Goal: Information Seeking & Learning: Learn about a topic

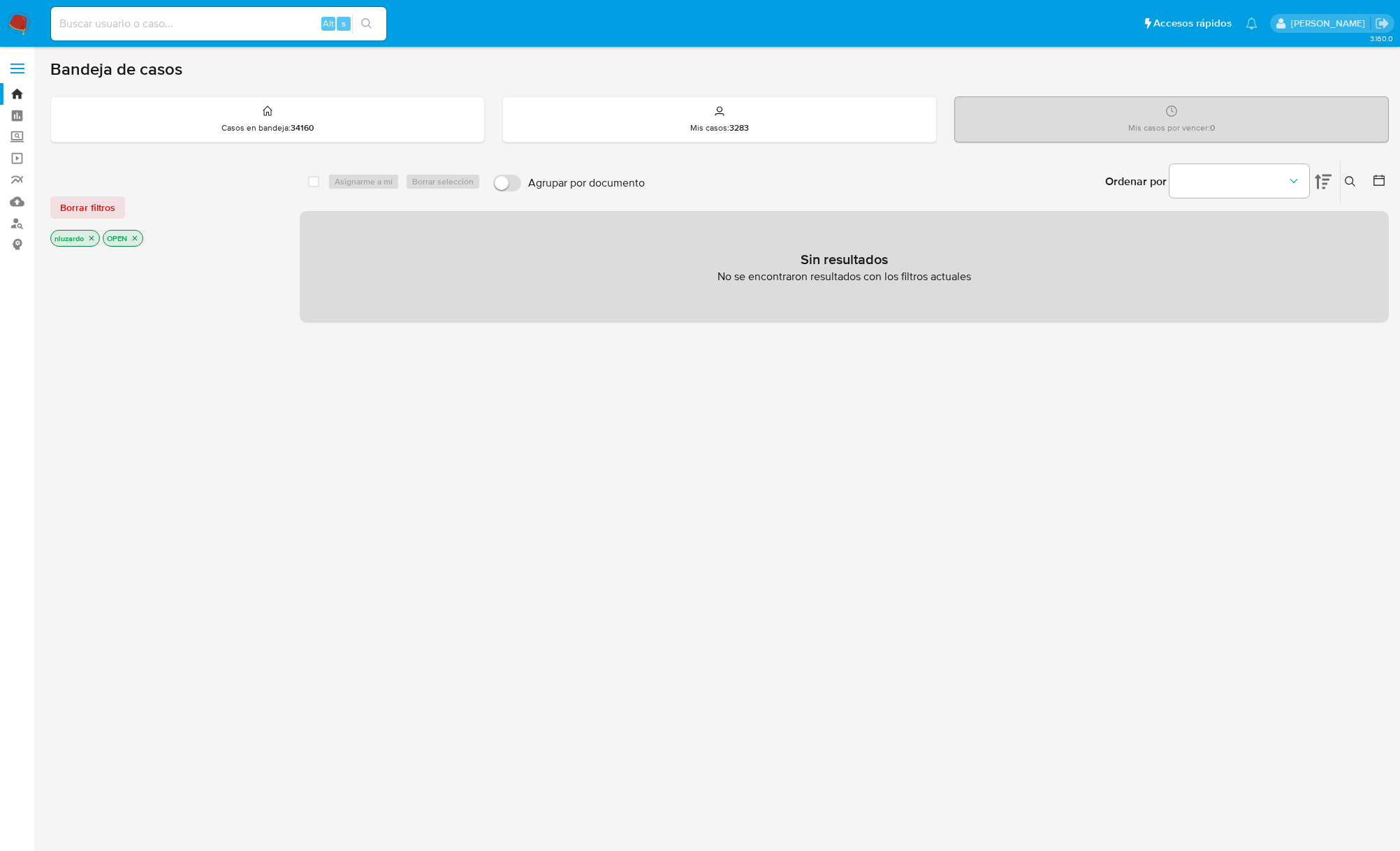
drag, startPoint x: 1225, startPoint y: 487, endPoint x: 1344, endPoint y: 244, distance: 270.6
click at [1228, 485] on div "select-all-cases-checkbox Asignarme a mí Borrar selección Agrupar por documento…" at bounding box center [844, 475] width 1089 height 633
click at [1343, 187] on button at bounding box center [1352, 181] width 23 height 17
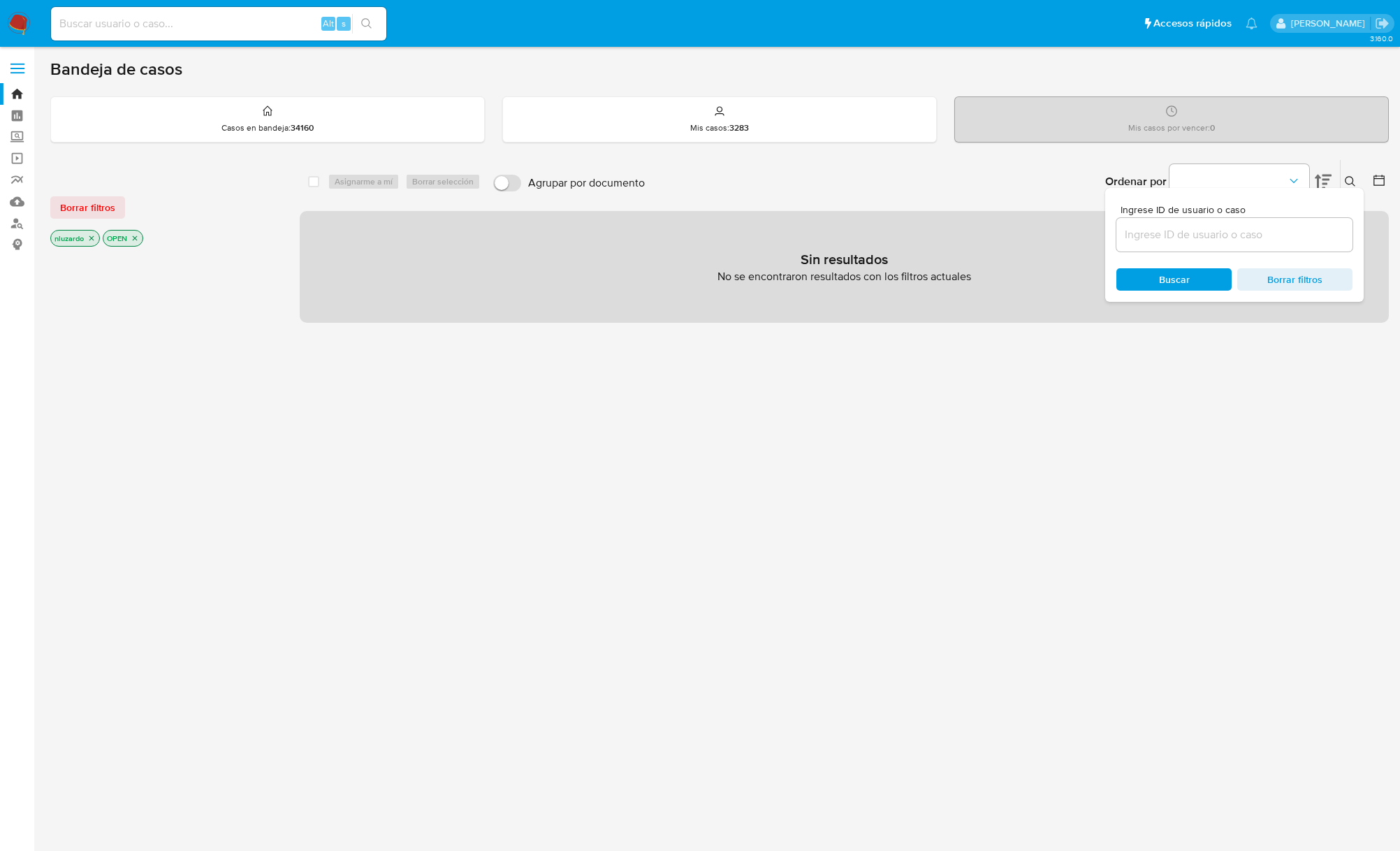
click at [1227, 227] on input at bounding box center [1234, 235] width 236 height 18
type input "1105224485"
click at [1185, 277] on span "Buscar" at bounding box center [1175, 280] width 31 height 23
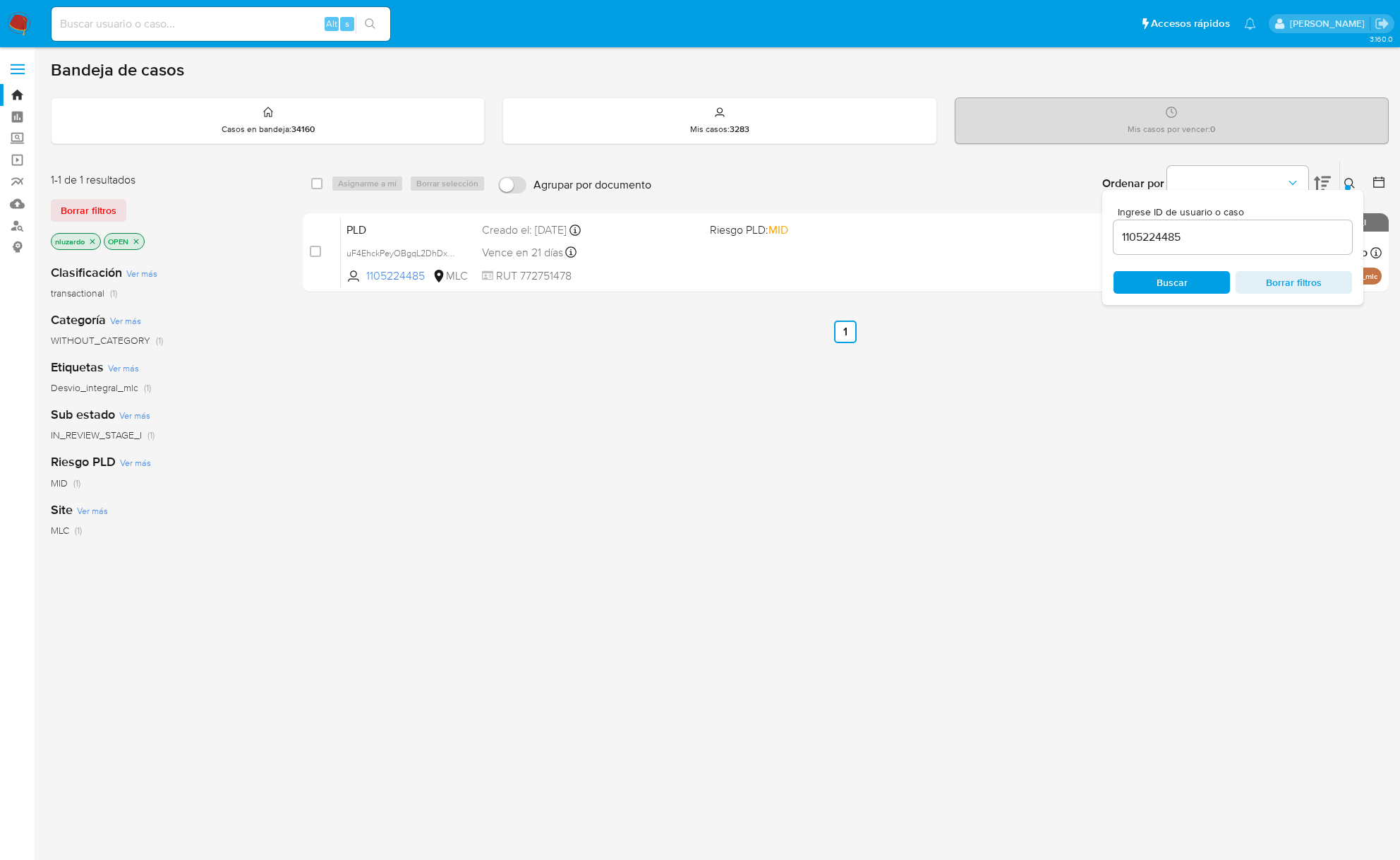
click at [1353, 185] on div "Ingrese ID de usuario o caso 1105224485 Buscar Borrar filtros" at bounding box center [1350, 183] width 24 height 44
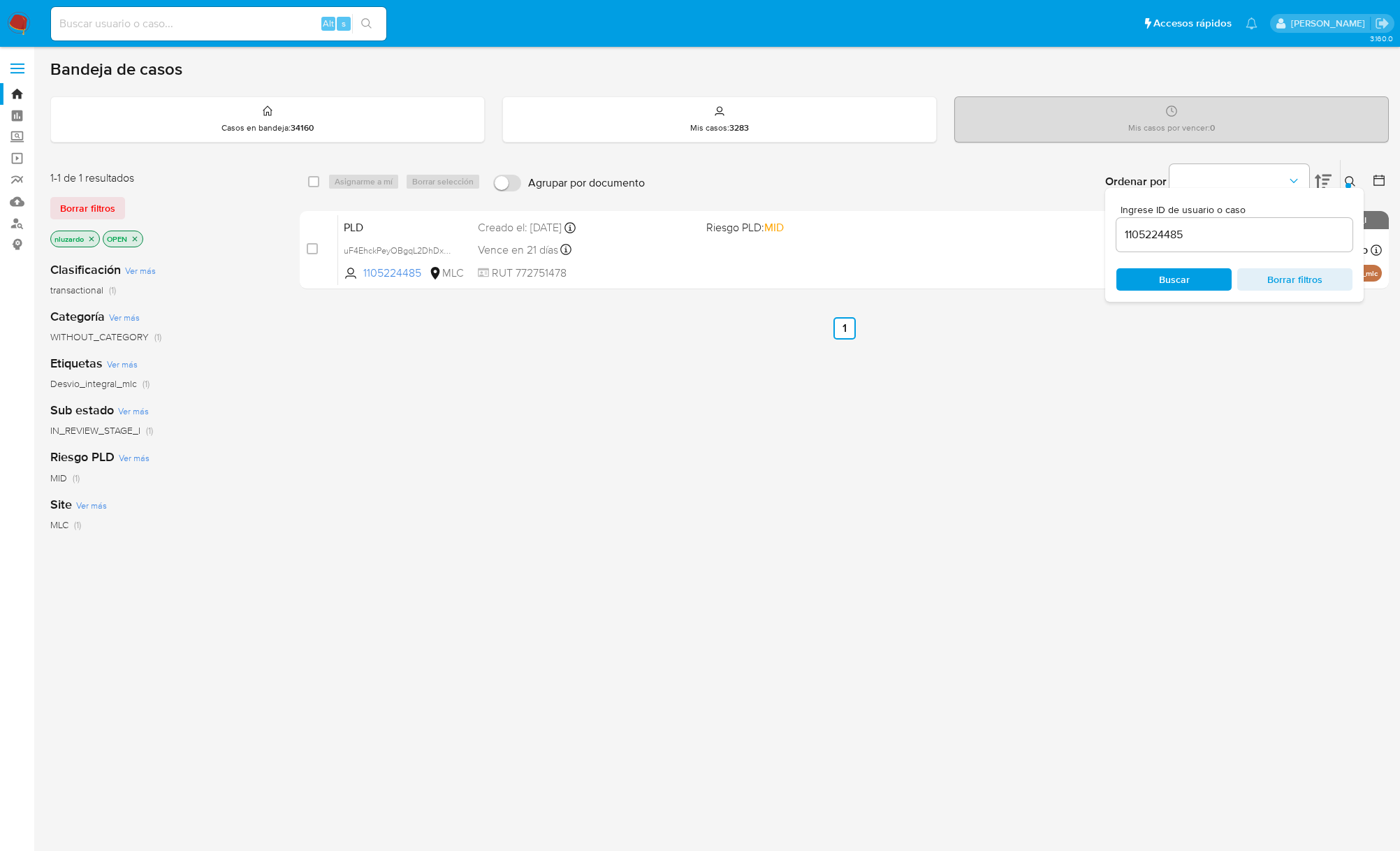
click at [1013, 470] on div "select-all-cases-checkbox Asignarme a mí Borrar selección Agrupar por documento…" at bounding box center [844, 475] width 1089 height 633
click at [1347, 181] on button at bounding box center [1352, 181] width 23 height 17
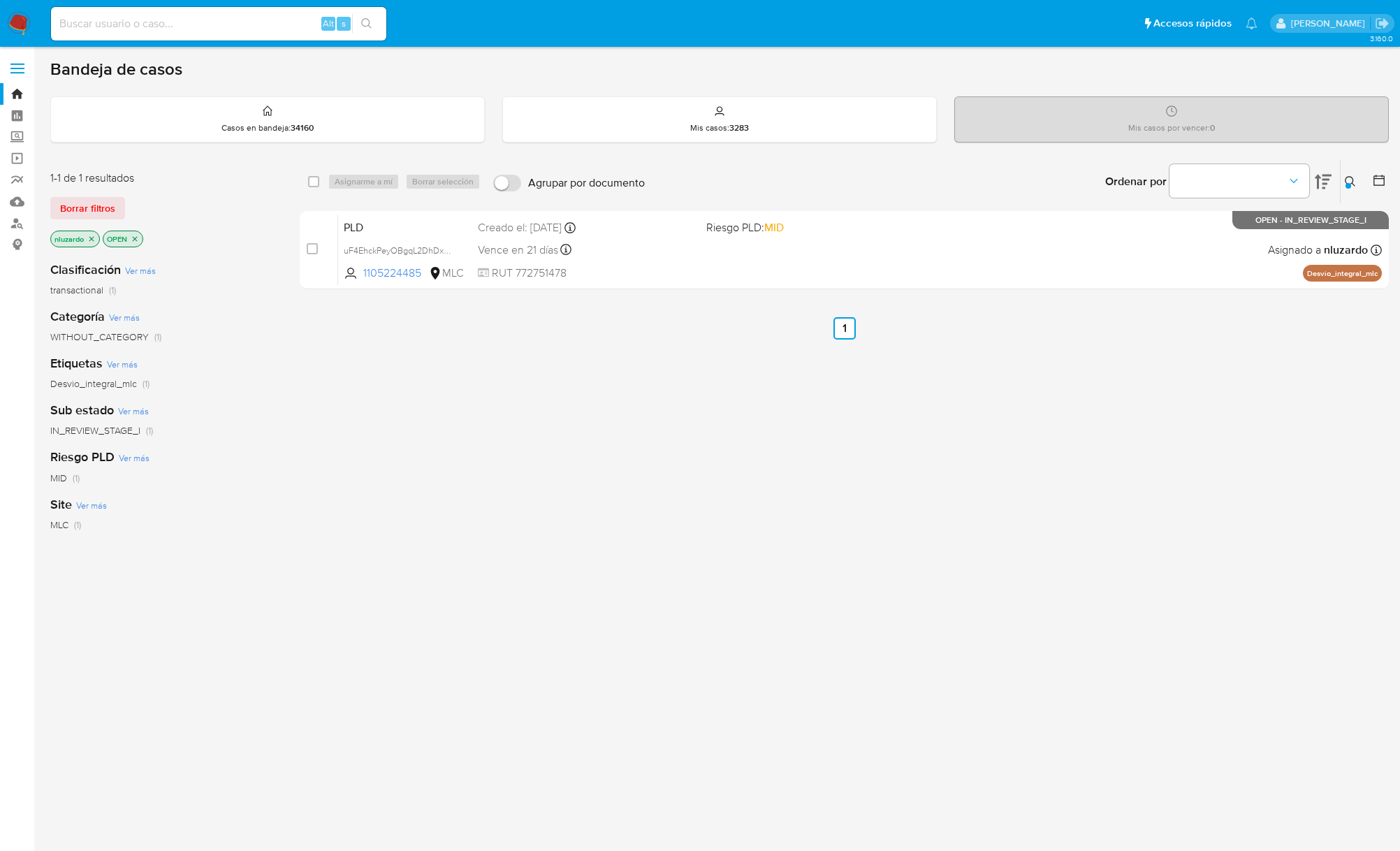
click at [1148, 422] on div "select-all-cases-checkbox Asignarme a mí Borrar selección Agrupar por documento…" at bounding box center [844, 475] width 1089 height 633
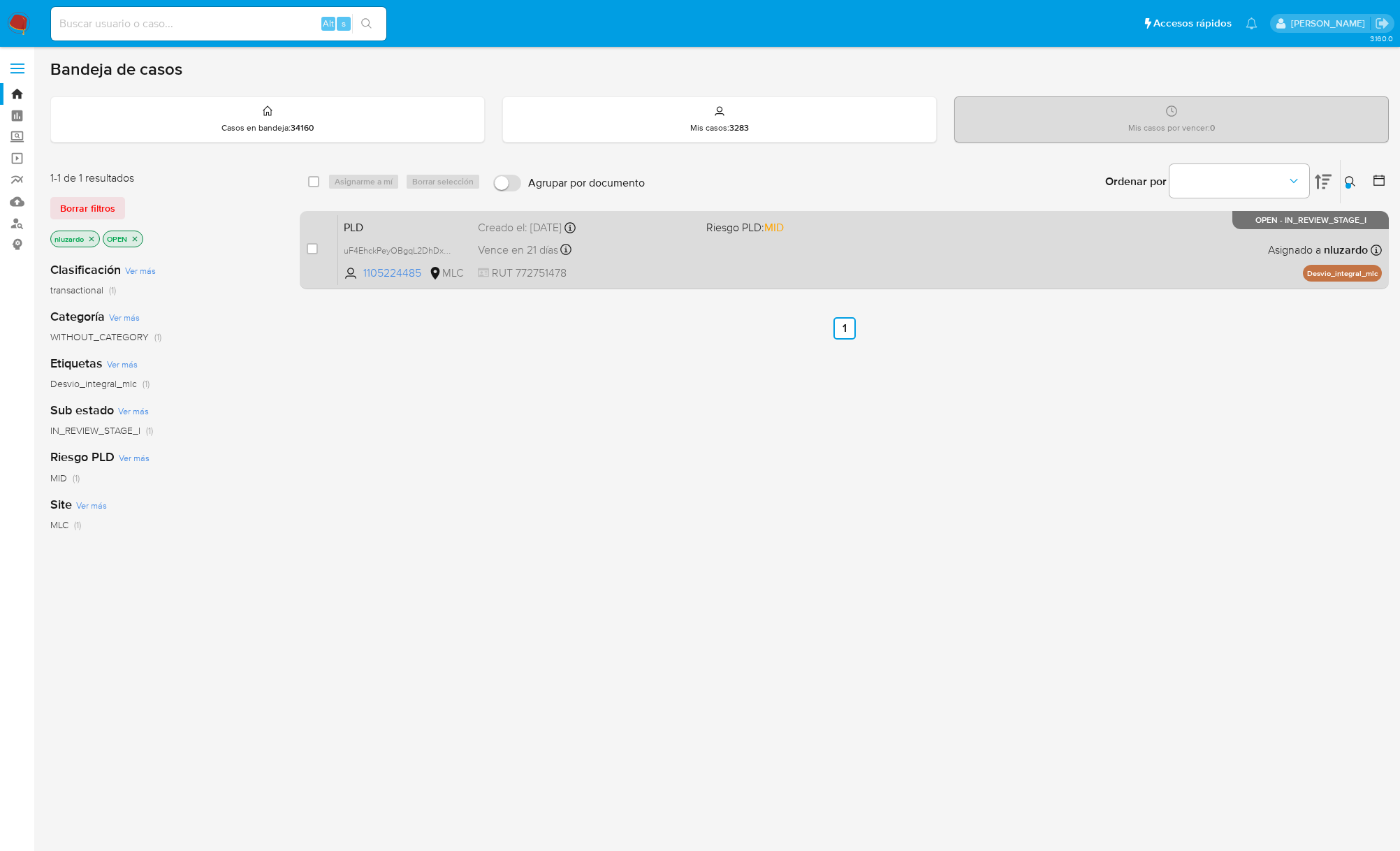
click at [1096, 261] on div "PLD uF4EhckPeyOBgqL2DhDxDGSi 1105224485 MLC Riesgo PLD: MID Creado el: 12/07/20…" at bounding box center [860, 249] width 1044 height 70
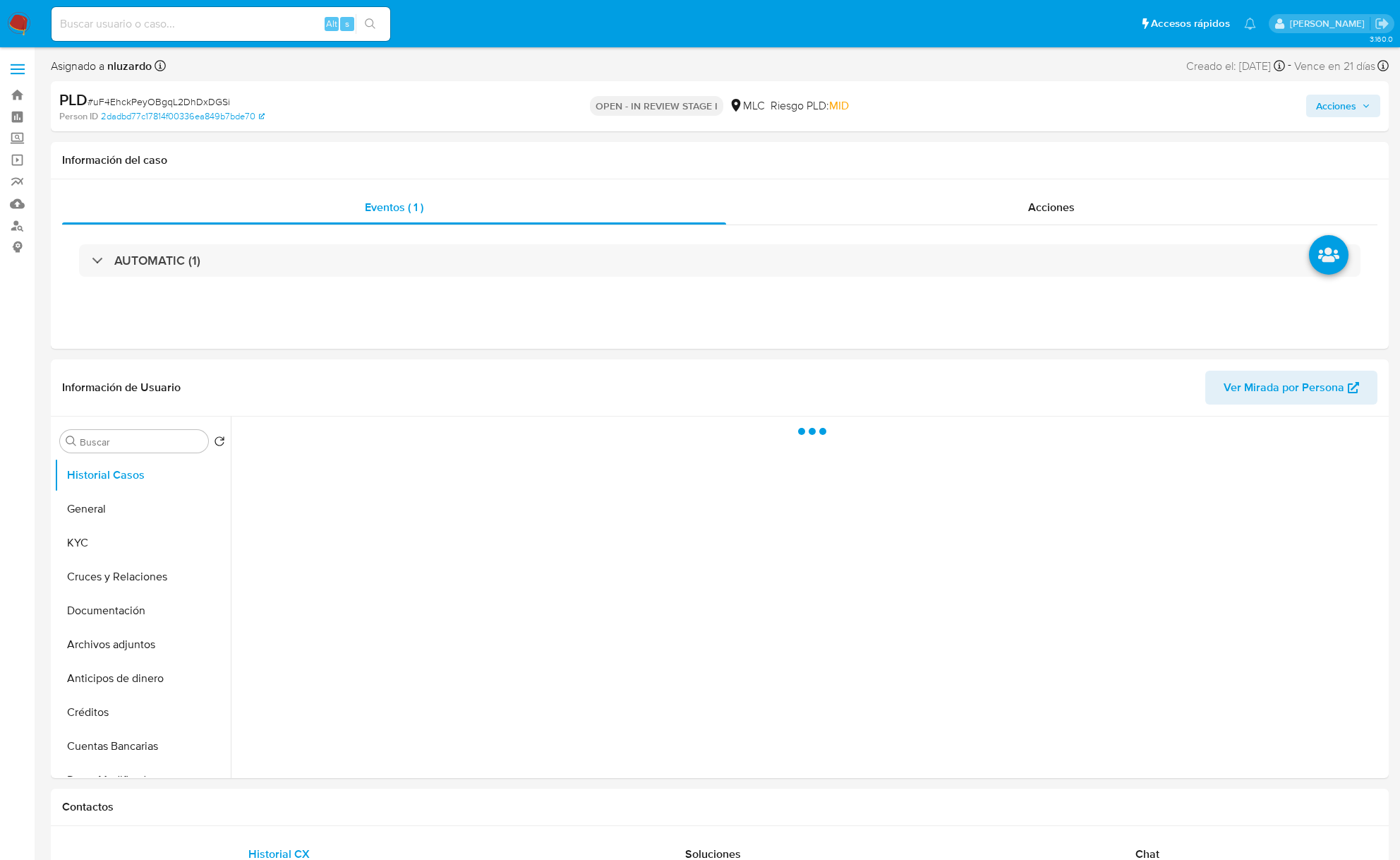
select select "10"
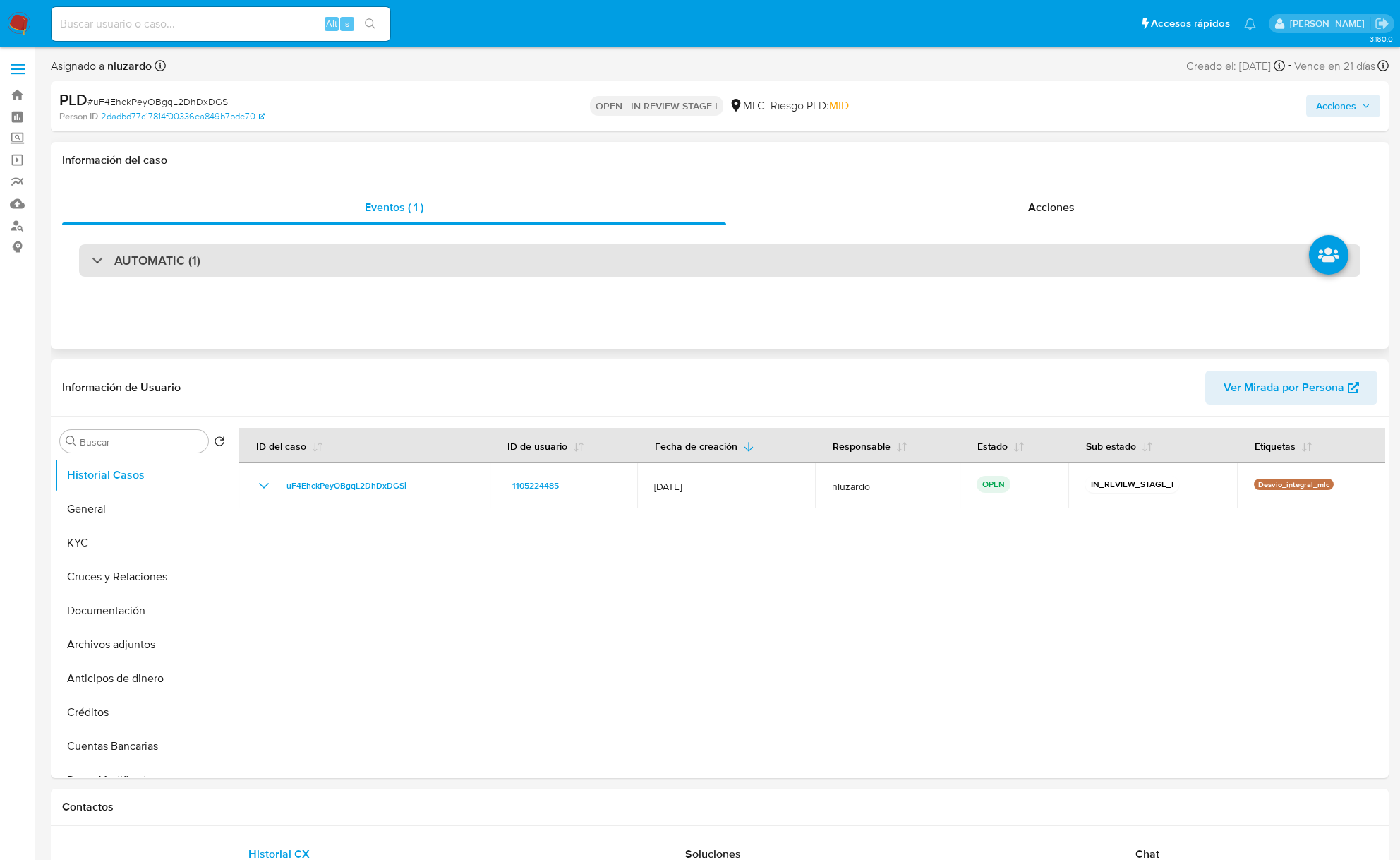
click at [238, 275] on div "AUTOMATIC (1)" at bounding box center [720, 260] width 1282 height 33
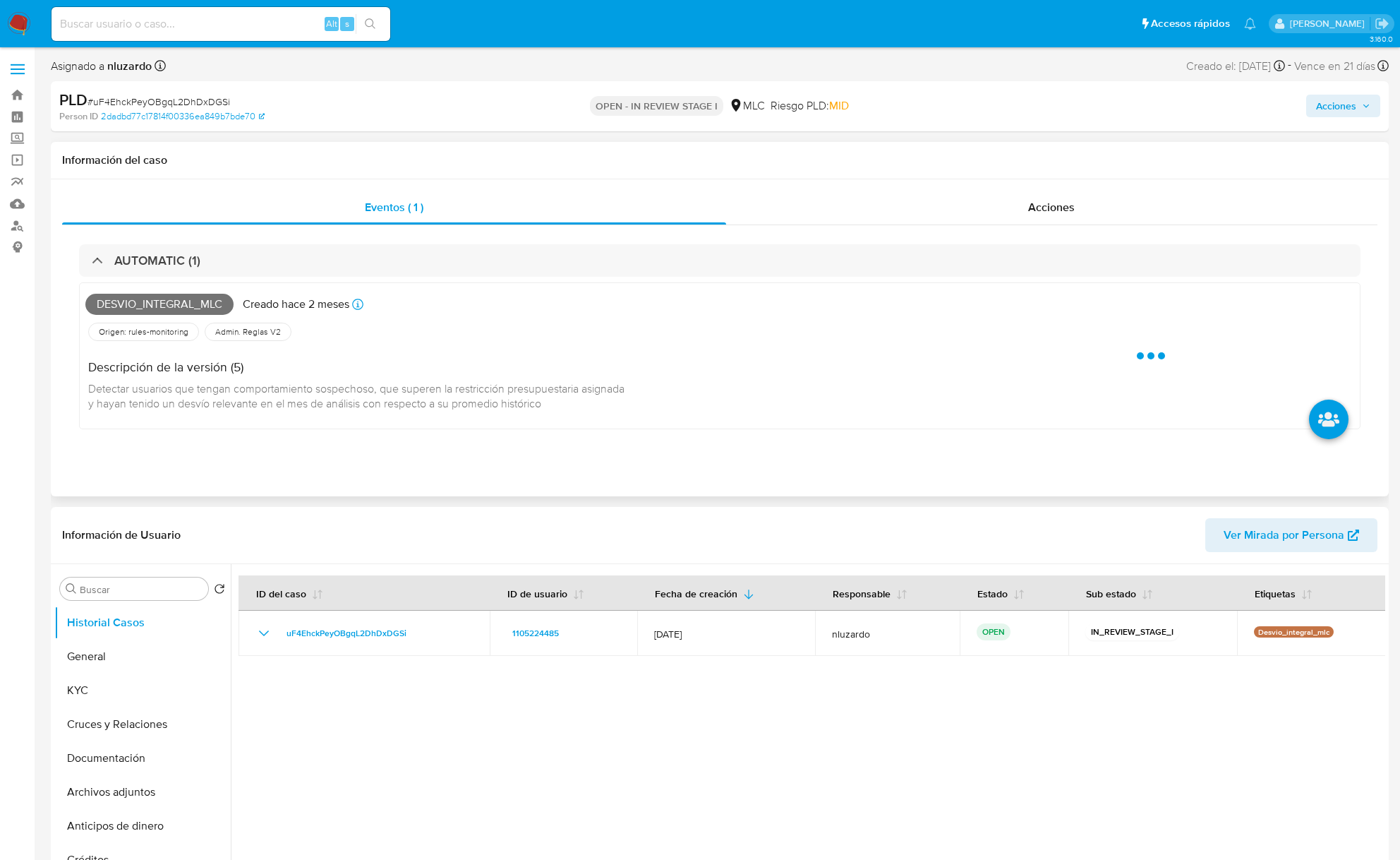
click at [215, 301] on span "Desvio_integral_mlc" at bounding box center [160, 305] width 148 height 21
copy span "Desvio_integral_mlc"
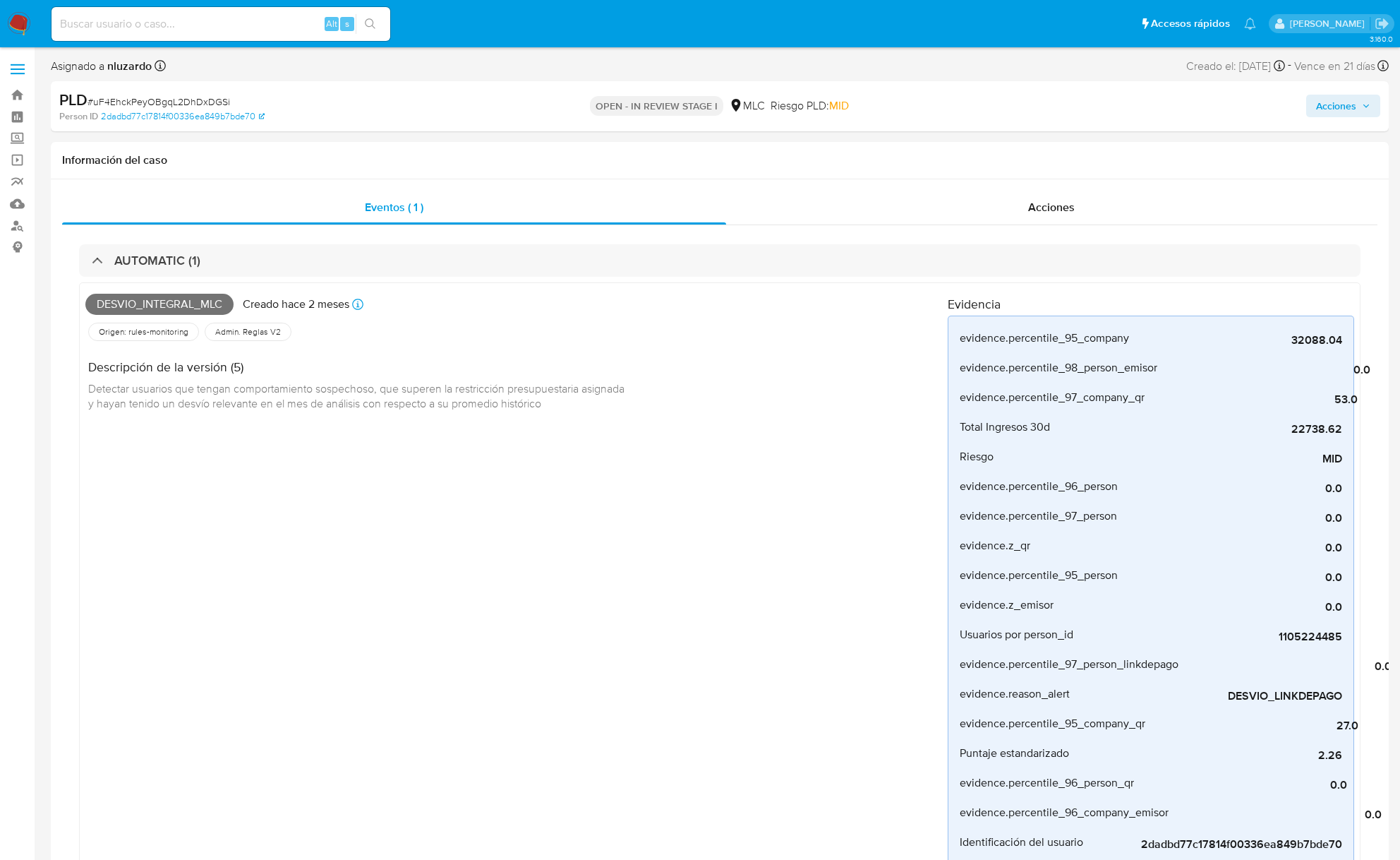
click at [198, 21] on input at bounding box center [221, 24] width 339 height 18
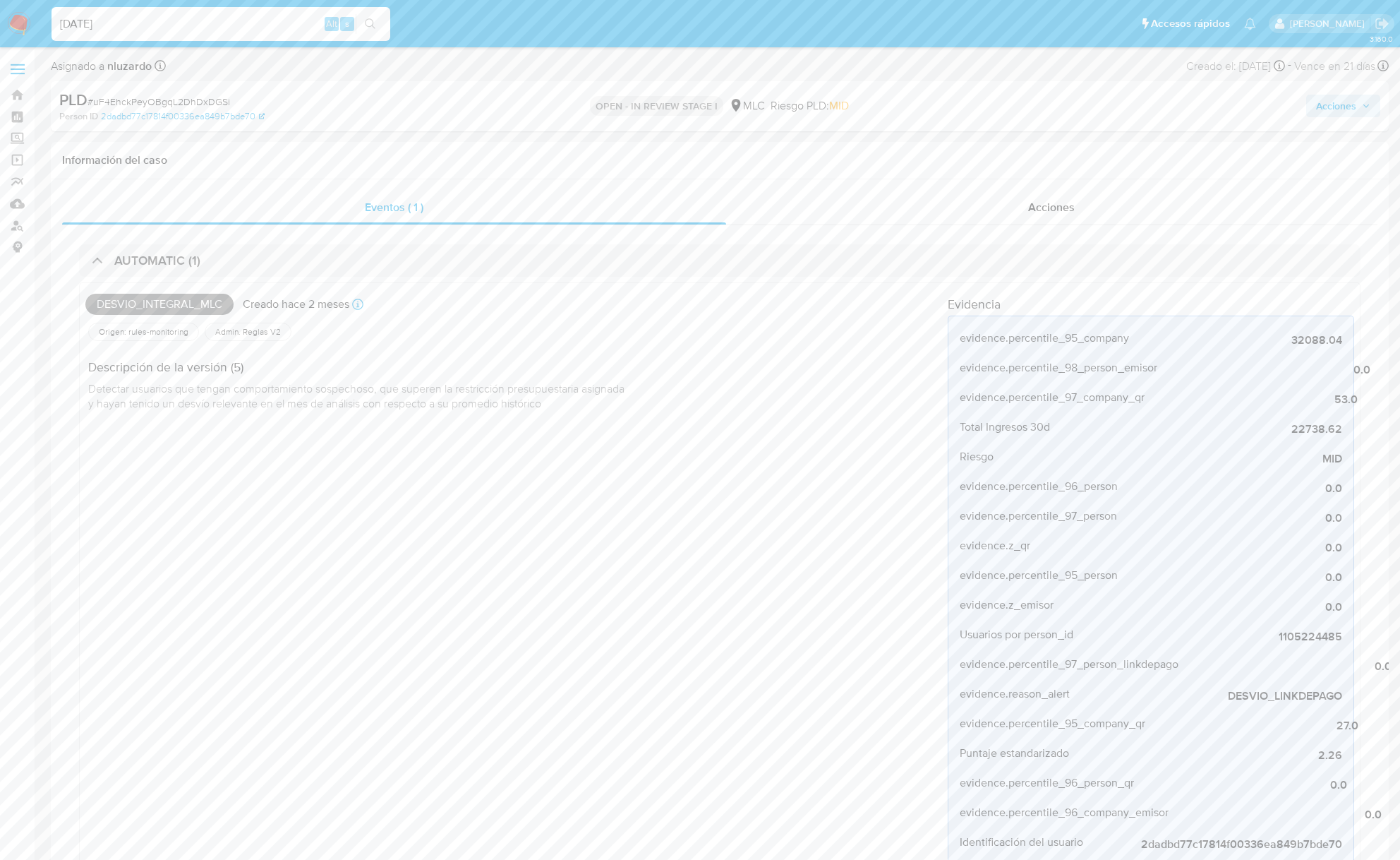
click at [198, 21] on input "[DATE]" at bounding box center [221, 24] width 339 height 18
click at [198, 21] on input "19/09/2025" at bounding box center [221, 24] width 339 height 18
click at [198, 21] on input "[DATE]" at bounding box center [221, 24] width 339 height 18
type input "[DATE]"
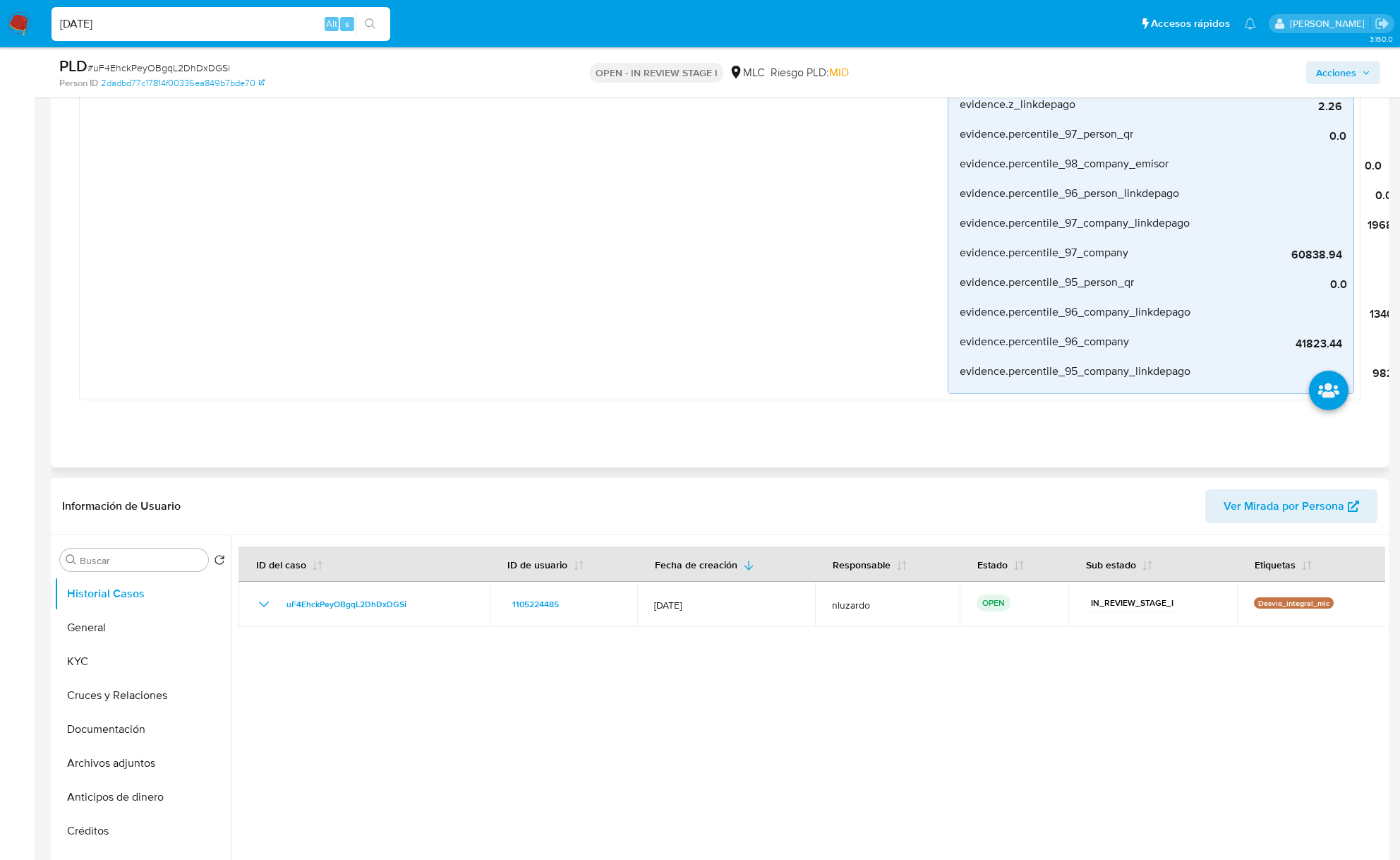
scroll to position [1224, 0]
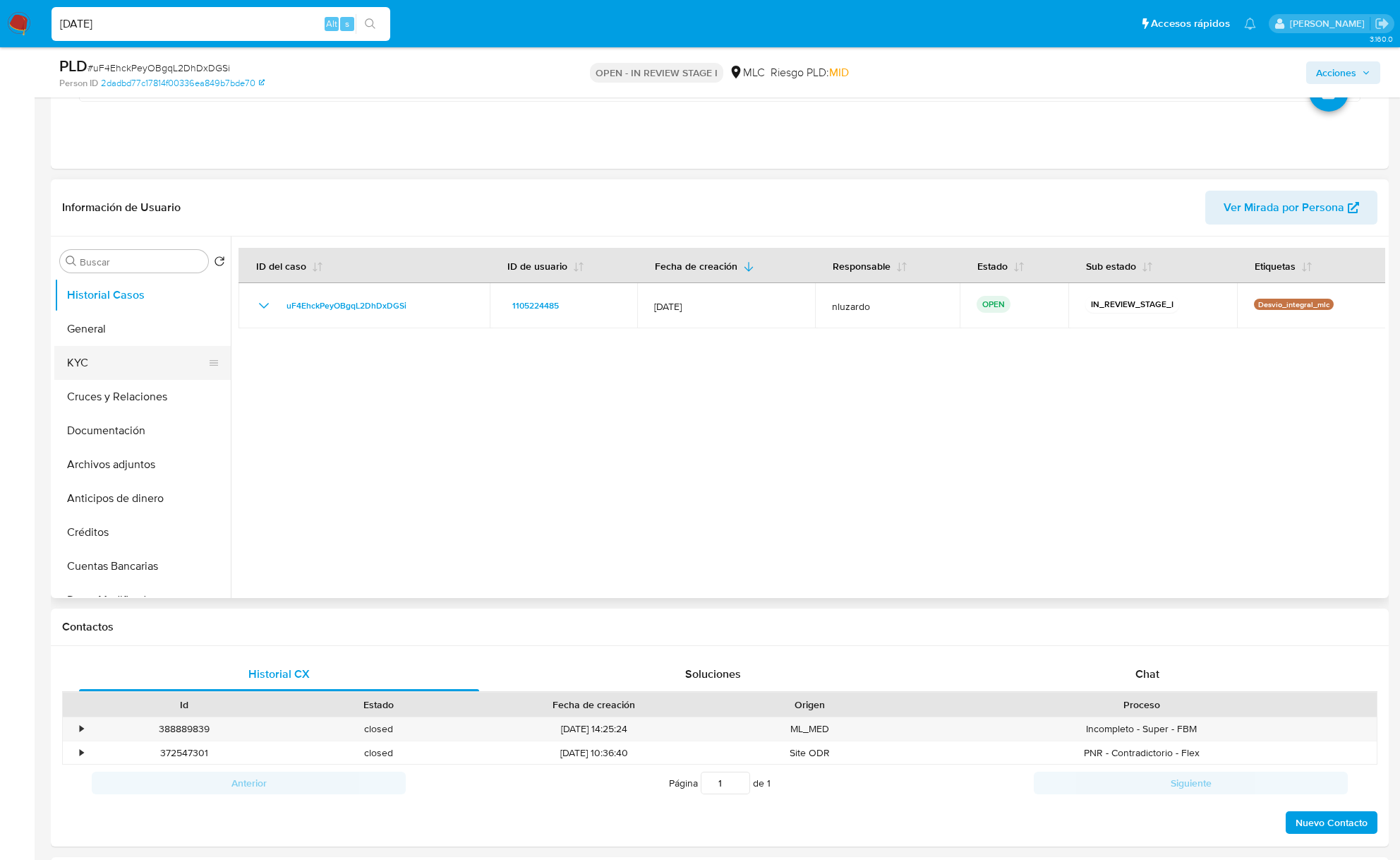
click at [100, 366] on button "KYC" at bounding box center [137, 363] width 165 height 34
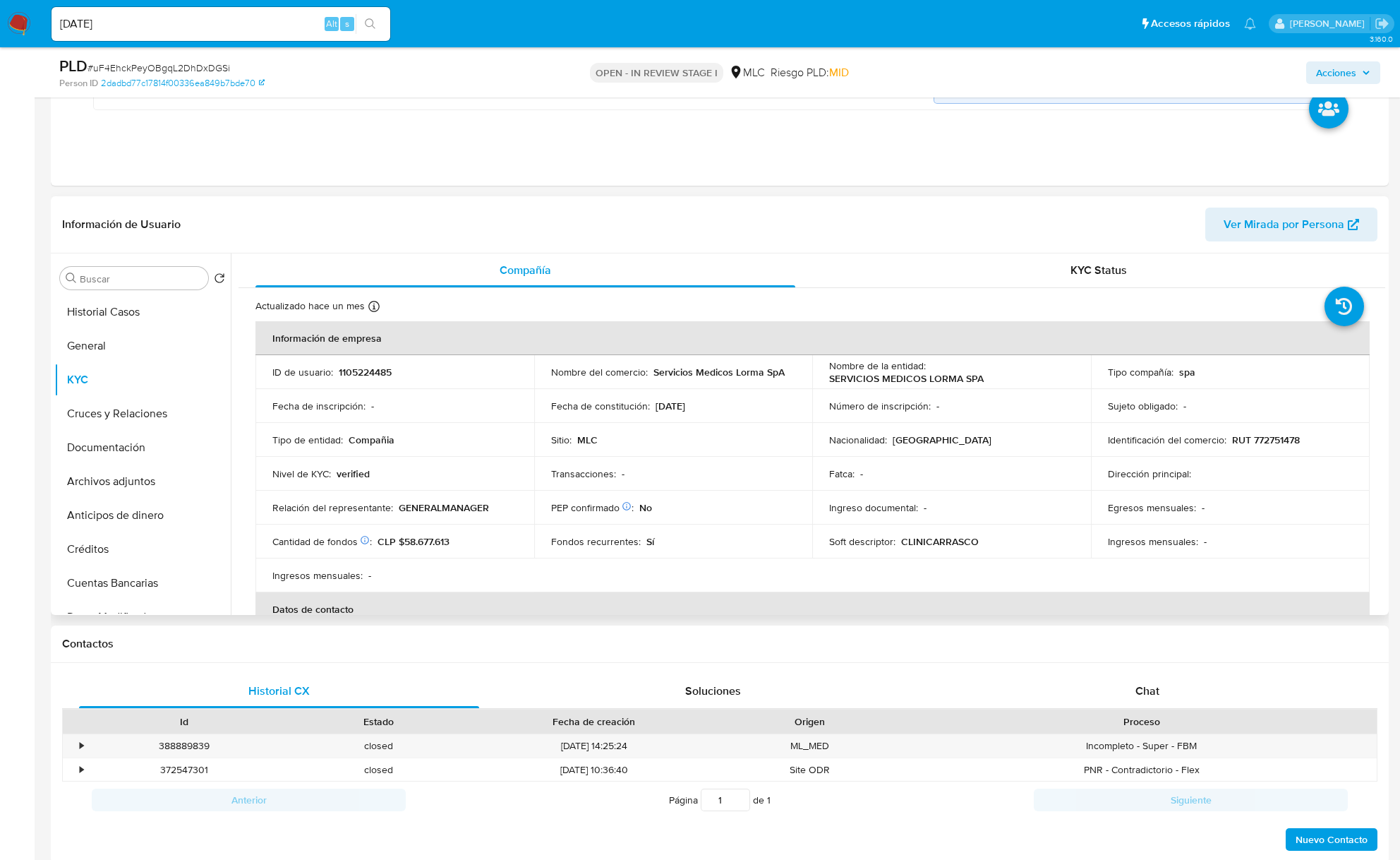
click at [833, 387] on td "Nombre de la entidad : SERVICIOS MEDICOS LORMA SPA" at bounding box center [951, 372] width 279 height 34
click at [841, 380] on p "SERVICIOS MEDICOS LORMA SPA" at bounding box center [906, 378] width 154 height 13
drag, startPoint x: 871, startPoint y: 382, endPoint x: 979, endPoint y: 382, distance: 108.0
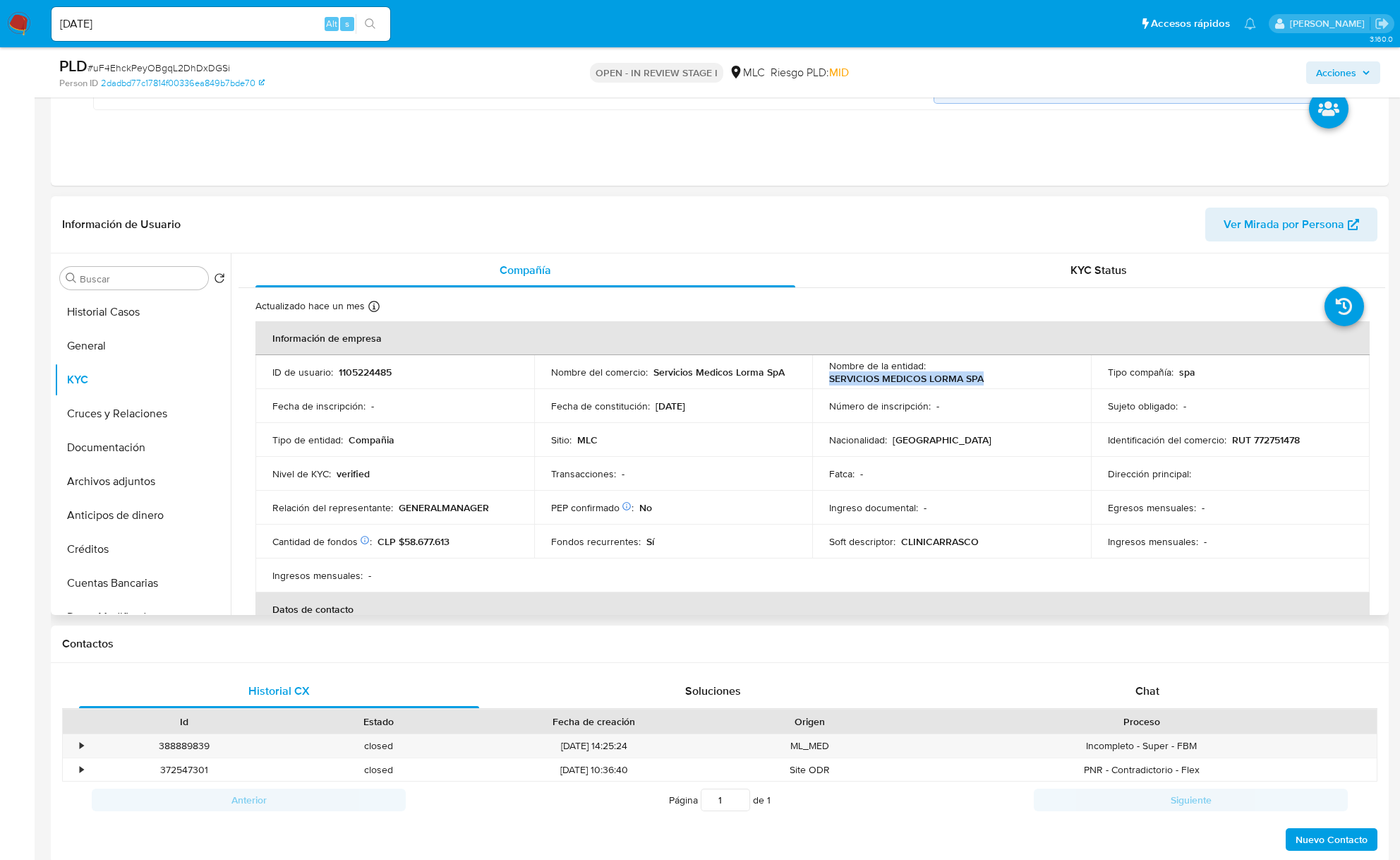
click at [979, 382] on div "Nombre de la entidad : SERVICIOS MEDICOS LORMA SPA" at bounding box center [951, 372] width 245 height 25
copy p "SERVICIOS MEDICOS LORMA SPA"
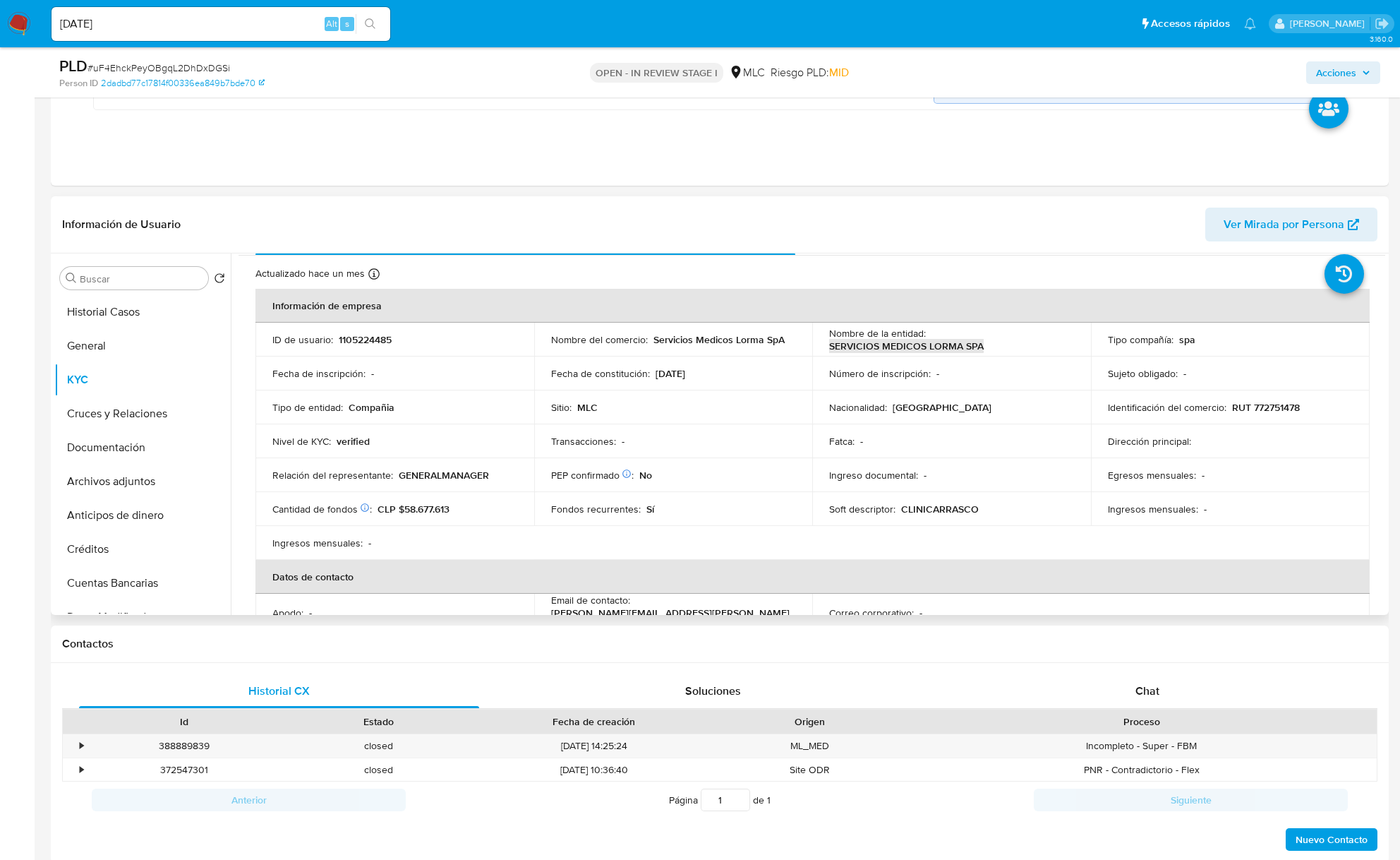
scroll to position [0, 0]
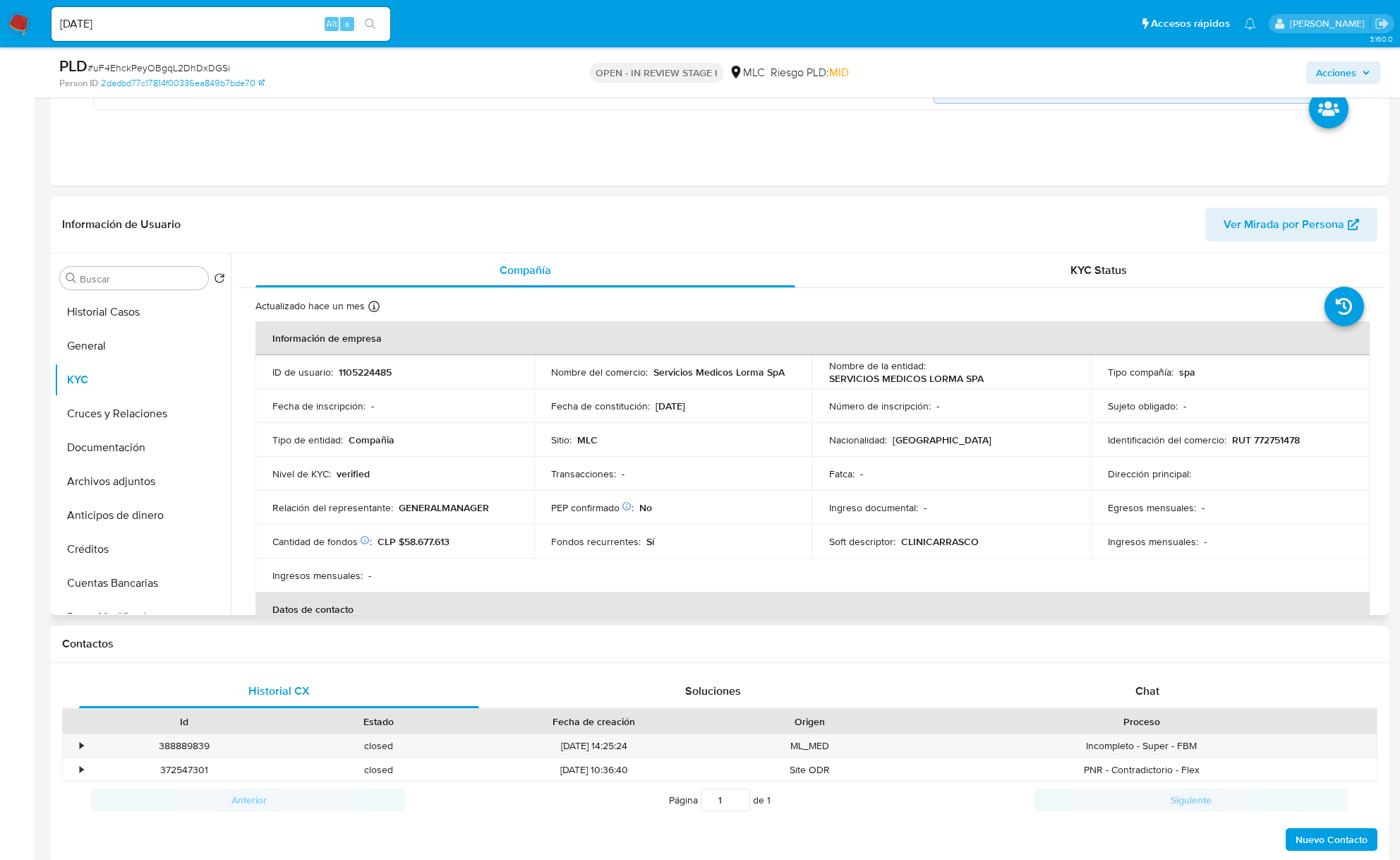
click at [1245, 432] on td "Identificación del comercio : RUT 772751478" at bounding box center [1230, 440] width 279 height 34
click at [1263, 438] on p "RUT 772751478" at bounding box center [1266, 440] width 68 height 13
copy p "772751478"
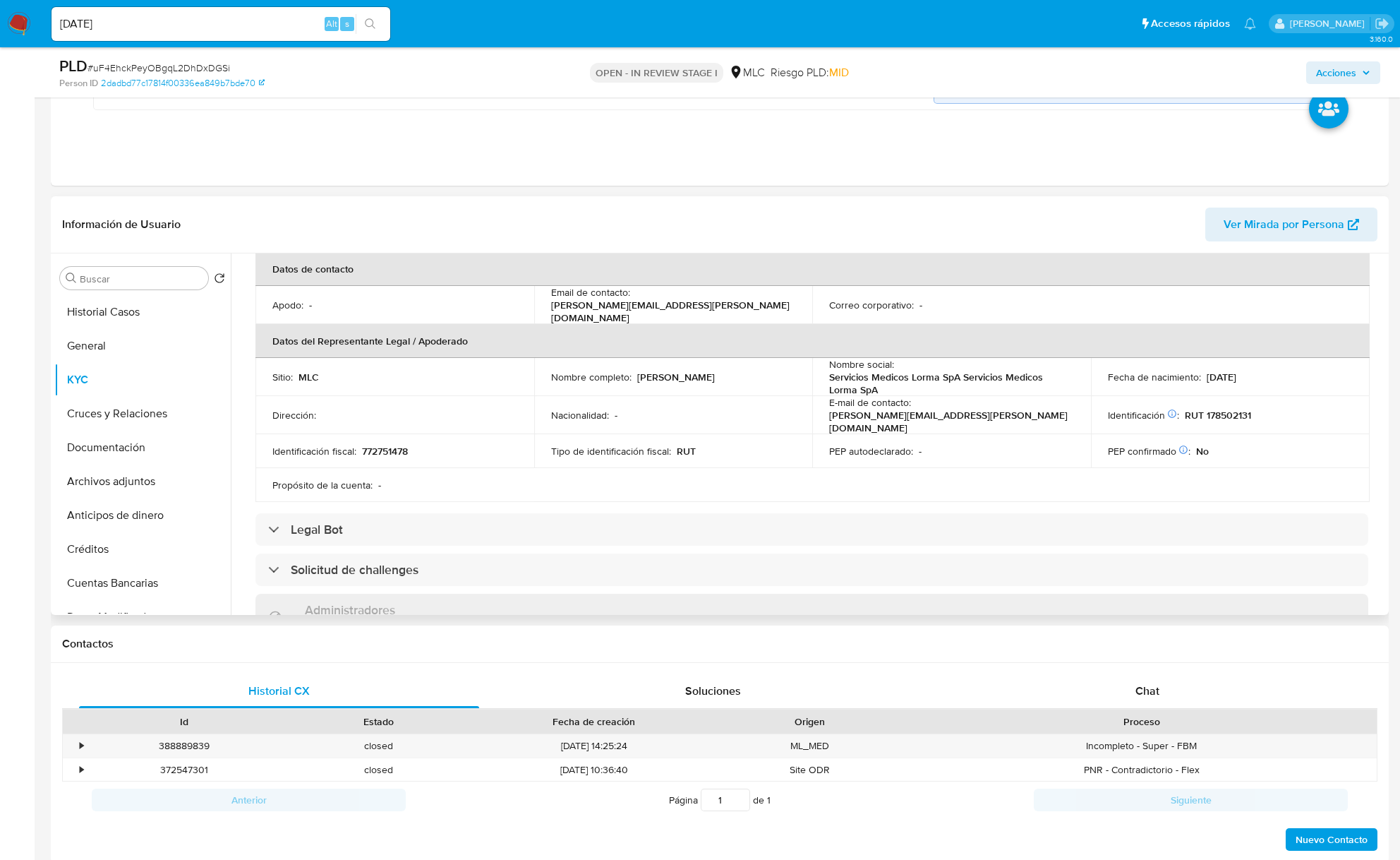
scroll to position [340, 0]
click at [103, 271] on div "Buscar" at bounding box center [134, 278] width 148 height 23
click at [105, 280] on input "Buscar" at bounding box center [140, 279] width 123 height 13
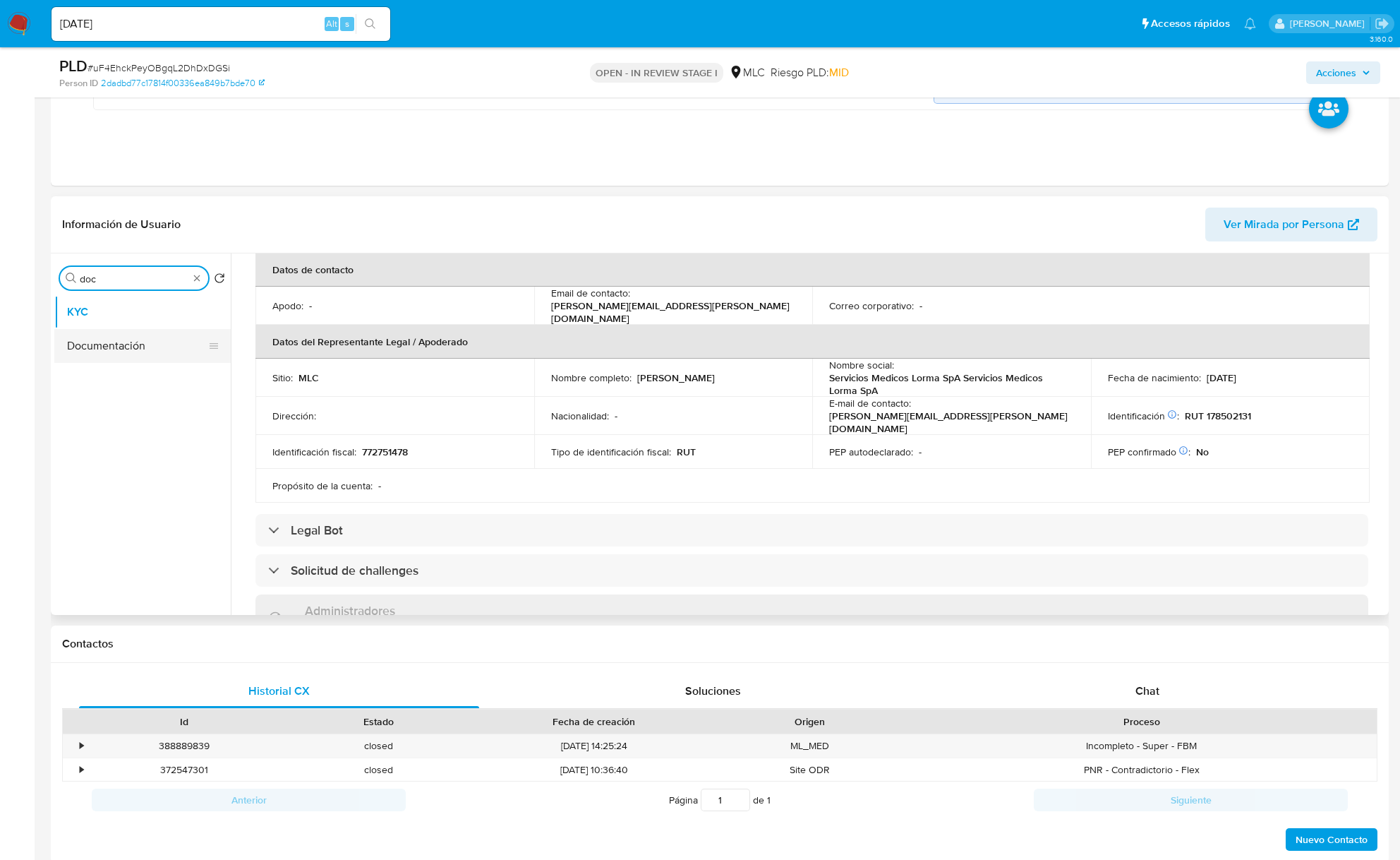
type input "doc"
click at [77, 360] on button "Documentación" at bounding box center [137, 346] width 165 height 34
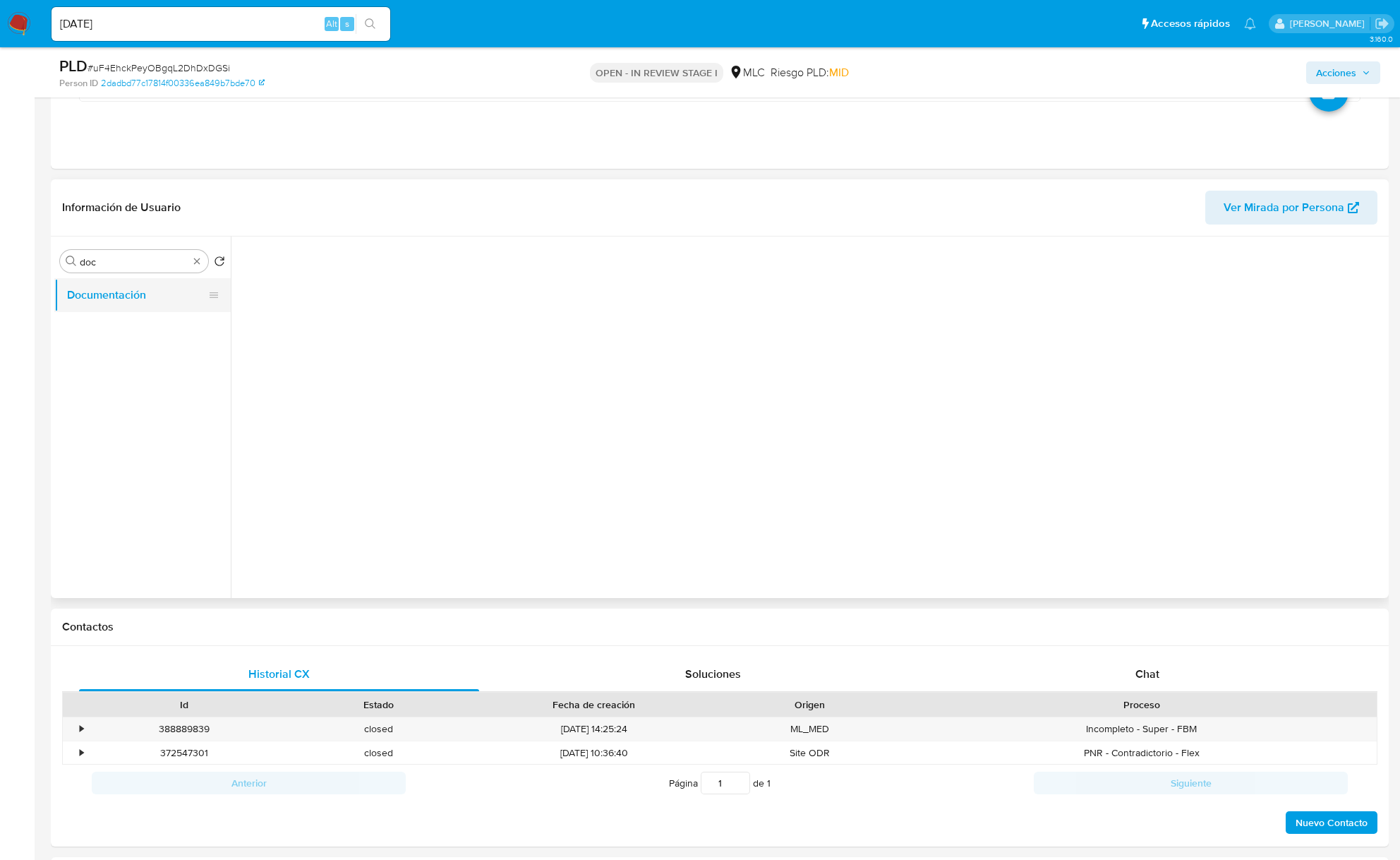
scroll to position [0, 0]
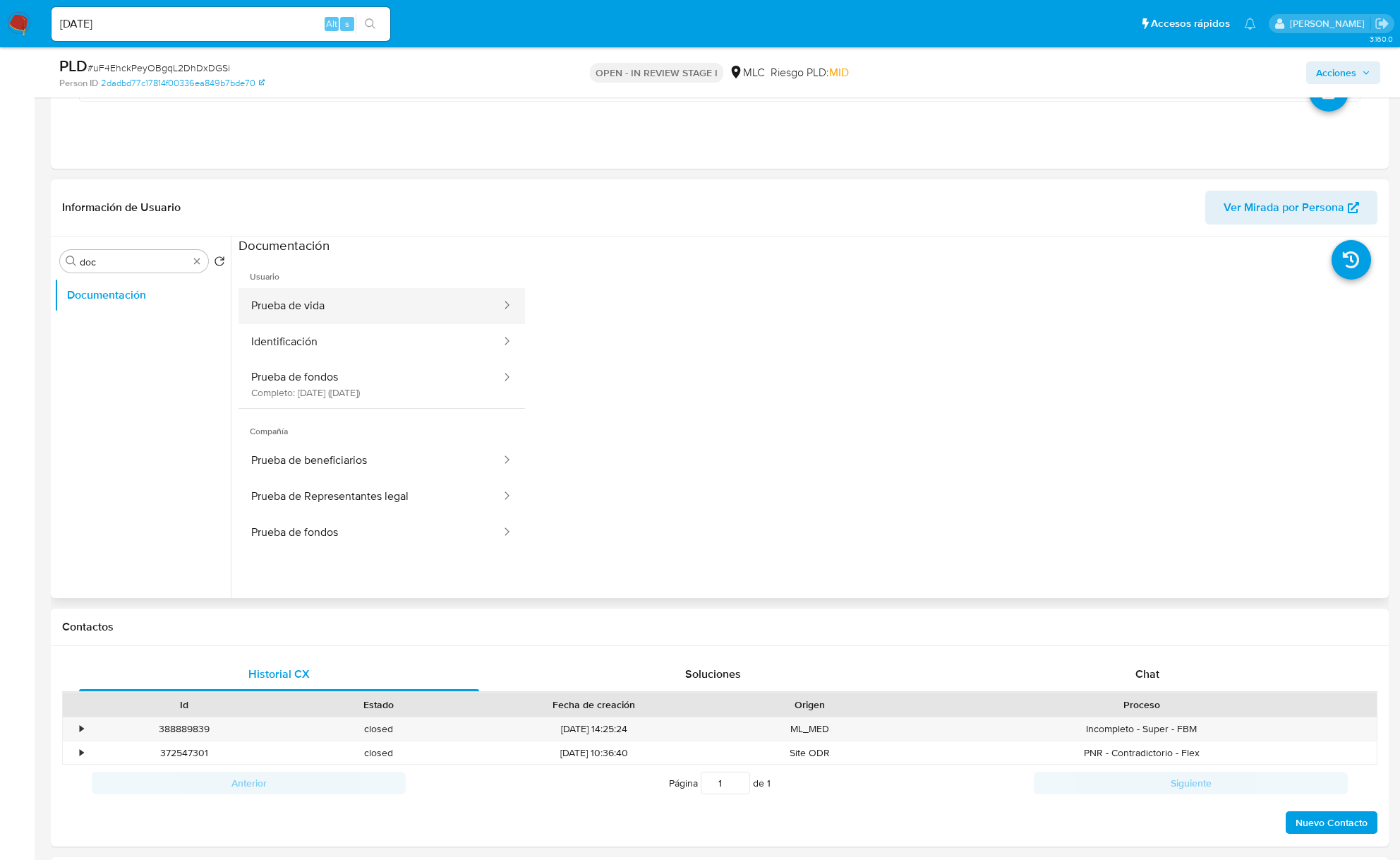
click at [361, 317] on button "Prueba de vida" at bounding box center [370, 306] width 264 height 36
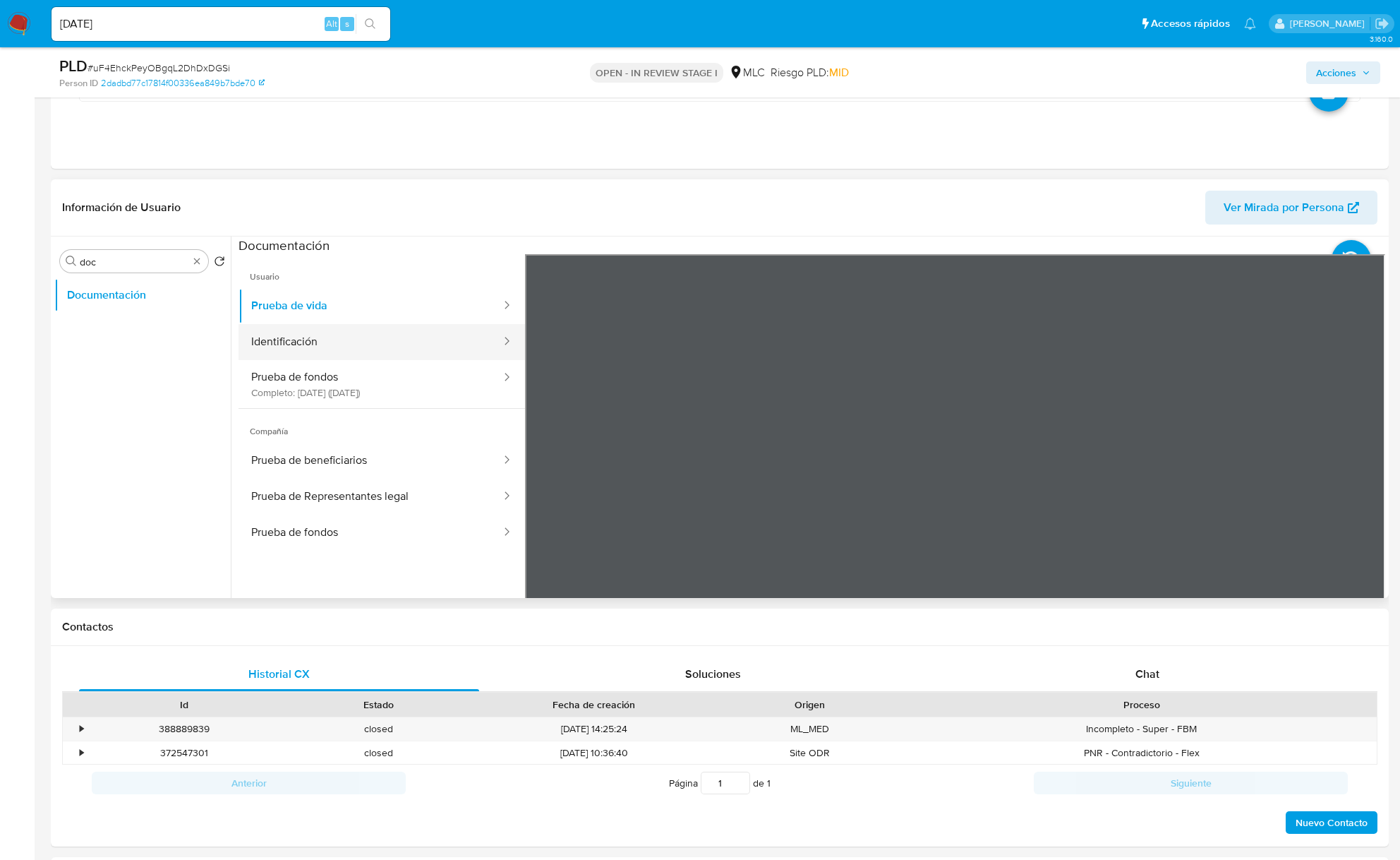
click at [385, 341] on button "Identificación" at bounding box center [370, 341] width 264 height 36
click at [1364, 487] on icon at bounding box center [1367, 483] width 28 height 28
click at [416, 320] on button "Prueba de vida" at bounding box center [370, 306] width 264 height 36
click at [398, 373] on button "Prueba de fondos Completo: 04/07/2025 (hace 2 meses)" at bounding box center [370, 383] width 264 height 48
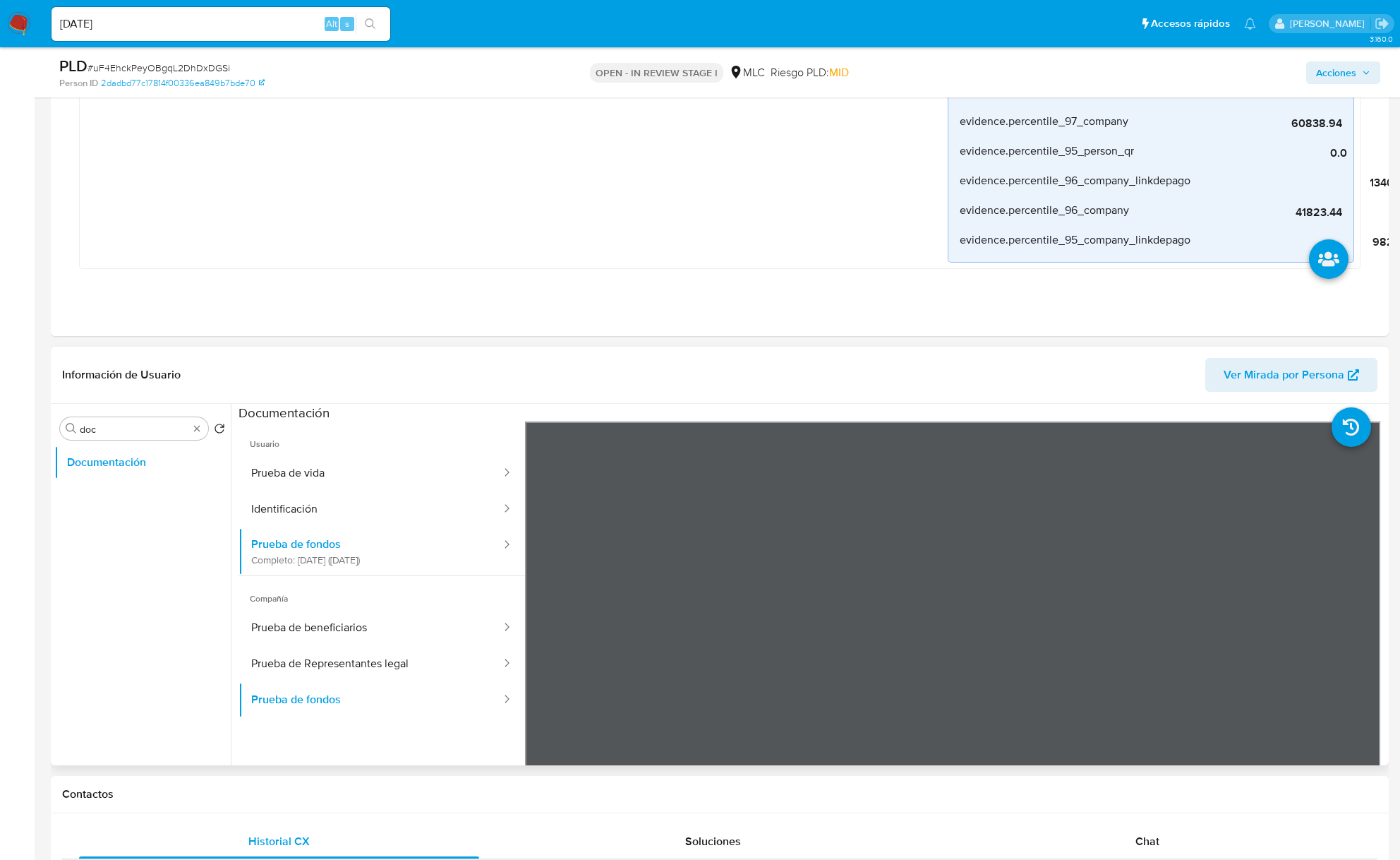
scroll to position [1224, 0]
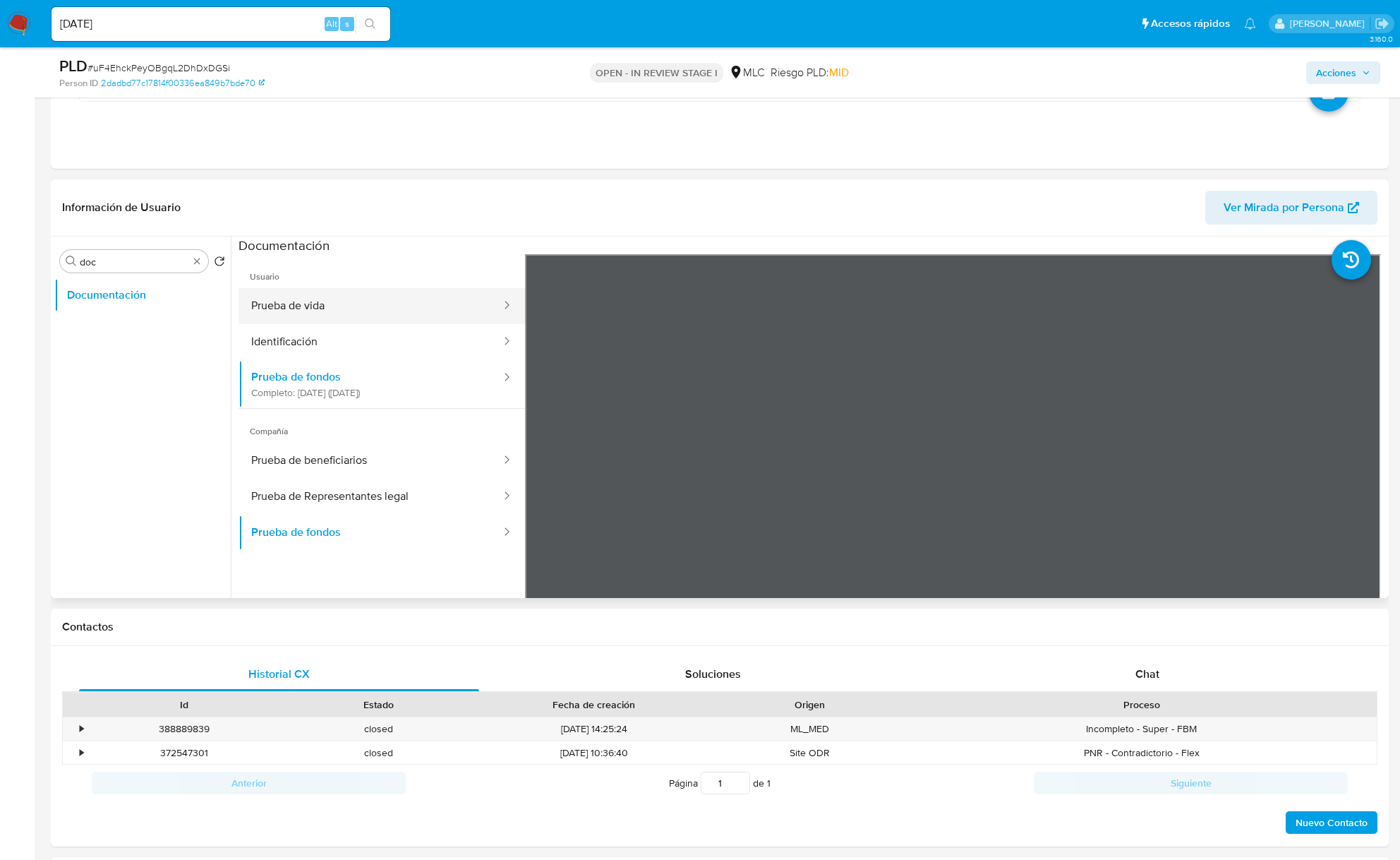
click at [274, 309] on button "Prueba de vida" at bounding box center [370, 306] width 264 height 36
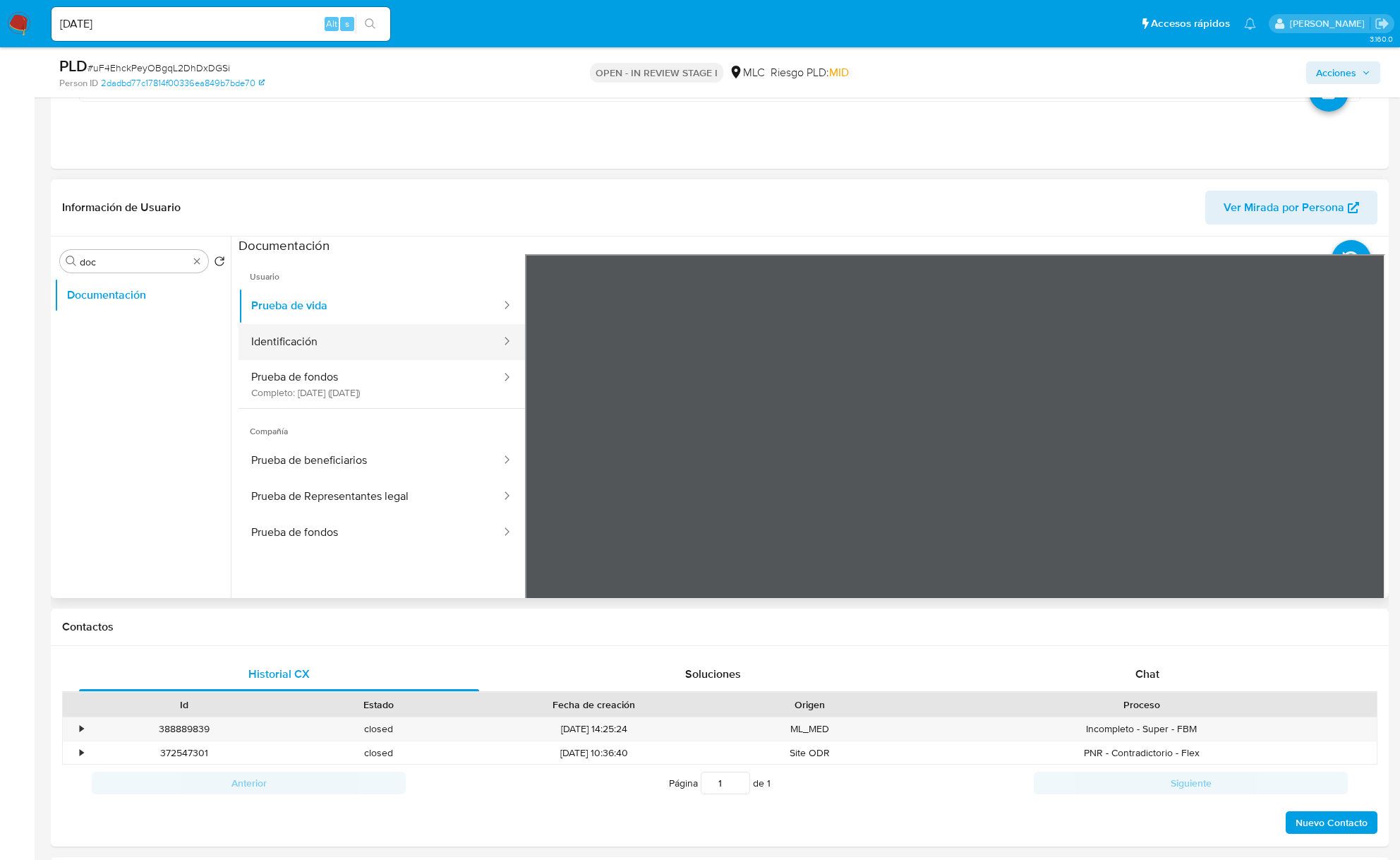
click at [300, 343] on button "Identificación" at bounding box center [370, 341] width 264 height 36
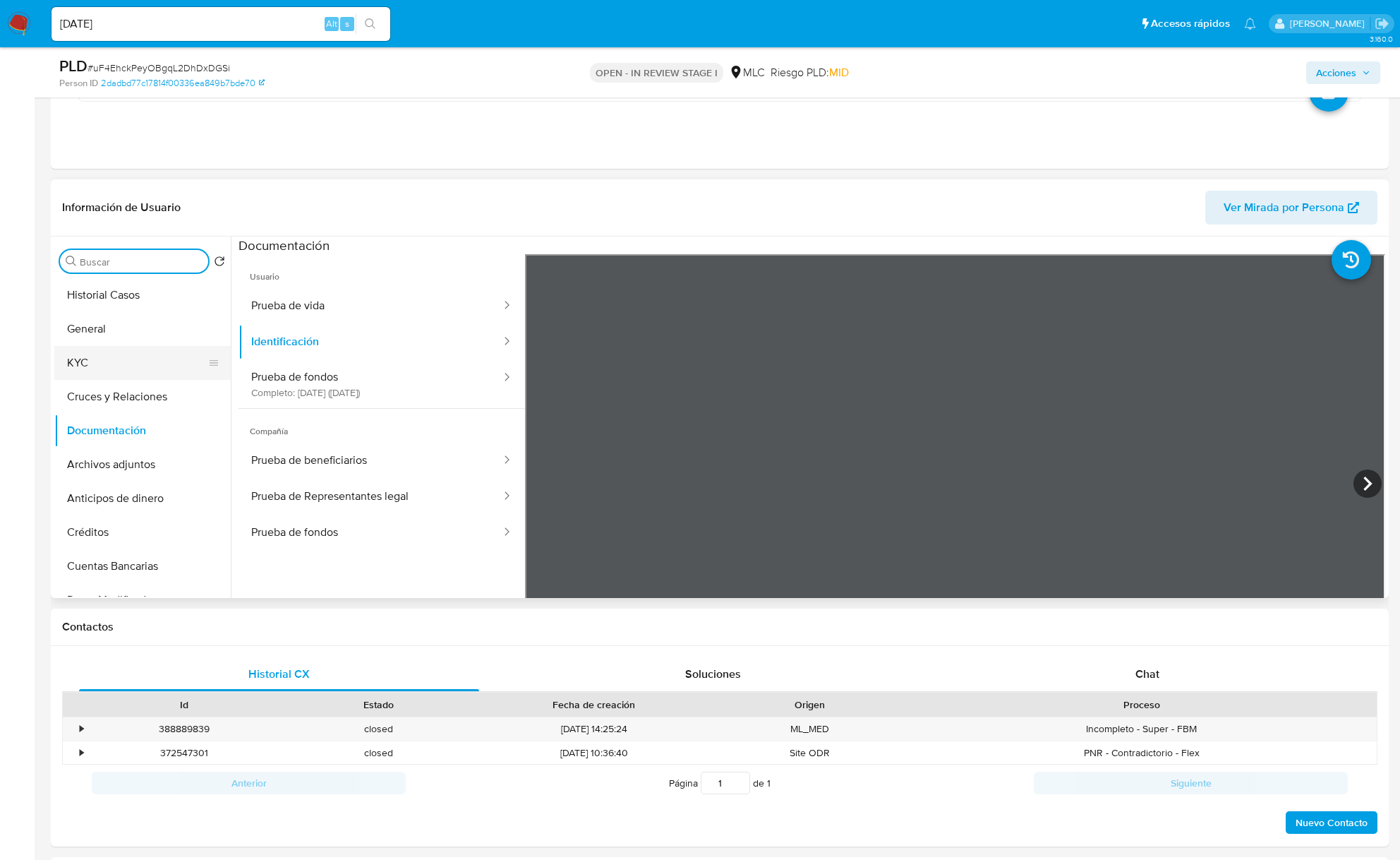
click at [133, 359] on button "KYC" at bounding box center [137, 363] width 165 height 34
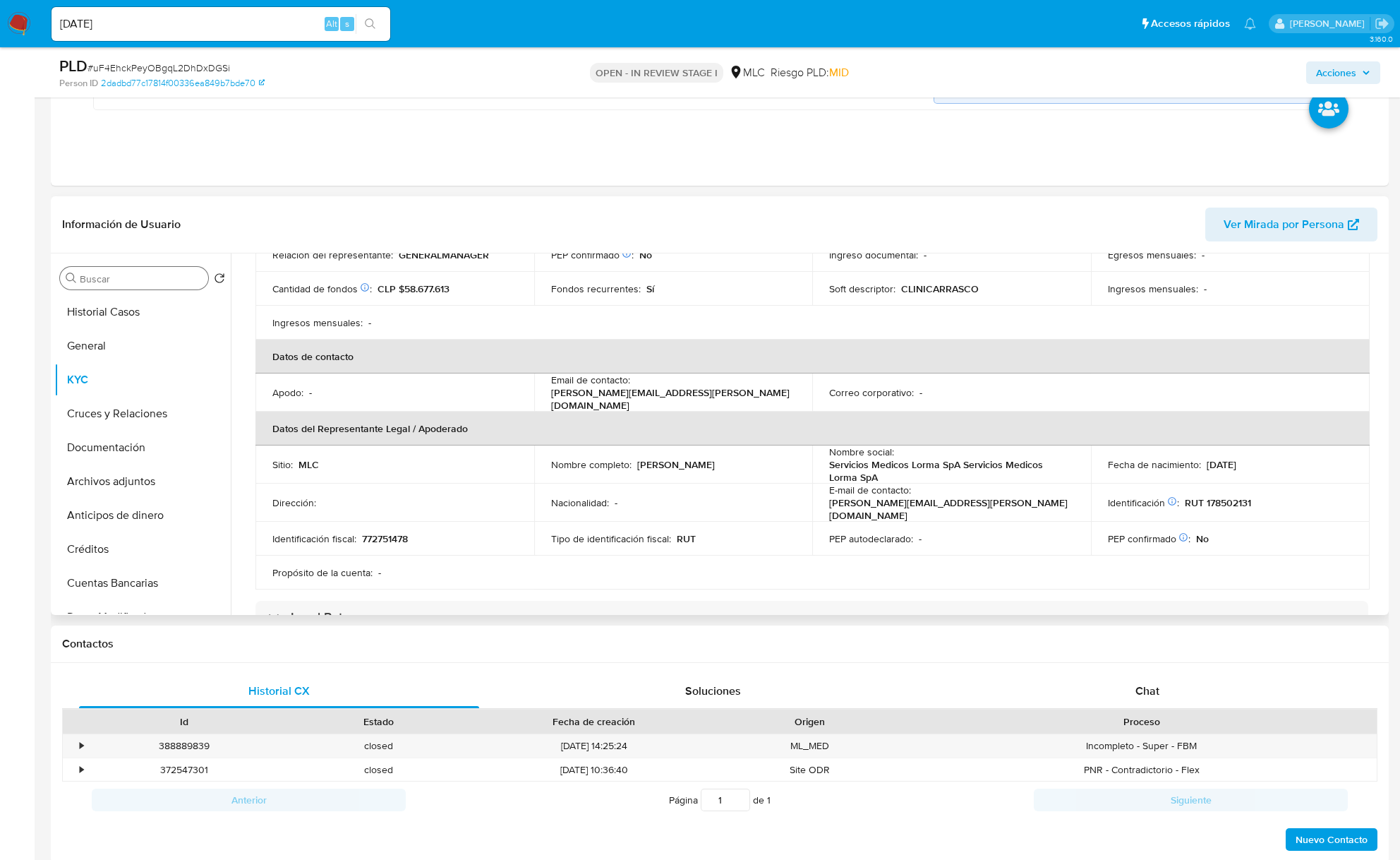
scroll to position [246, 0]
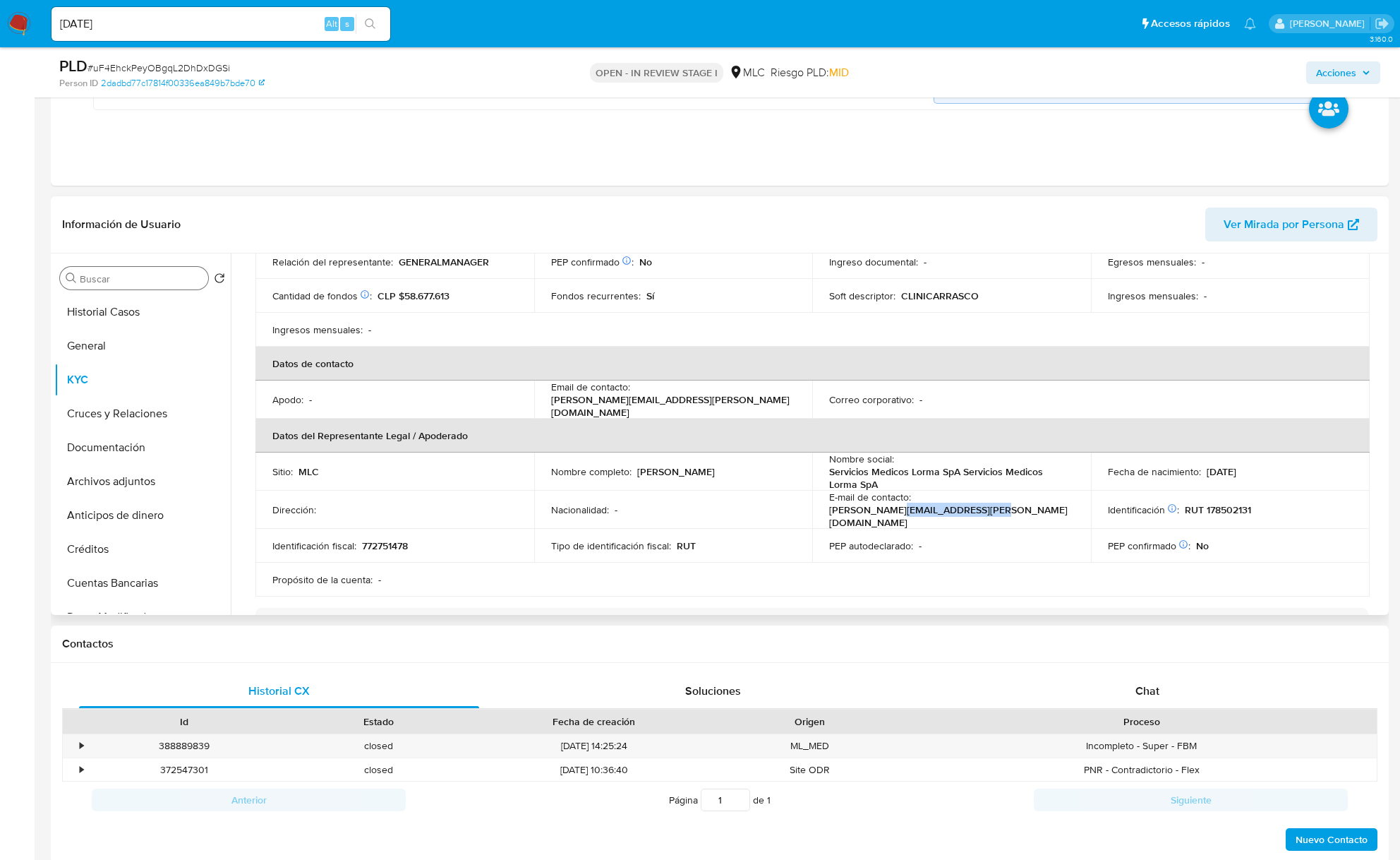
drag, startPoint x: 971, startPoint y: 509, endPoint x: 1059, endPoint y: 506, distance: 88.1
click at [1059, 506] on div "E-mail de contacto : alicia.baez@clinicadrcarrasco.cl" at bounding box center [951, 509] width 245 height 38
copy p "linicadrcarrasco.cl"
click at [653, 469] on p "Alicia Belén Baez Montiel" at bounding box center [676, 471] width 78 height 13
drag, startPoint x: 653, startPoint y: 469, endPoint x: 680, endPoint y: 470, distance: 27.0
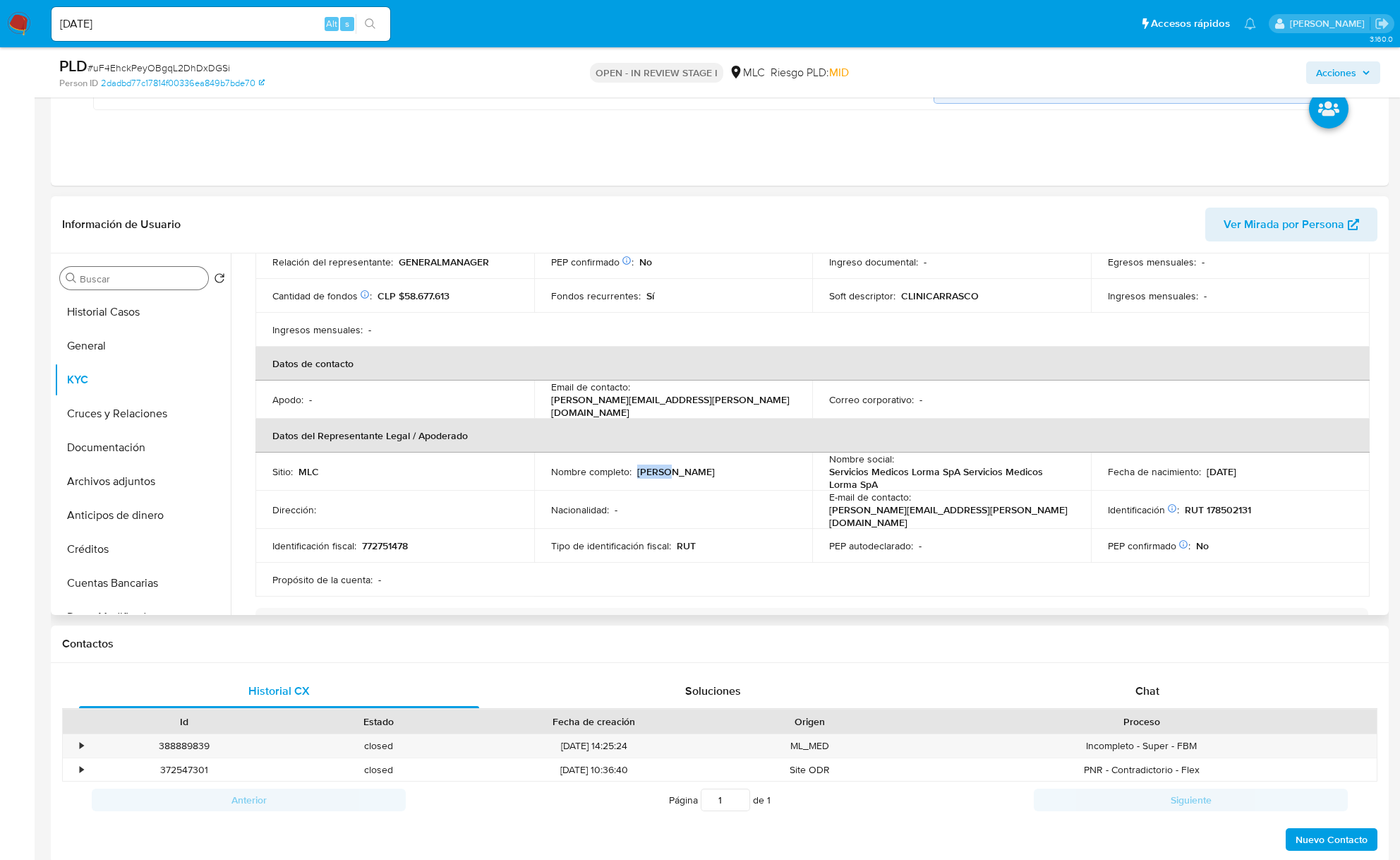
click at [652, 469] on p "Alicia Belén Baez Montiel" at bounding box center [676, 471] width 78 height 13
click at [715, 472] on p "Alicia Belén Baez Montiel" at bounding box center [676, 471] width 78 height 13
copy p "Alicia Belén Baez Montiel"
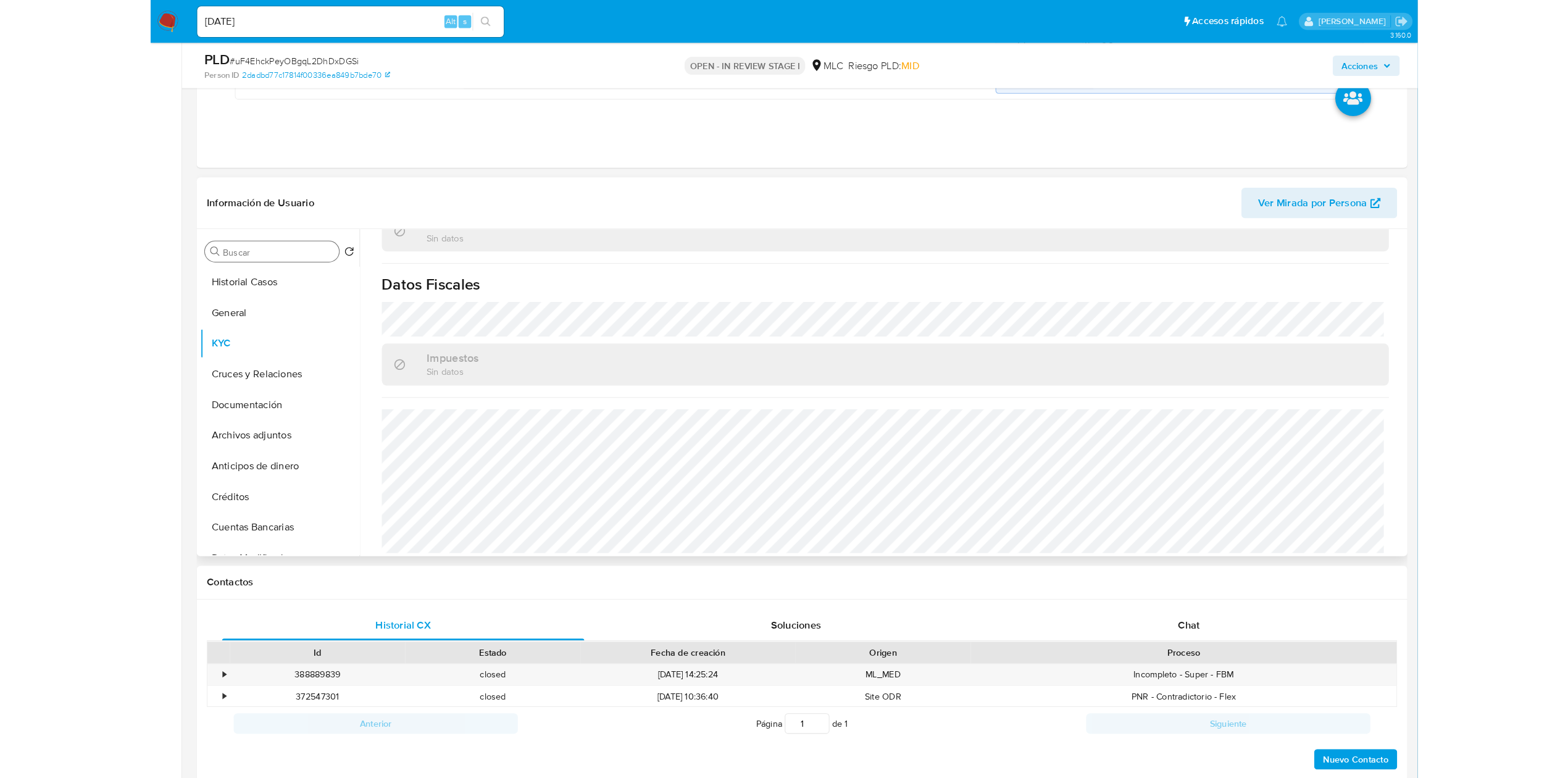
scroll to position [0, 0]
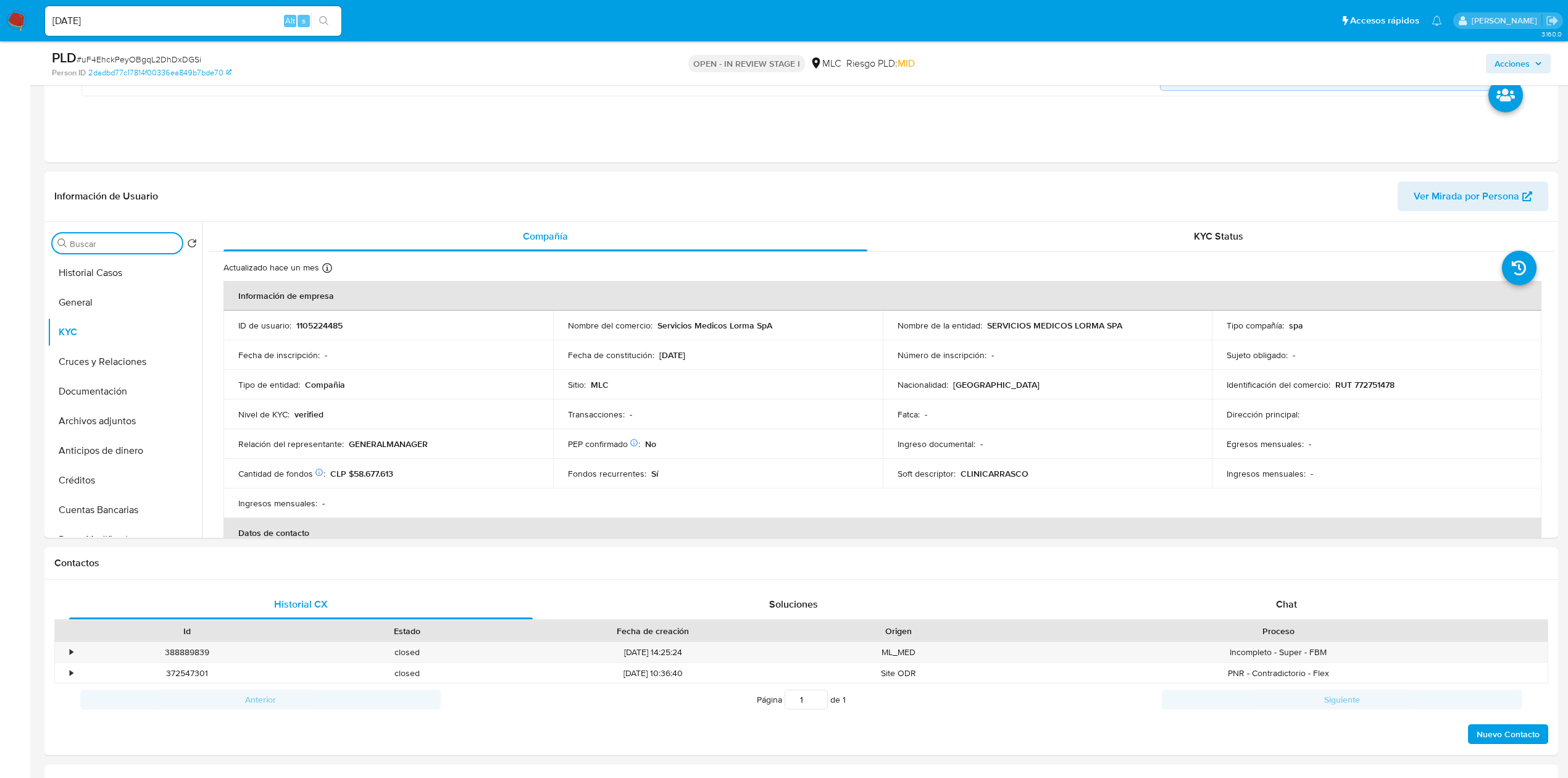
click at [118, 248] on input "Buscar" at bounding box center [123, 244] width 108 height 11
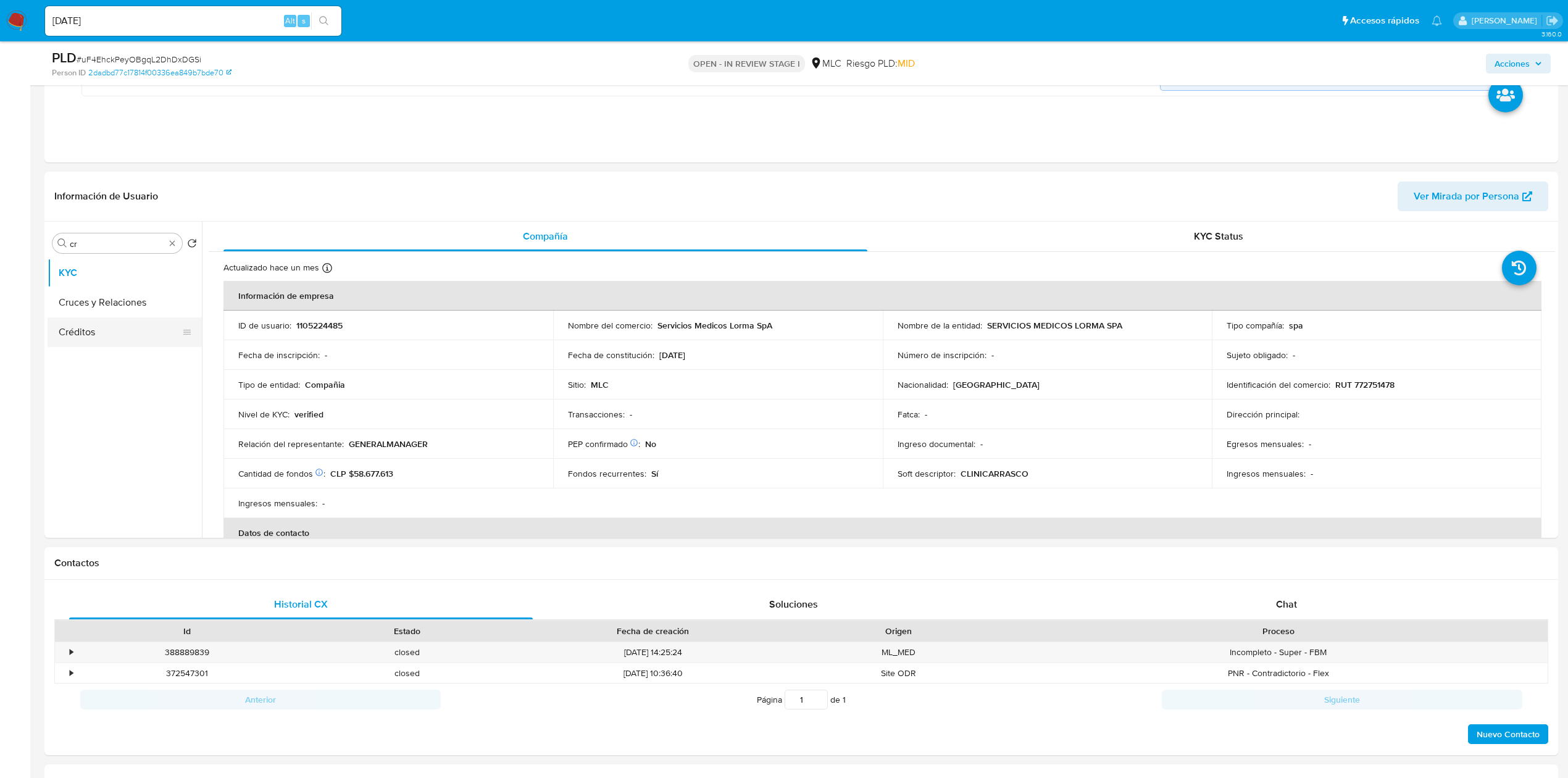
click at [121, 295] on button "Cruces y Relaciones" at bounding box center [124, 303] width 154 height 29
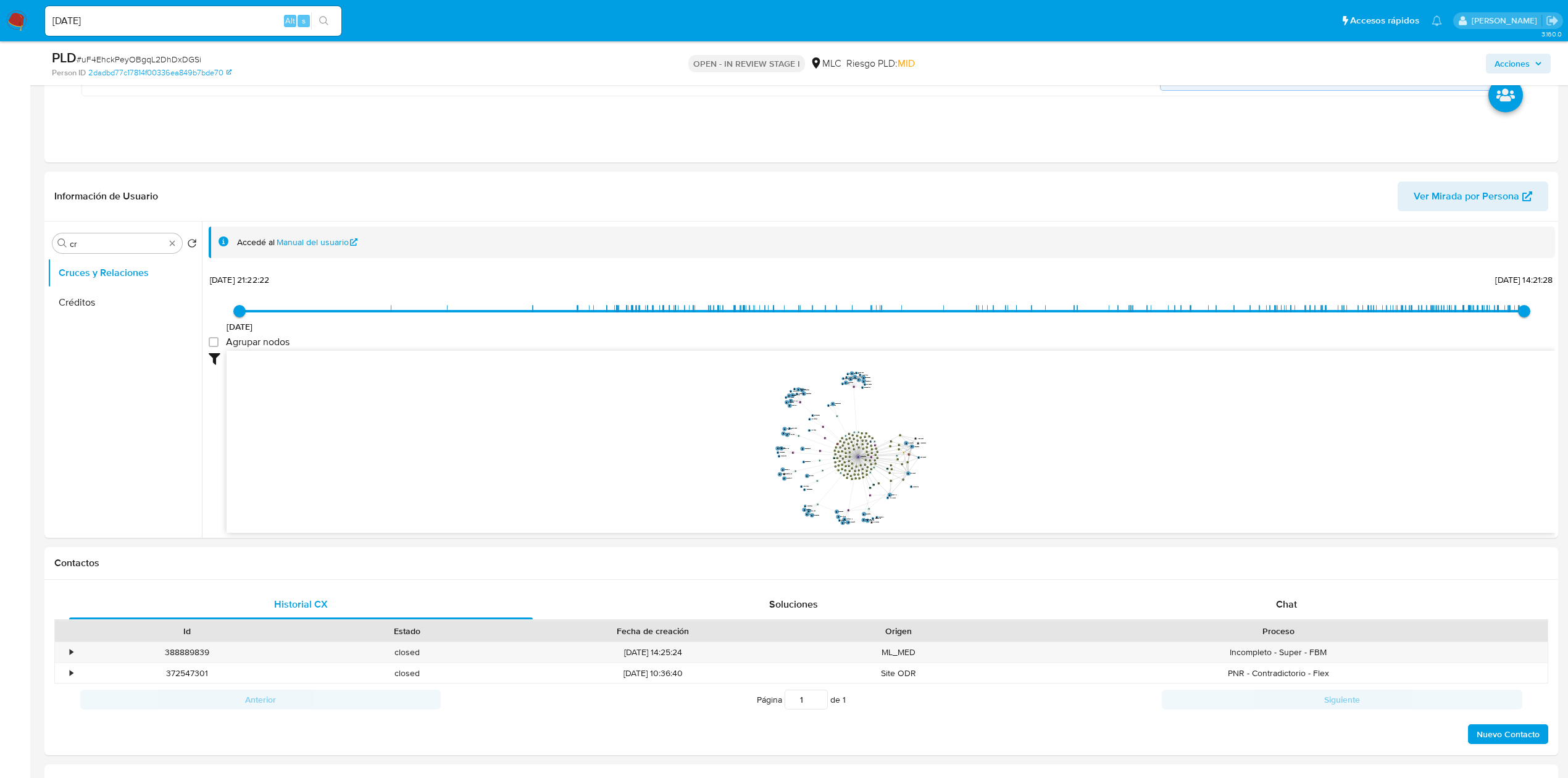
drag, startPoint x: 825, startPoint y: 457, endPoint x: 758, endPoint y: 431, distance: 71.9
click at [758, 431] on icon "device-67bde5c0ebe32461bd1aa4b2  user-1105224485  1105224485 device-68b1e478d…" at bounding box center [890, 440] width 1328 height 179
drag, startPoint x: 761, startPoint y: 453, endPoint x: 854, endPoint y: 481, distance: 97.1
click at [789, 465] on icon "device-67bde5c0ebe32461bd1aa4b2  user-1105224485  1105224485 device-68b1e478d…" at bounding box center [890, 440] width 1328 height 179
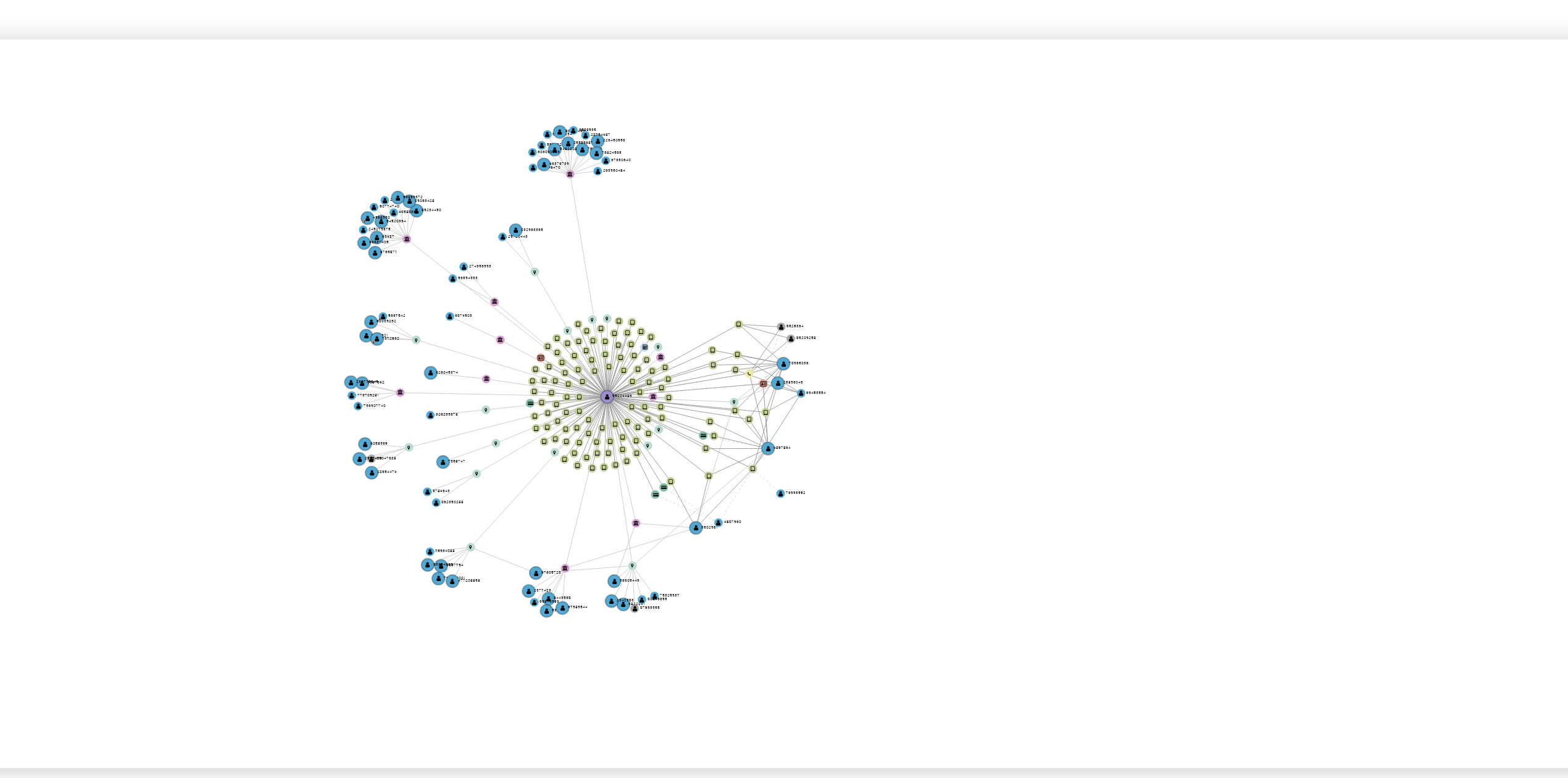
scroll to position [1070, 0]
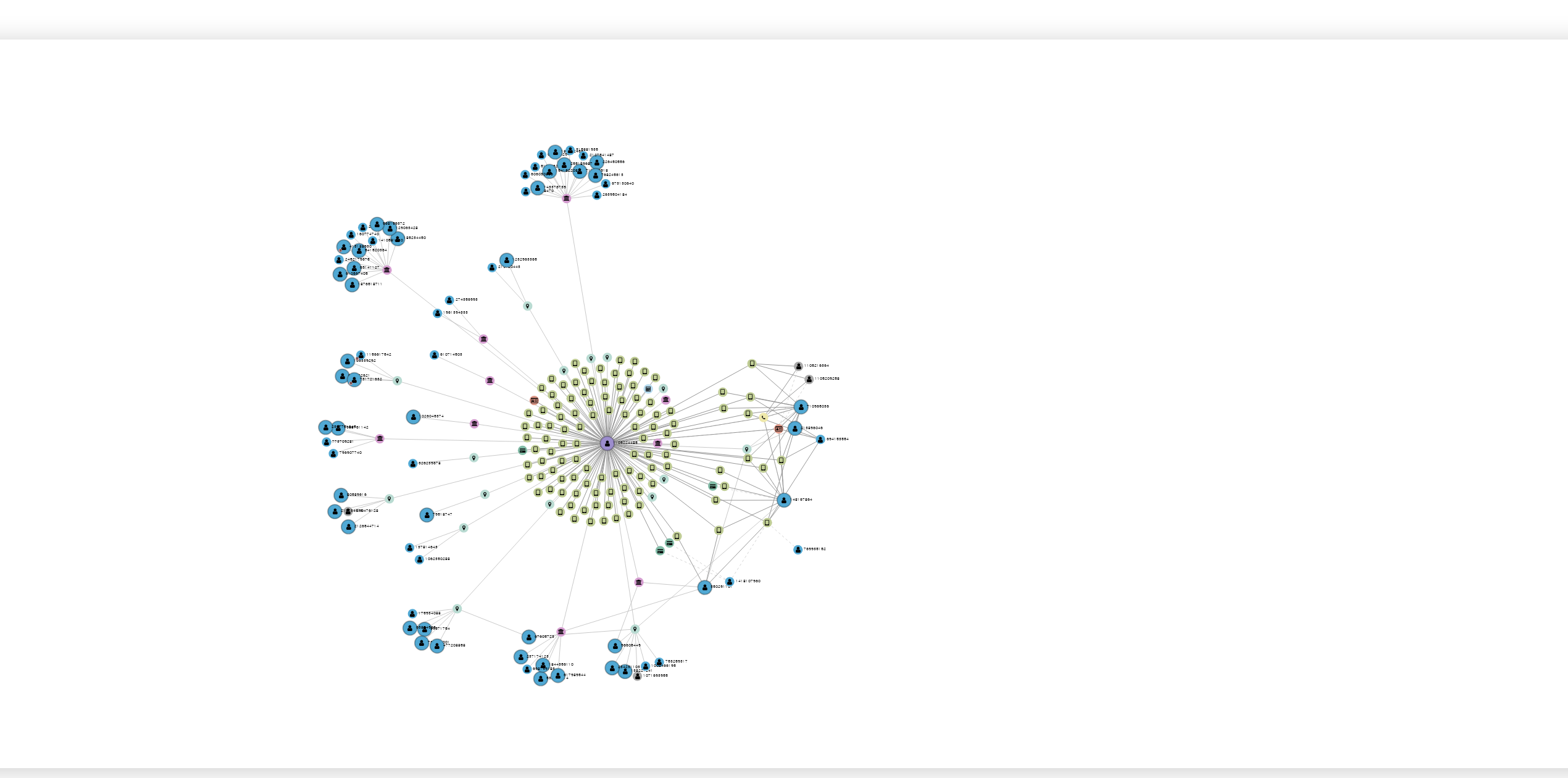
click at [894, 476] on icon "device-67bde5c0ebe32461bd1aa4b2  user-1105224485  1105224485 device-68b1e478d…" at bounding box center [890, 440] width 1328 height 179
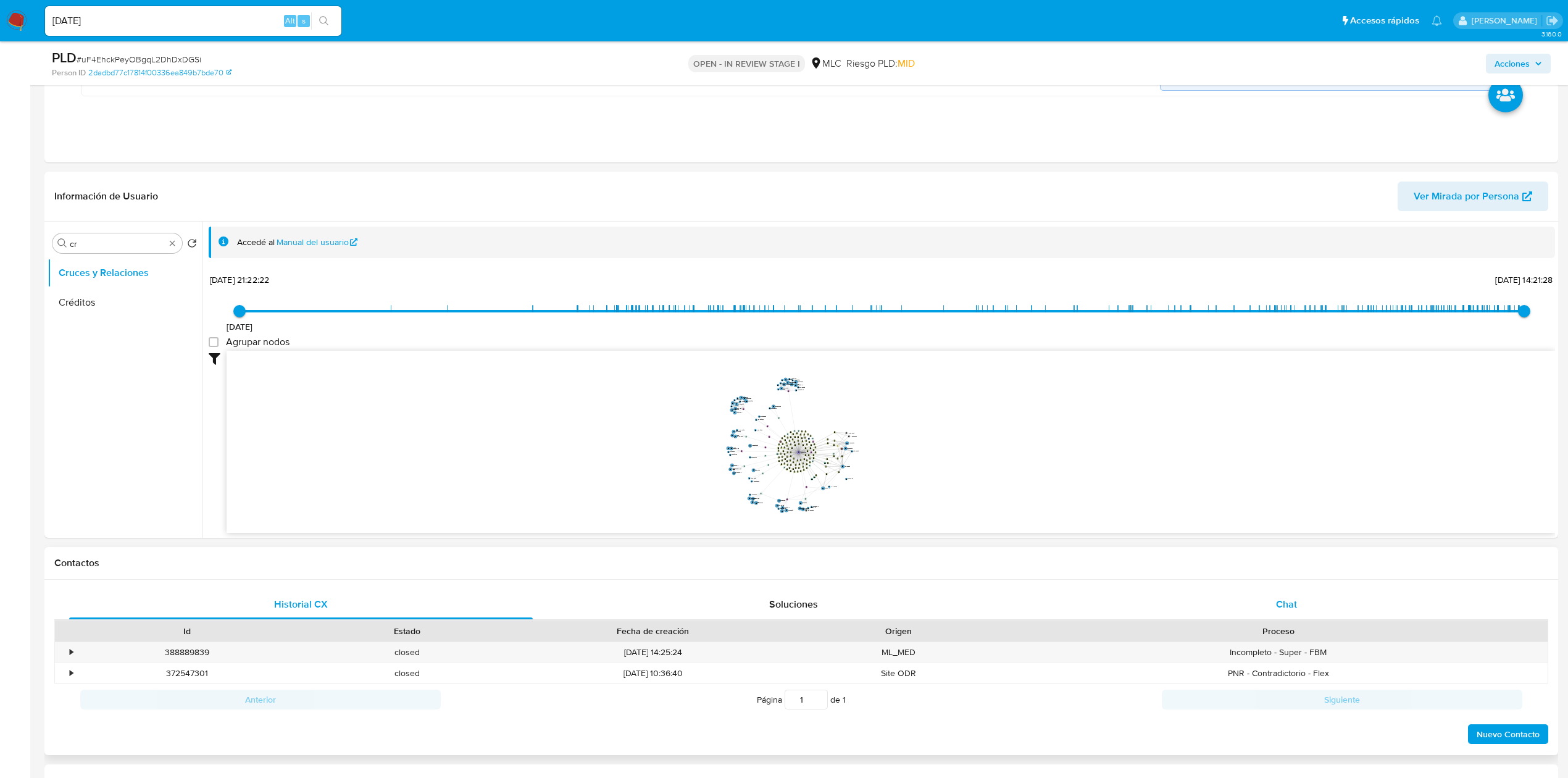
click at [1236, 605] on div "Chat" at bounding box center [1287, 604] width 463 height 29
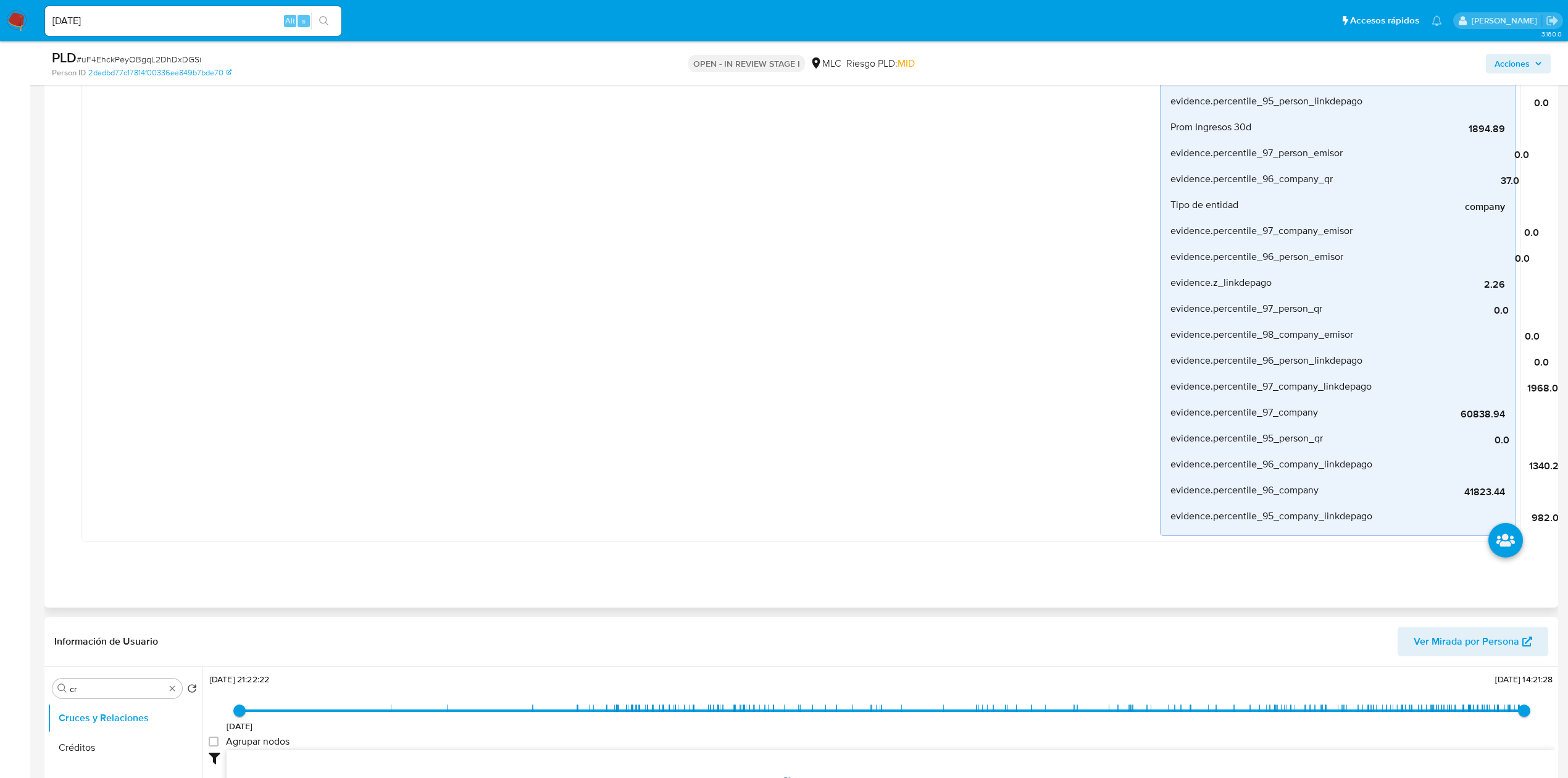
scroll to position [741, 0]
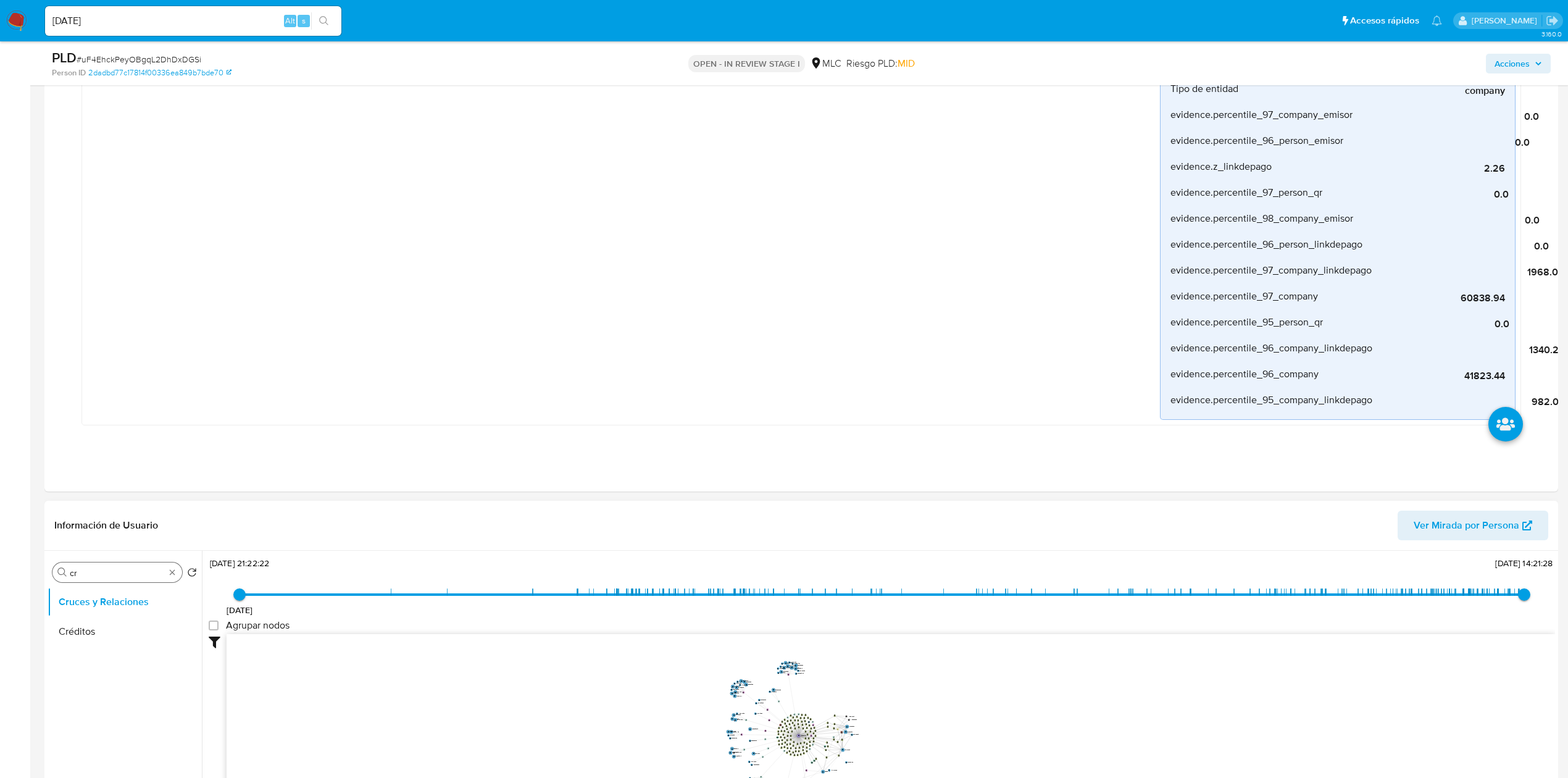
click at [118, 576] on input "cr" at bounding box center [117, 572] width 95 height 11
drag, startPoint x: 118, startPoint y: 576, endPoint x: 130, endPoint y: 588, distance: 17.0
click at [118, 576] on input "cr" at bounding box center [117, 572] width 95 height 11
type input "DOC"
click at [122, 625] on button "Documentación" at bounding box center [120, 631] width 144 height 29
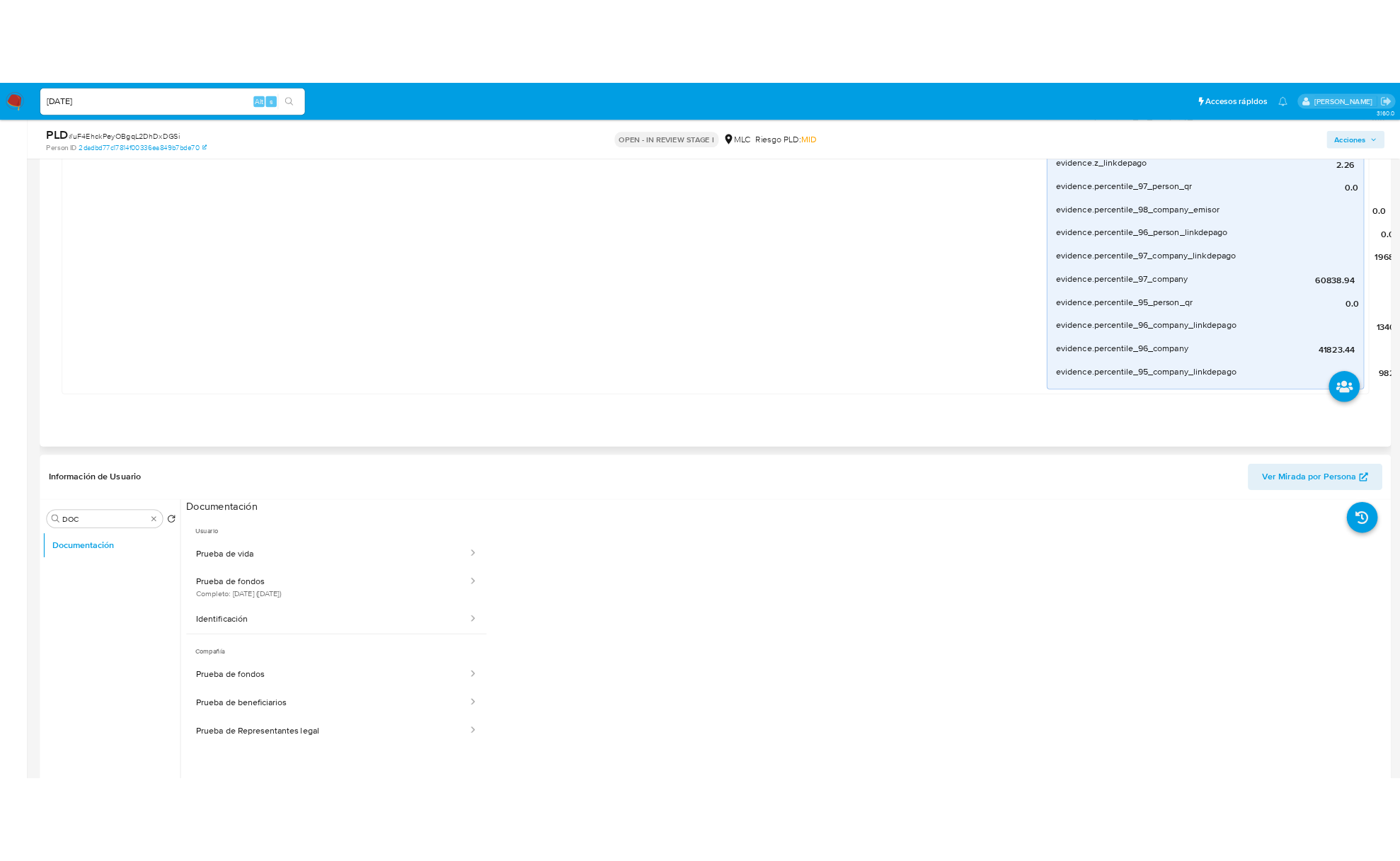
scroll to position [1321, 0]
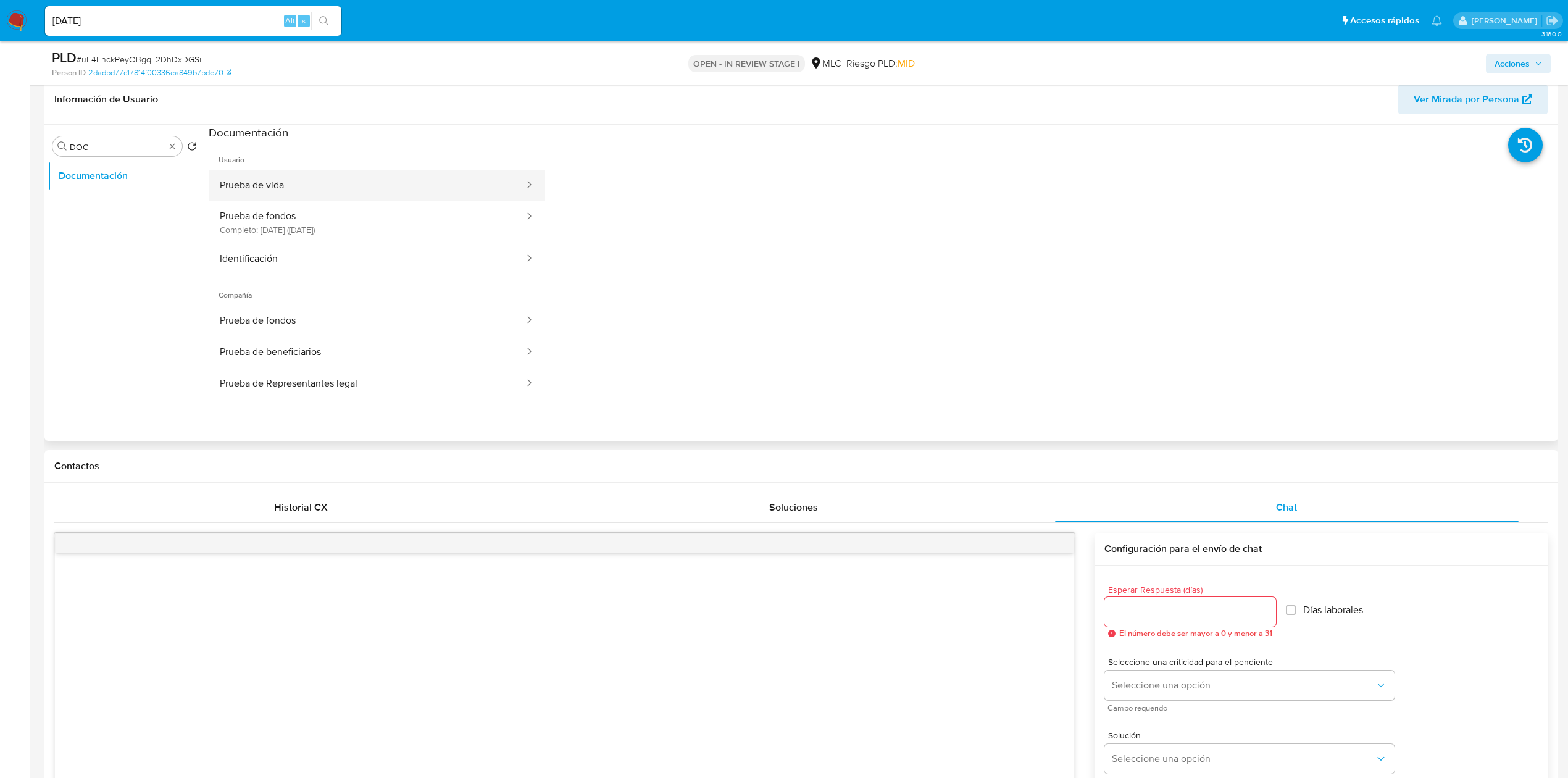
click at [313, 188] on button "Prueba de vida" at bounding box center [367, 185] width 317 height 31
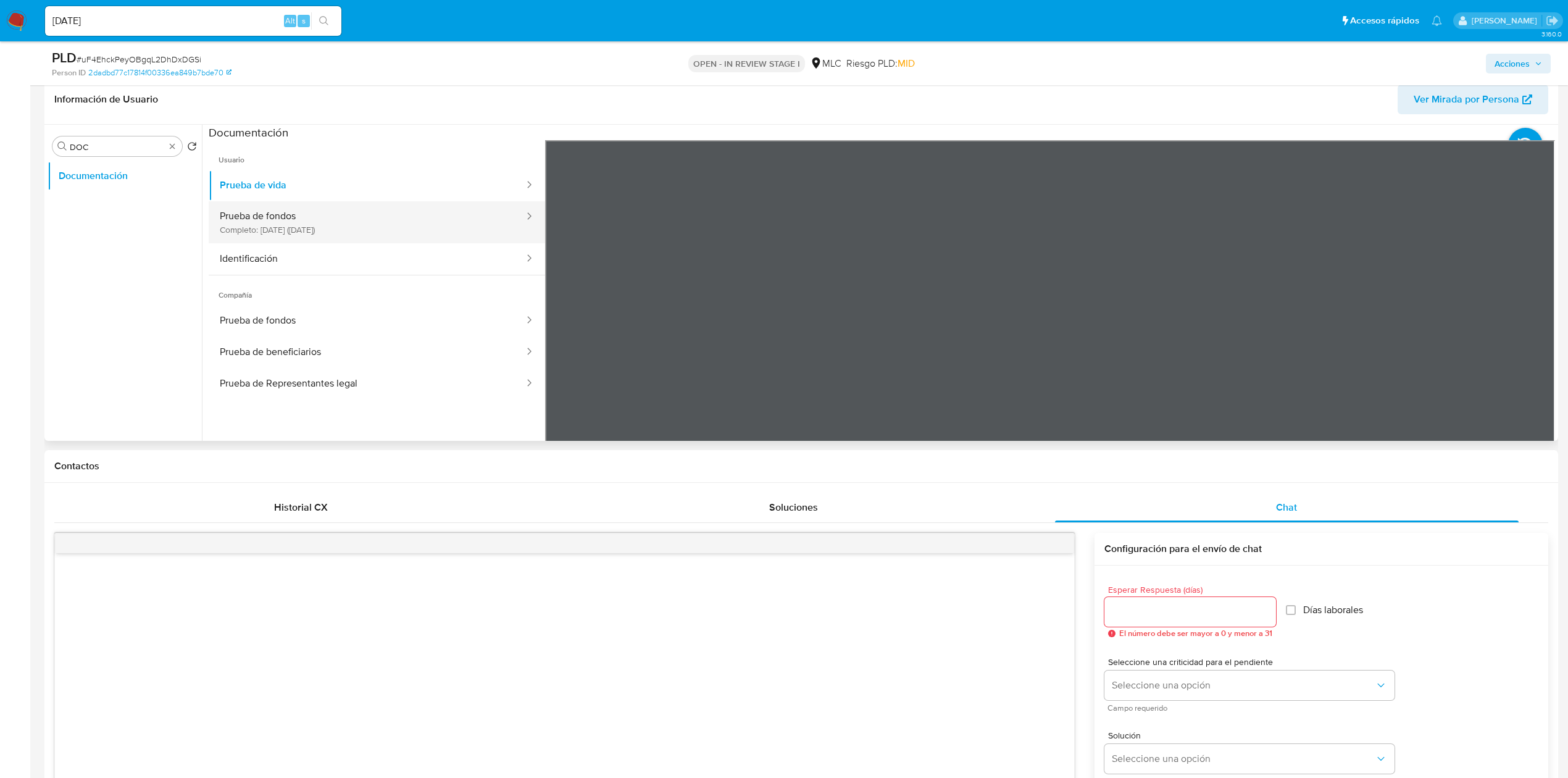
click at [325, 218] on button "Prueba de fondos Completo: 04/07/2025 (hace 2 meses)" at bounding box center [367, 222] width 317 height 42
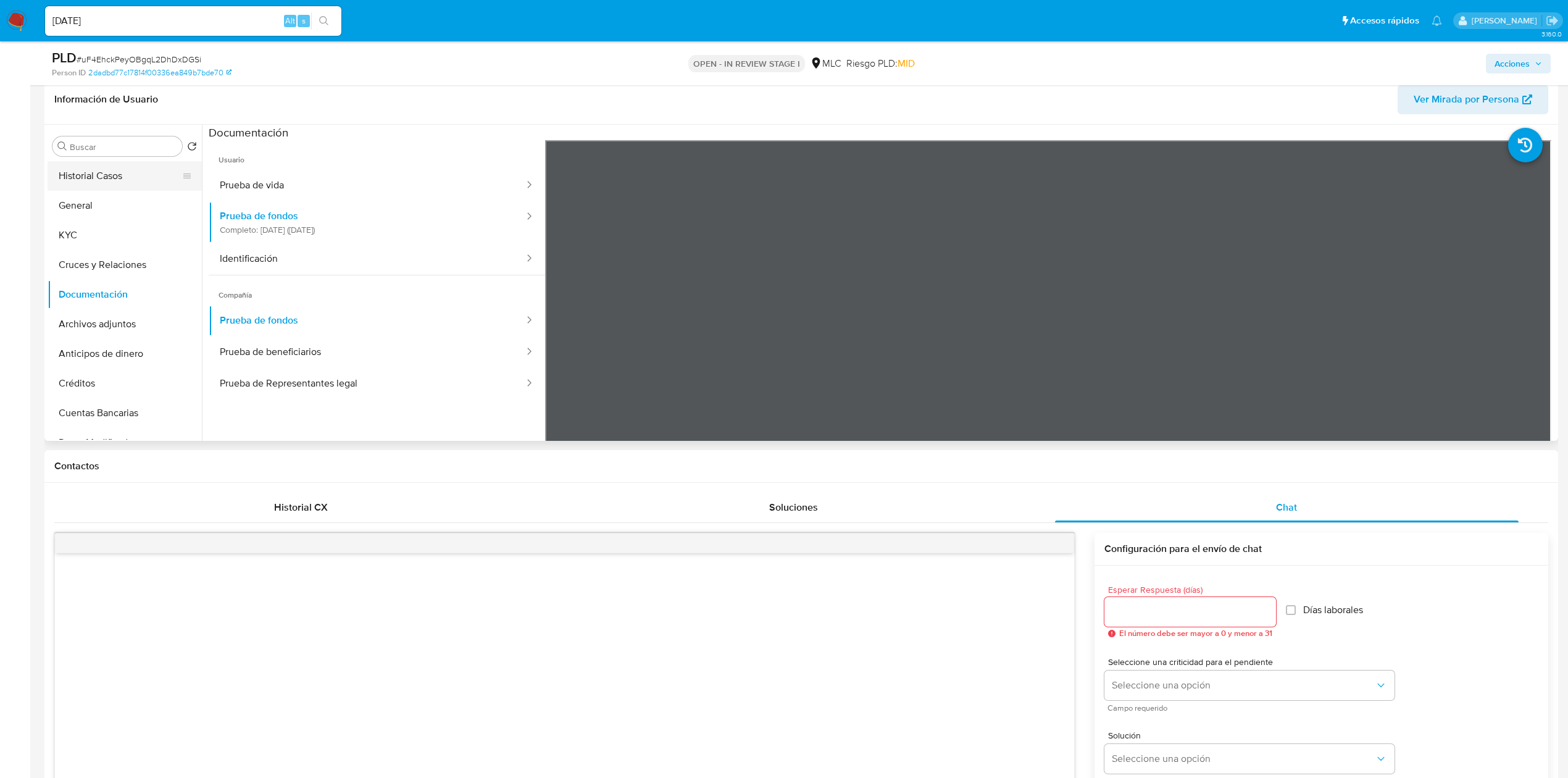
click at [134, 183] on button "Historial Casos" at bounding box center [120, 176] width 144 height 29
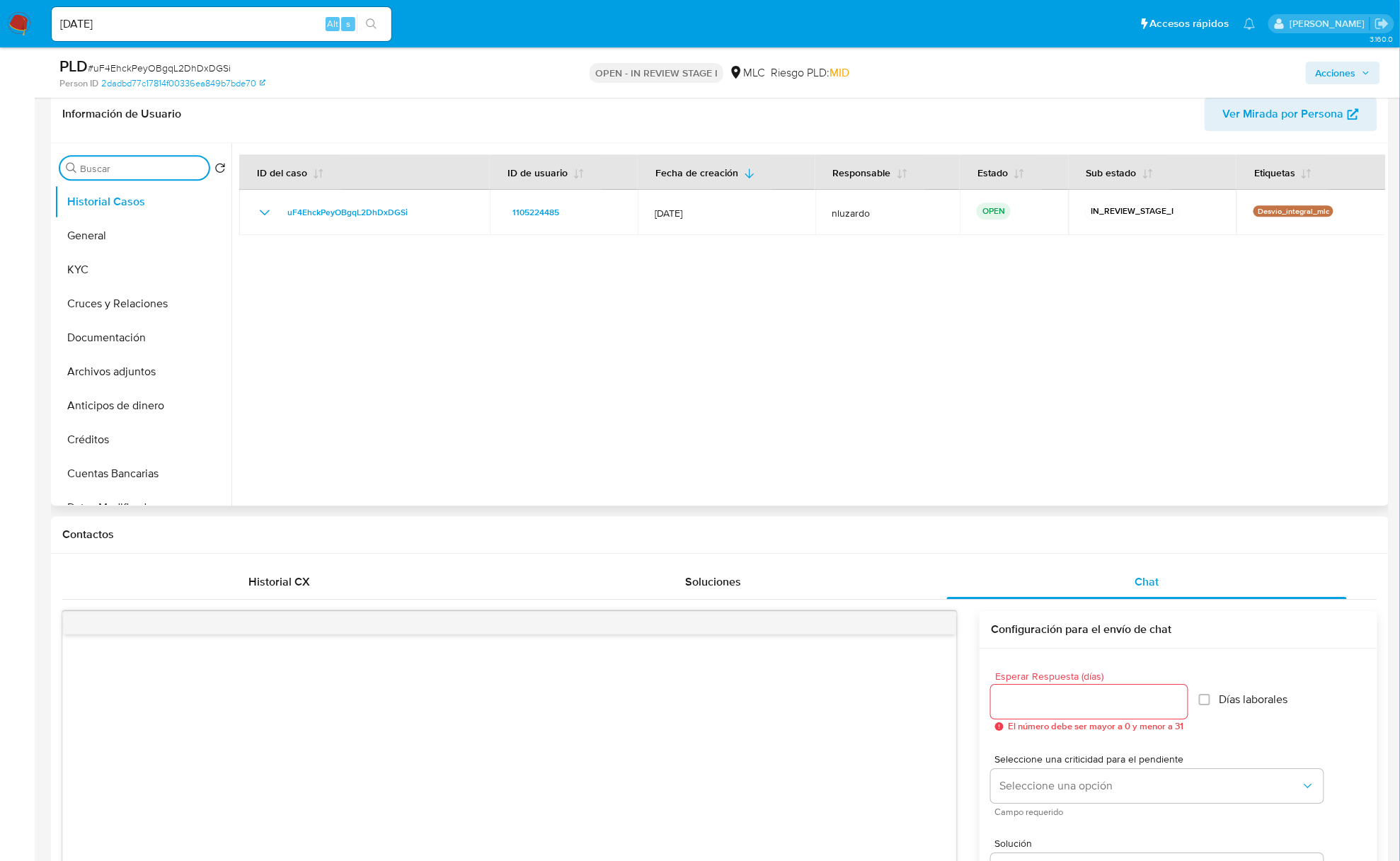
click at [123, 165] on input "Buscar" at bounding box center [141, 169] width 123 height 13
type input "doc"
click at [90, 230] on button "Documentación" at bounding box center [137, 236] width 165 height 34
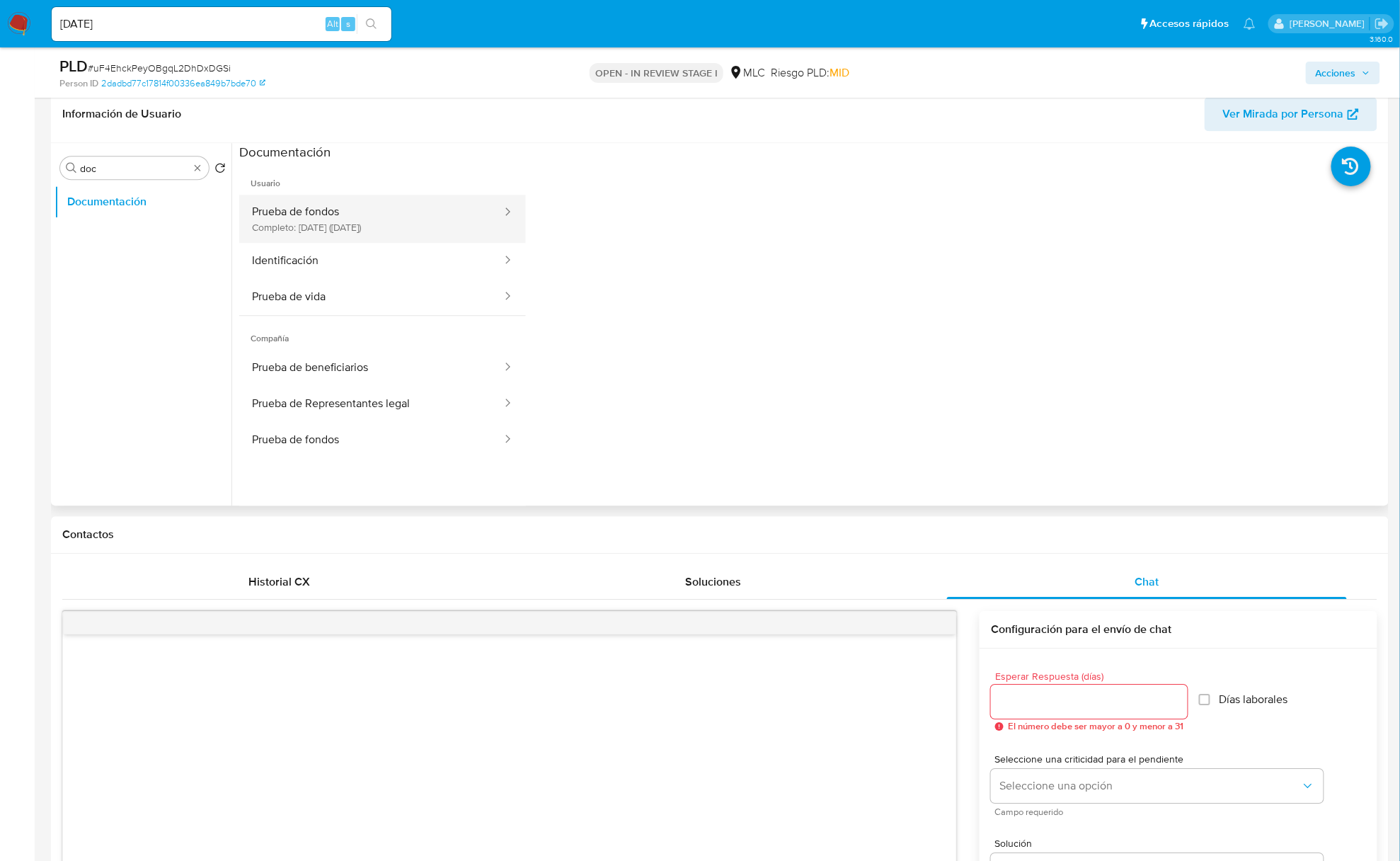
click at [332, 228] on button "Prueba de fondos Completo: 04/07/2025 (hace 2 meses)" at bounding box center [371, 218] width 264 height 48
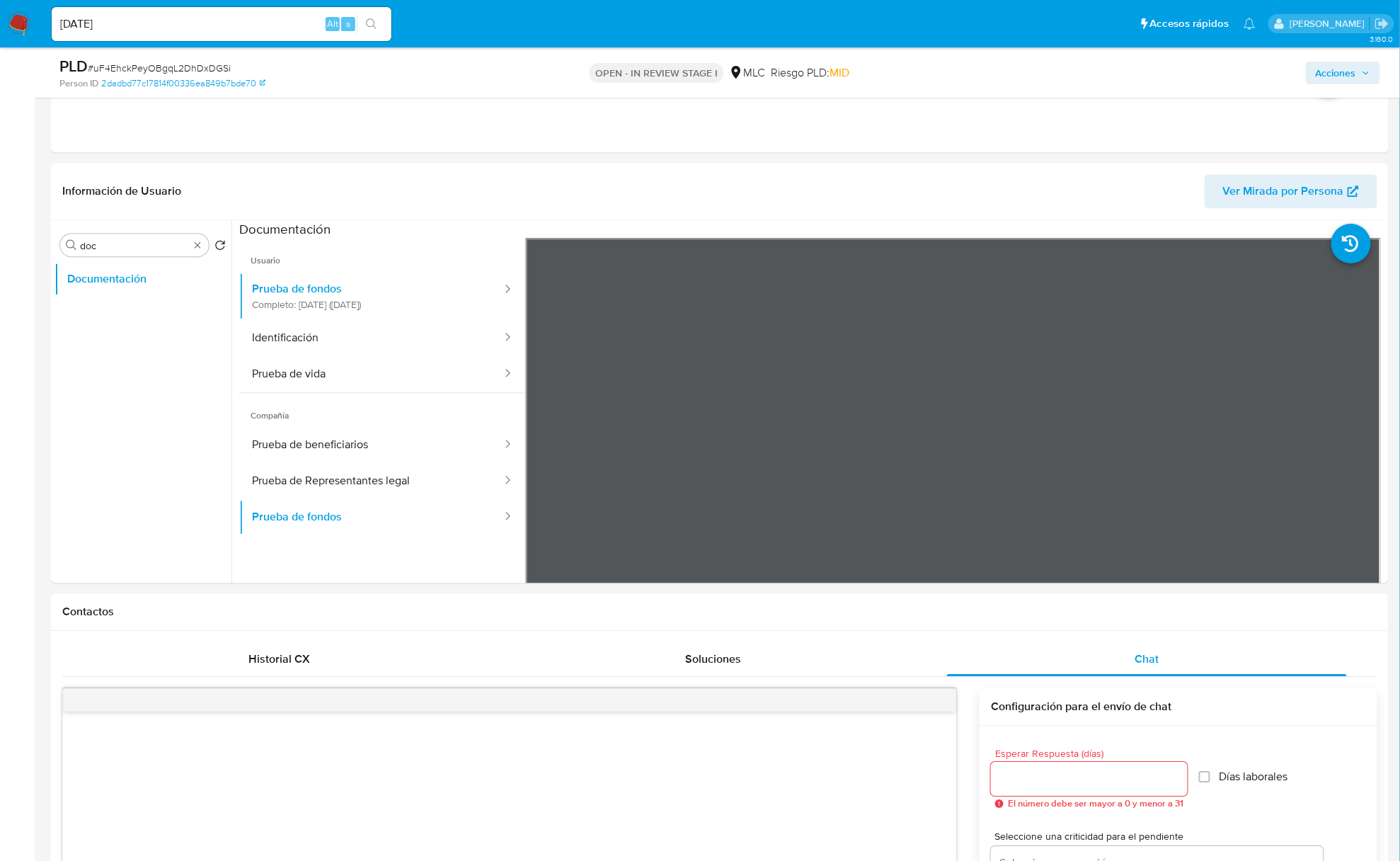
scroll to position [1227, 0]
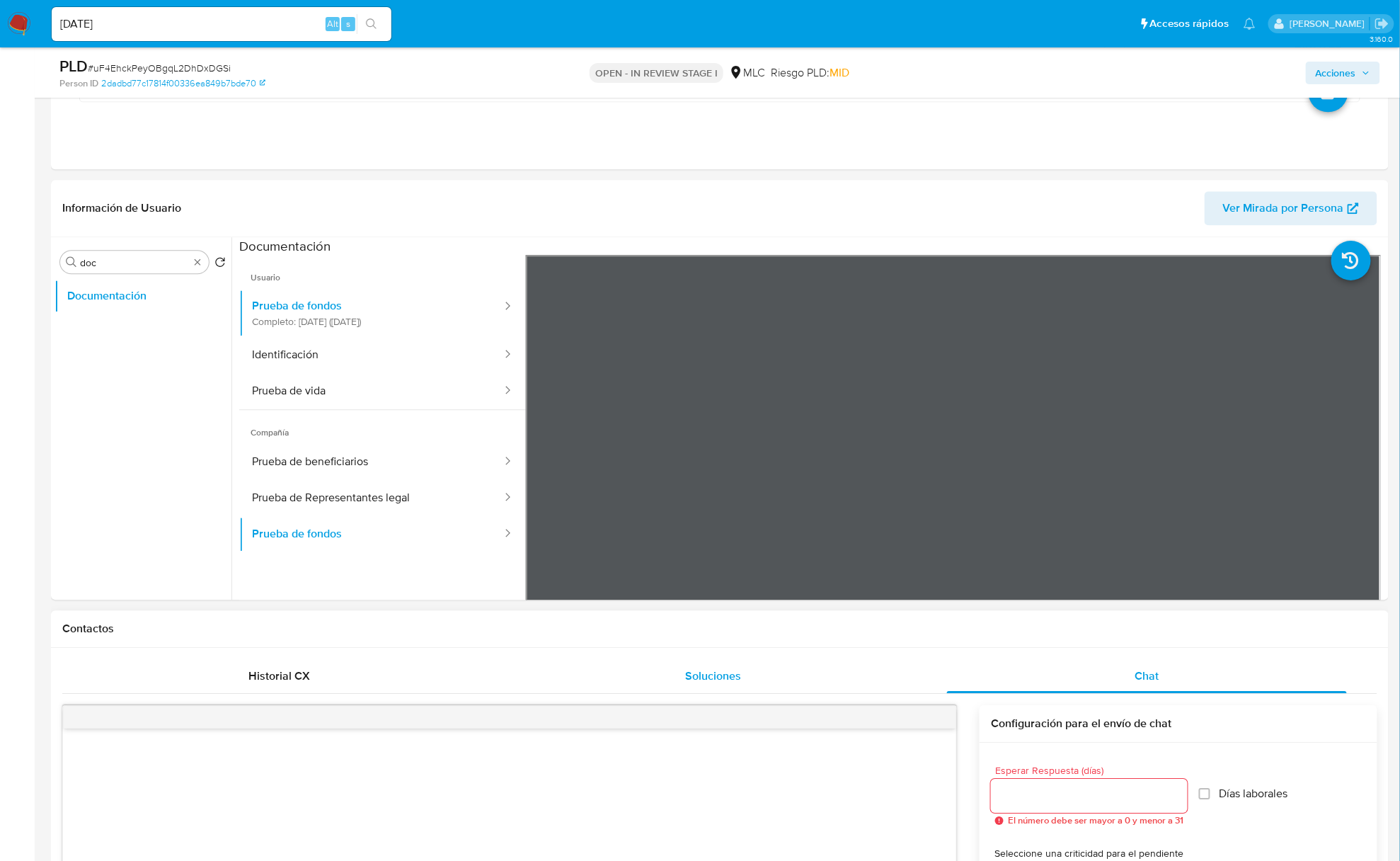
click at [502, 666] on button "Soluciones" at bounding box center [713, 676] width 434 height 34
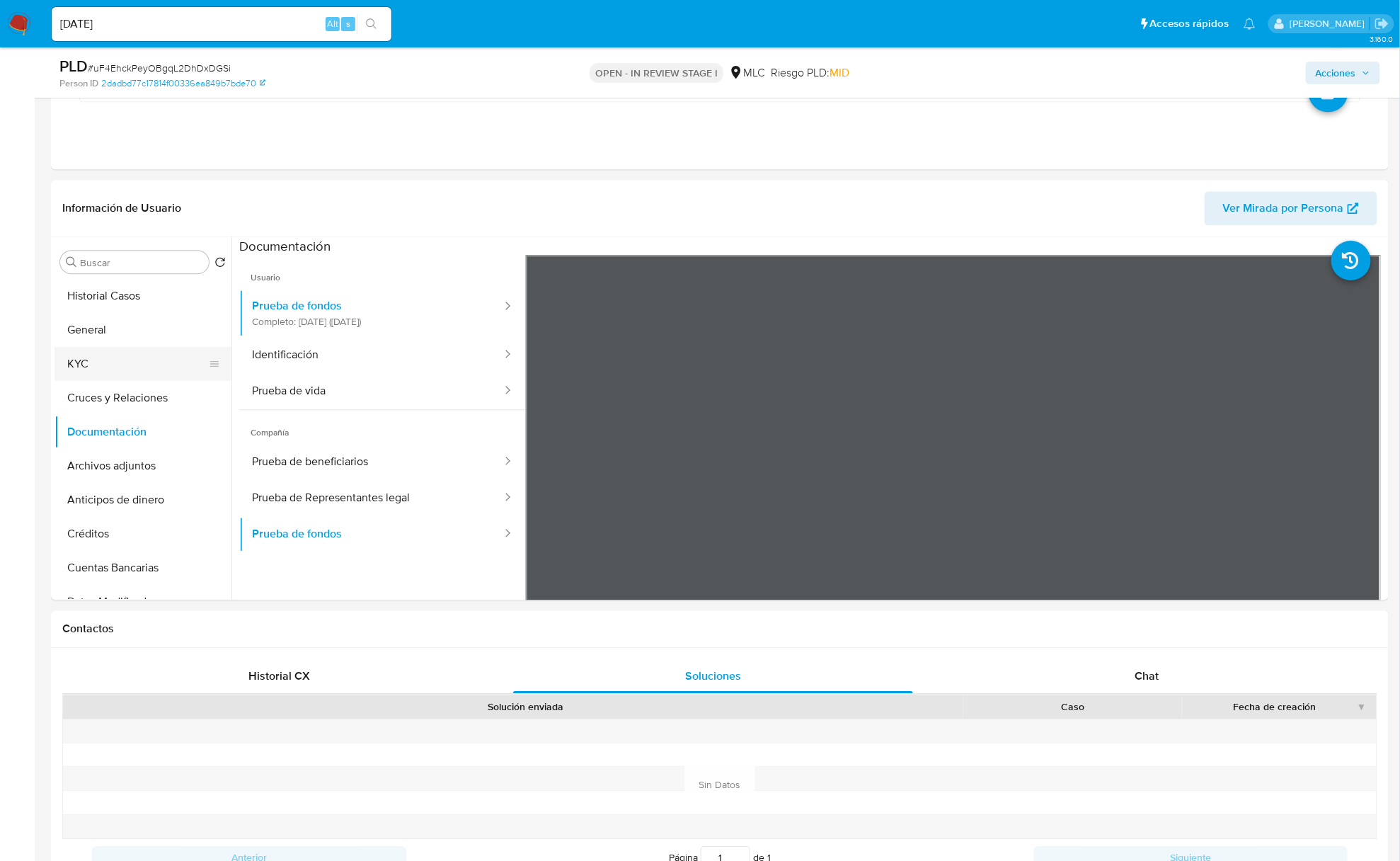
click at [142, 358] on button "KYC" at bounding box center [137, 364] width 165 height 34
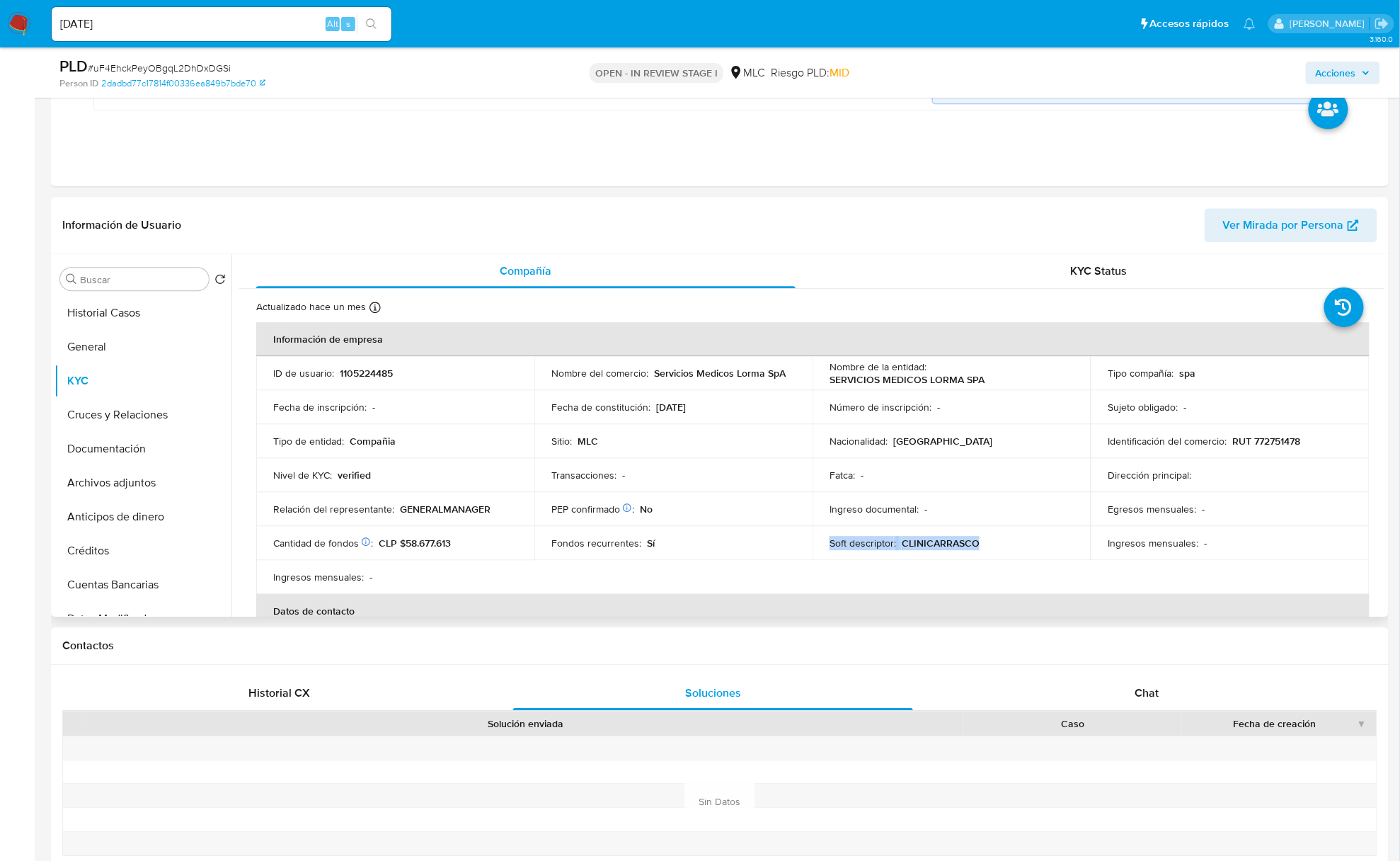
drag, startPoint x: 988, startPoint y: 548, endPoint x: 726, endPoint y: 550, distance: 262.0
click at [806, 556] on tr "Cantidad de fondos Solicitado: 06/02/2025 Consolidacion de otras cuentas : CLP …" at bounding box center [813, 543] width 1114 height 34
click at [726, 550] on td "Fondos recurrentes : Sí" at bounding box center [673, 543] width 278 height 34
drag, startPoint x: 998, startPoint y: 549, endPoint x: 895, endPoint y: 548, distance: 103.0
click at [895, 548] on div "Soft descriptor : CLINICARRASCO" at bounding box center [951, 543] width 244 height 13
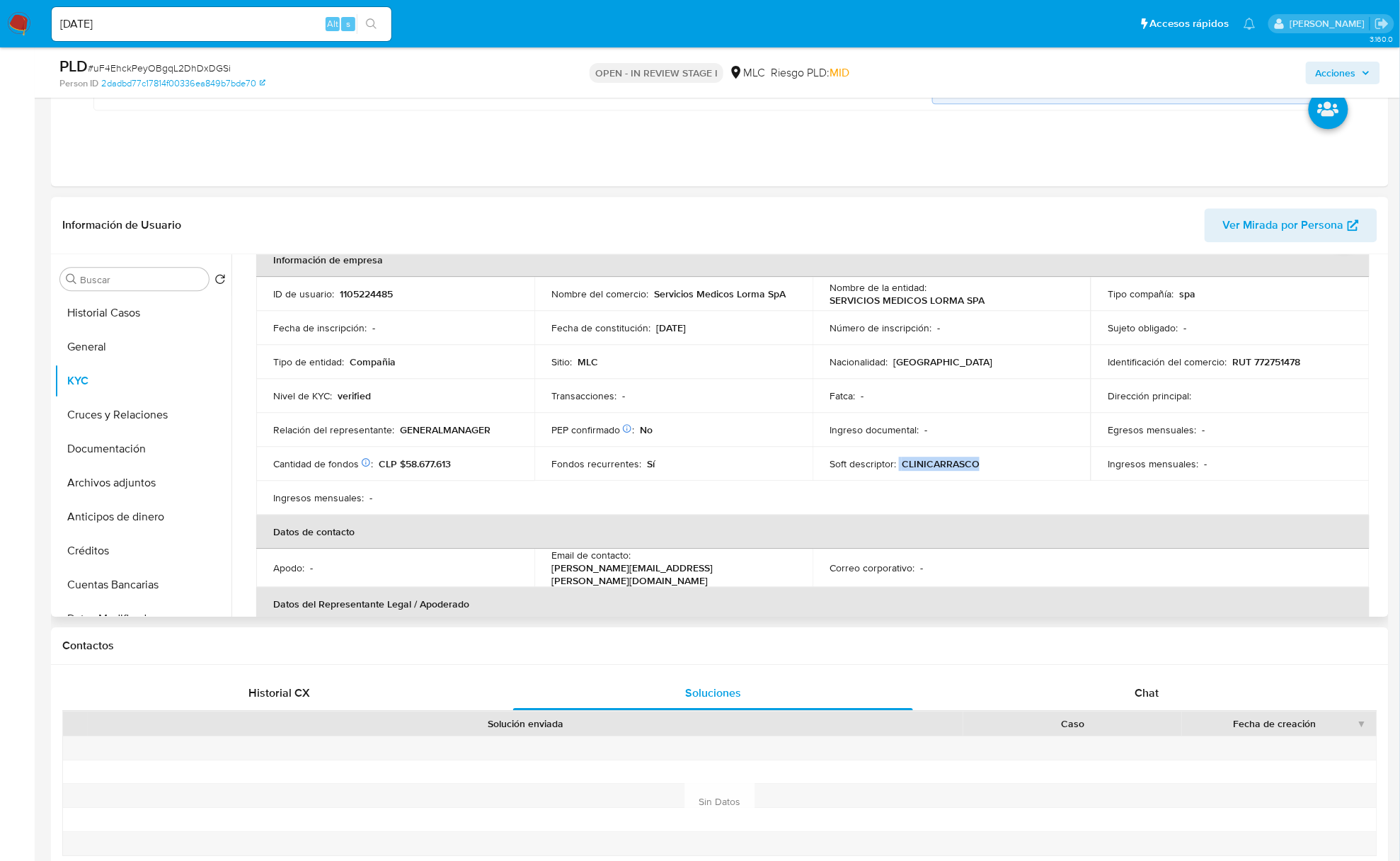
scroll to position [188, 0]
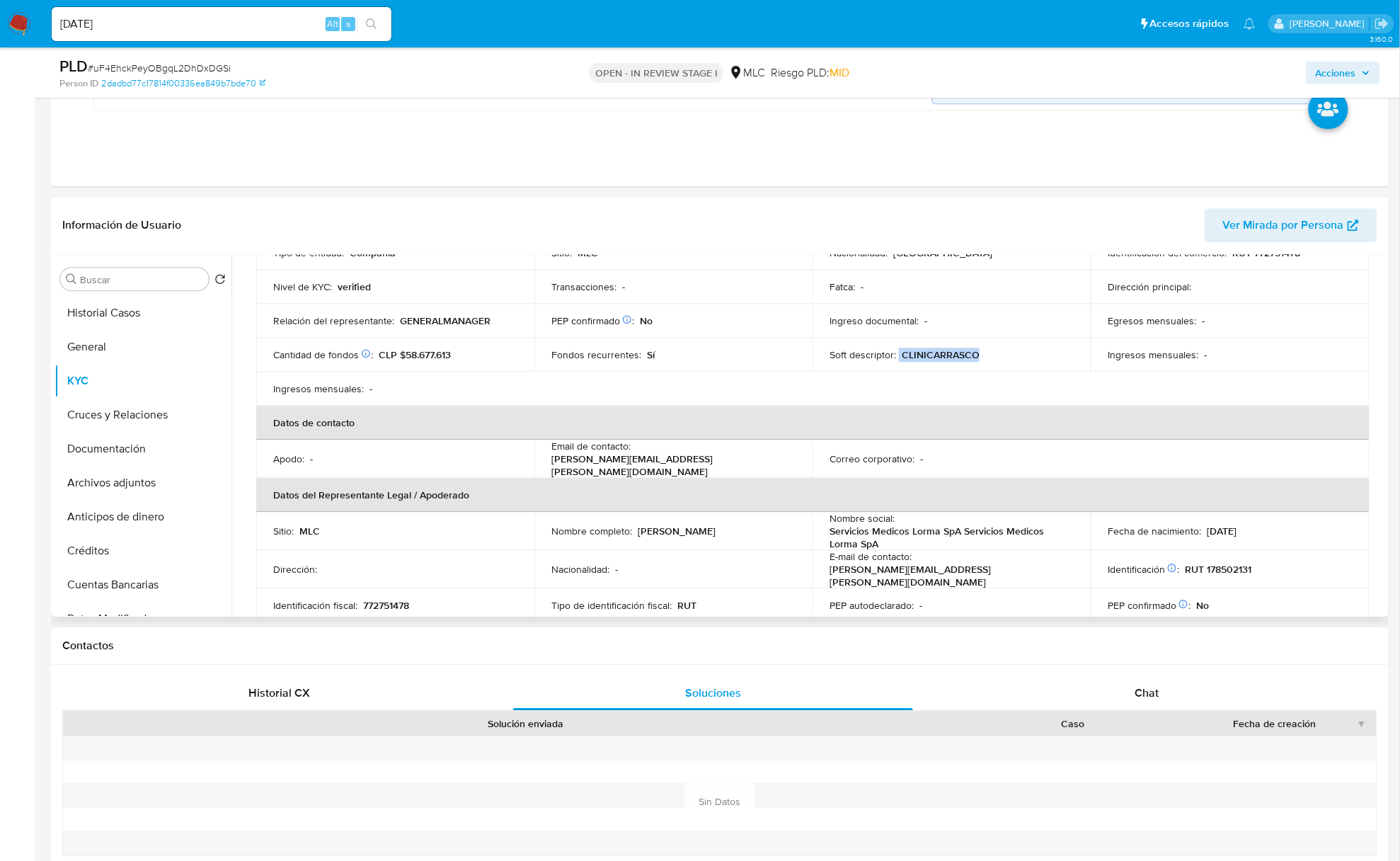
copy div "CLINICARRASCO"
copy p "alicia.baez@clinicadrcarrasco."
drag, startPoint x: 914, startPoint y: 564, endPoint x: 1048, endPoint y: 565, distance: 134.0
click at [1048, 565] on p "alicia.baez@clinicadrcarrasco.cl" at bounding box center [949, 575] width 239 height 25
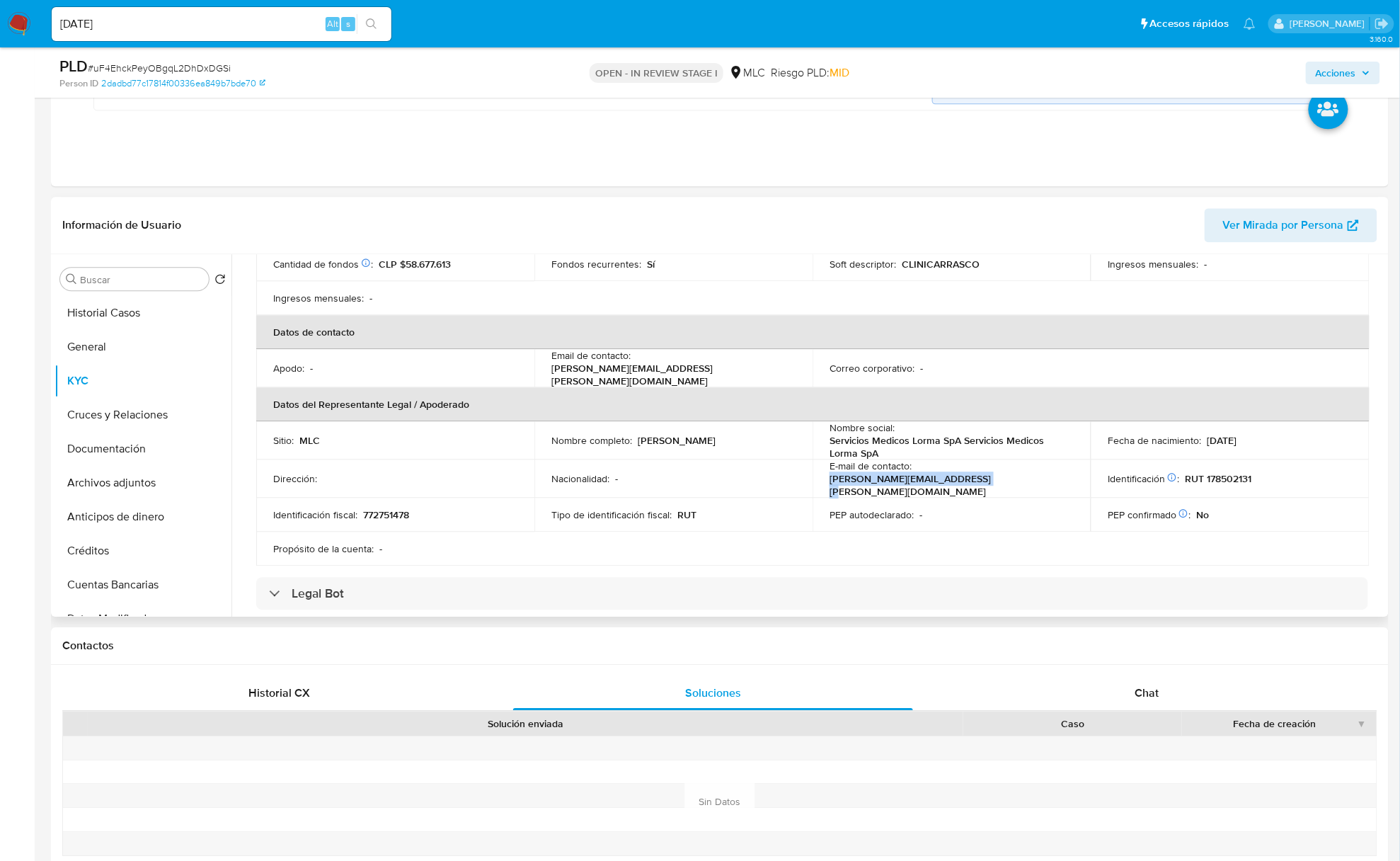
scroll to position [247, 0]
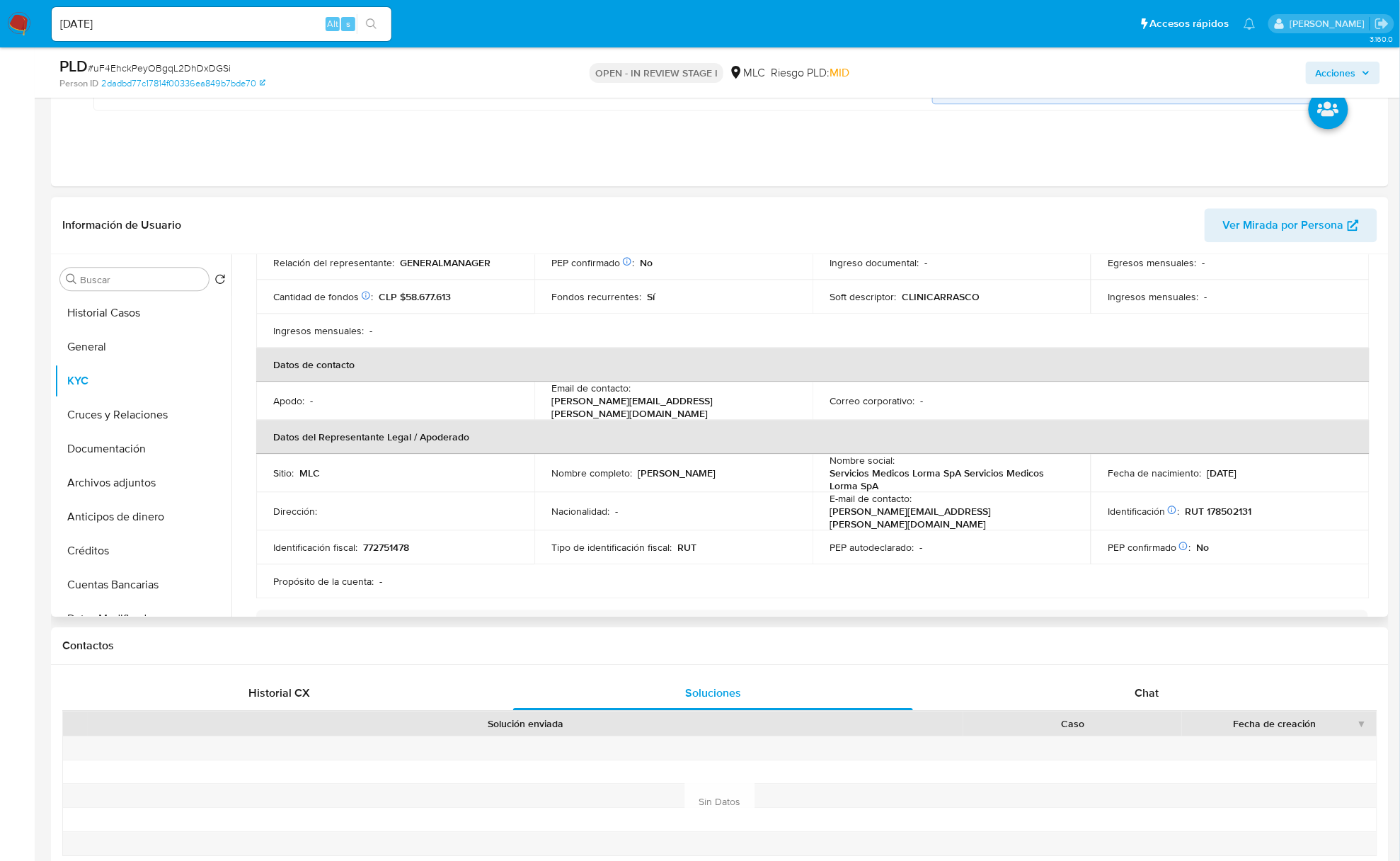
click at [407, 541] on p "772751478" at bounding box center [386, 547] width 46 height 13
click at [1240, 505] on p "RUT 178502131" at bounding box center [1218, 511] width 67 height 13
click at [1241, 505] on p "RUT 178502131" at bounding box center [1218, 511] width 67 height 13
copy p "178502131"
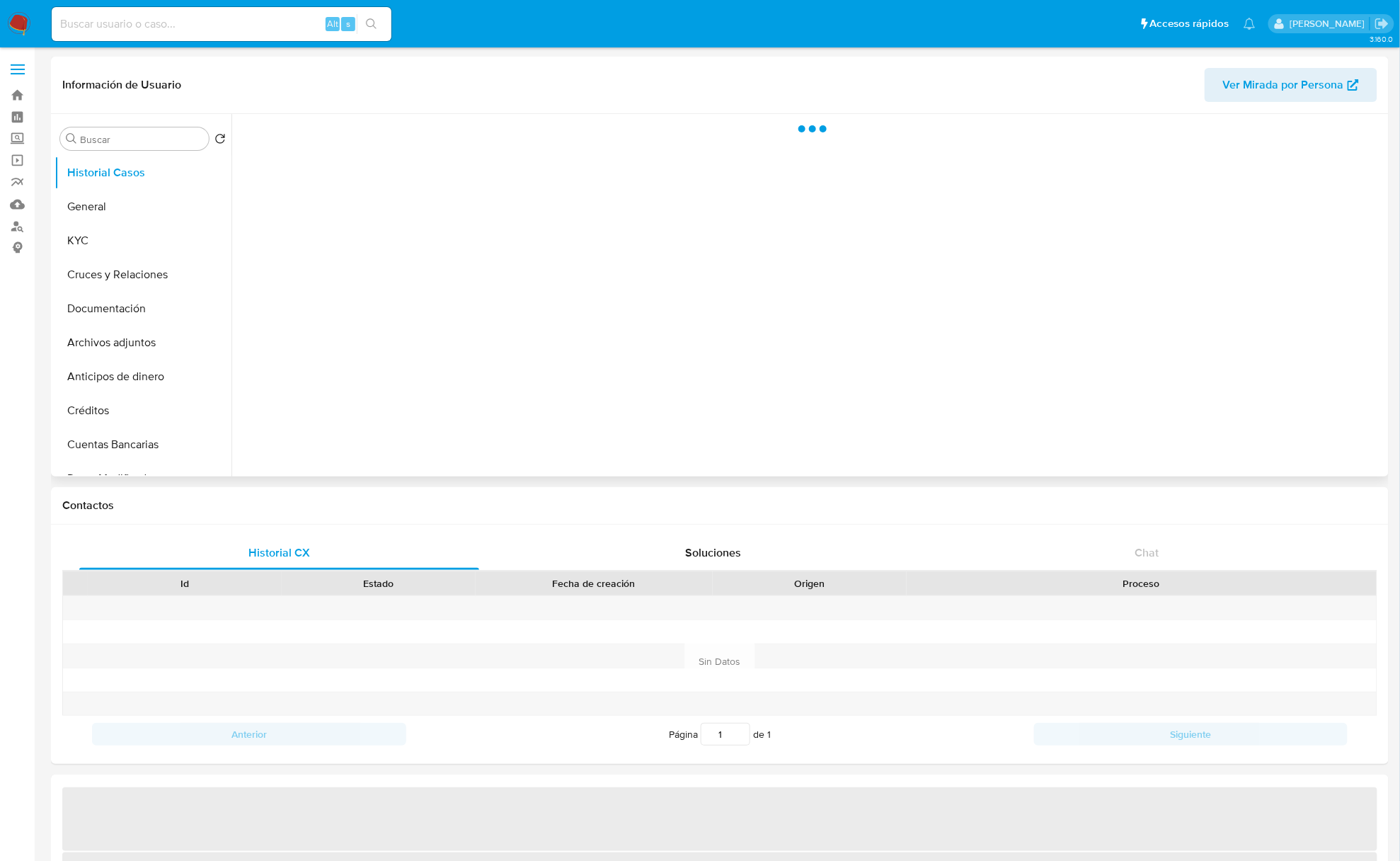
select select "10"
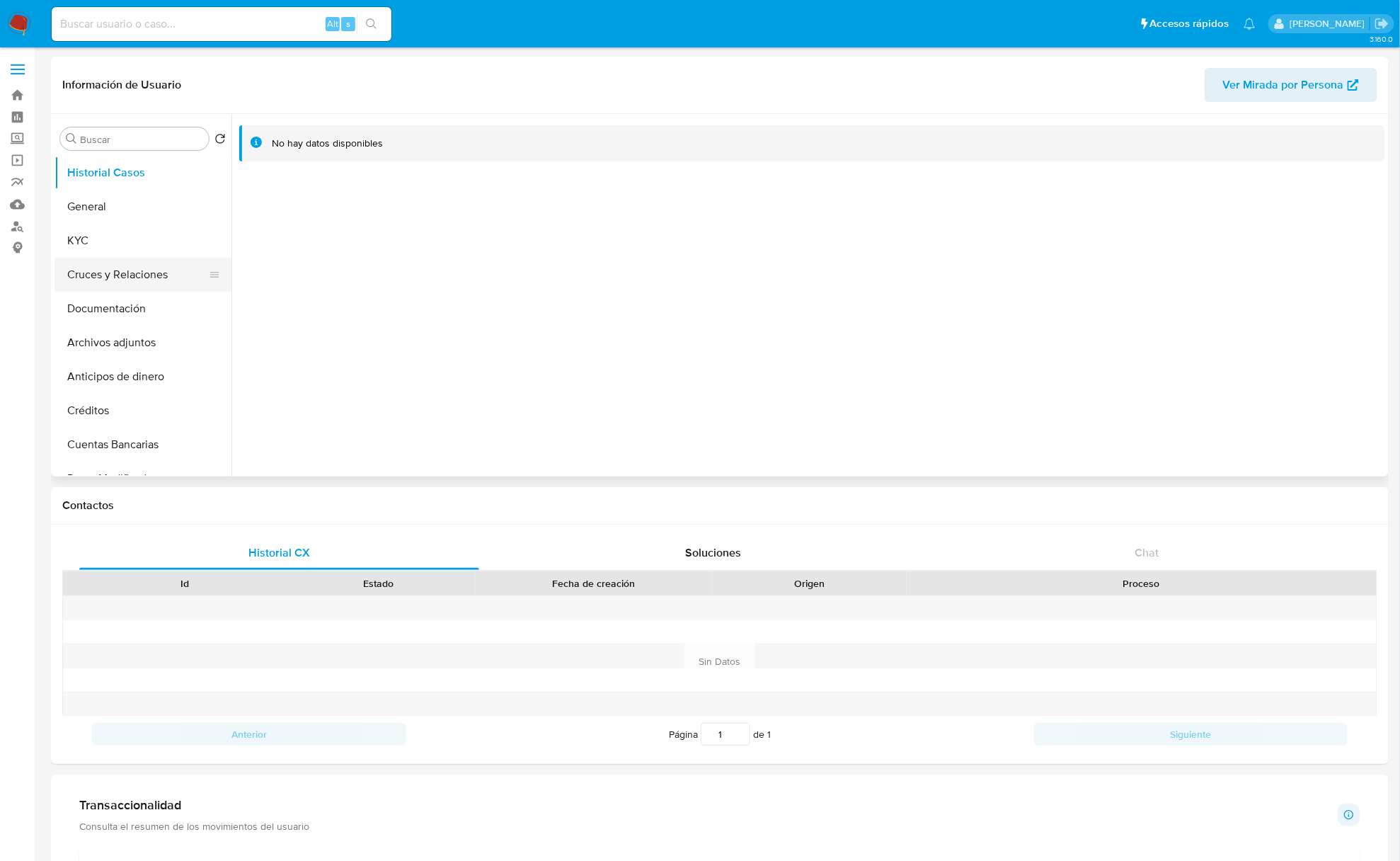
click at [123, 260] on button "Cruces y Relaciones" at bounding box center [137, 274] width 165 height 34
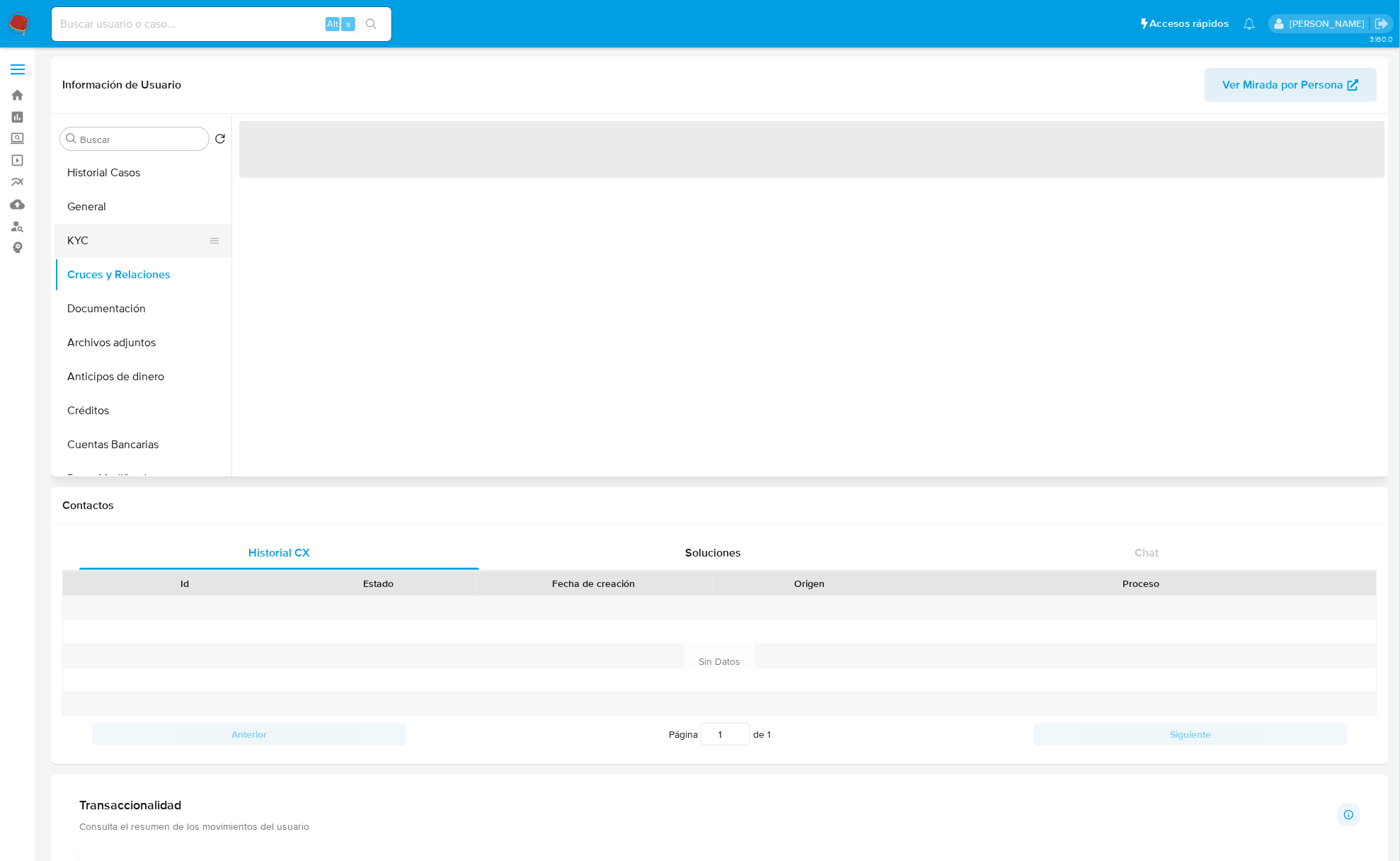
click at [123, 247] on button "KYC" at bounding box center [137, 241] width 165 height 34
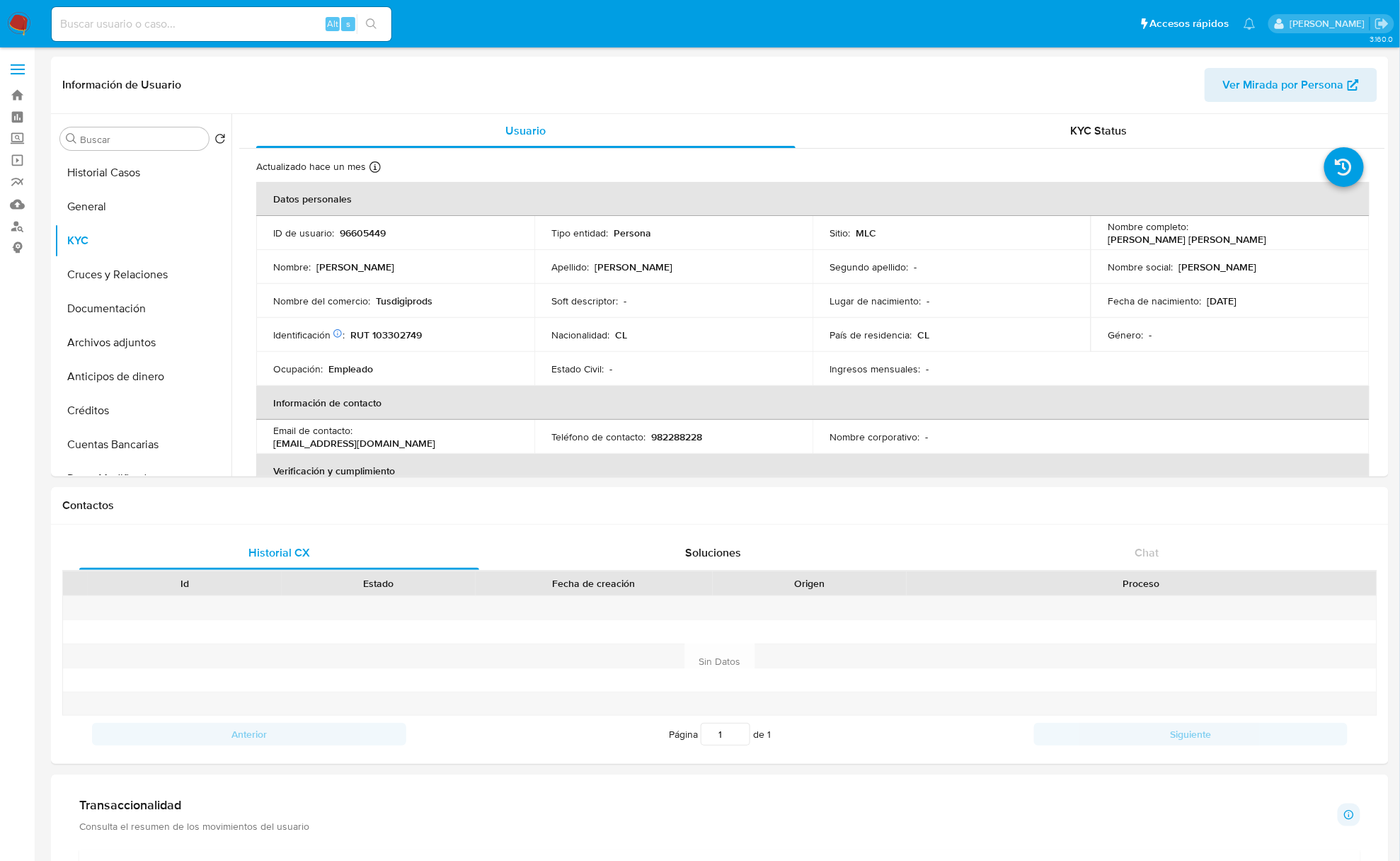
click at [228, 28] on input at bounding box center [221, 24] width 340 height 18
paste input "w0ysMp2Cl31cUWp3Ngrxq8HH"
type input "w0ysMp2Cl31cUWp3Ngrxq8HH"
click at [365, 30] on button "search-icon" at bounding box center [371, 24] width 29 height 20
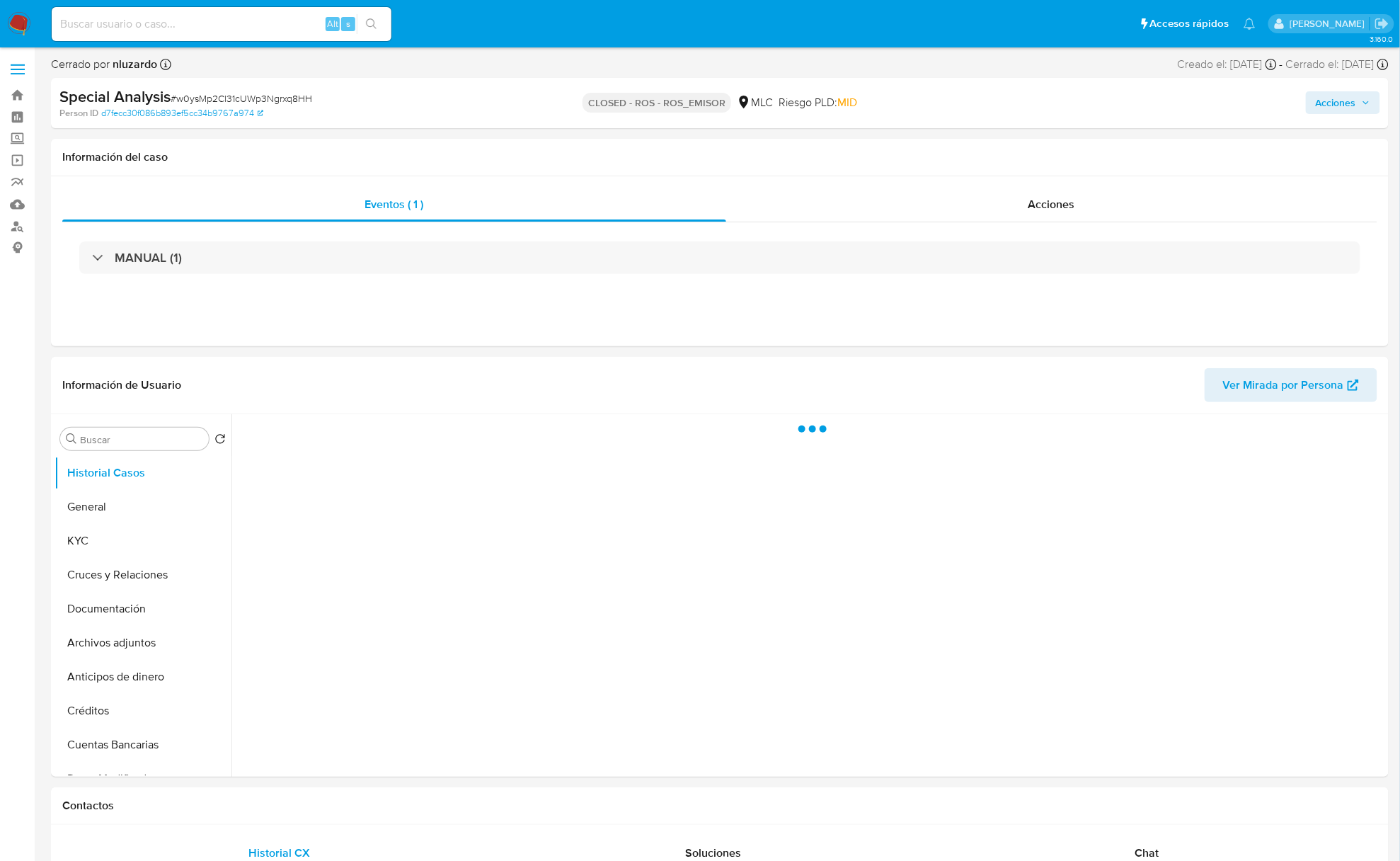
select select "10"
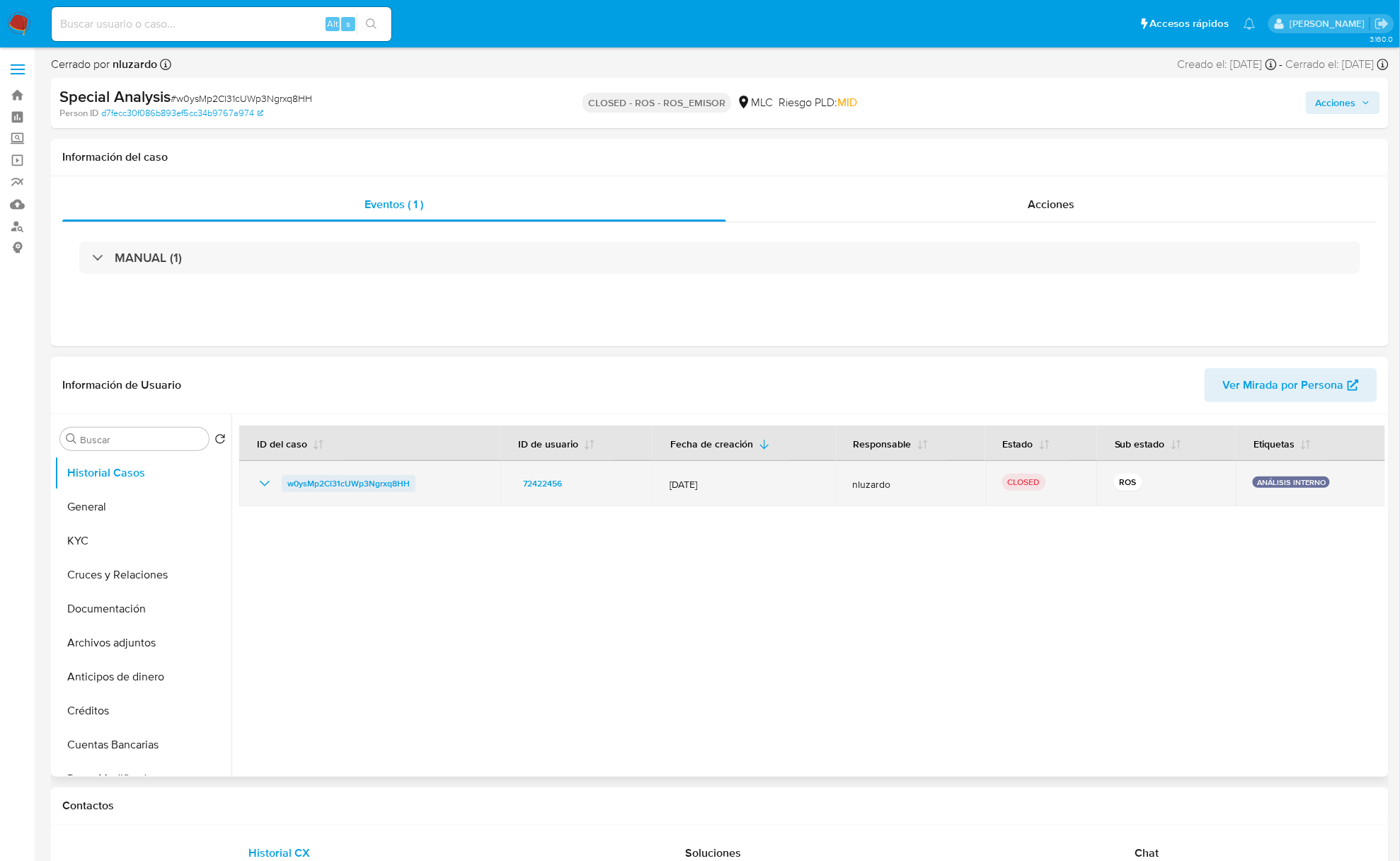
click at [352, 484] on span "w0ysMp2Cl31cUWp3Ngrxq8HH" at bounding box center [348, 483] width 123 height 17
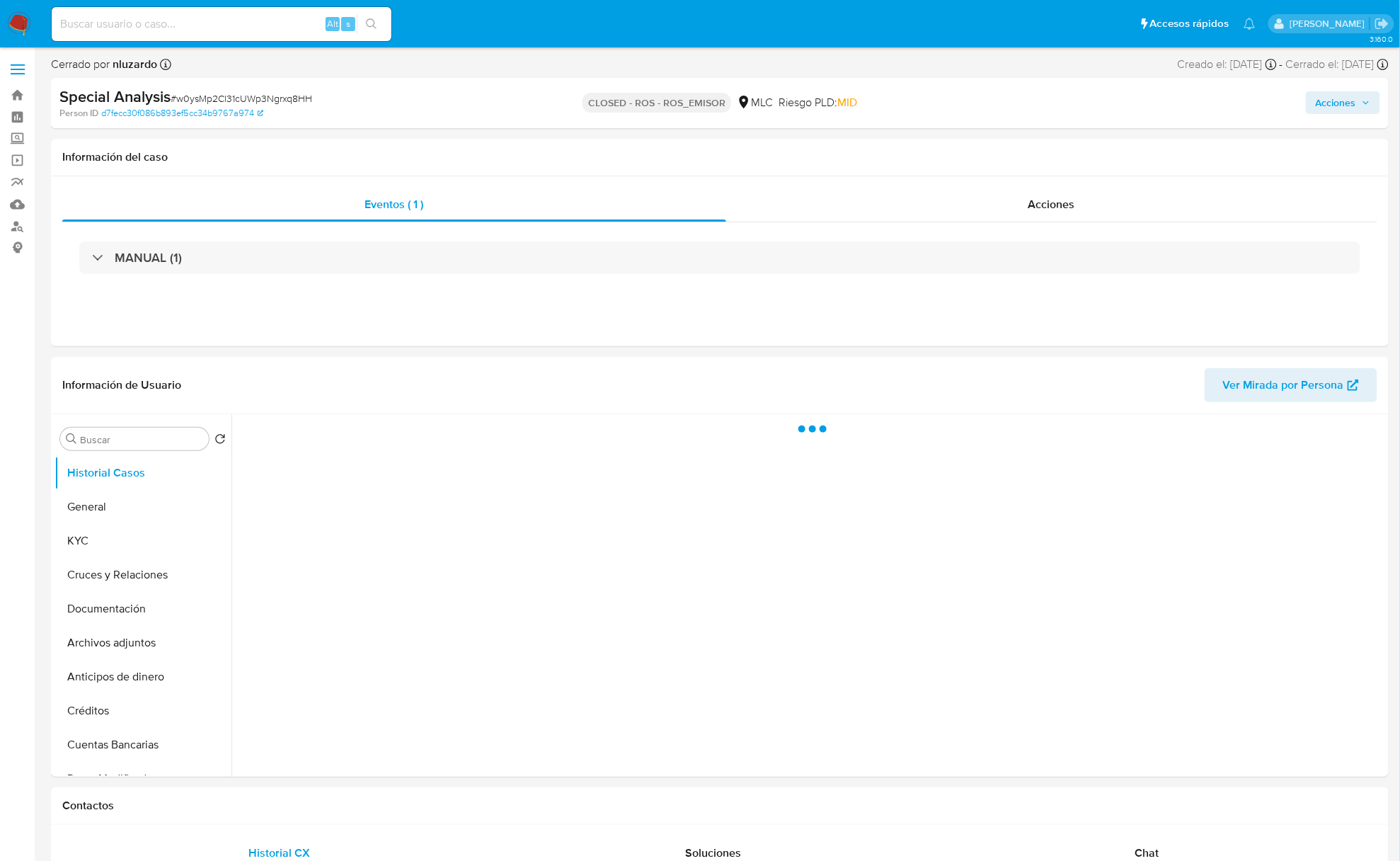
select select "10"
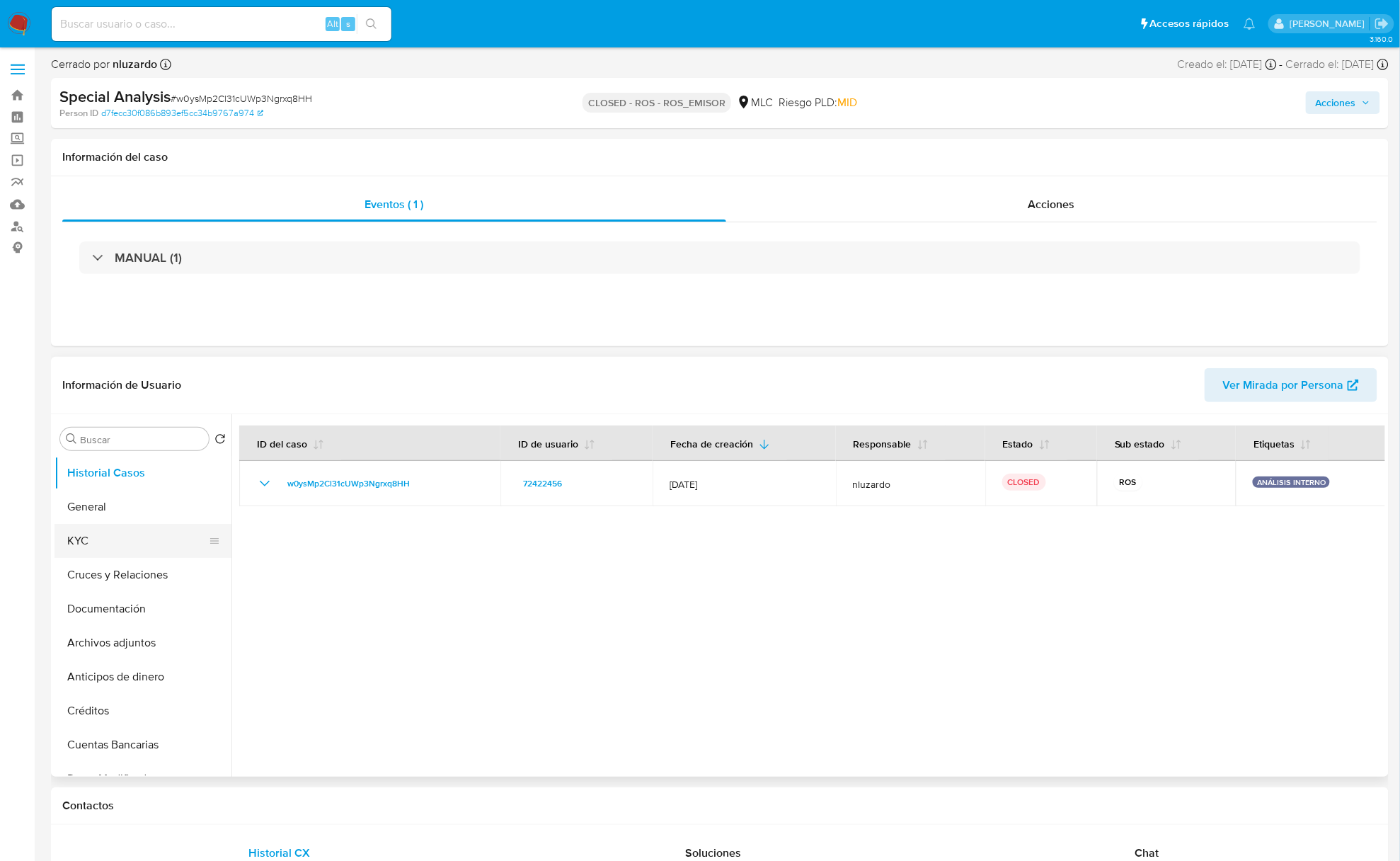
click at [119, 535] on button "KYC" at bounding box center [137, 541] width 165 height 34
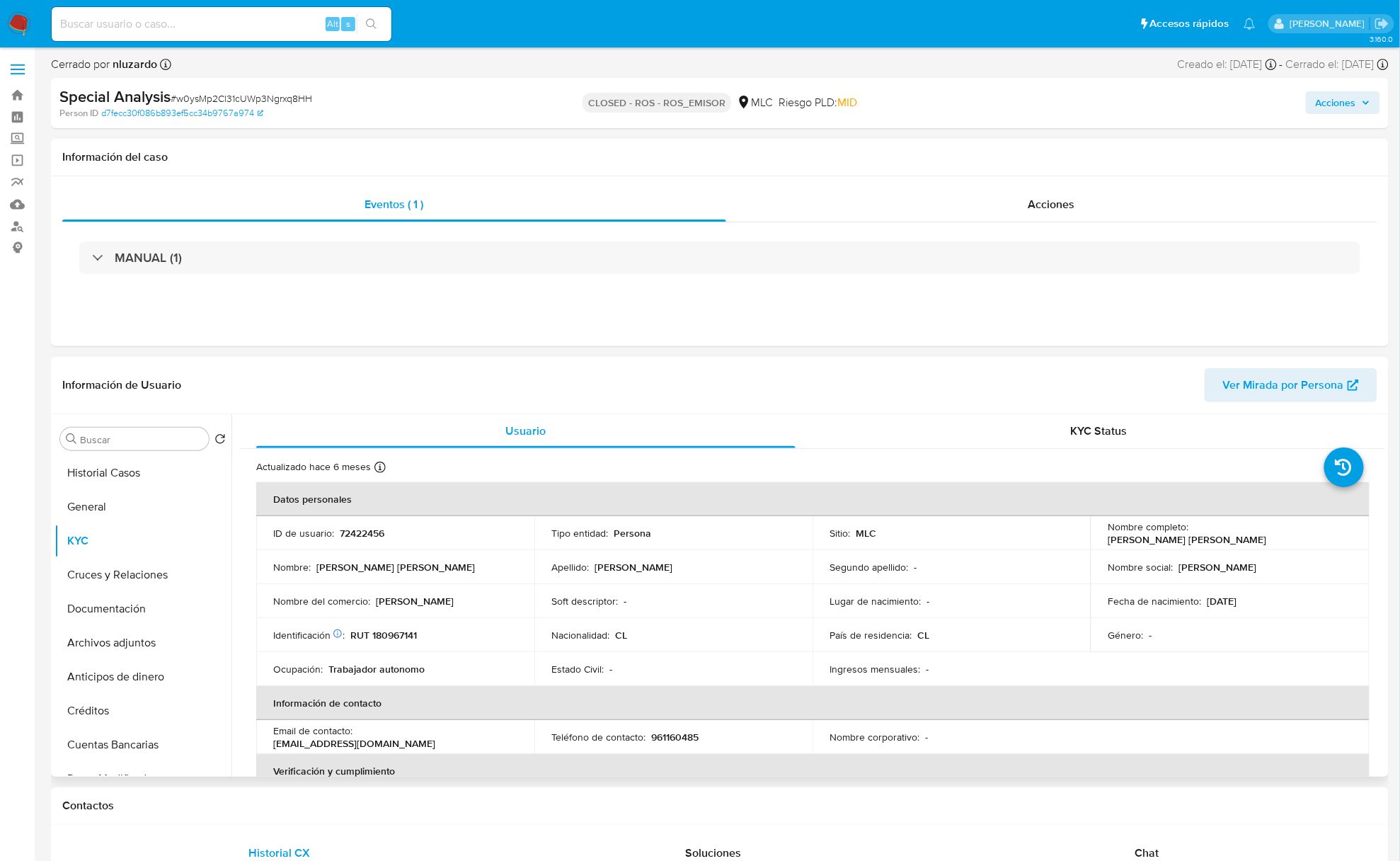
click at [342, 535] on p "72422456" at bounding box center [362, 533] width 44 height 13
copy p "72422456"
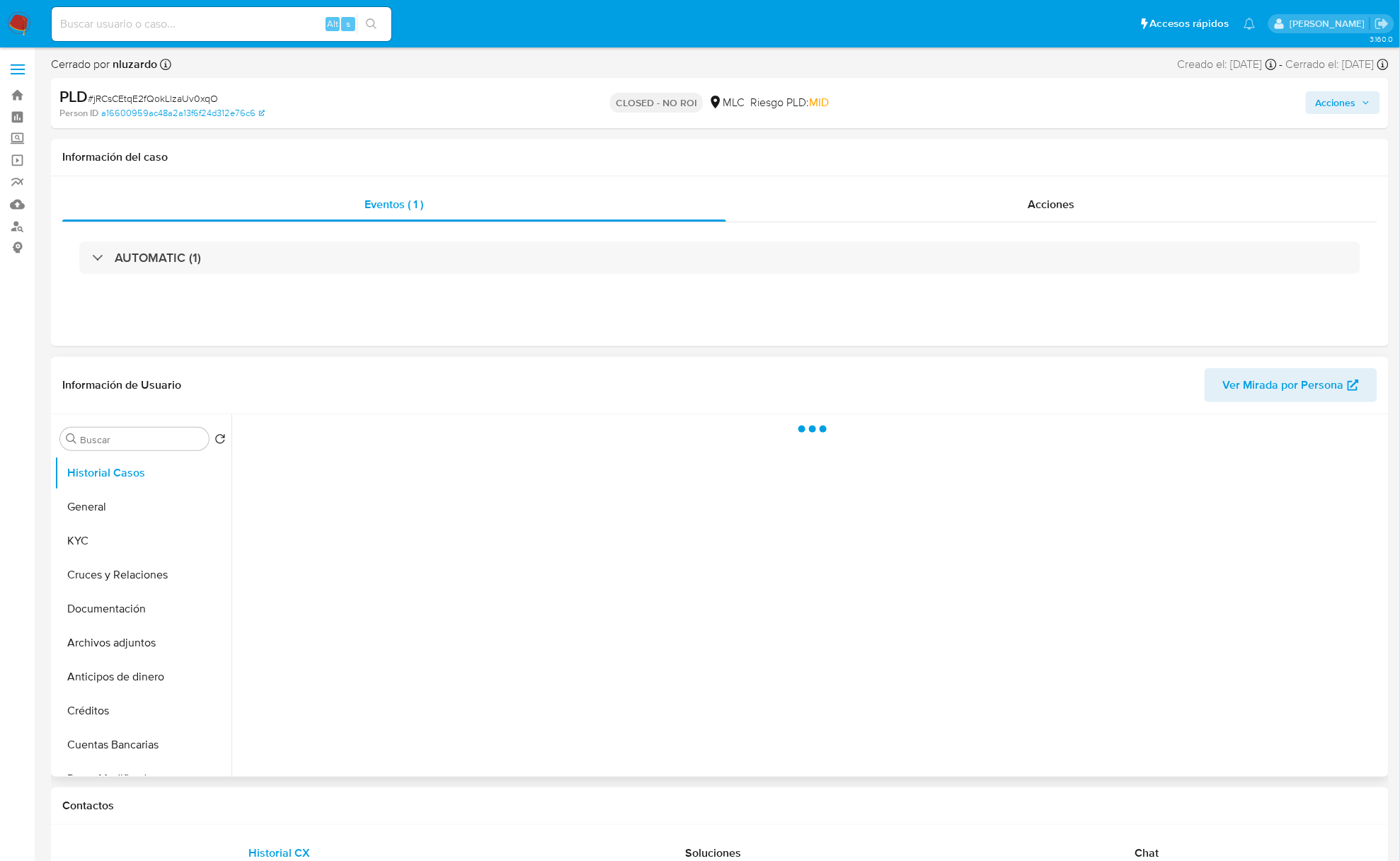
select select "10"
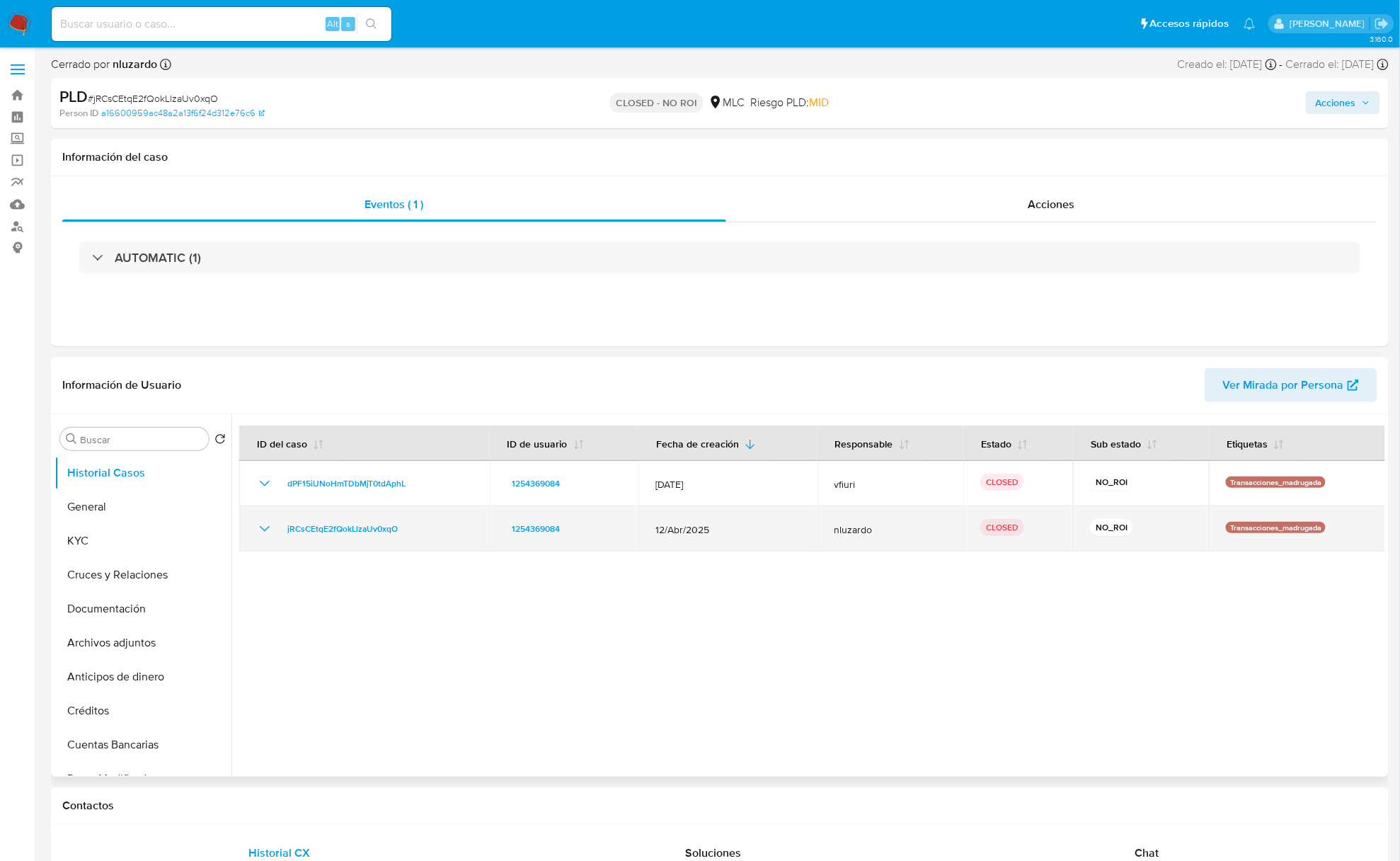
click at [576, 535] on div "1254369084" at bounding box center [564, 529] width 116 height 17
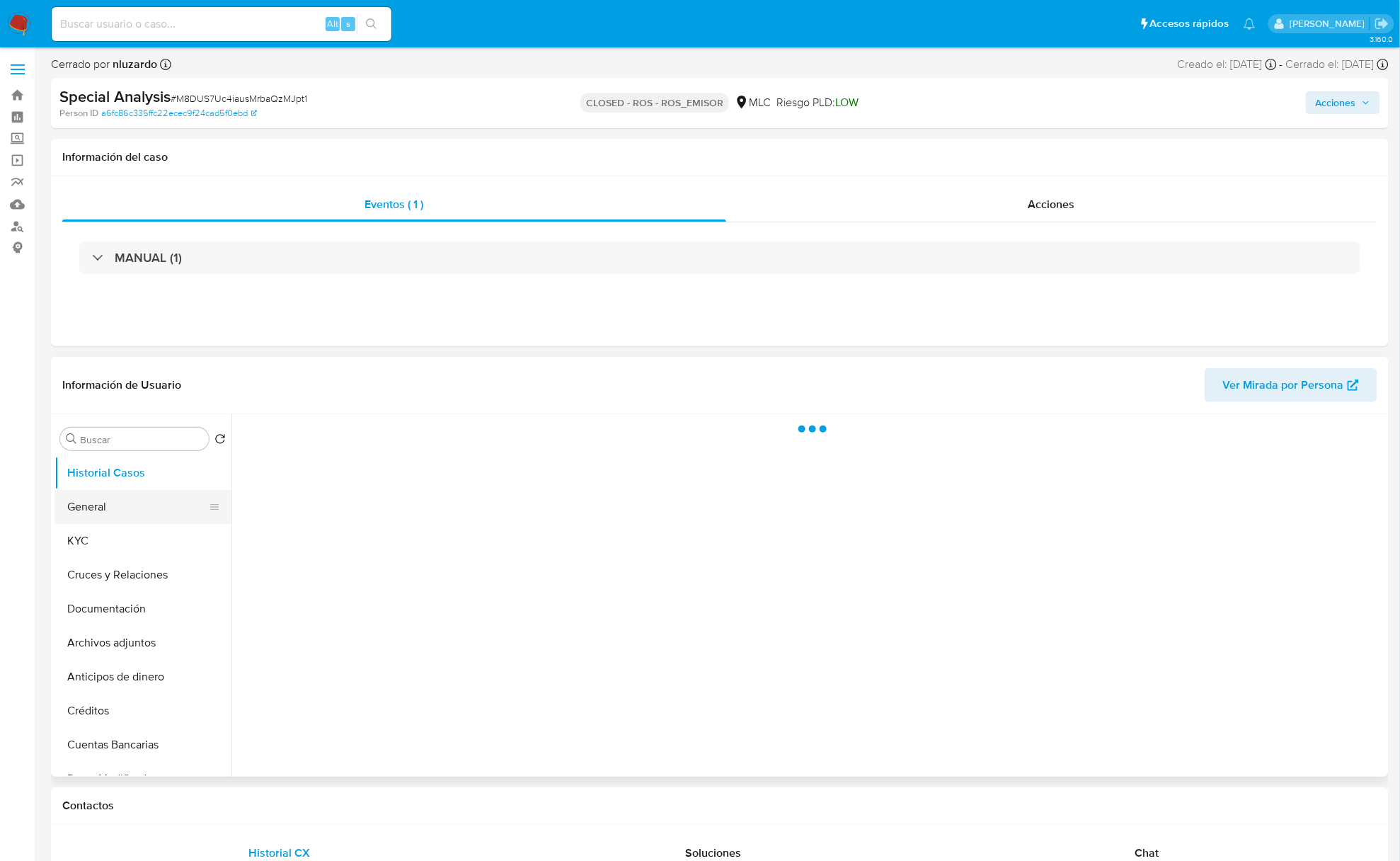
select select "10"
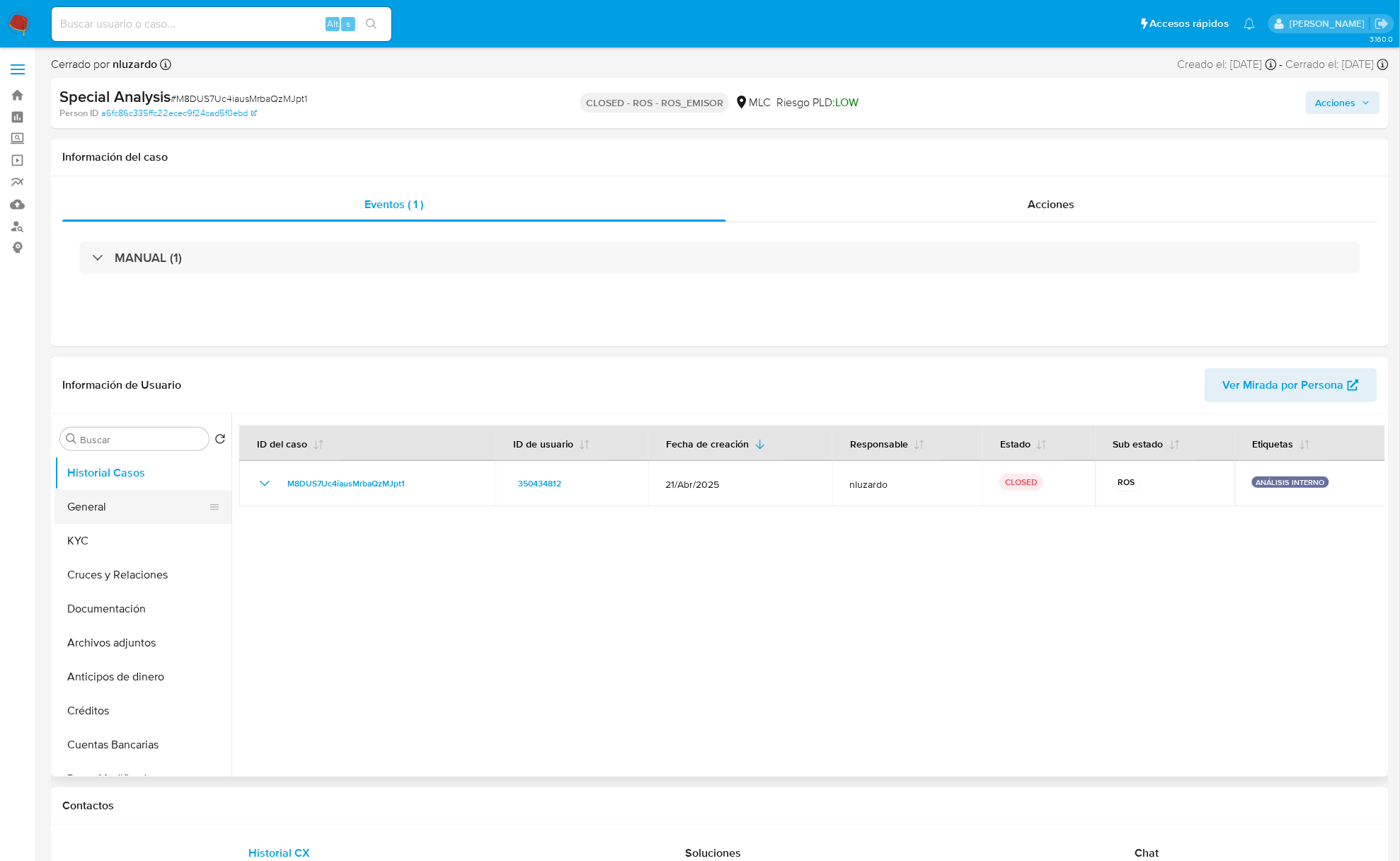
click at [145, 496] on button "General" at bounding box center [137, 507] width 165 height 34
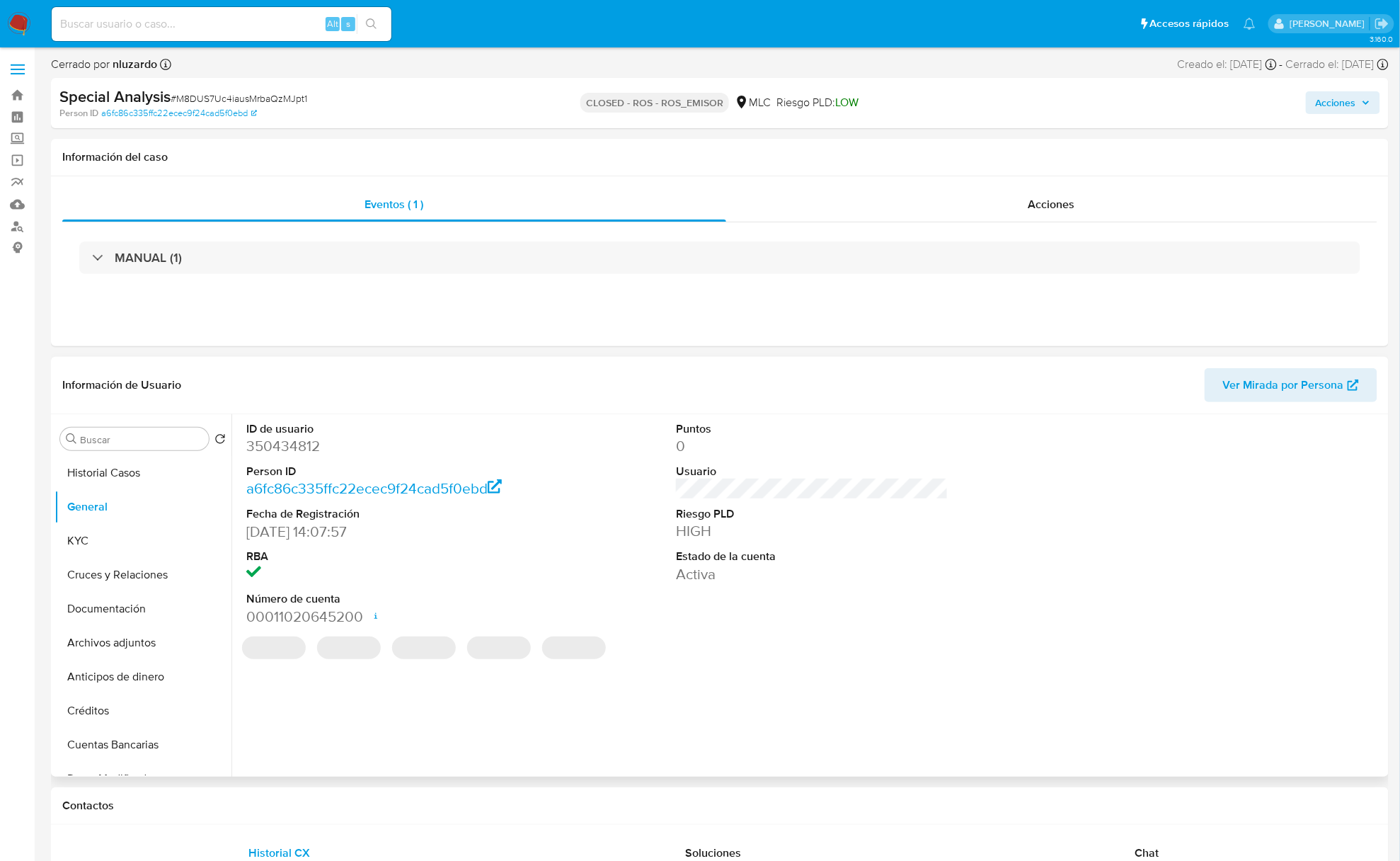
click at [312, 437] on dd "350434812" at bounding box center [383, 446] width 273 height 20
click at [312, 439] on dd "350434812" at bounding box center [383, 446] width 273 height 20
copy dd "350434812"
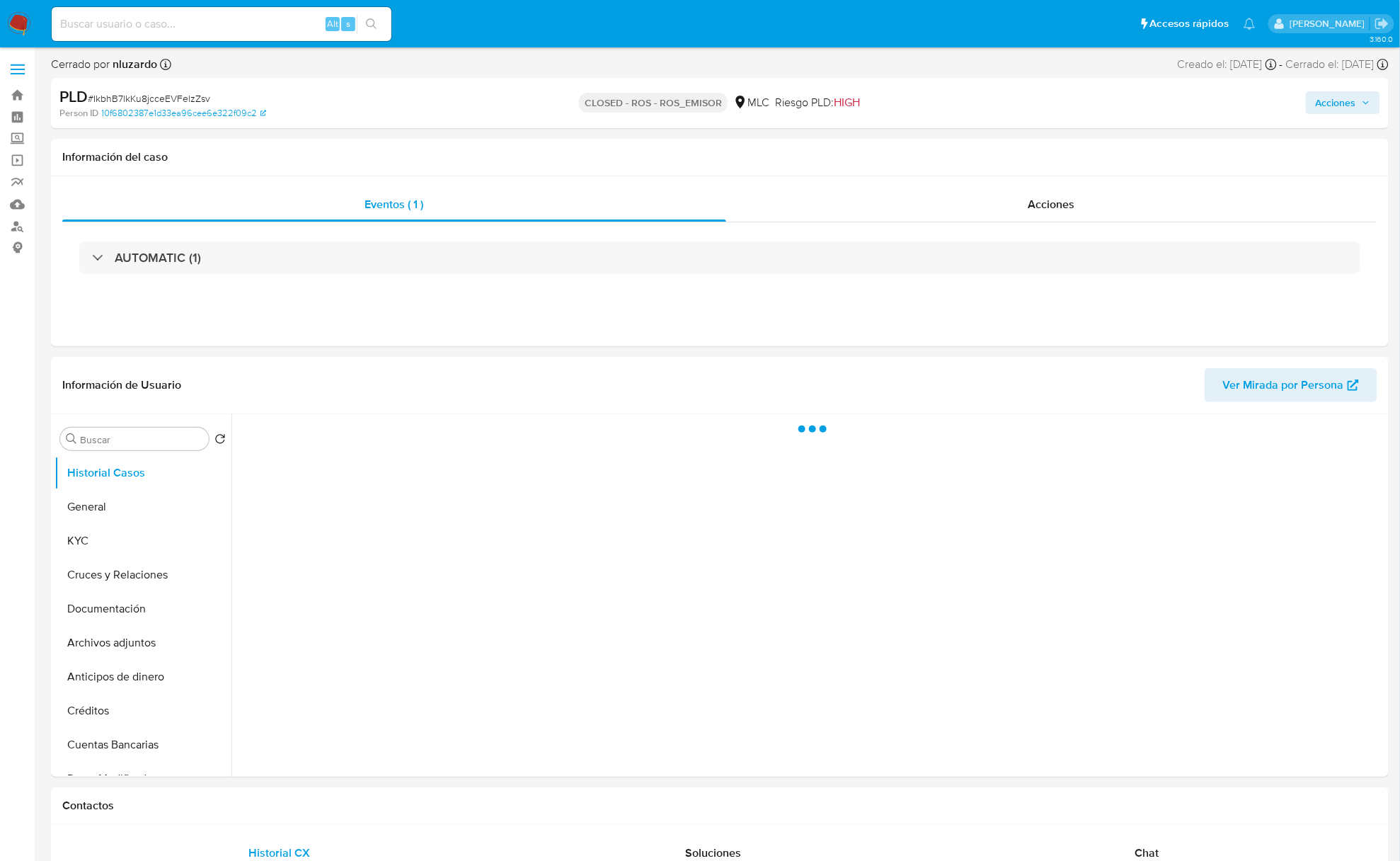
select select "10"
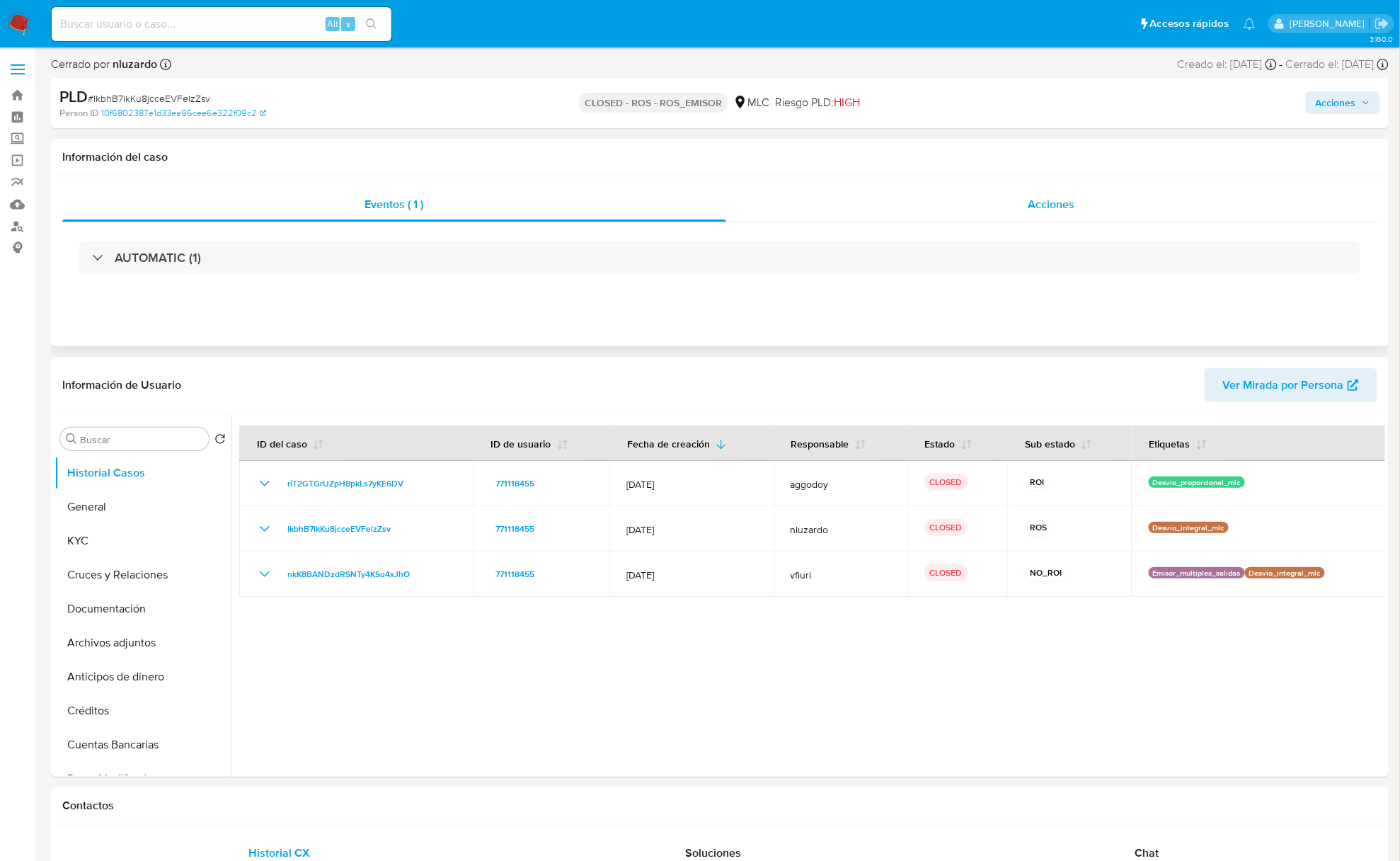
click at [1026, 205] on div "Acciones" at bounding box center [1052, 205] width 652 height 34
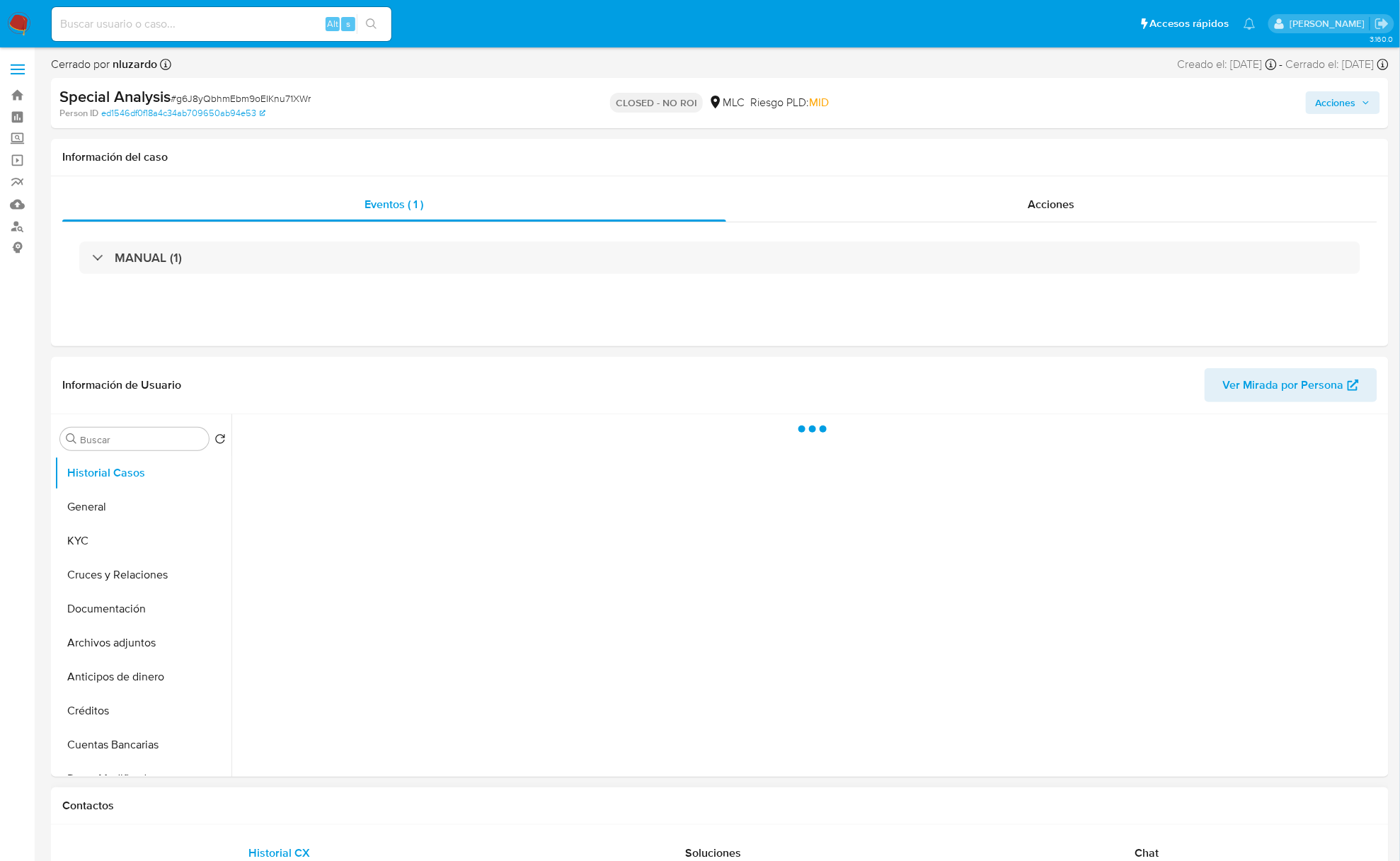
select select "10"
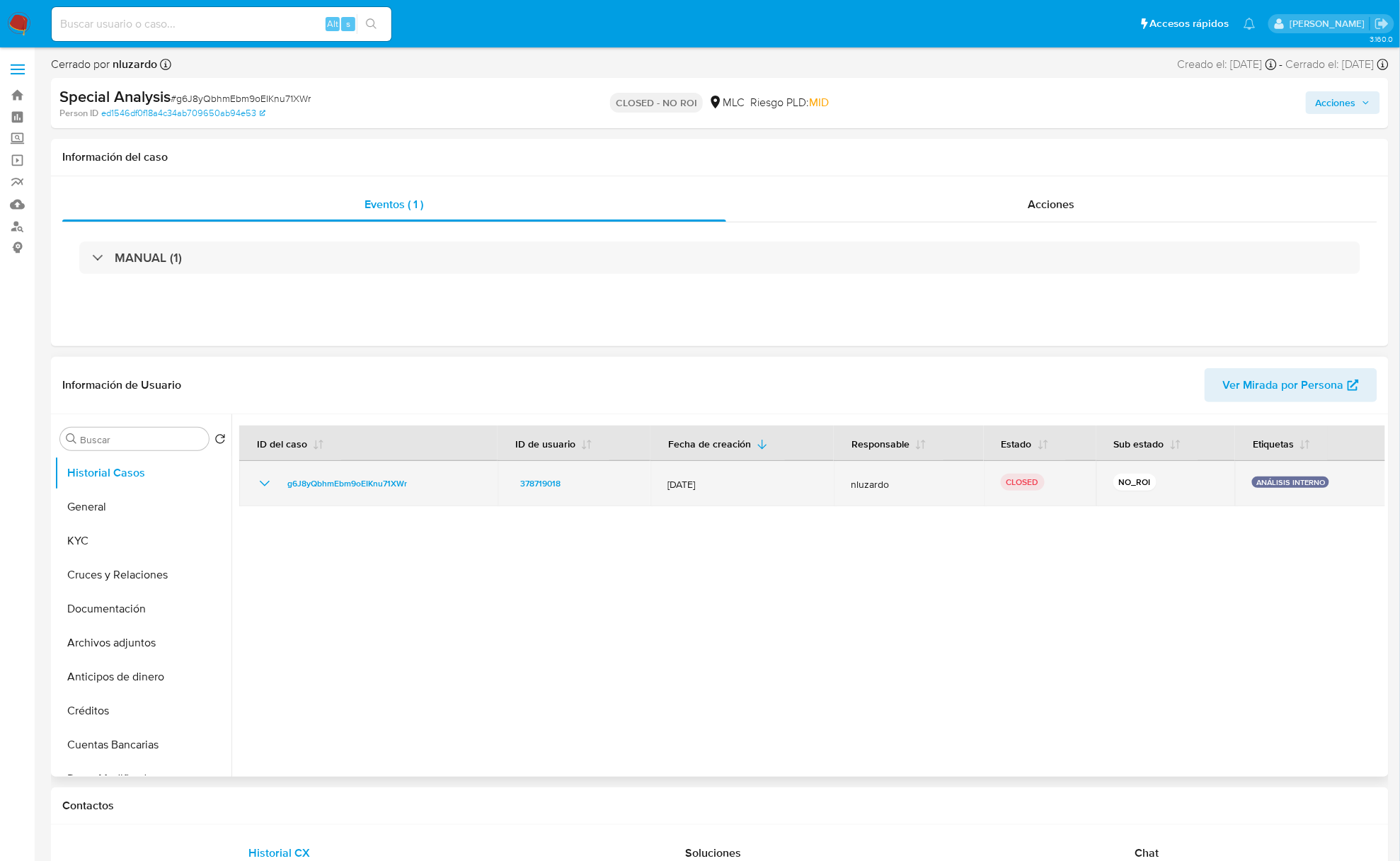
click at [626, 487] on div "378719018" at bounding box center [574, 483] width 119 height 17
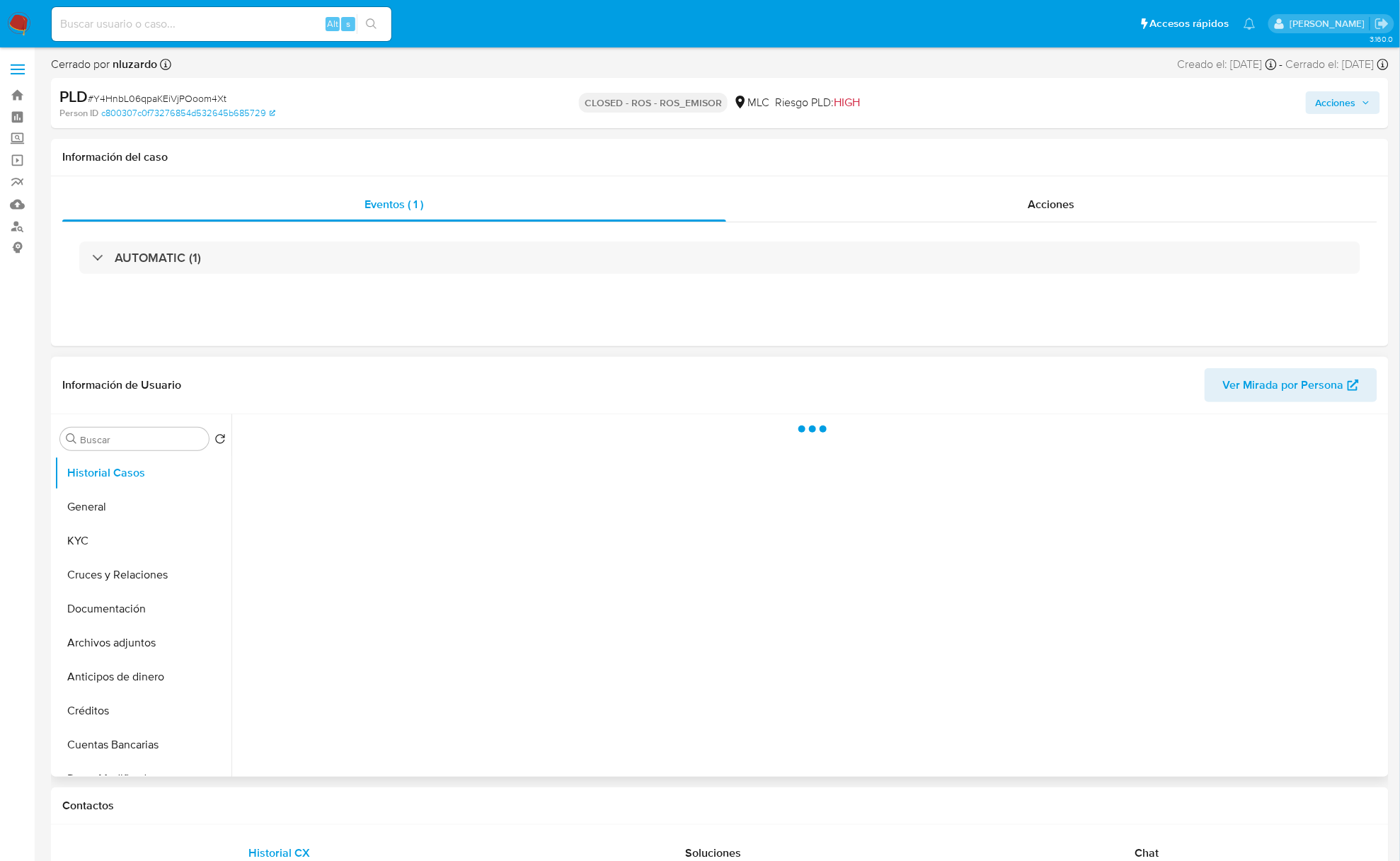
select select "10"
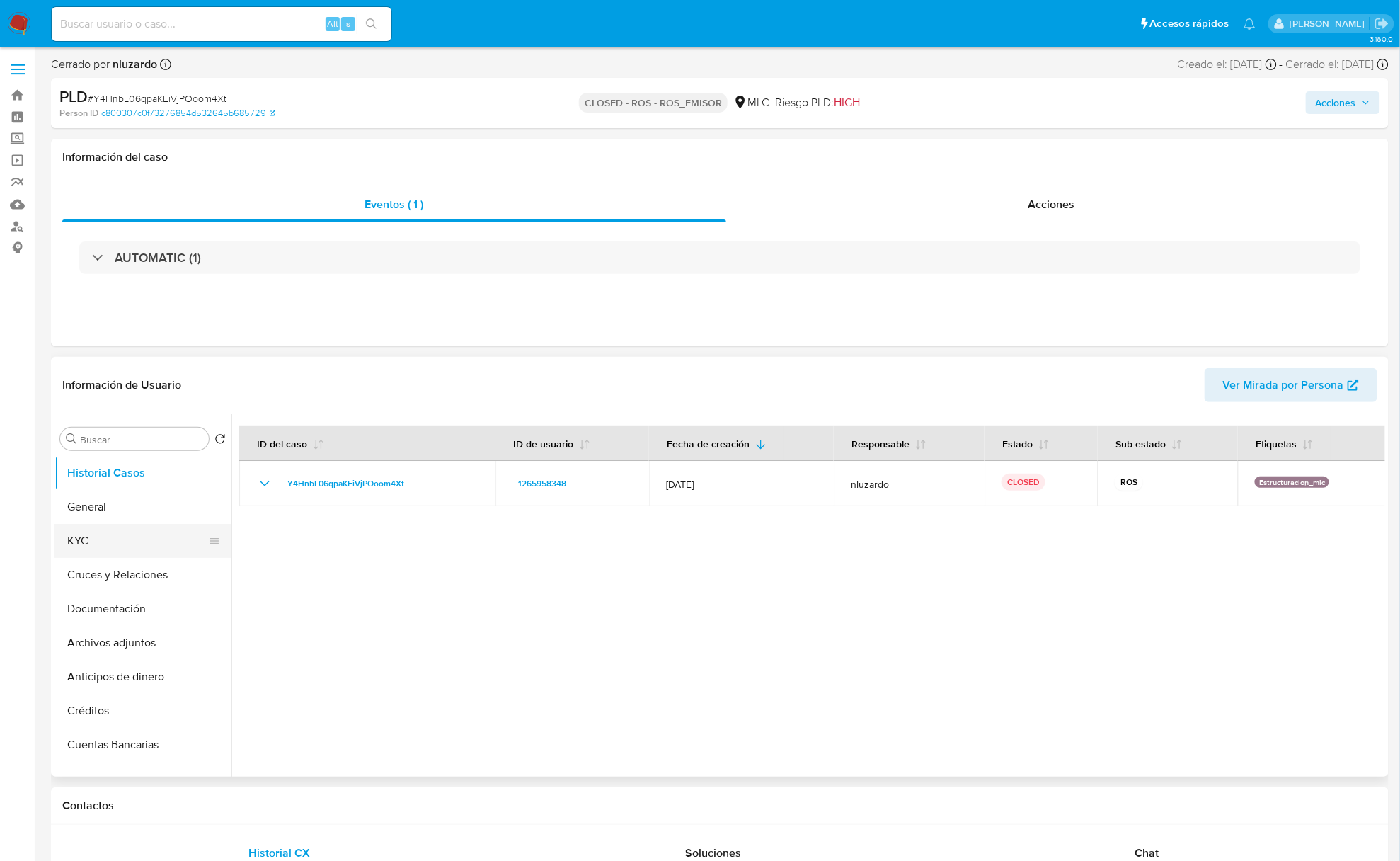
click at [146, 534] on button "KYC" at bounding box center [137, 541] width 165 height 34
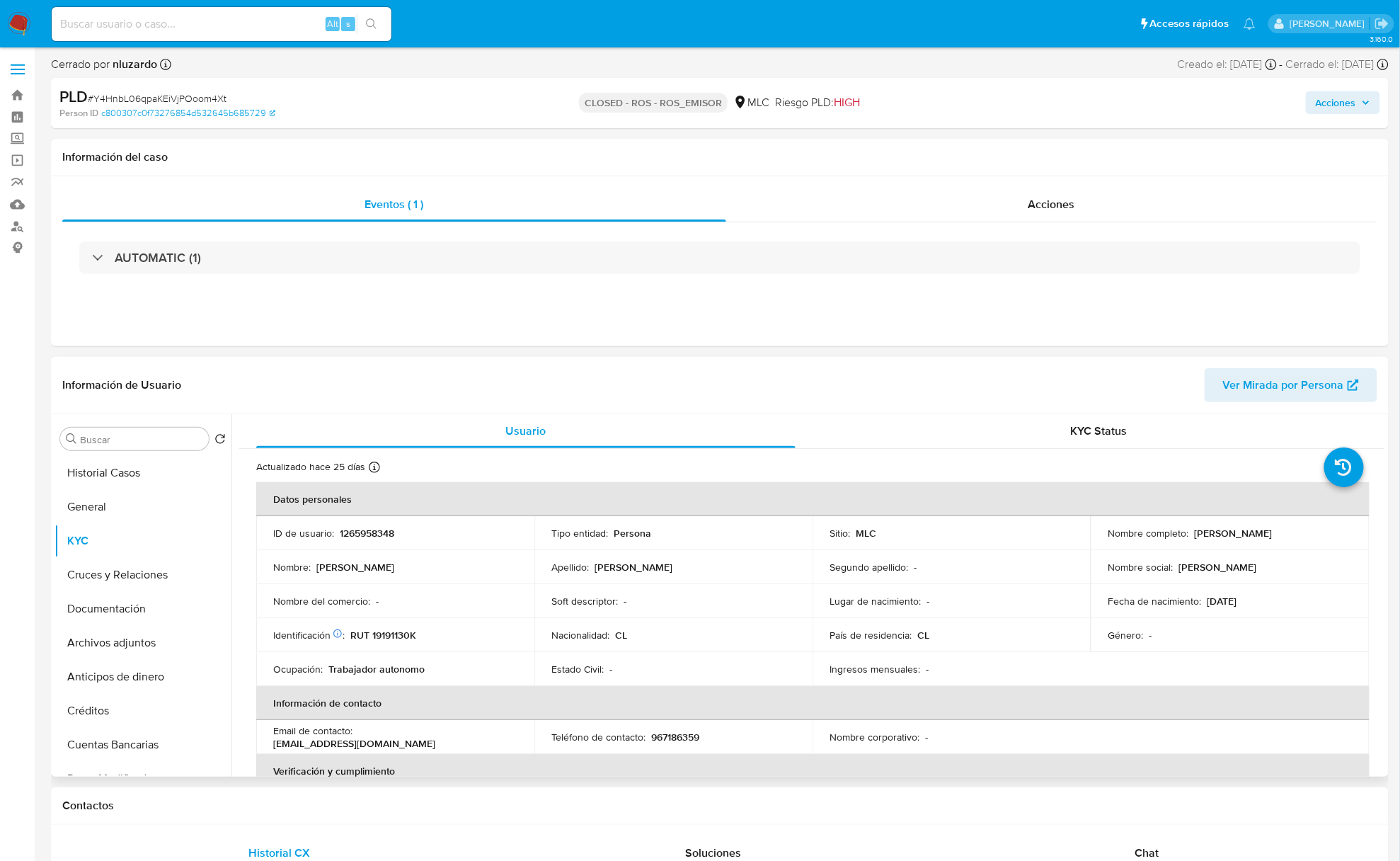
click at [365, 532] on p "1265958348" at bounding box center [367, 533] width 54 height 13
copy p "1265958348"
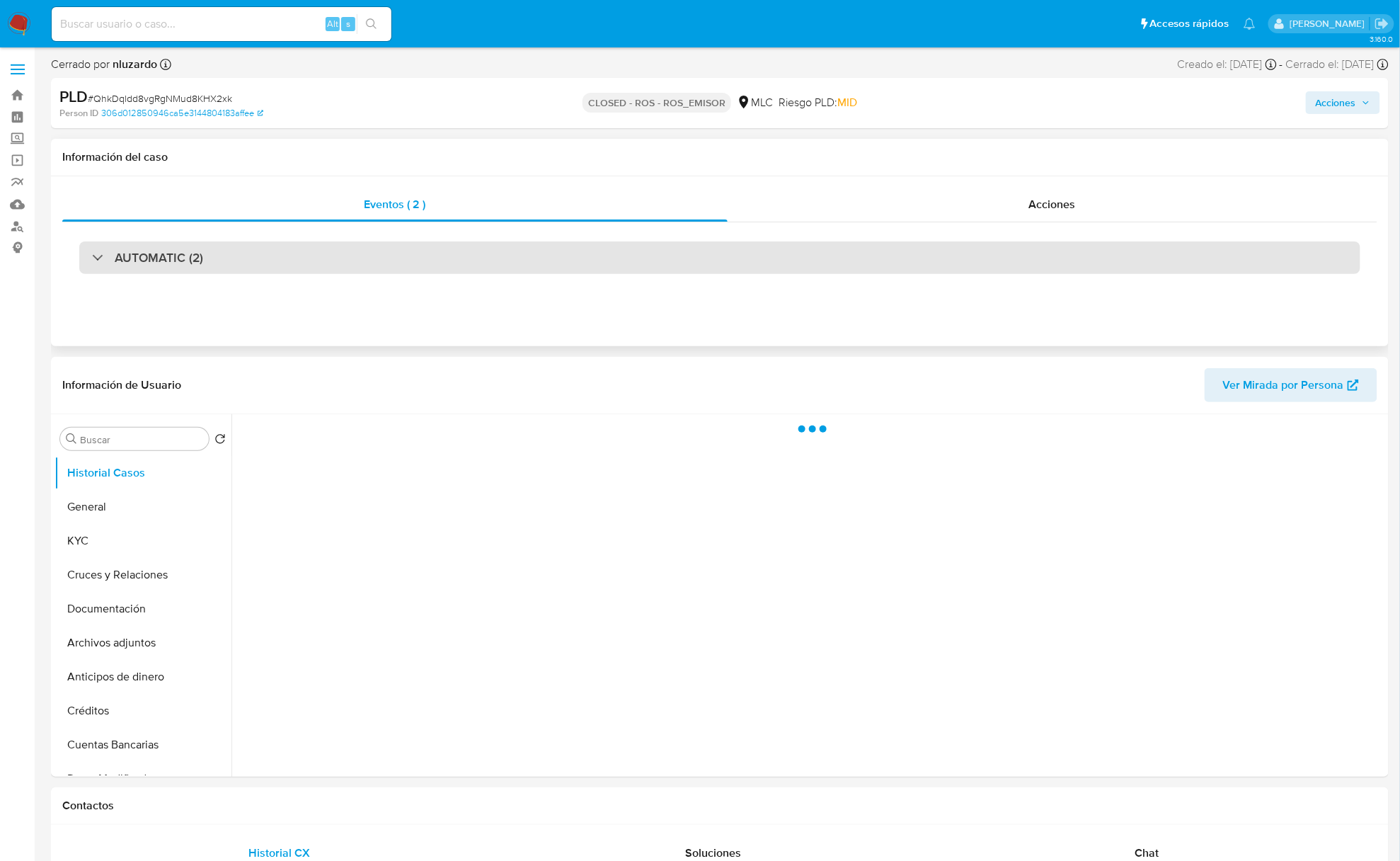
select select "10"
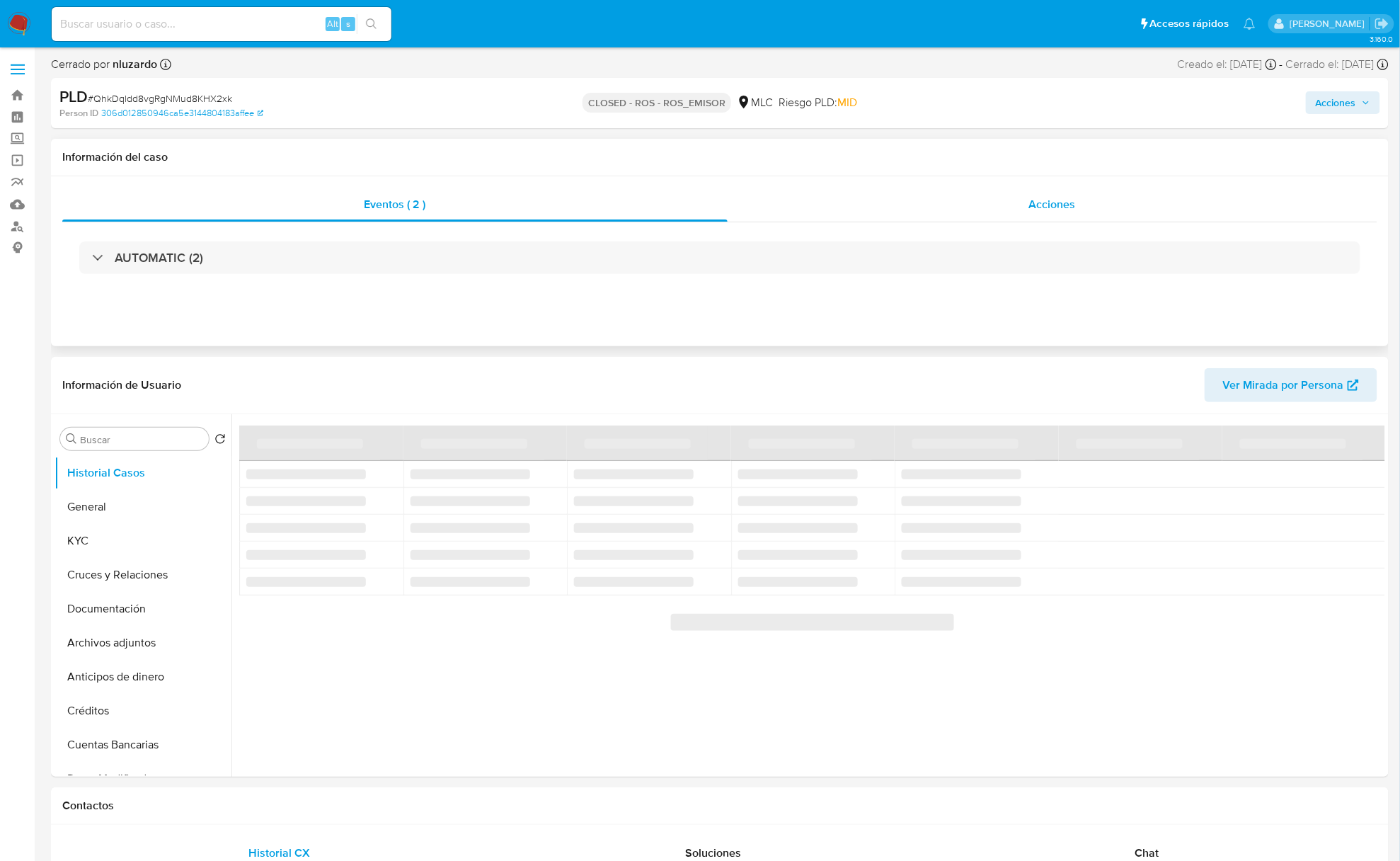
click at [1037, 207] on span "Acciones" at bounding box center [1052, 204] width 47 height 16
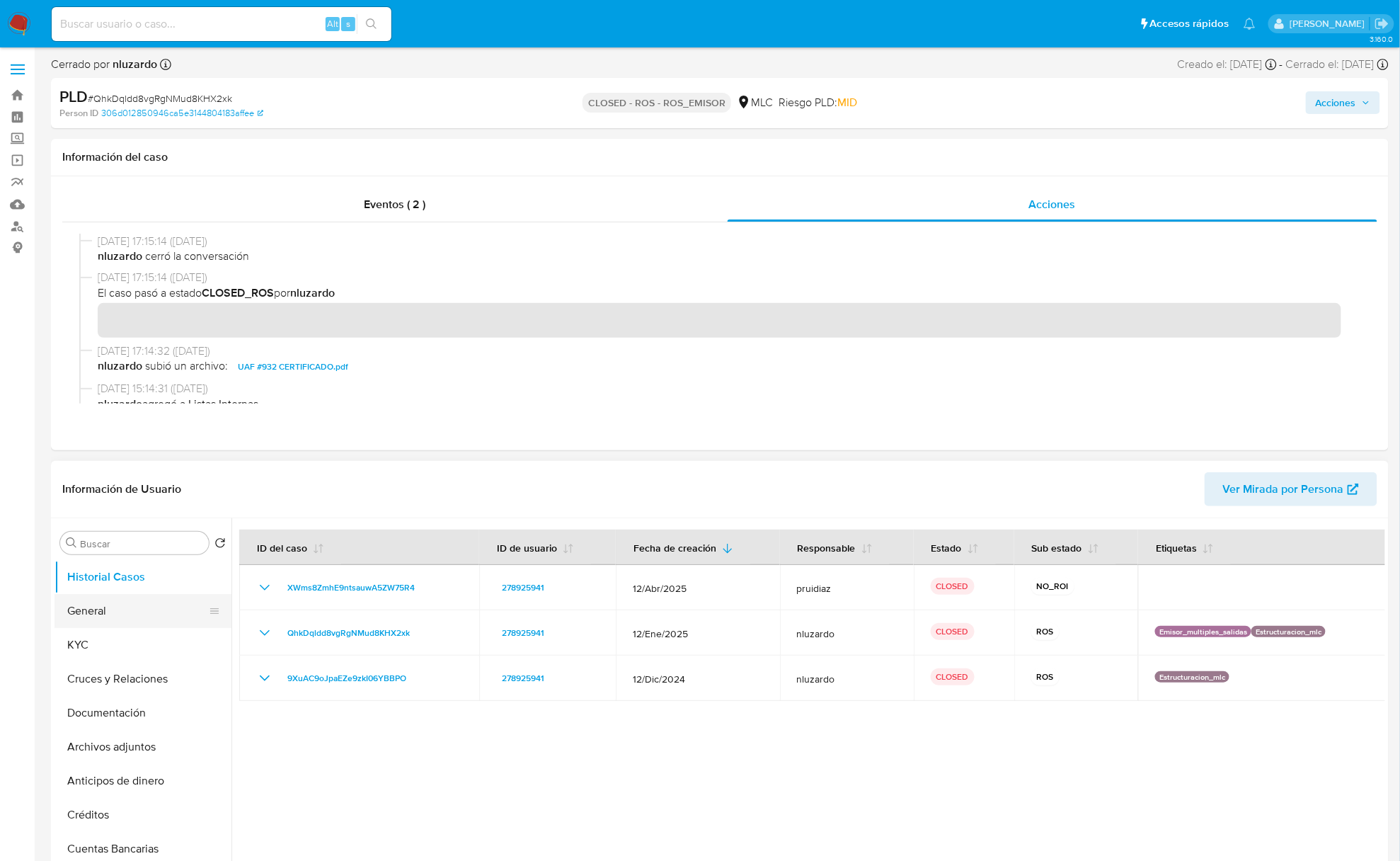
click at [100, 617] on button "General" at bounding box center [137, 611] width 165 height 34
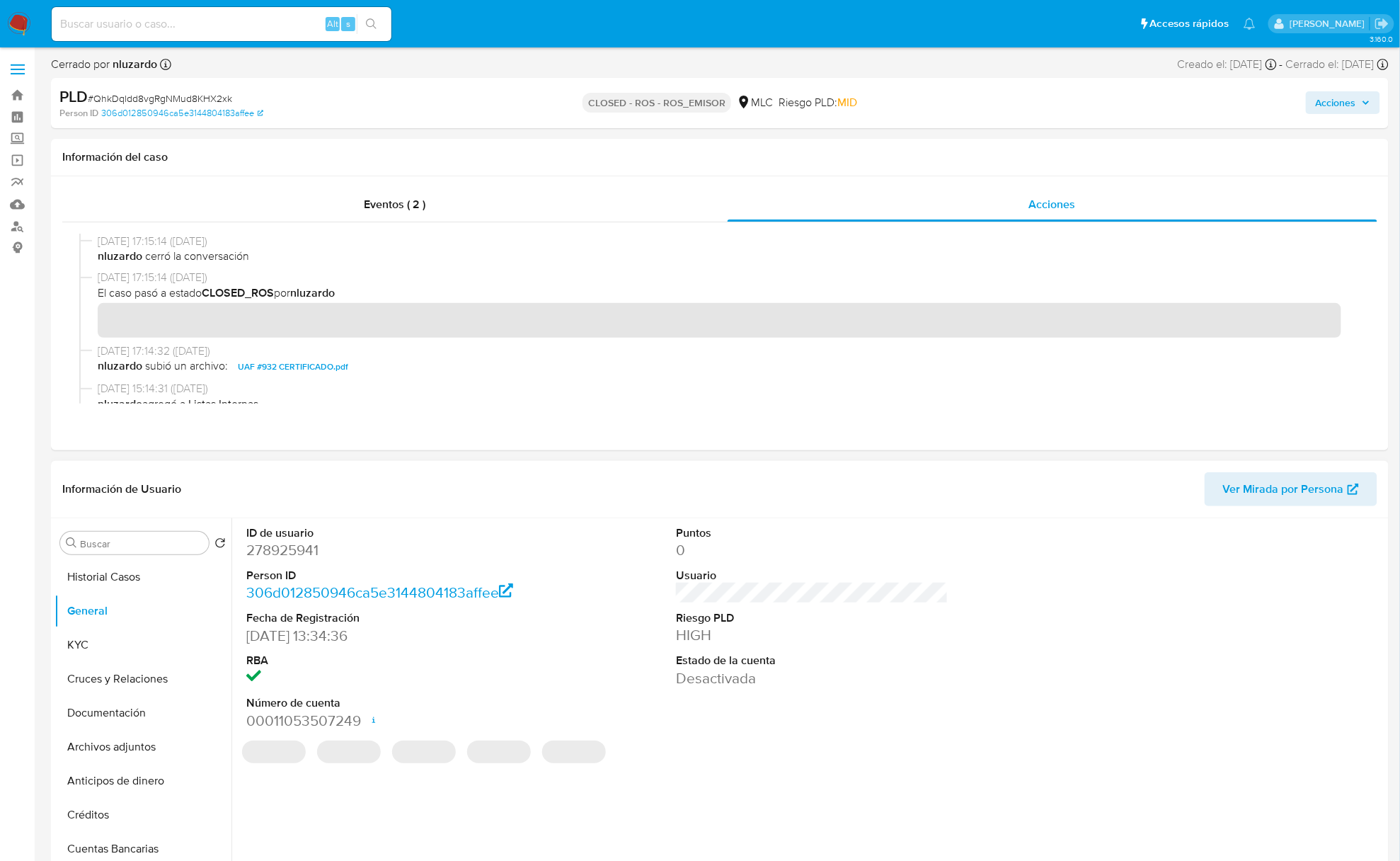
click at [281, 547] on dd "278925941" at bounding box center [383, 550] width 273 height 20
copy dd "278925941"
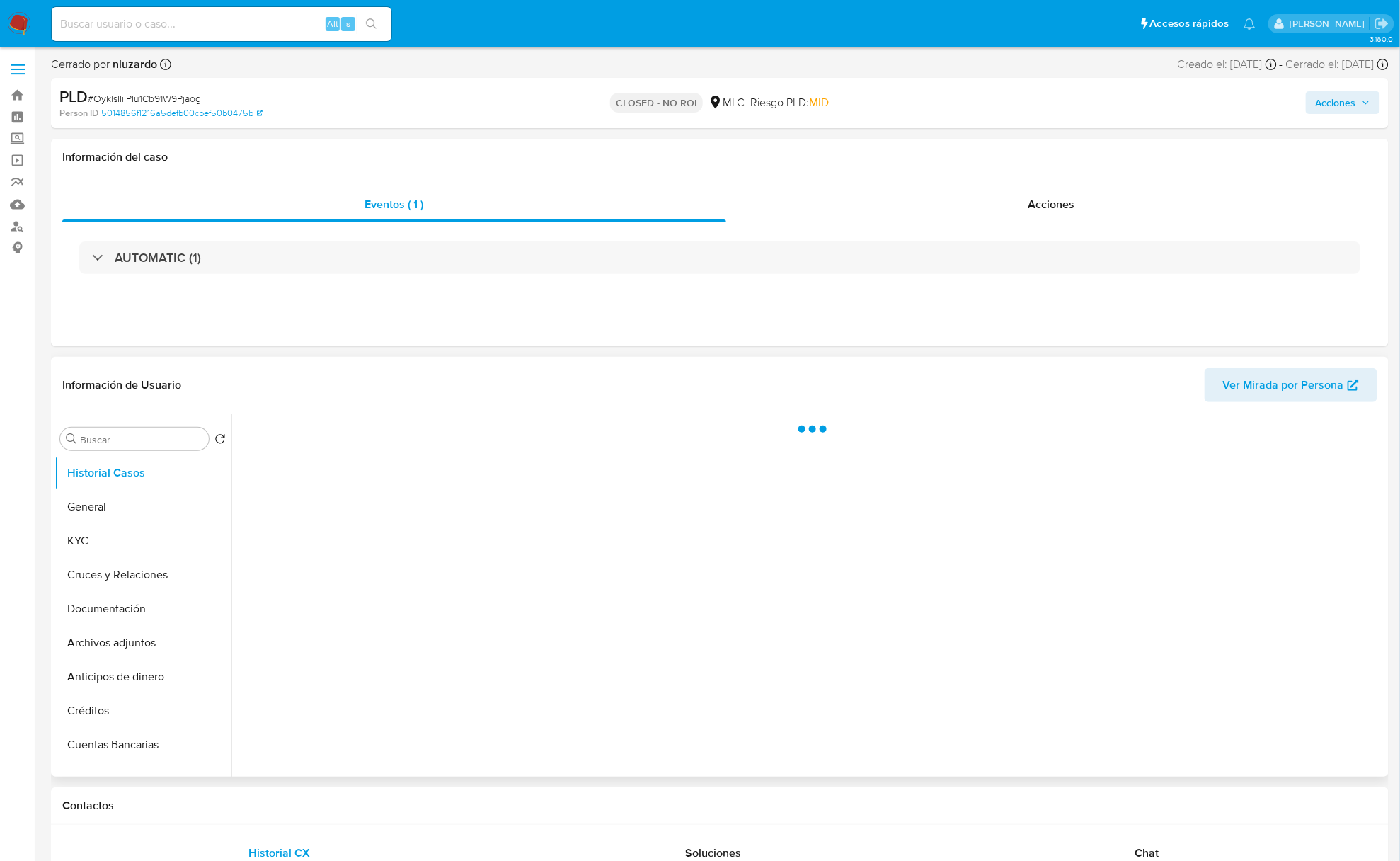
select select "10"
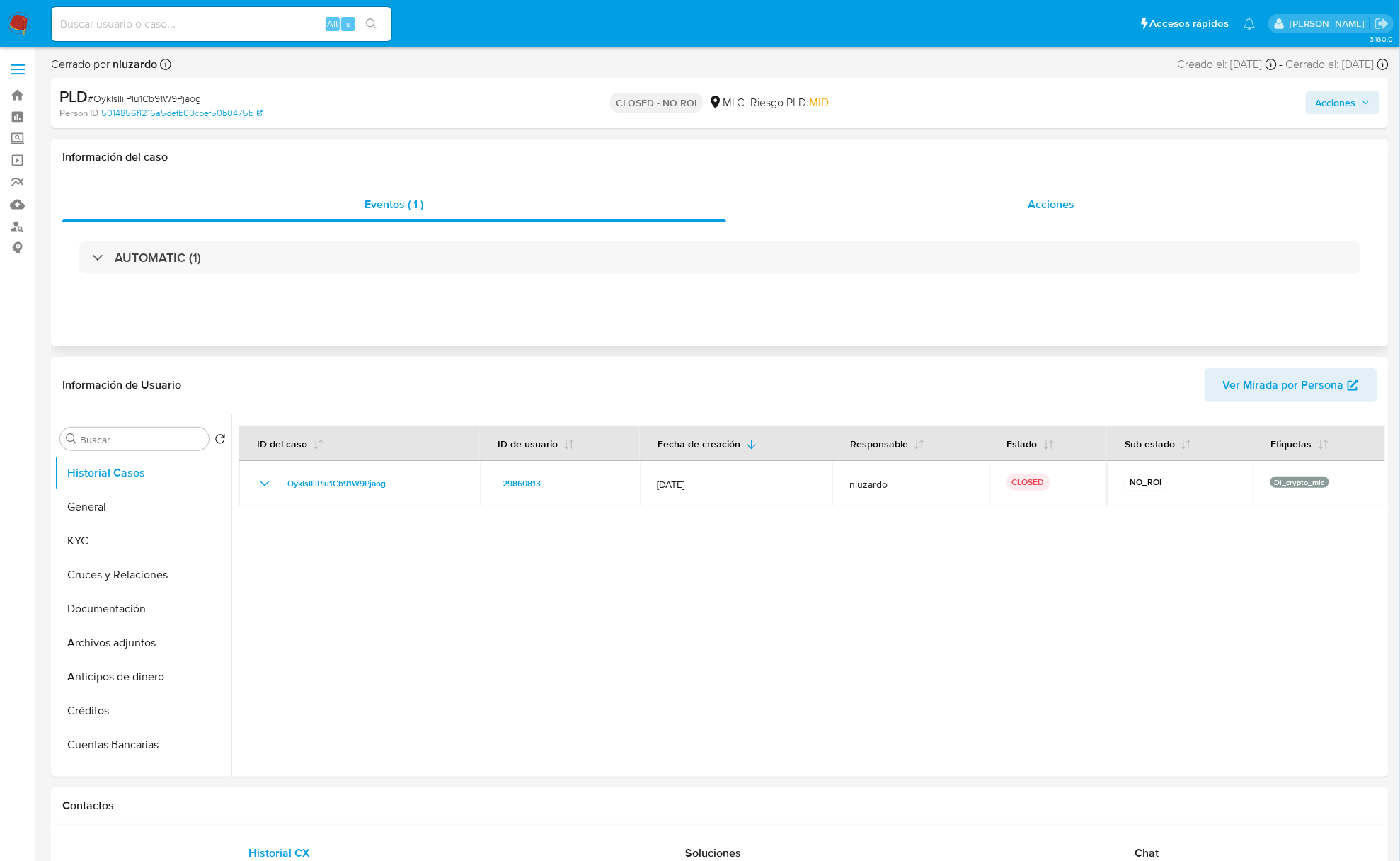
click at [1094, 215] on div "Acciones" at bounding box center [1052, 205] width 652 height 34
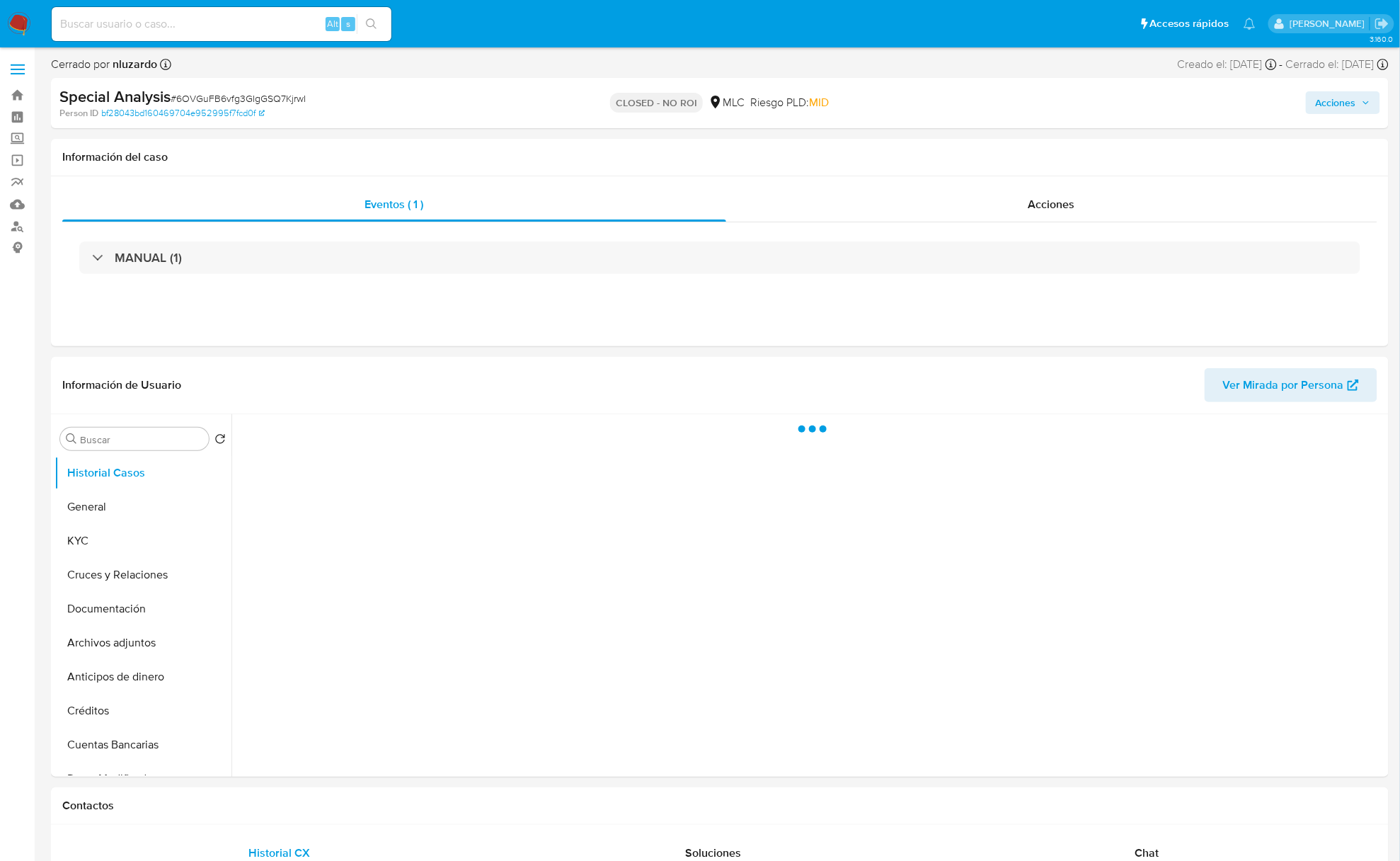
select select "10"
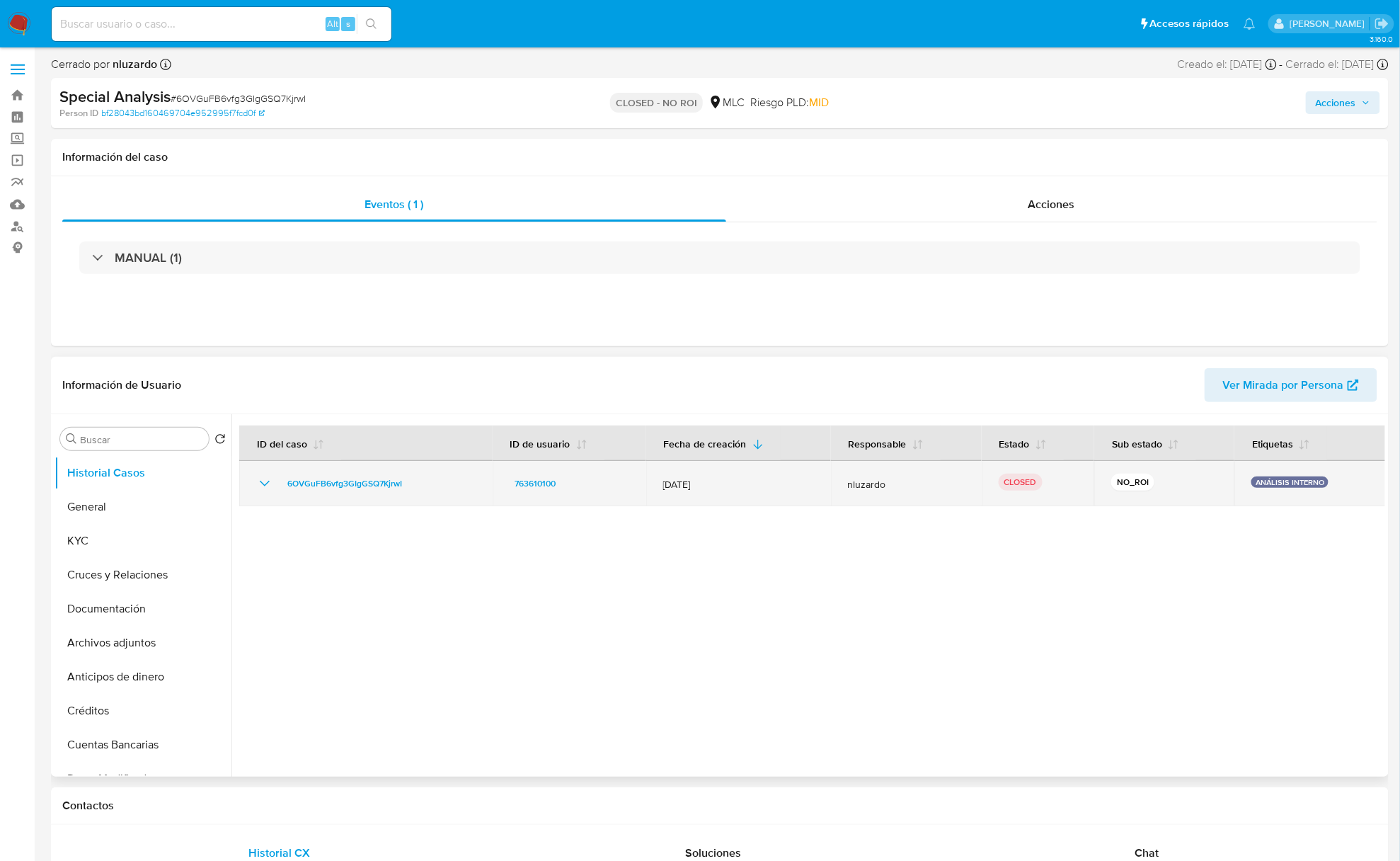
click at [576, 482] on div "763610100" at bounding box center [570, 483] width 119 height 17
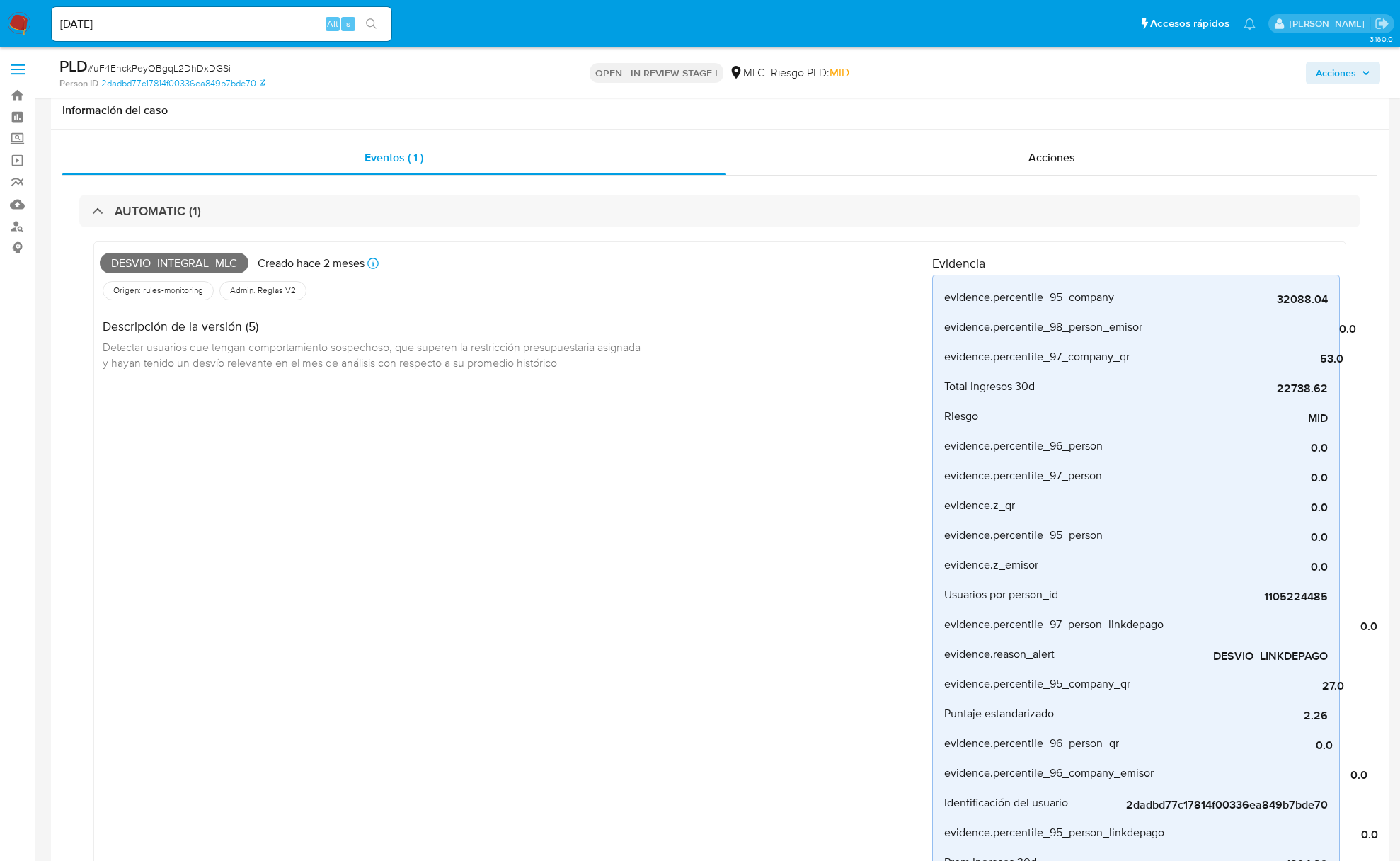
select select "10"
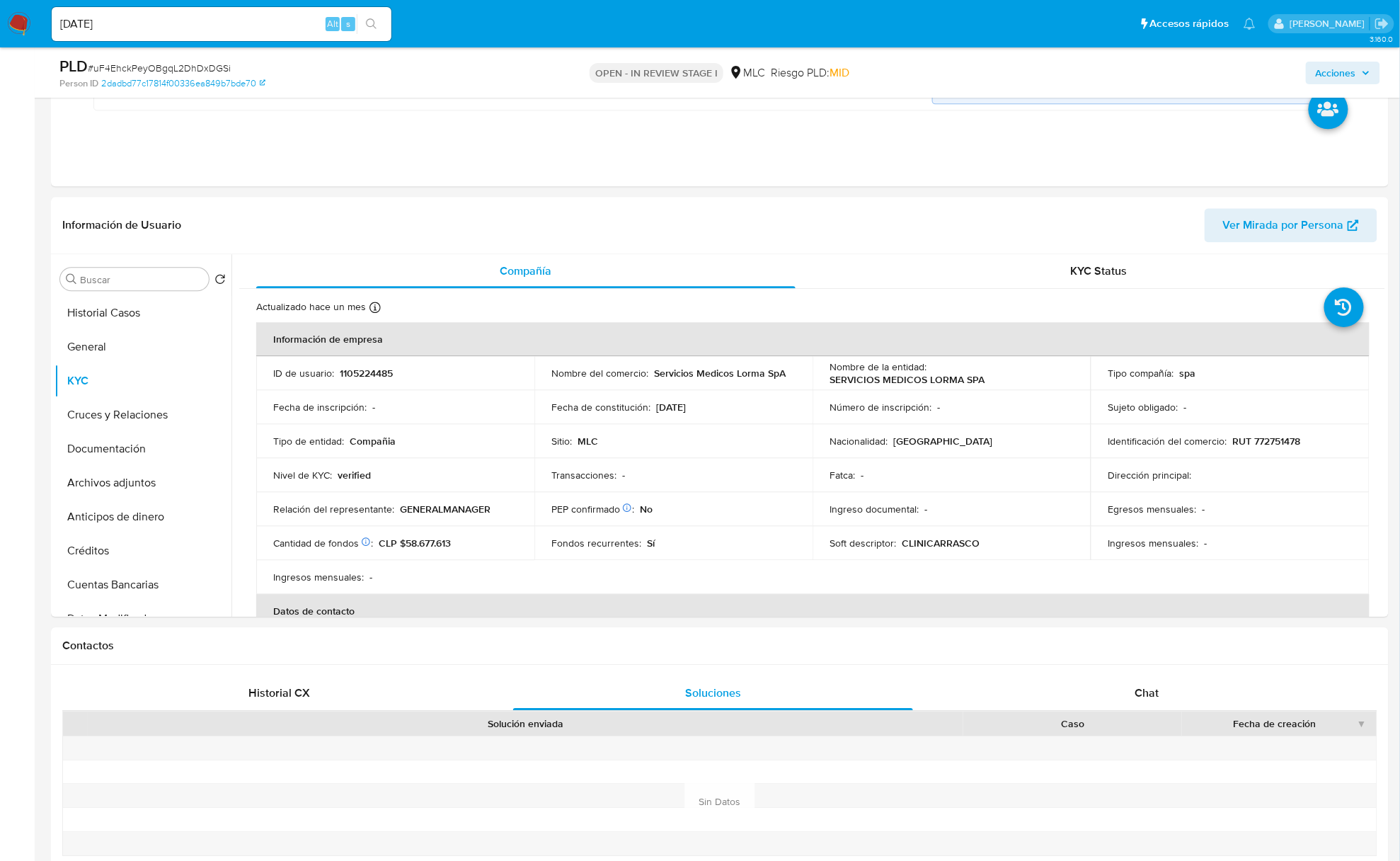
scroll to position [247, 0]
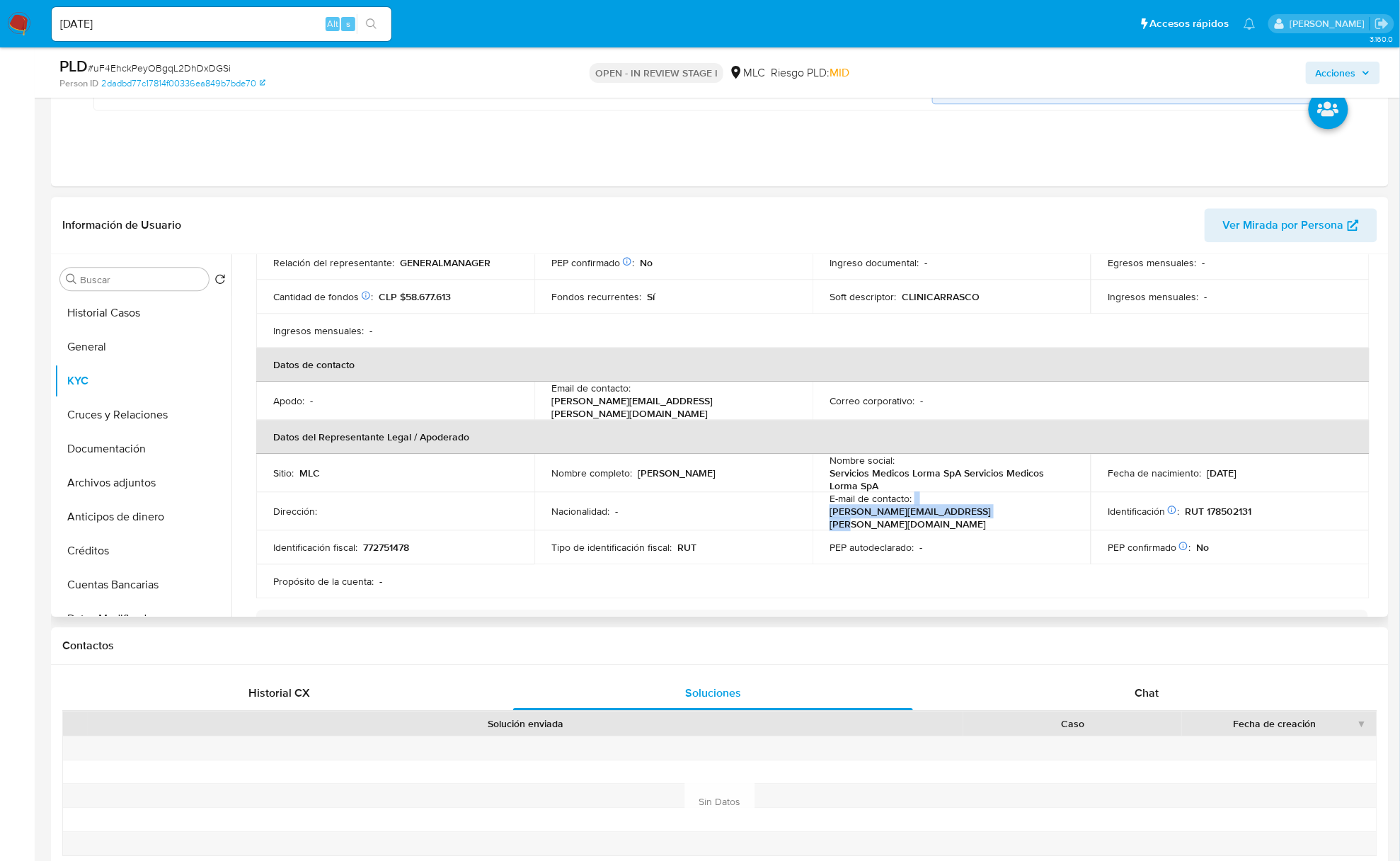
drag, startPoint x: 913, startPoint y: 504, endPoint x: 1075, endPoint y: 503, distance: 162.0
click at [1075, 503] on td "E-mail de contacto : alicia.baez@clinicadrcarrasco.cl" at bounding box center [951, 511] width 278 height 38
copy div "alicia.baez@clinicadrcarrasco.cl"
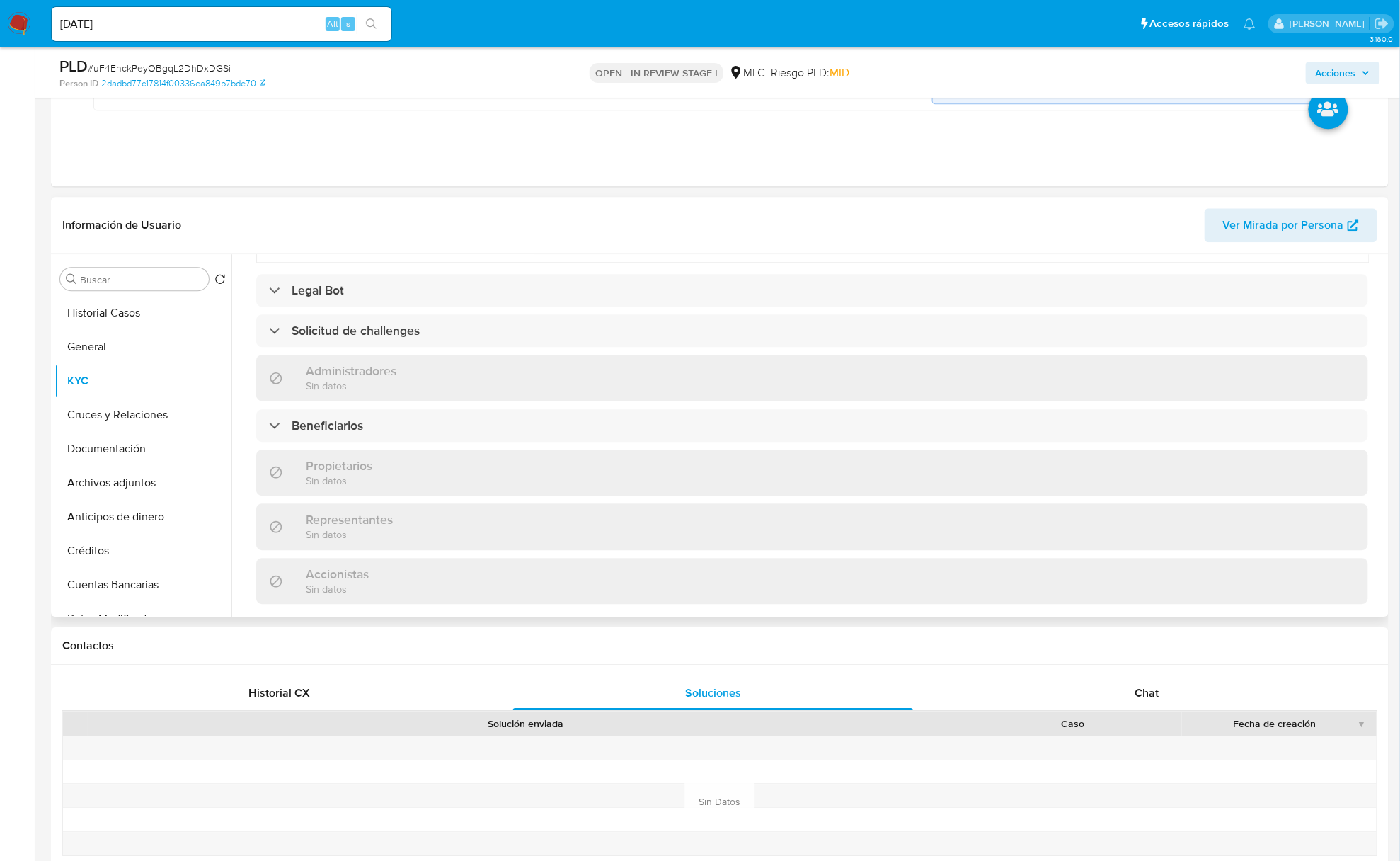
scroll to position [907, 0]
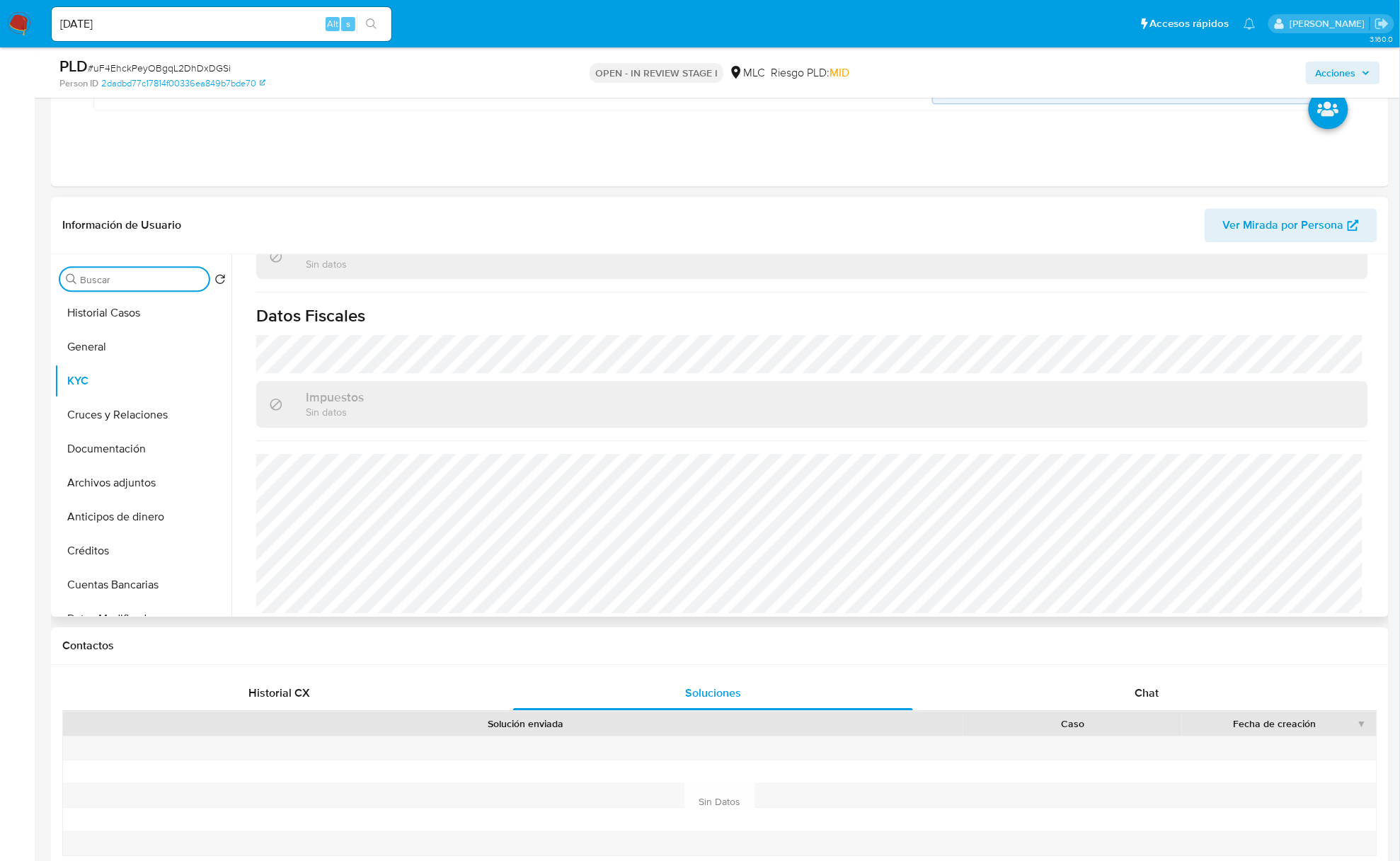
click at [129, 284] on input "Buscar" at bounding box center [141, 280] width 123 height 13
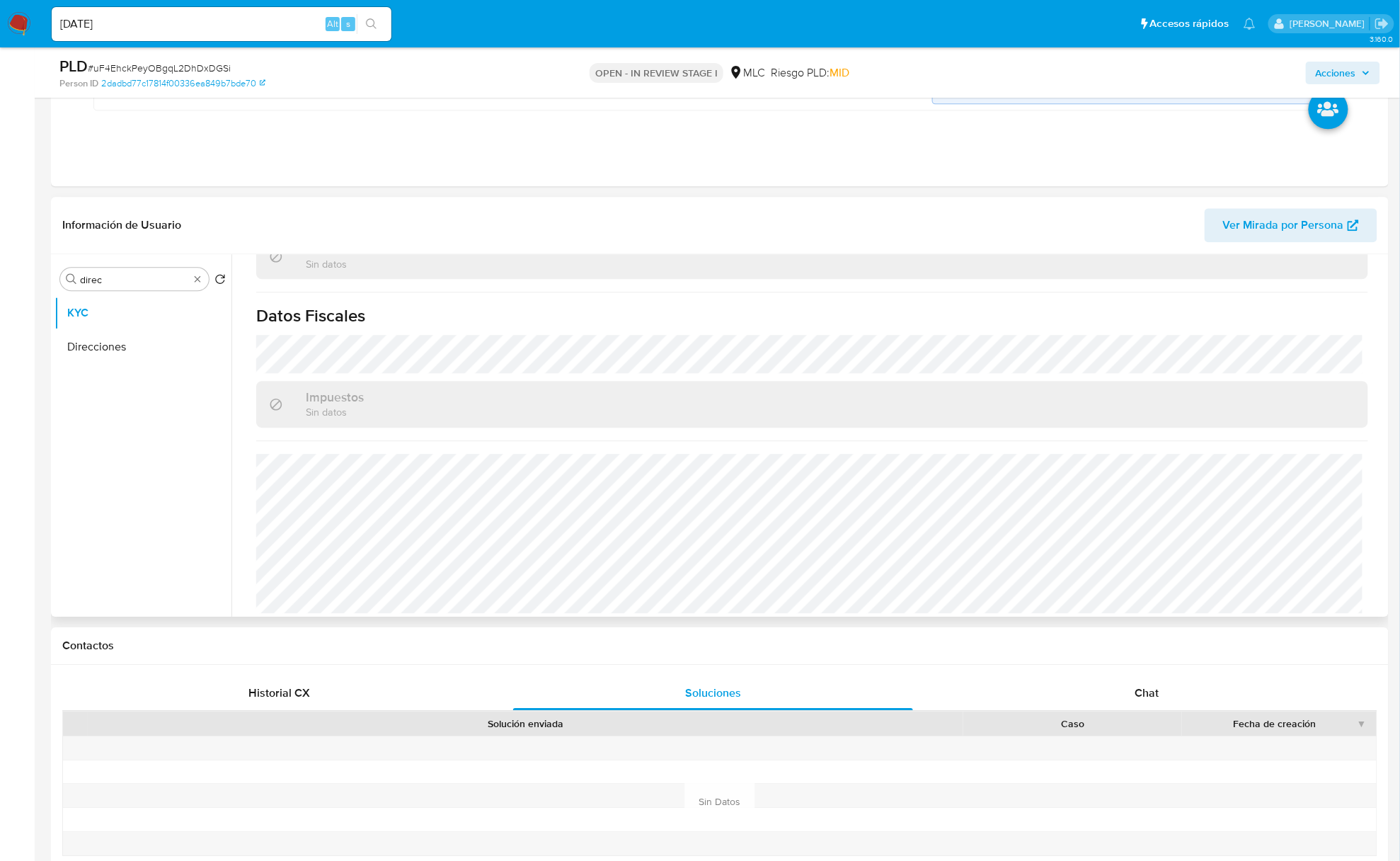
click at [139, 375] on ul "KYC Direcciones" at bounding box center [142, 455] width 177 height 319
click at [96, 334] on button "Direcciones" at bounding box center [137, 347] width 165 height 34
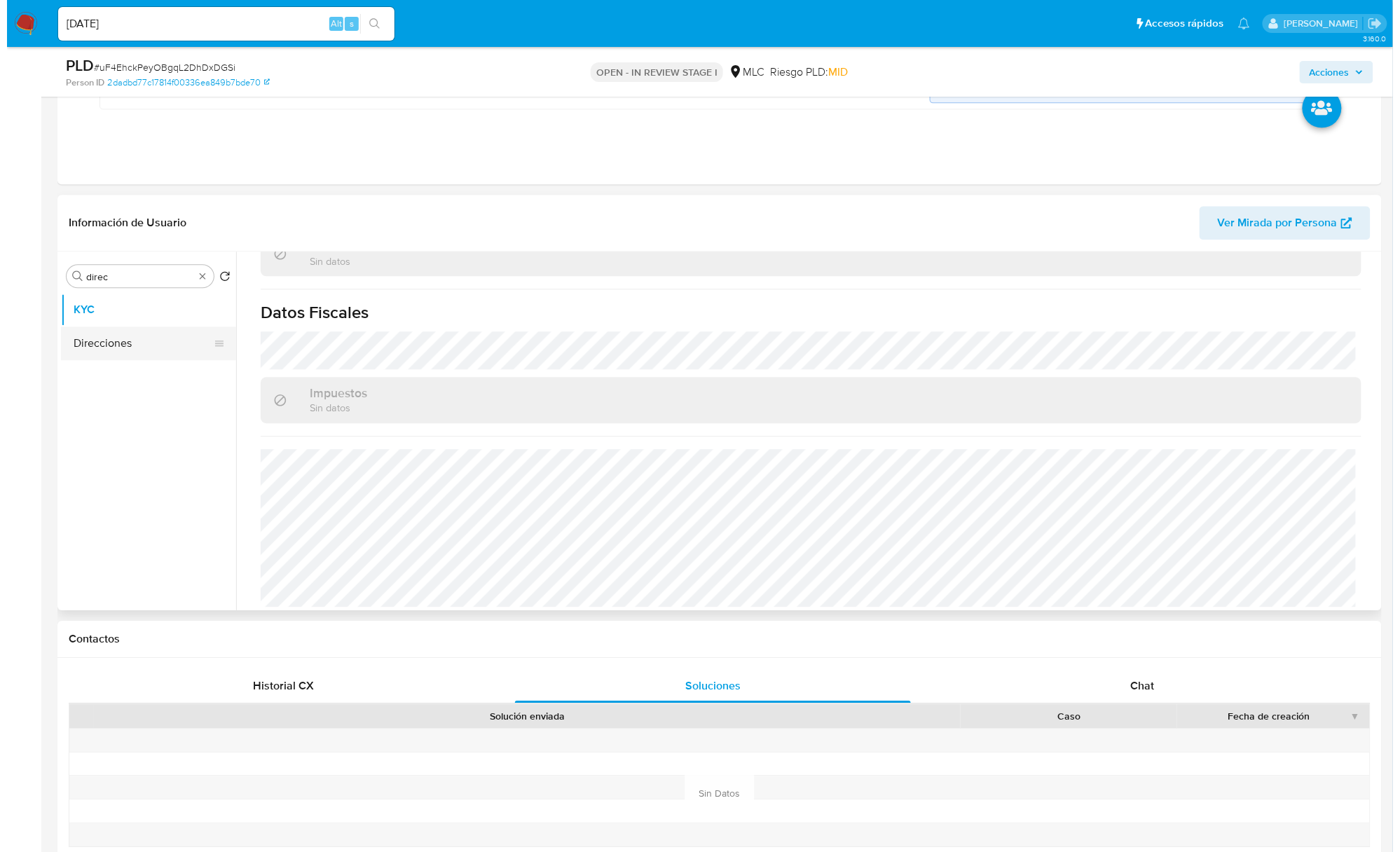
scroll to position [0, 0]
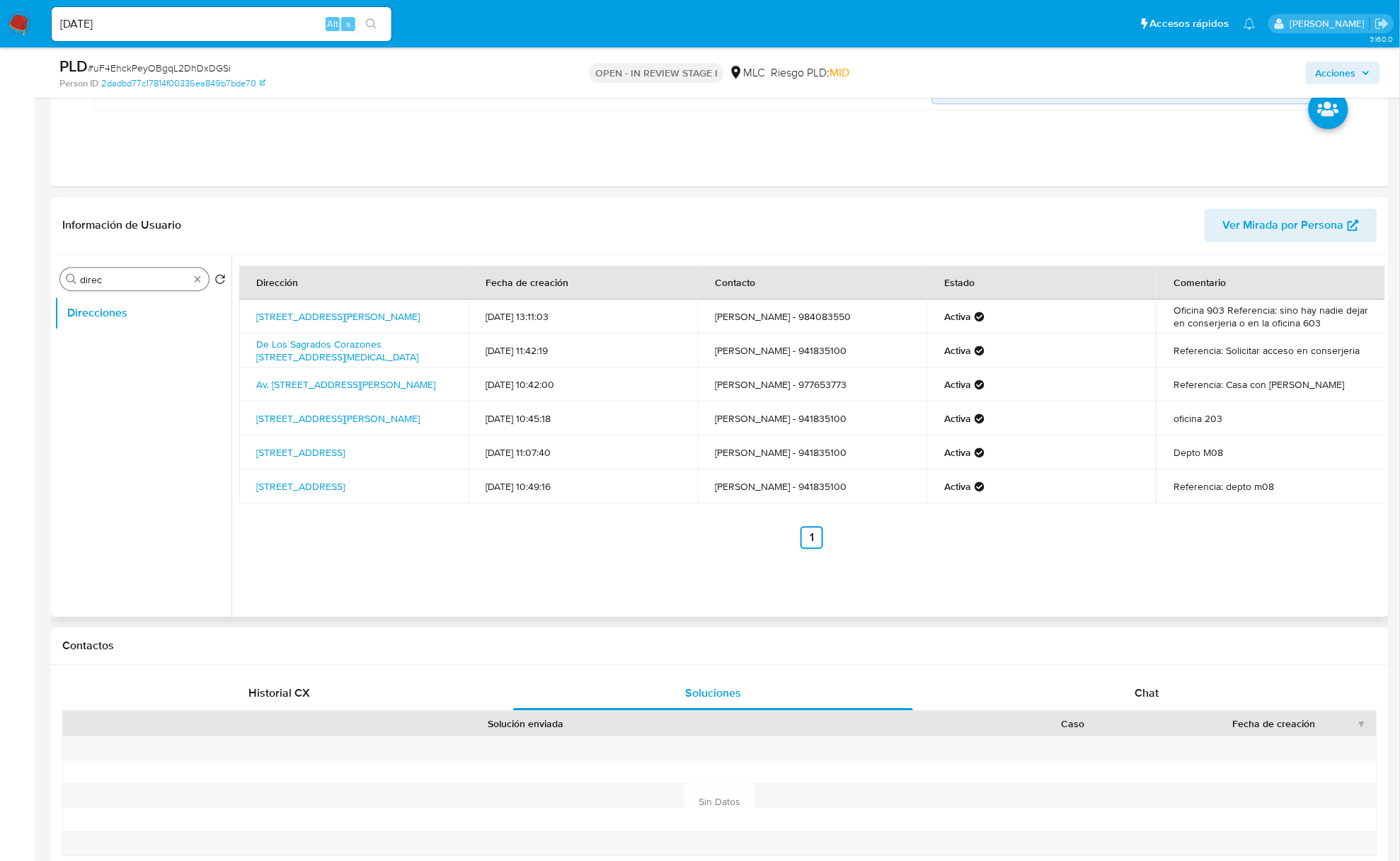
click at [123, 281] on input "direc" at bounding box center [134, 280] width 109 height 13
type input "ad"
click at [135, 324] on button "Archivos adjuntos" at bounding box center [137, 313] width 165 height 34
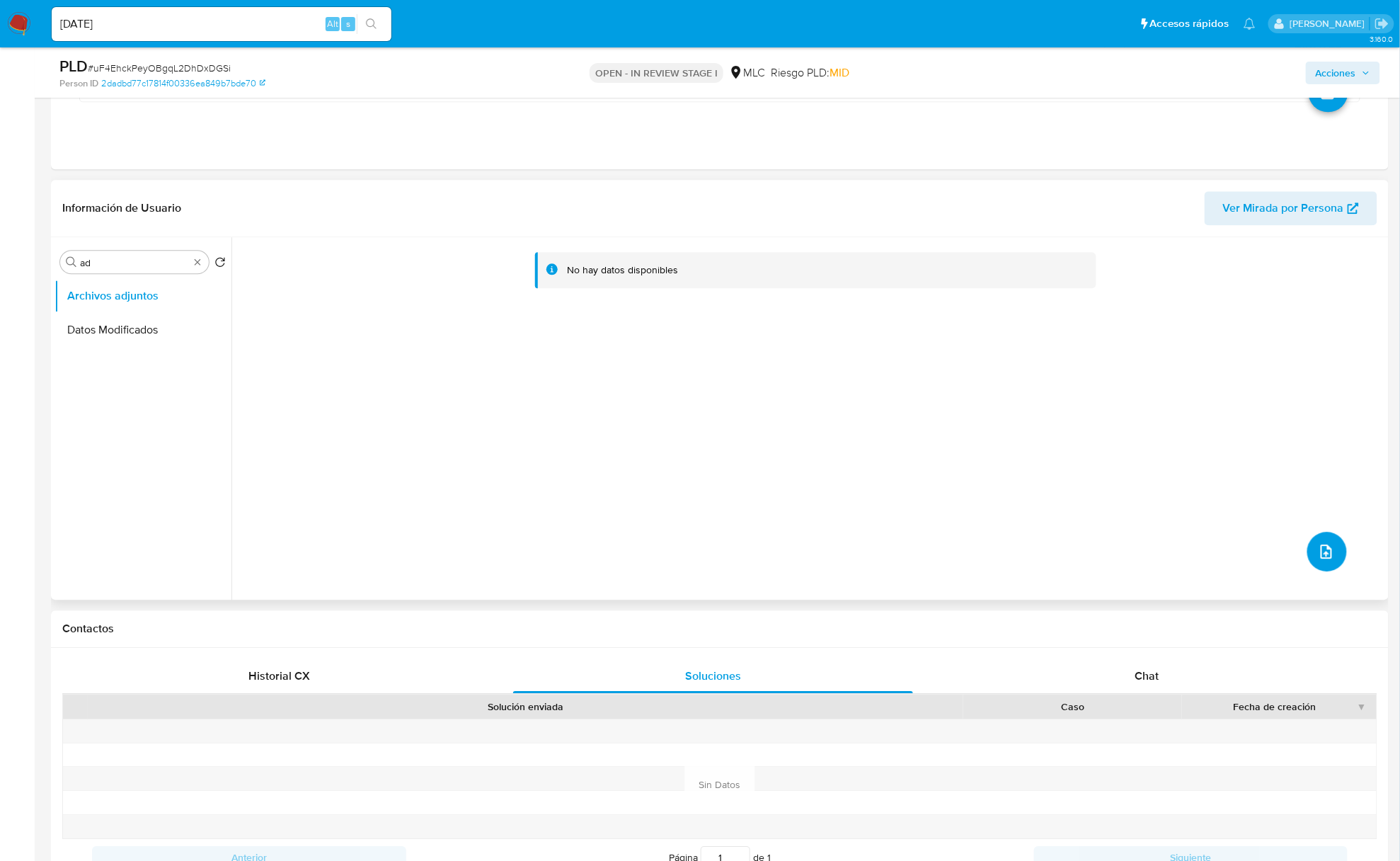
click at [1311, 544] on button "upload-file" at bounding box center [1327, 552] width 40 height 40
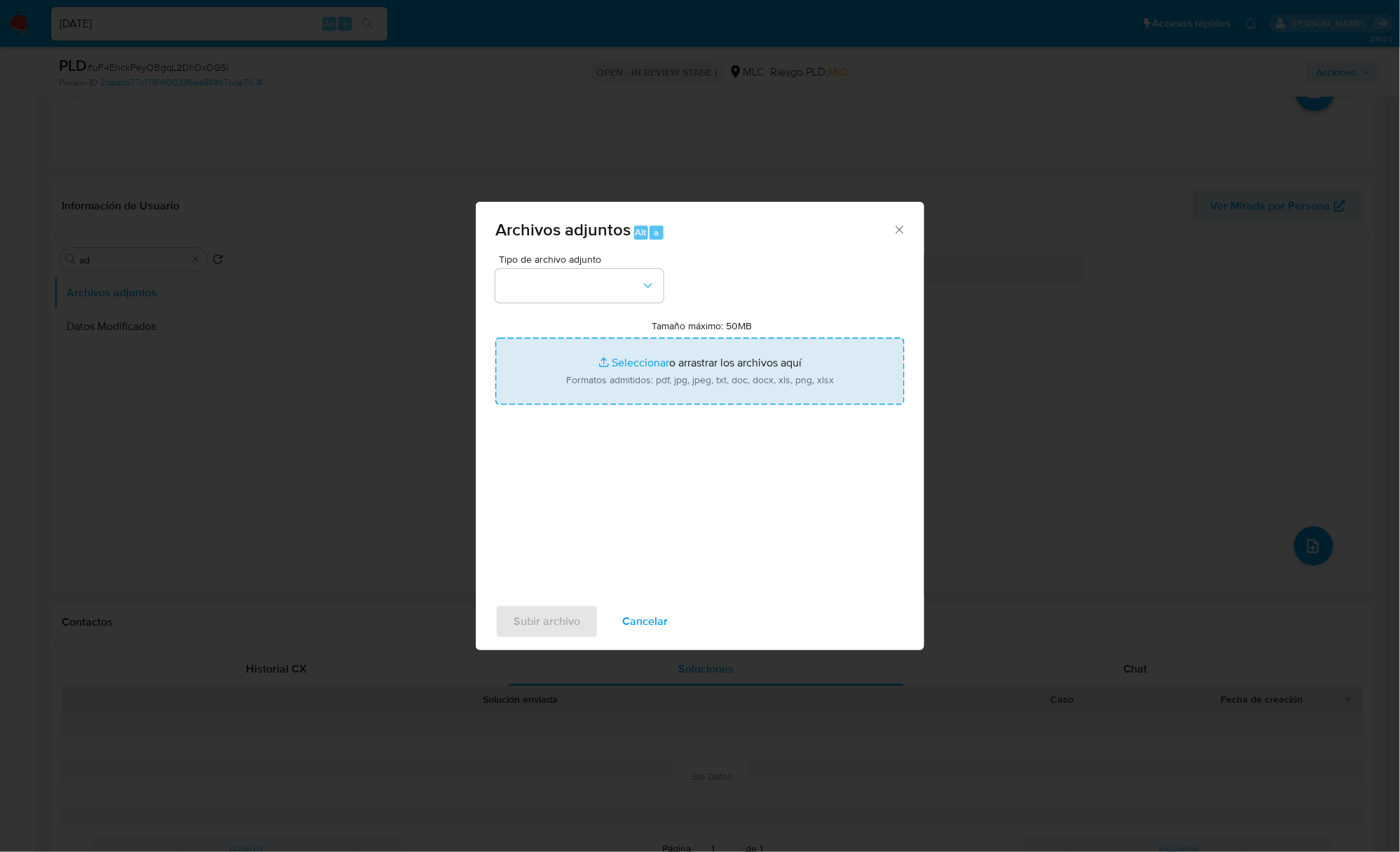
type input "C:\fakepath\1105224485_Tablas Transaccionales 1.4.0.xlsx"
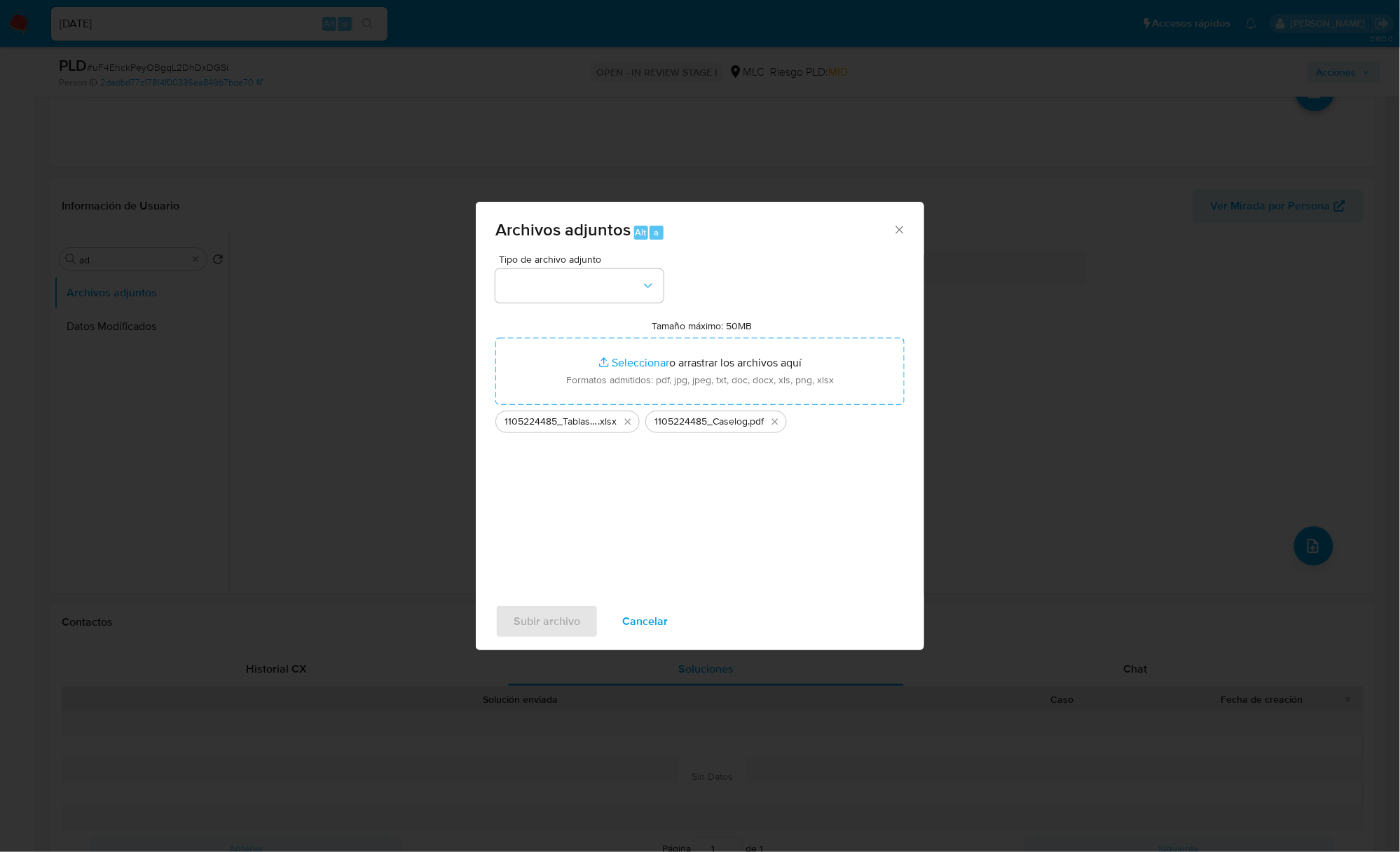
click at [621, 303] on div "Tipo de archivo adjunto Tamaño máximo: 50MB Seleccionar archivos Seleccionar o …" at bounding box center [700, 420] width 409 height 330
click at [623, 290] on button "button" at bounding box center [580, 286] width 168 height 33
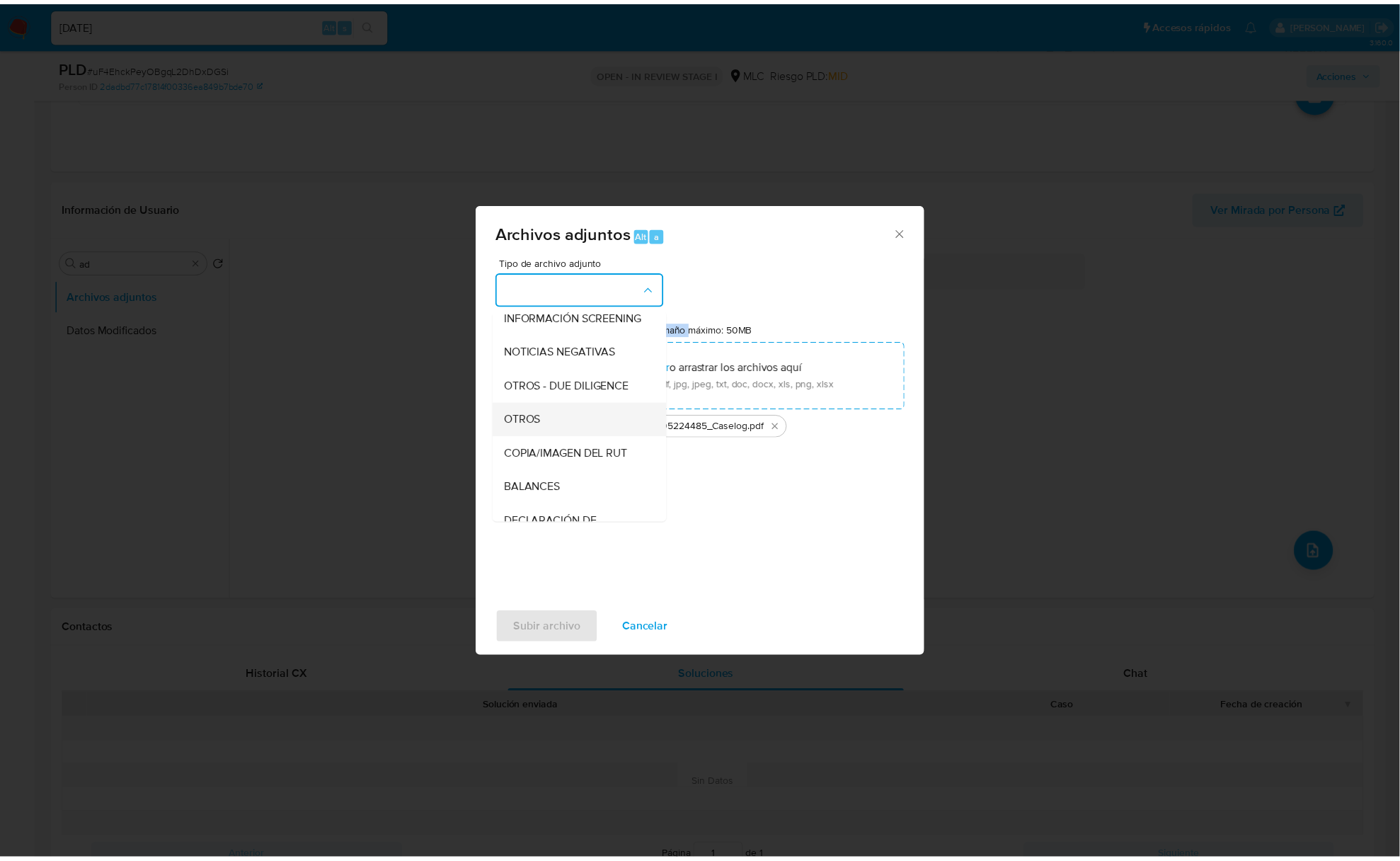
scroll to position [117, 0]
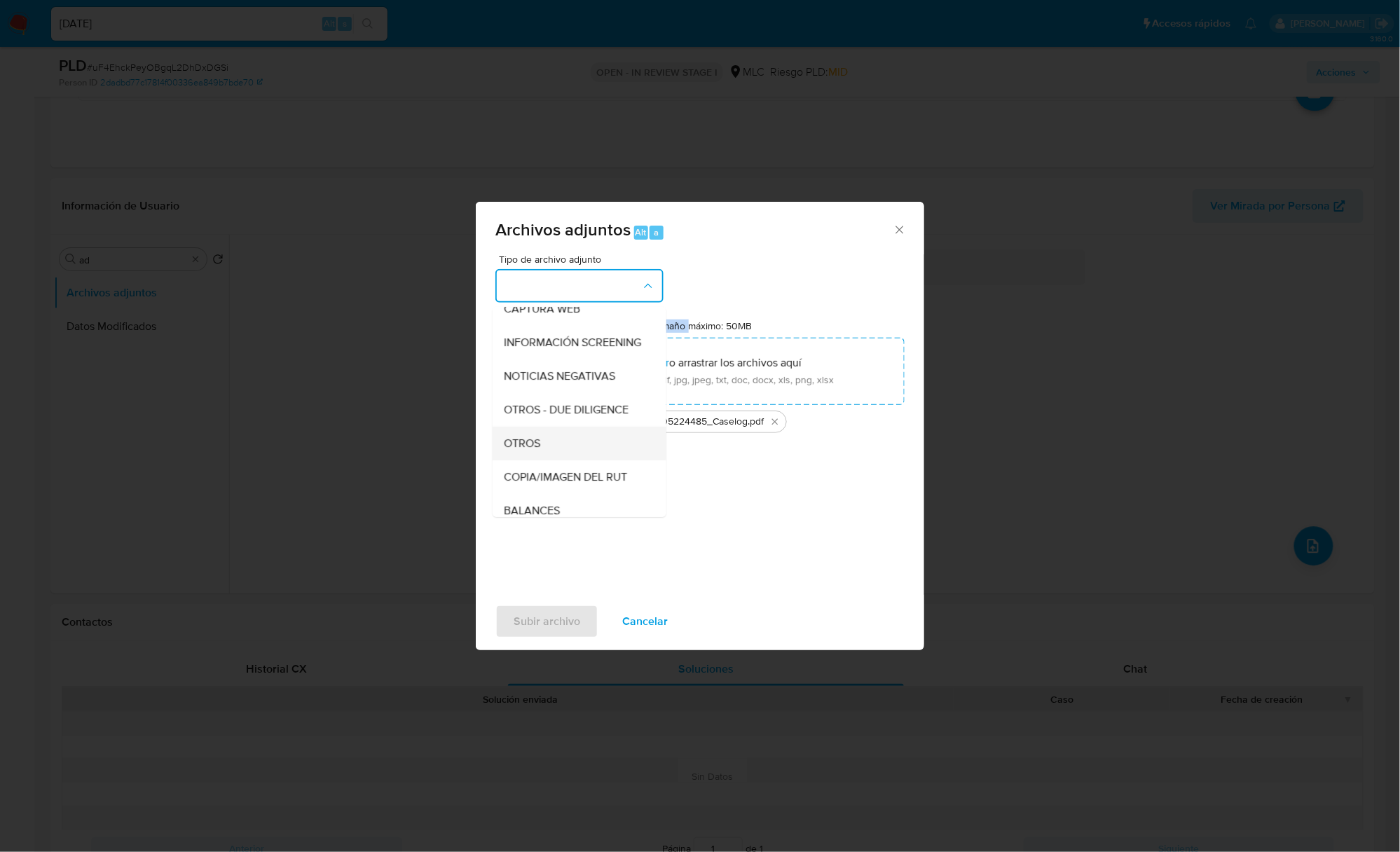
click at [556, 455] on div "OTROS" at bounding box center [575, 443] width 143 height 33
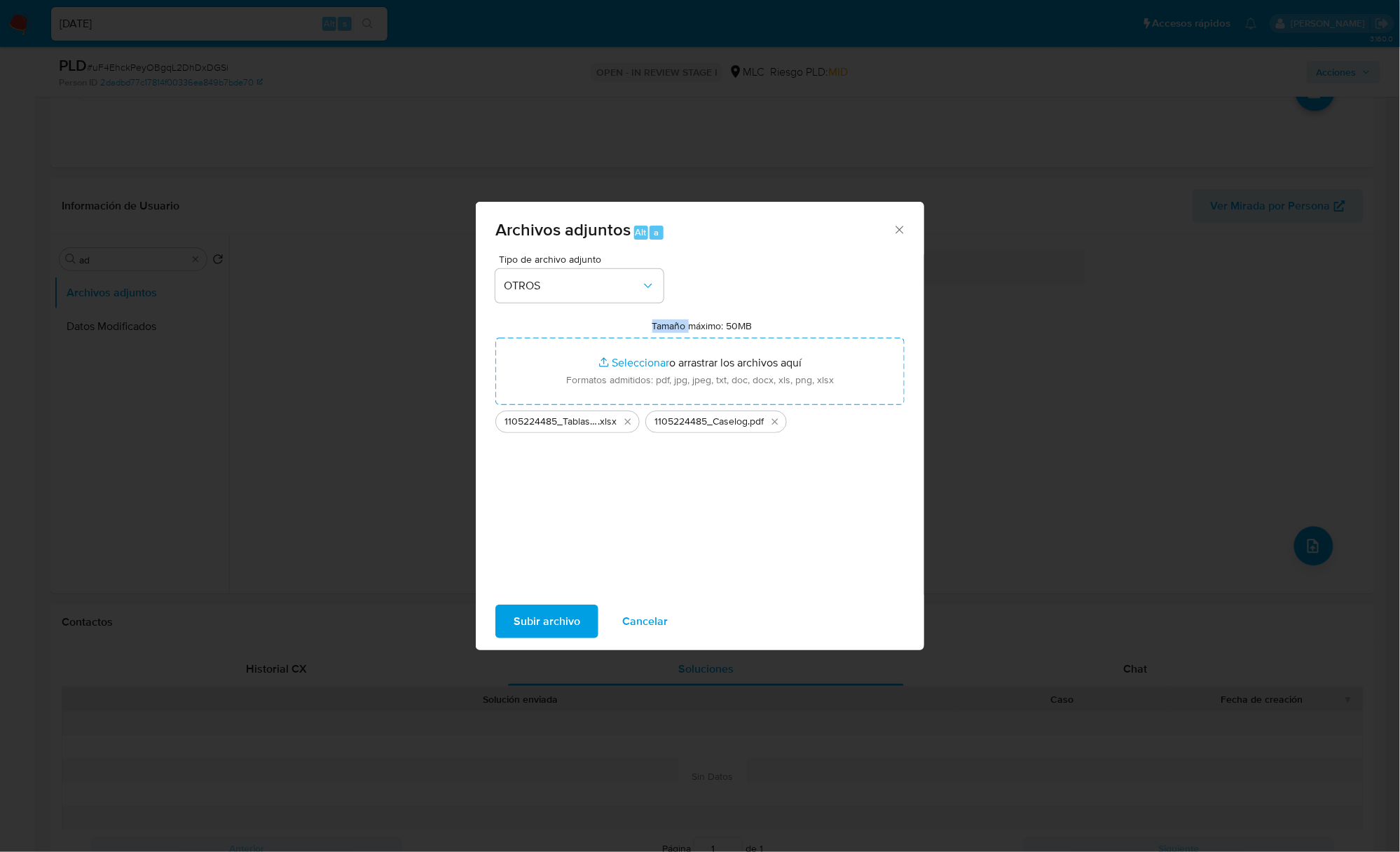
click at [563, 624] on span "Subir archivo" at bounding box center [547, 622] width 67 height 31
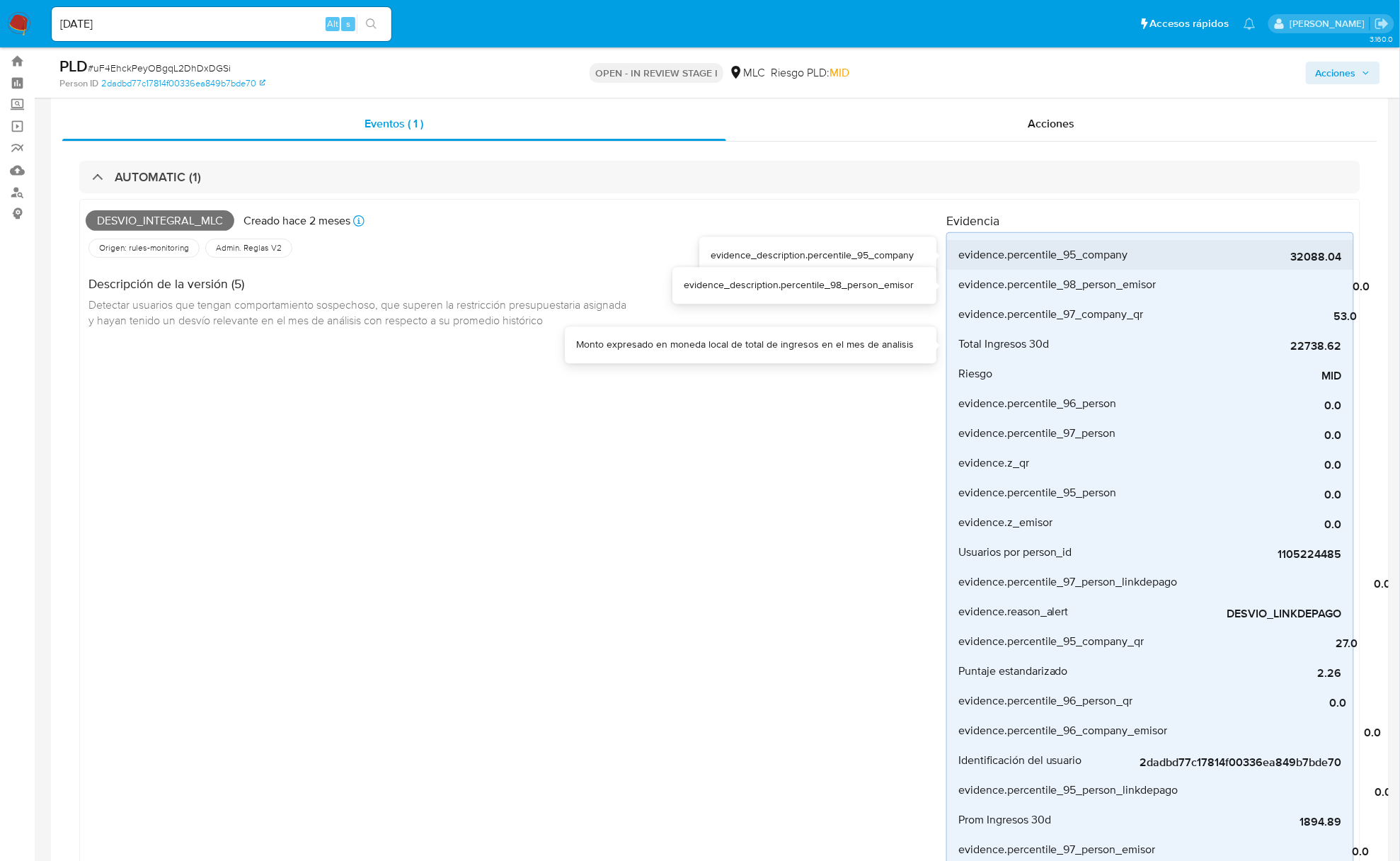
scroll to position [0, 0]
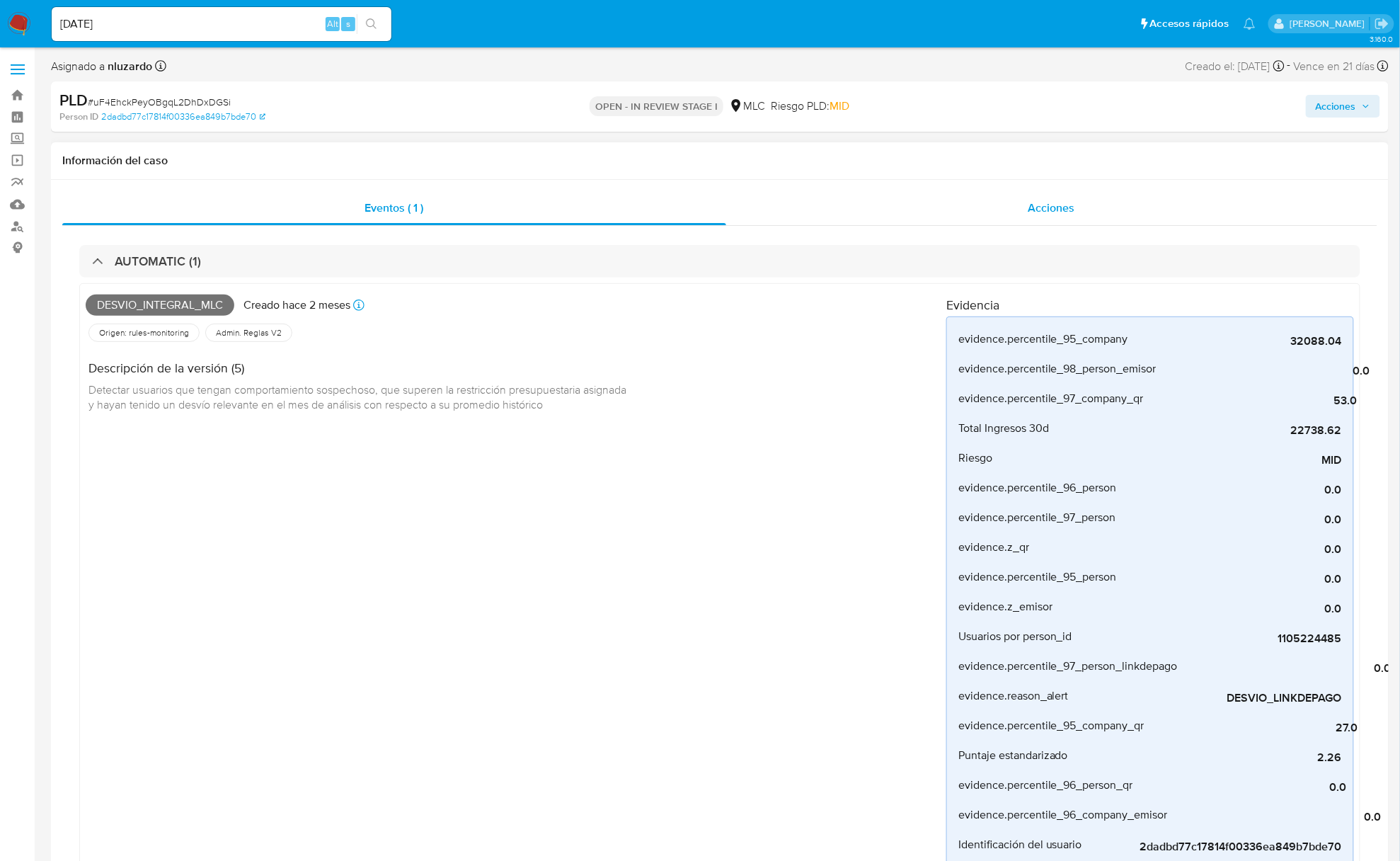
click at [1036, 202] on span "Acciones" at bounding box center [1052, 208] width 47 height 16
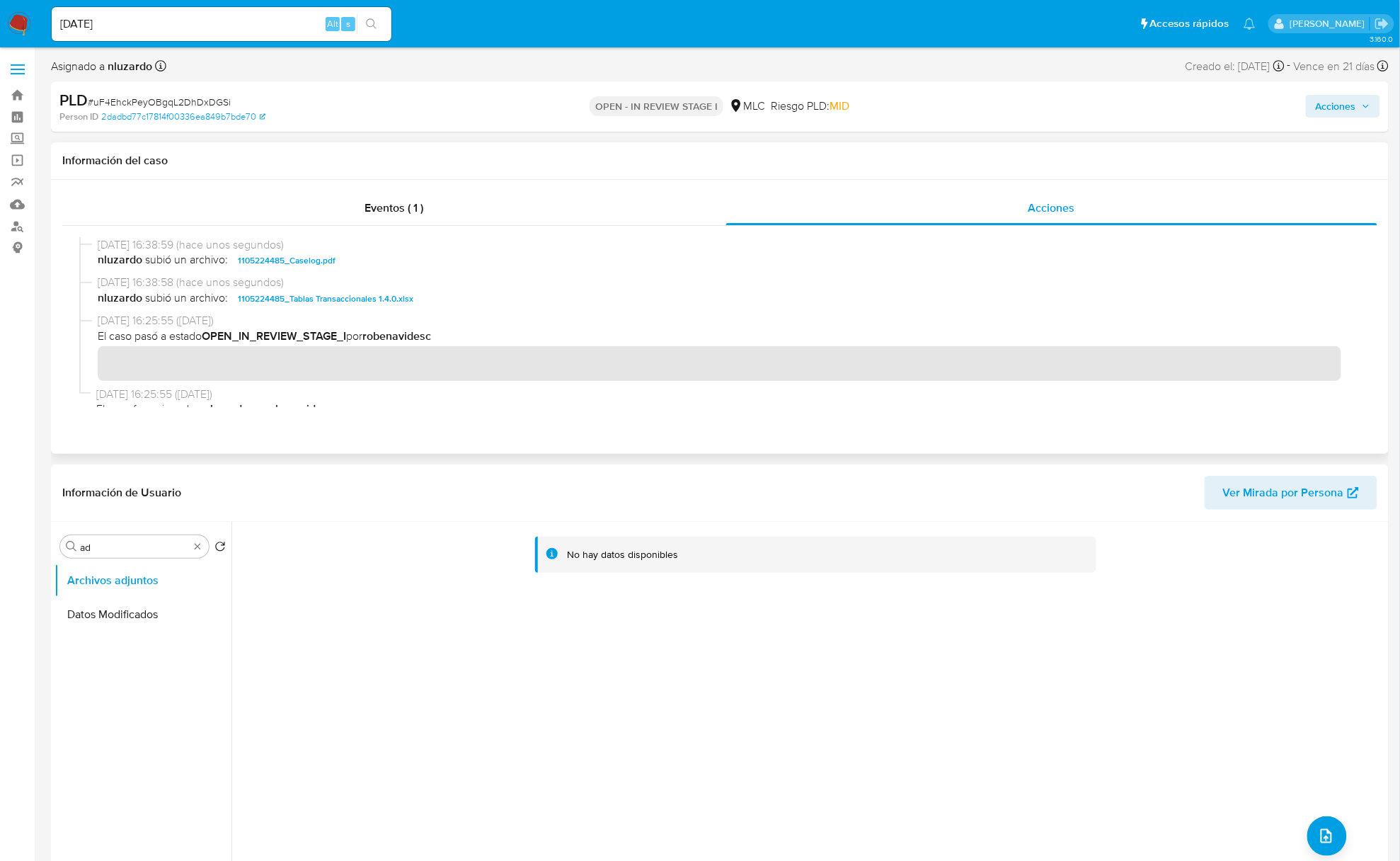
click at [360, 265] on span "nluzardo subió un archivo: 1105224485_Caselog.pdf" at bounding box center [727, 260] width 1258 height 17
click at [360, 264] on span "nluzardo subió un archivo: 1105224485_Caselog.pdf" at bounding box center [727, 260] width 1258 height 17
click at [1343, 106] on span "Acciones" at bounding box center [1336, 106] width 41 height 23
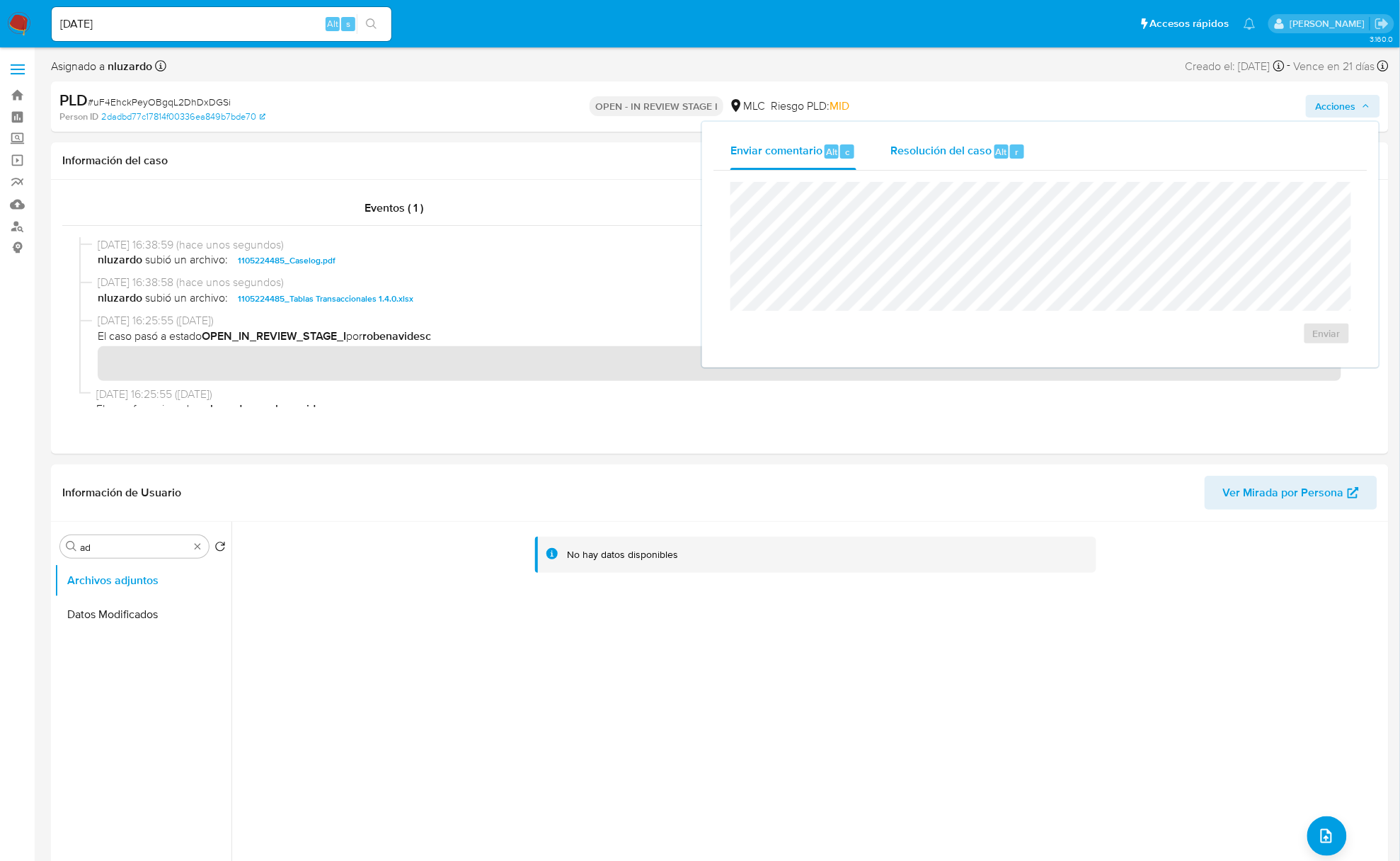
click at [1006, 150] on span "Alt" at bounding box center [1002, 152] width 11 height 14
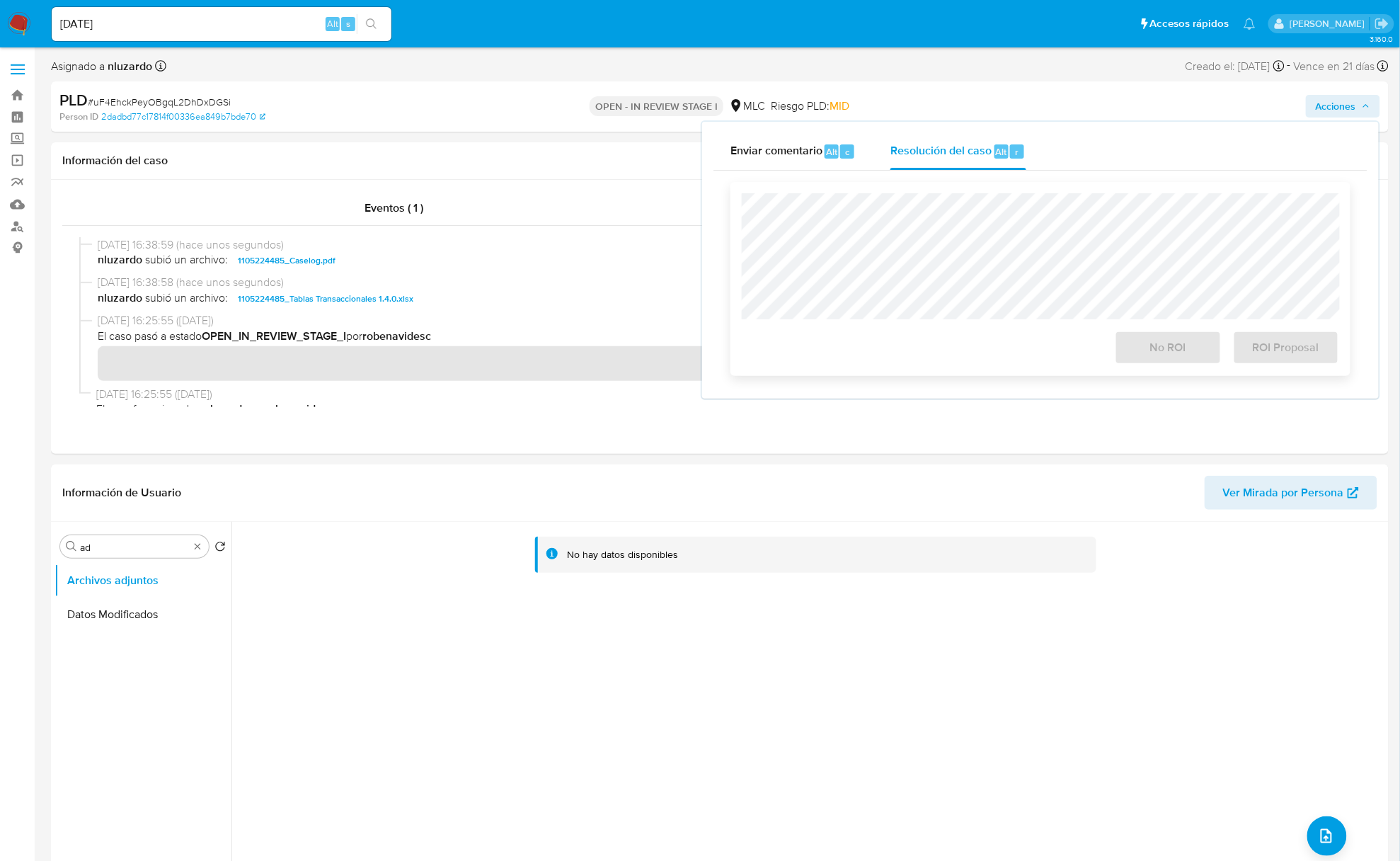
click at [986, 196] on div at bounding box center [1041, 256] width 597 height 126
click at [1182, 355] on span "No ROI" at bounding box center [1168, 348] width 70 height 31
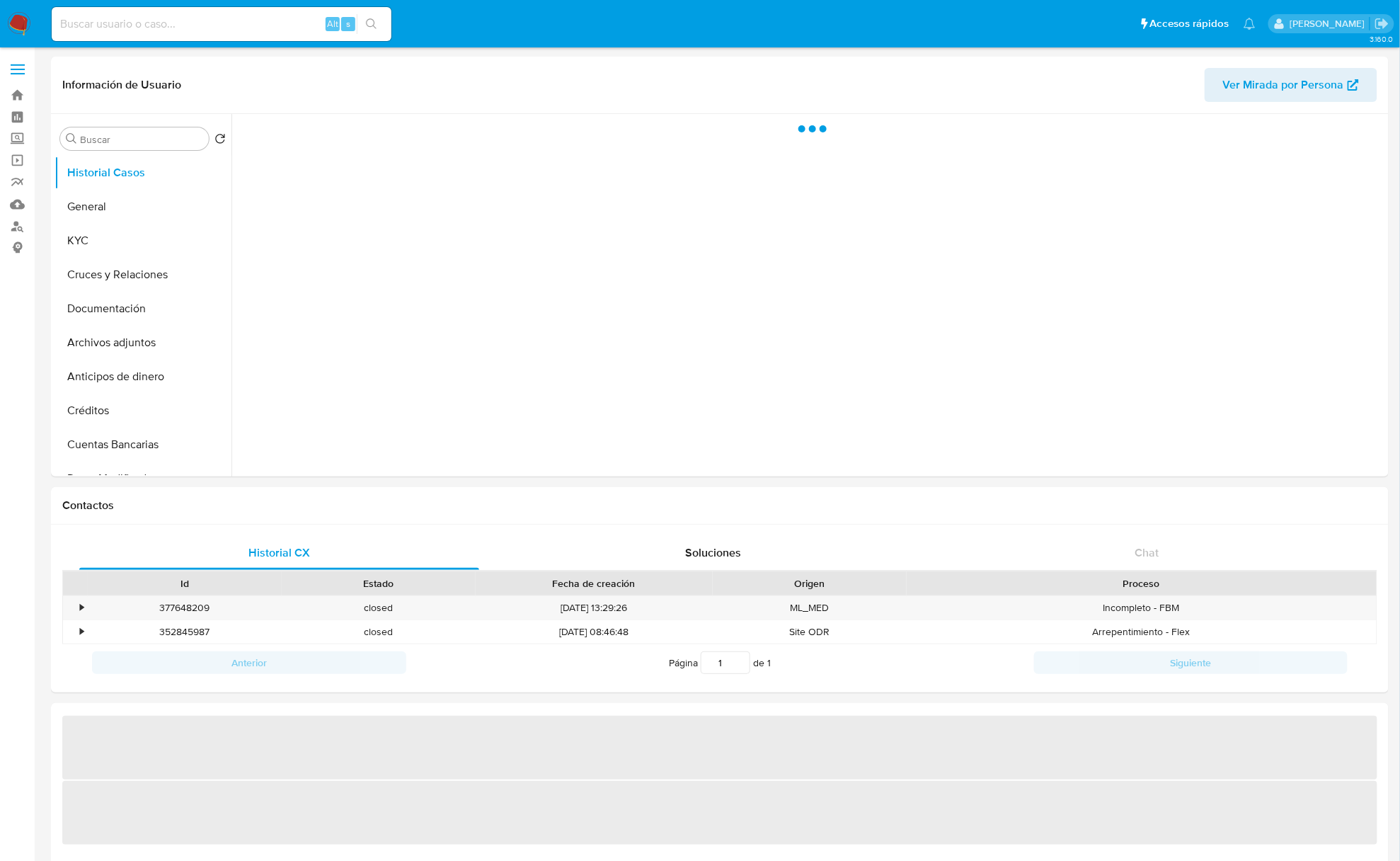
select select "10"
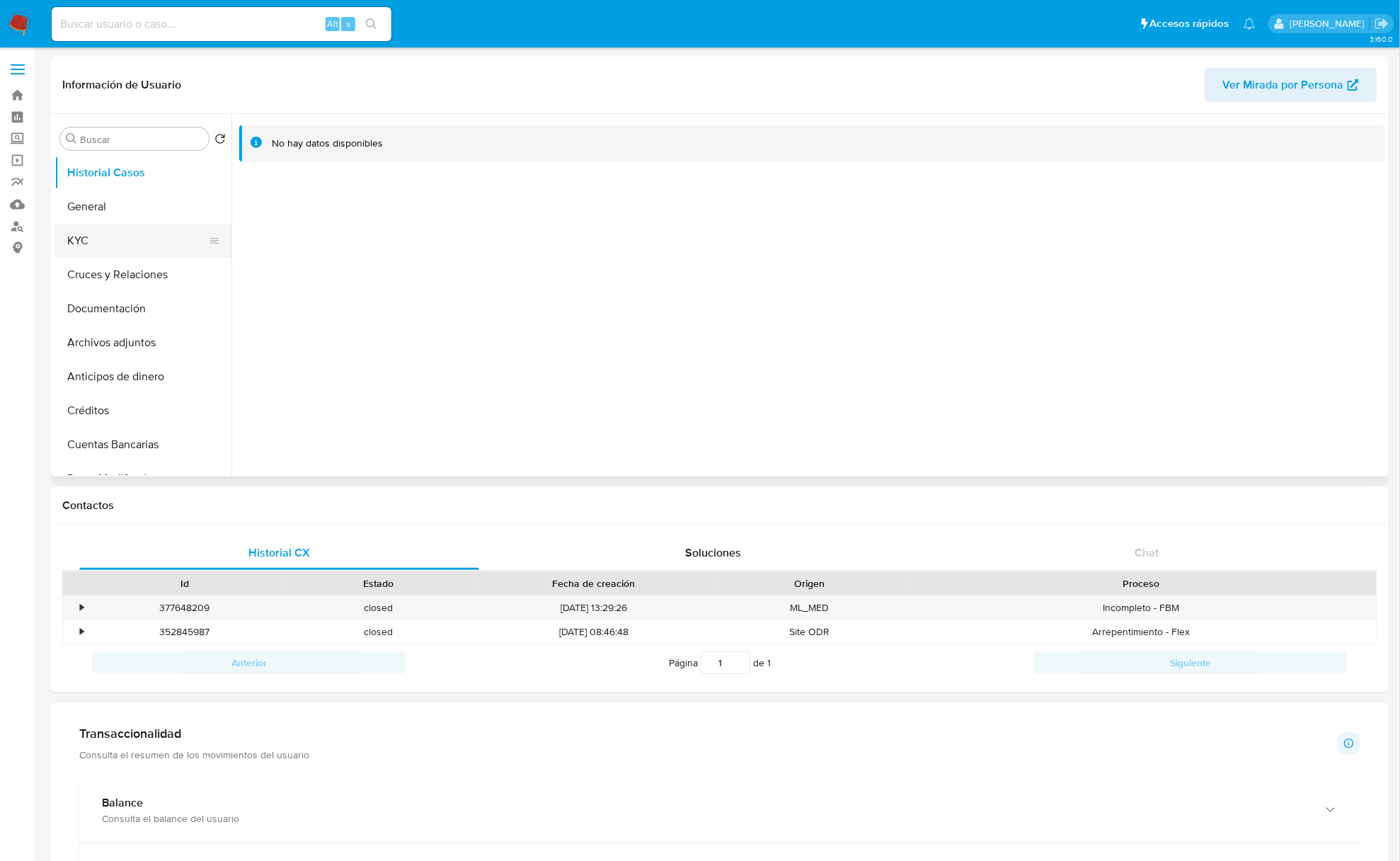
click at [99, 244] on button "KYC" at bounding box center [137, 241] width 165 height 34
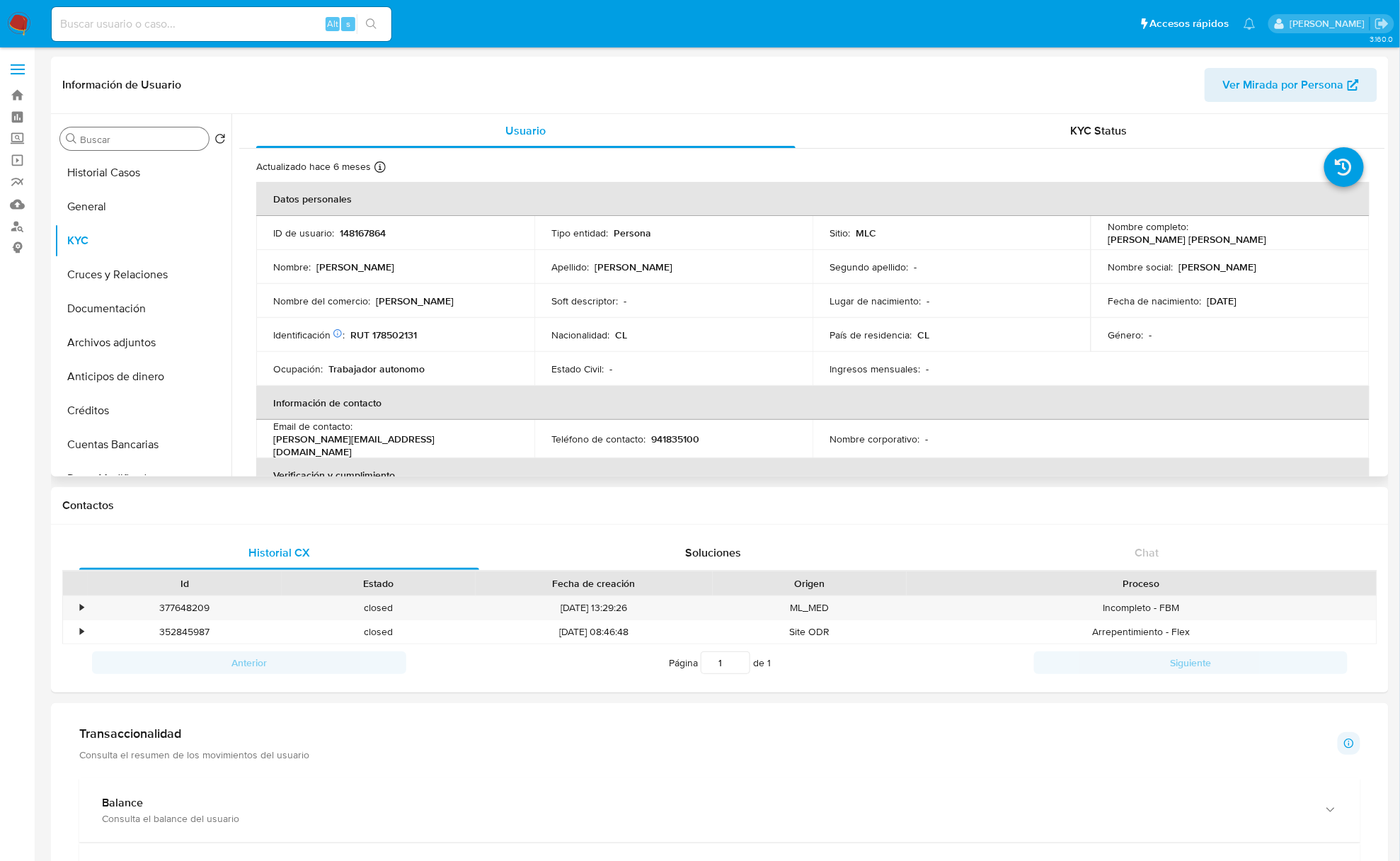
click at [112, 140] on input "Buscar" at bounding box center [141, 139] width 123 height 13
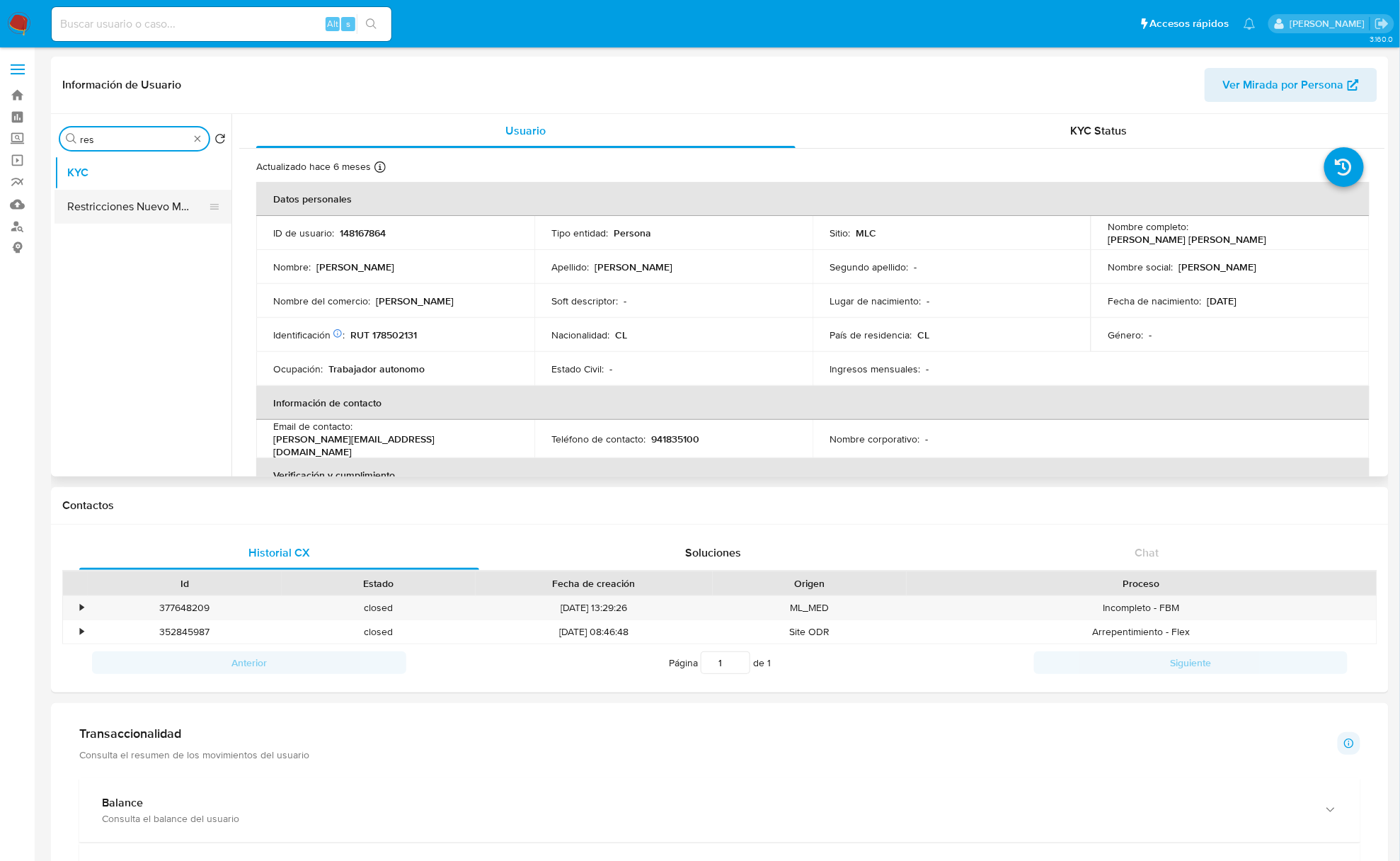
type input "res"
click at [123, 211] on button "Restricciones Nuevo Mundo" at bounding box center [137, 207] width 165 height 34
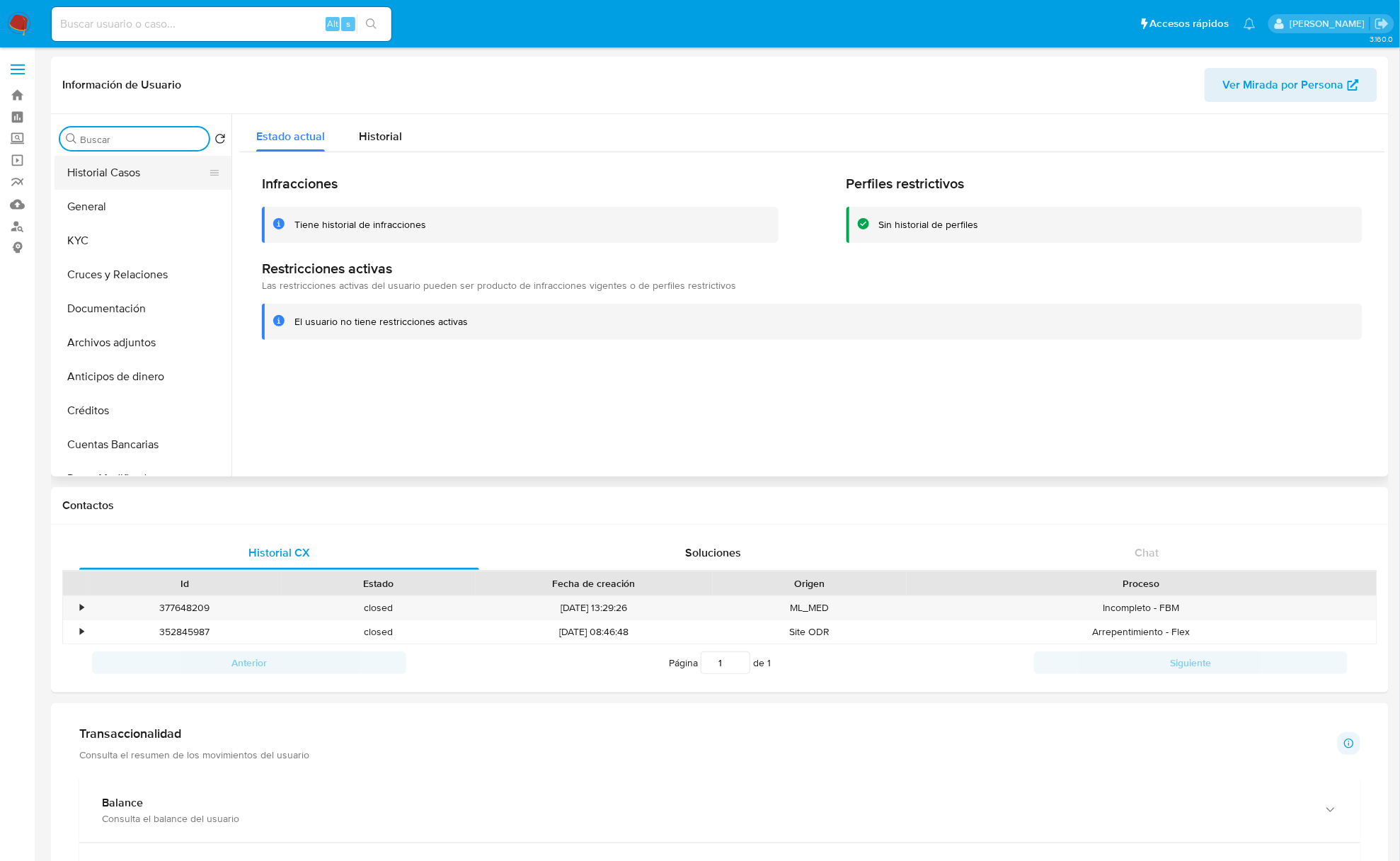
click at [155, 159] on button "Historial Casos" at bounding box center [137, 172] width 165 height 34
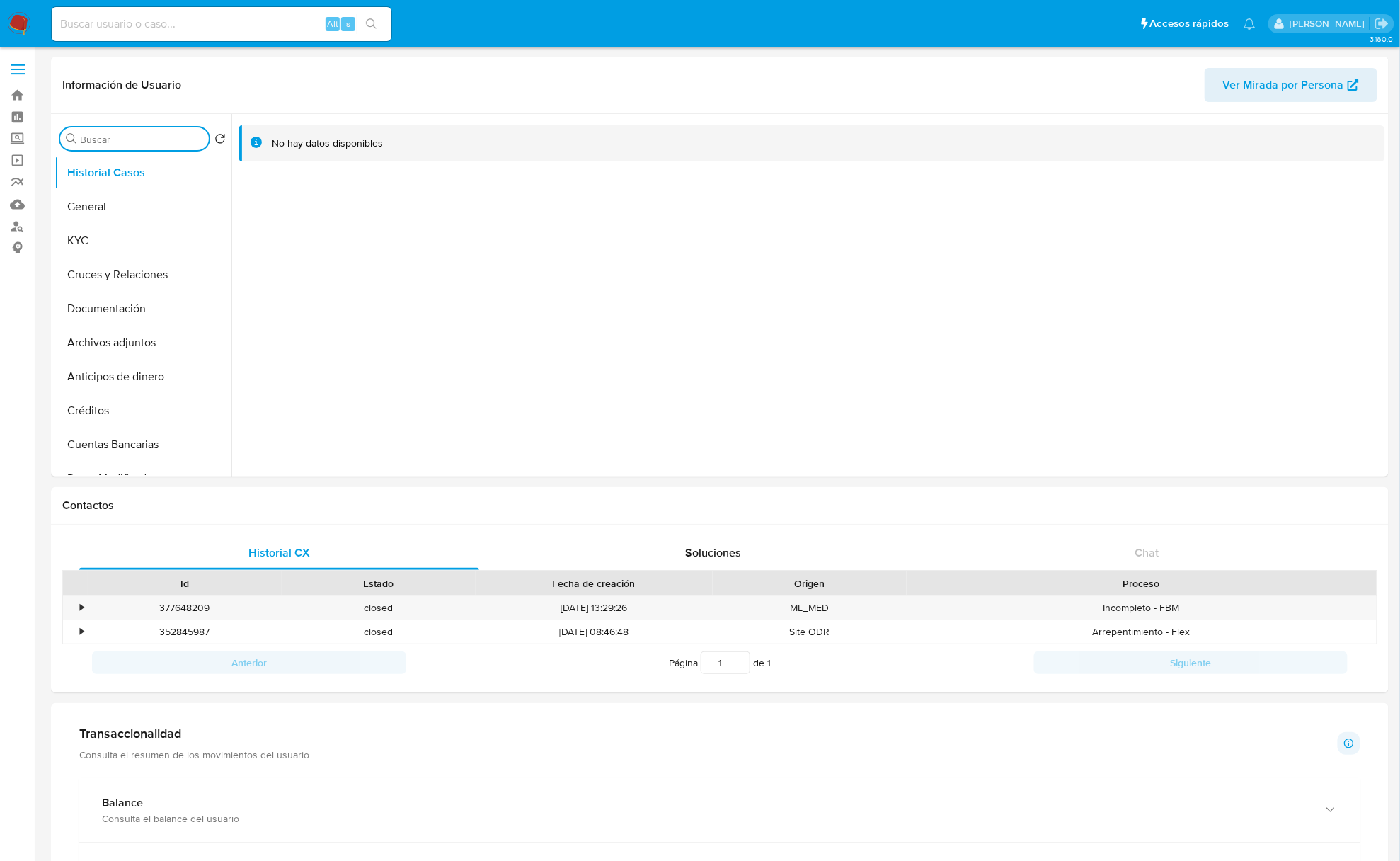
click at [146, 143] on input "Buscar" at bounding box center [141, 139] width 123 height 13
type input "doc"
click at [136, 192] on button "Documentación" at bounding box center [137, 207] width 165 height 34
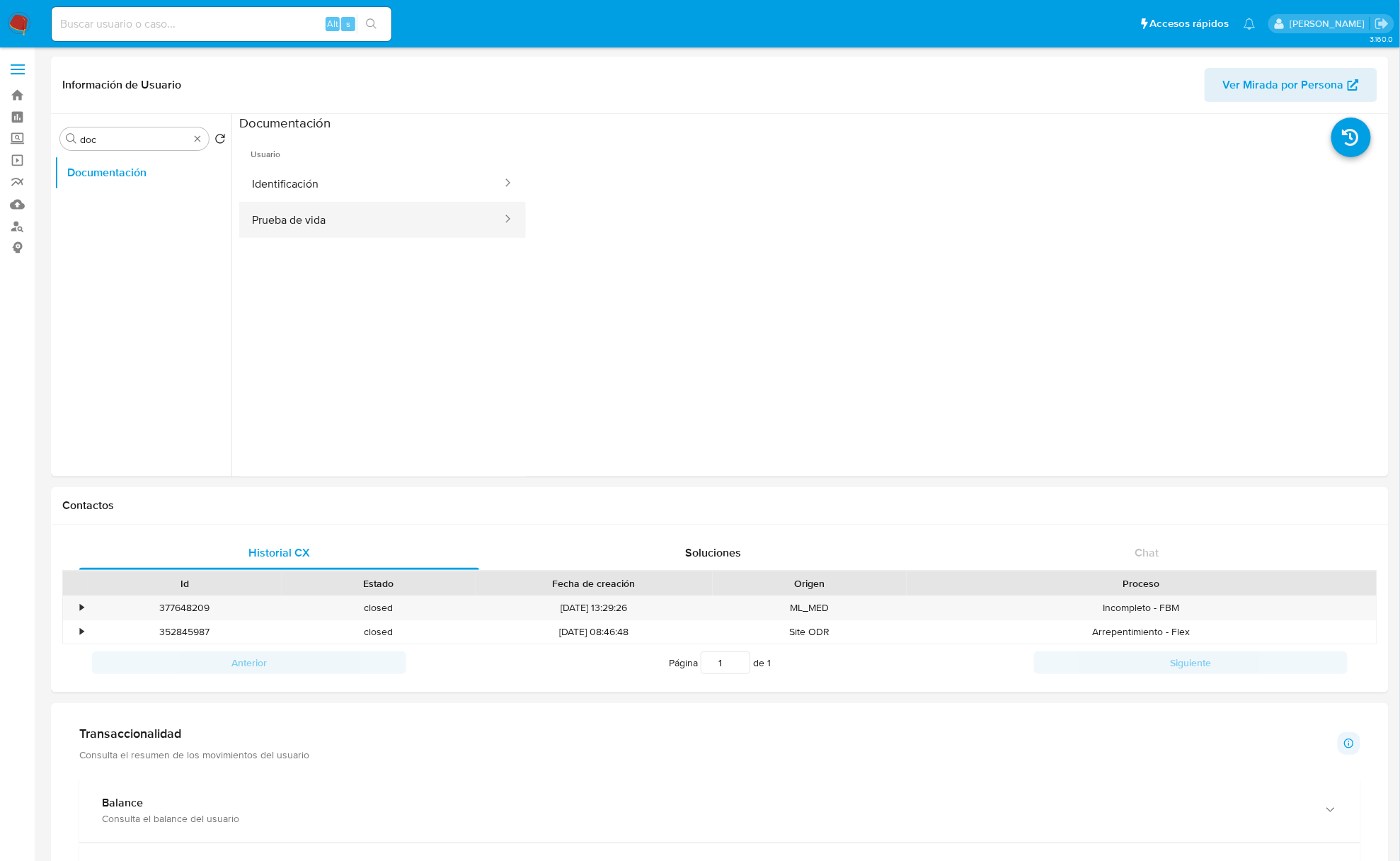
click at [304, 210] on button "Prueba de vida" at bounding box center [371, 219] width 264 height 36
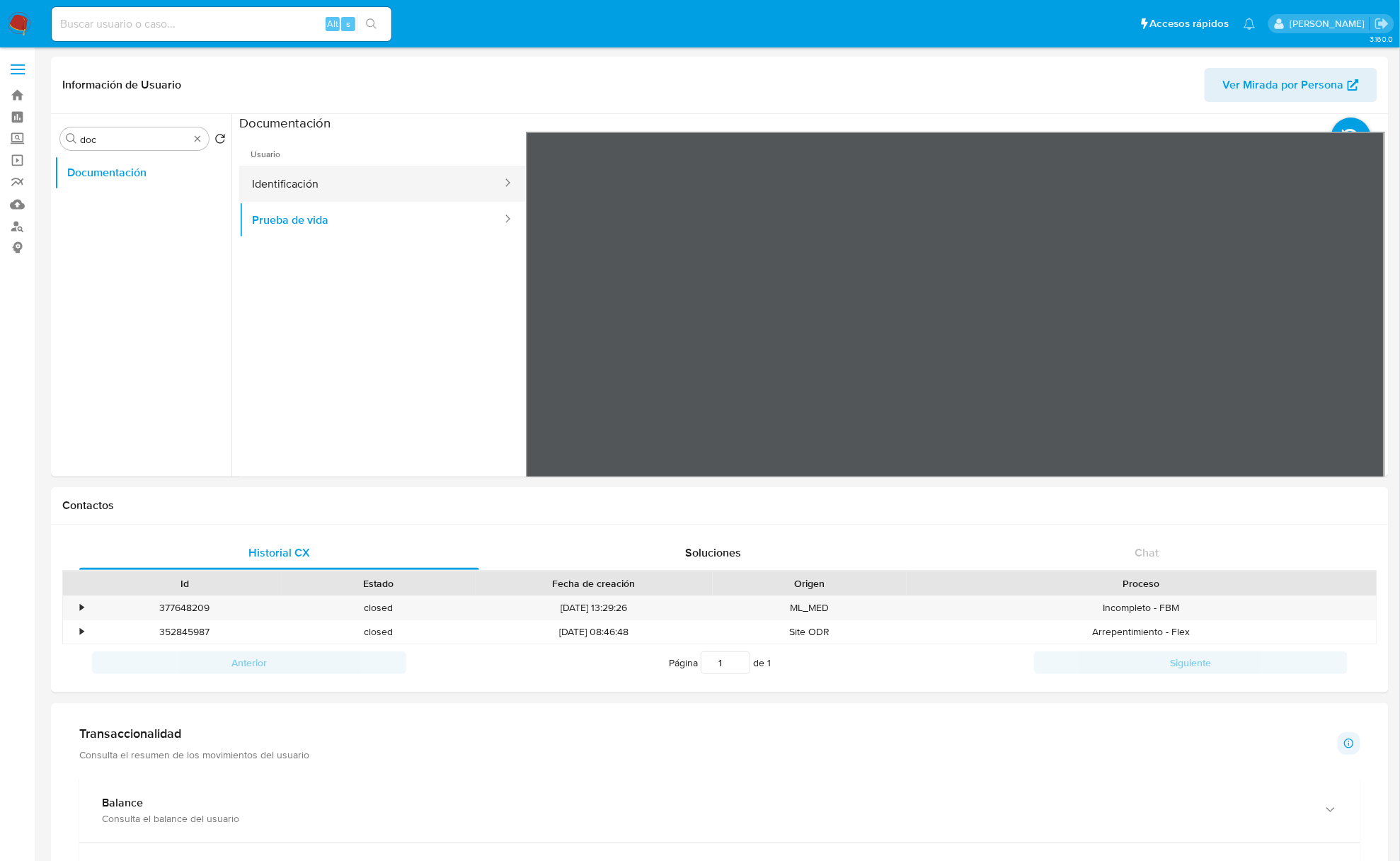
click at [257, 180] on button "Identificación" at bounding box center [371, 183] width 264 height 36
click at [1357, 362] on icon at bounding box center [1367, 362] width 28 height 28
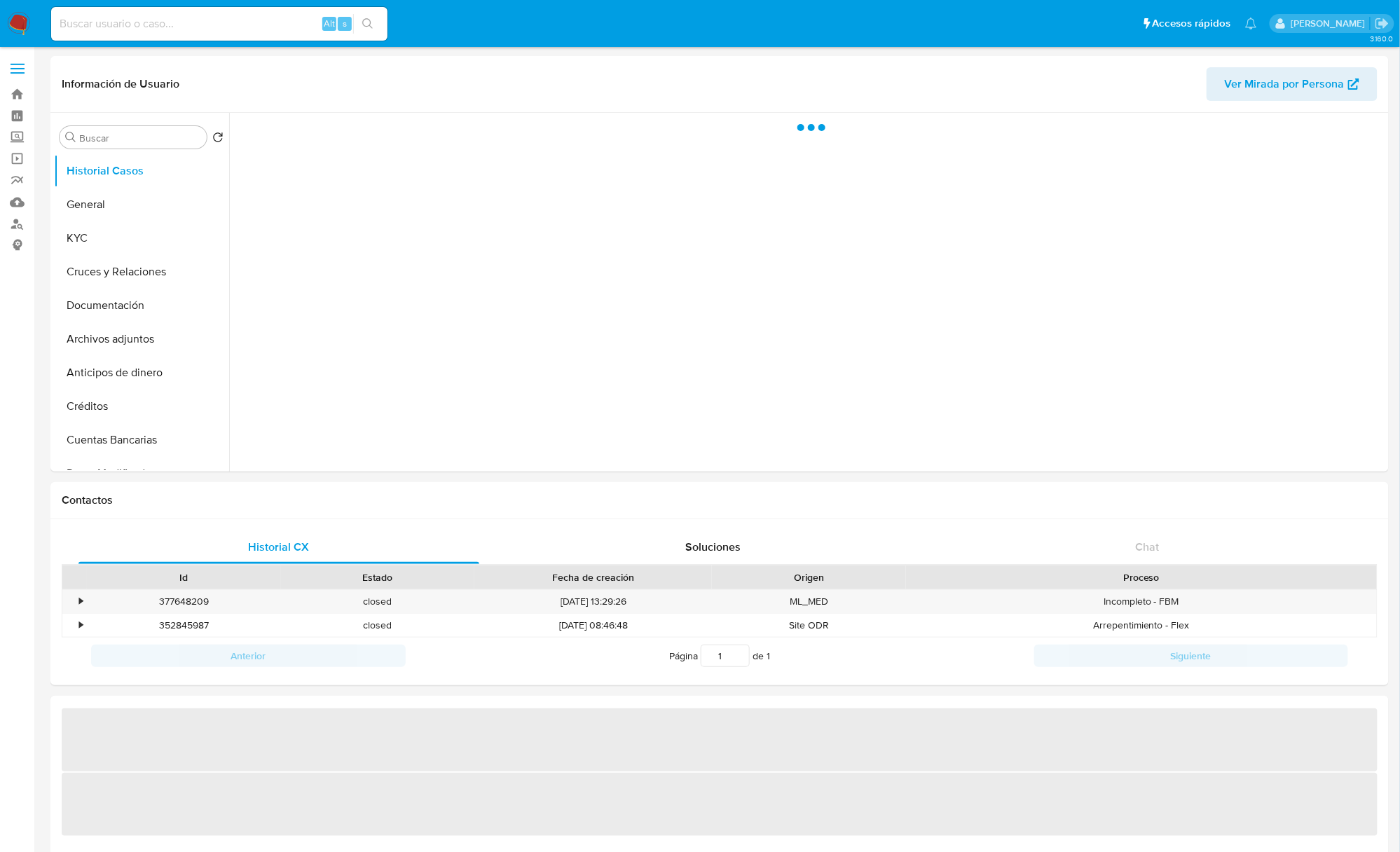
select select "10"
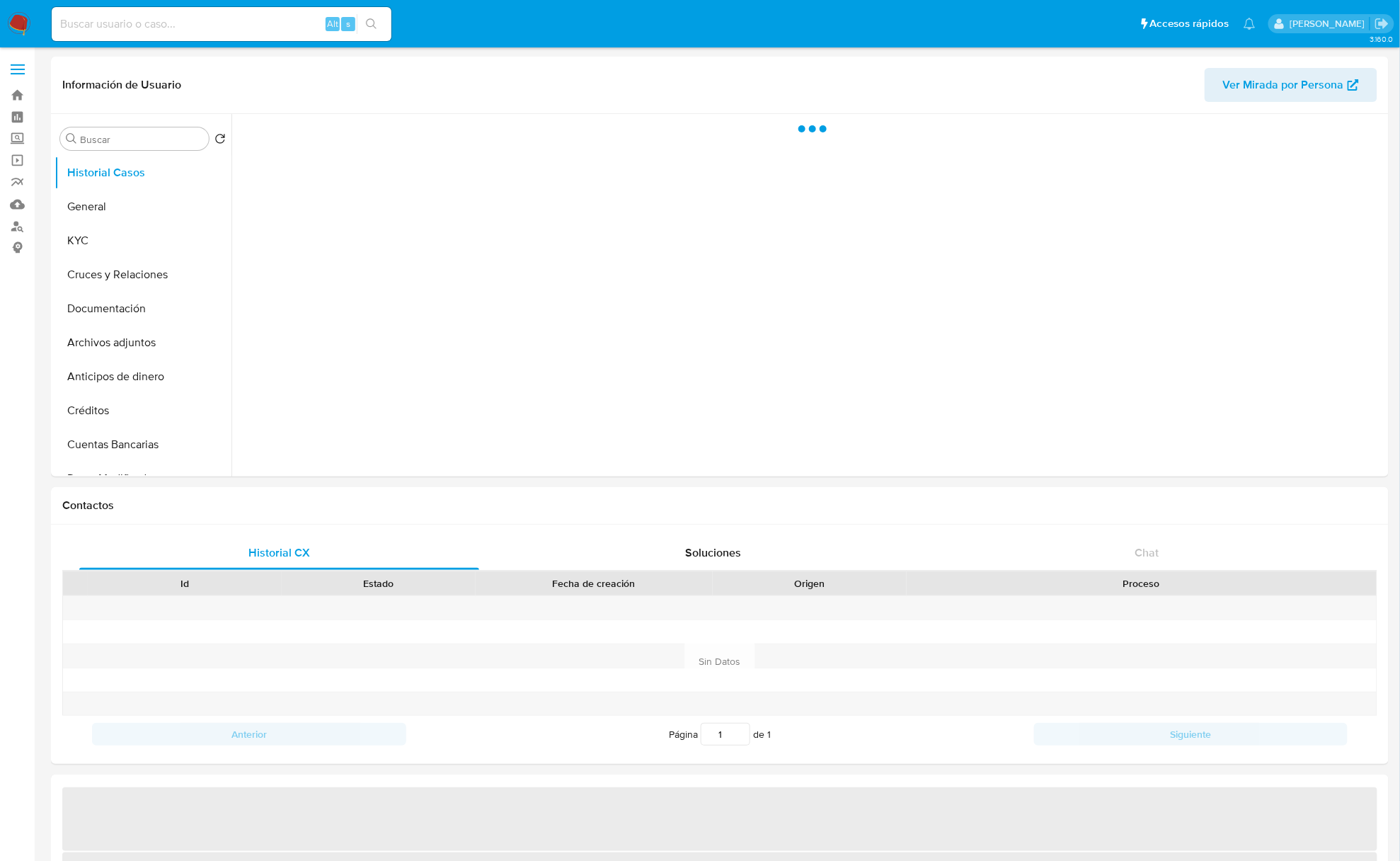
select select "10"
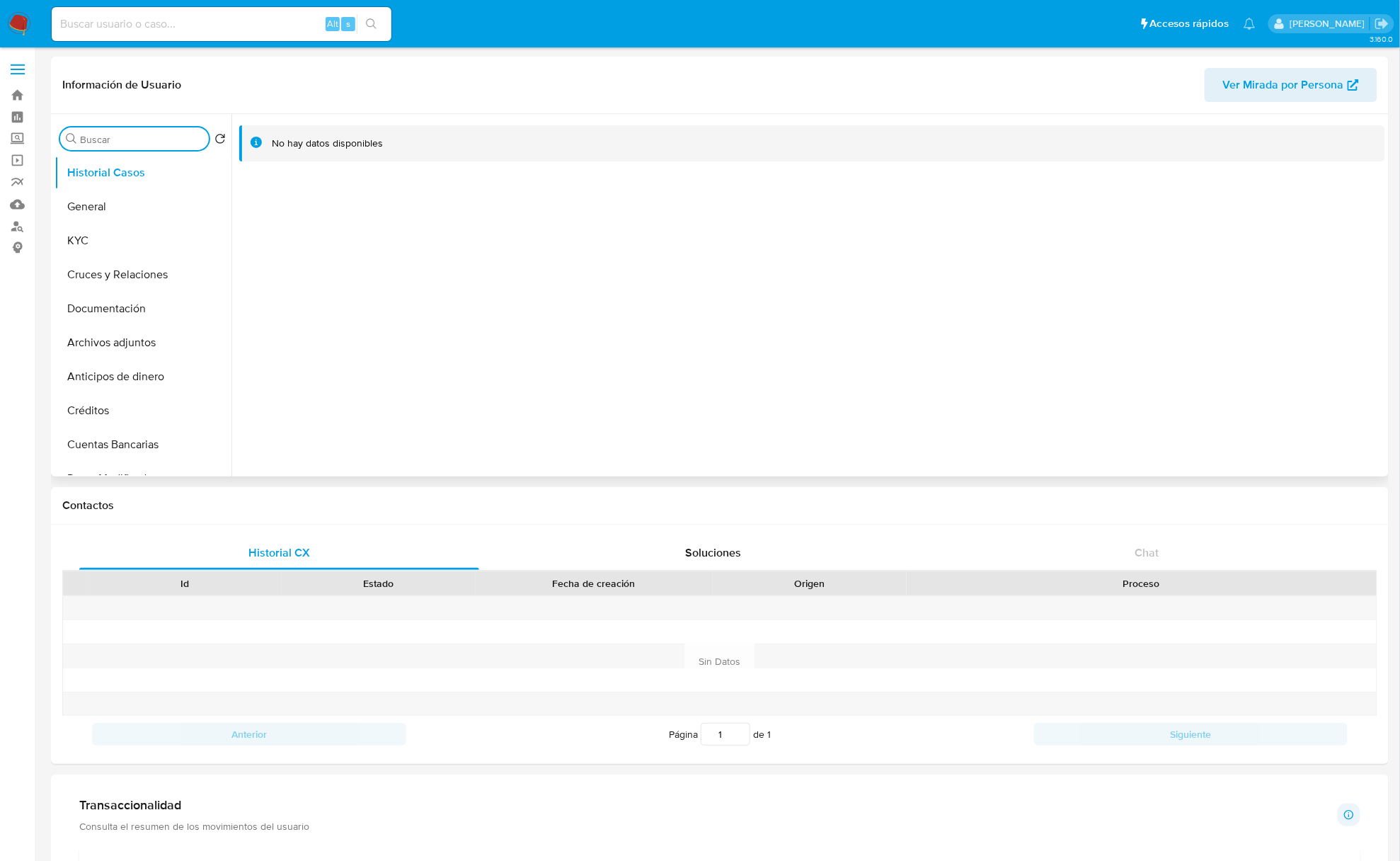
click at [139, 140] on input "Buscar" at bounding box center [141, 139] width 123 height 13
type input "res"
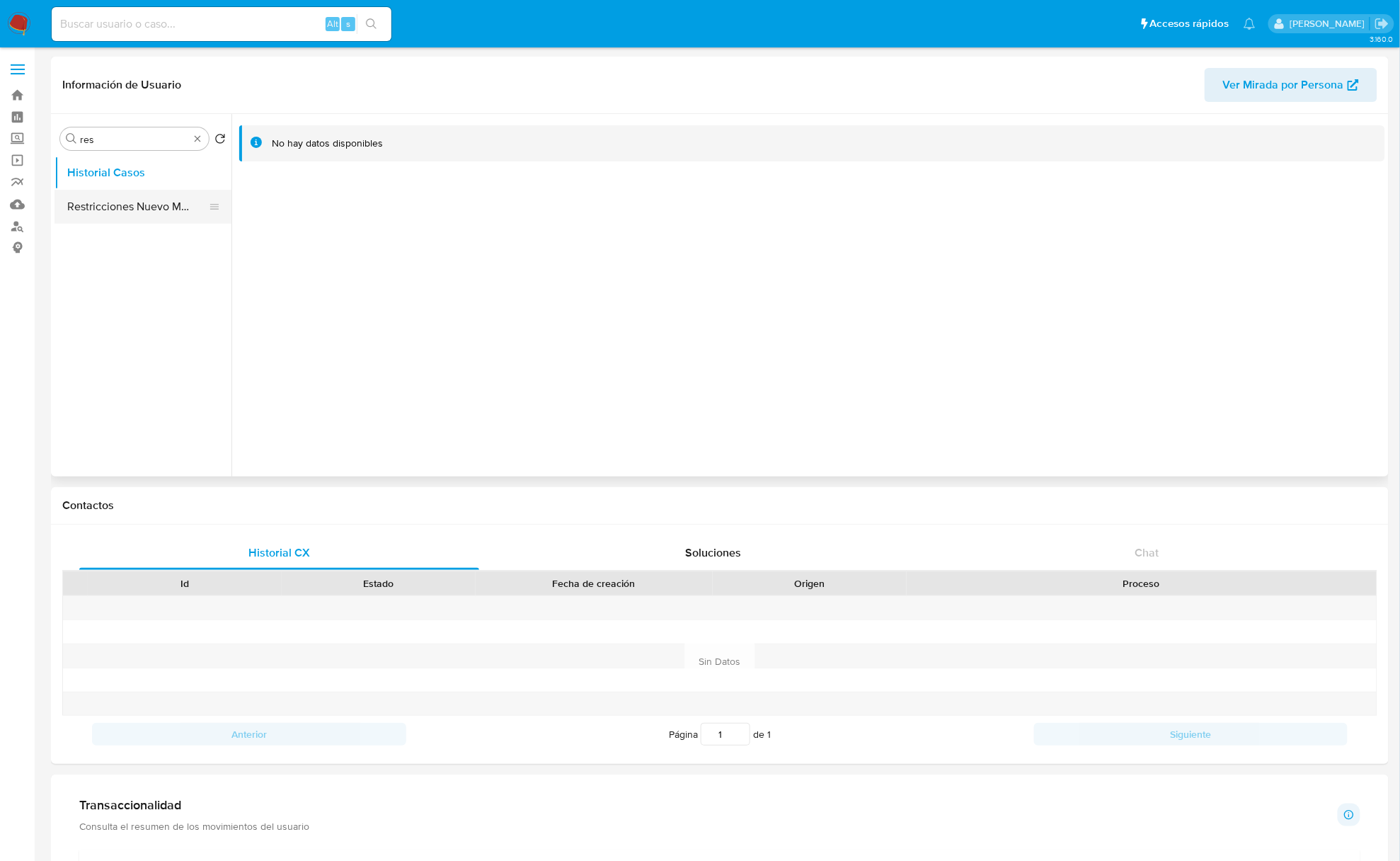
click at [122, 200] on button "Restricciones Nuevo Mundo" at bounding box center [137, 207] width 165 height 34
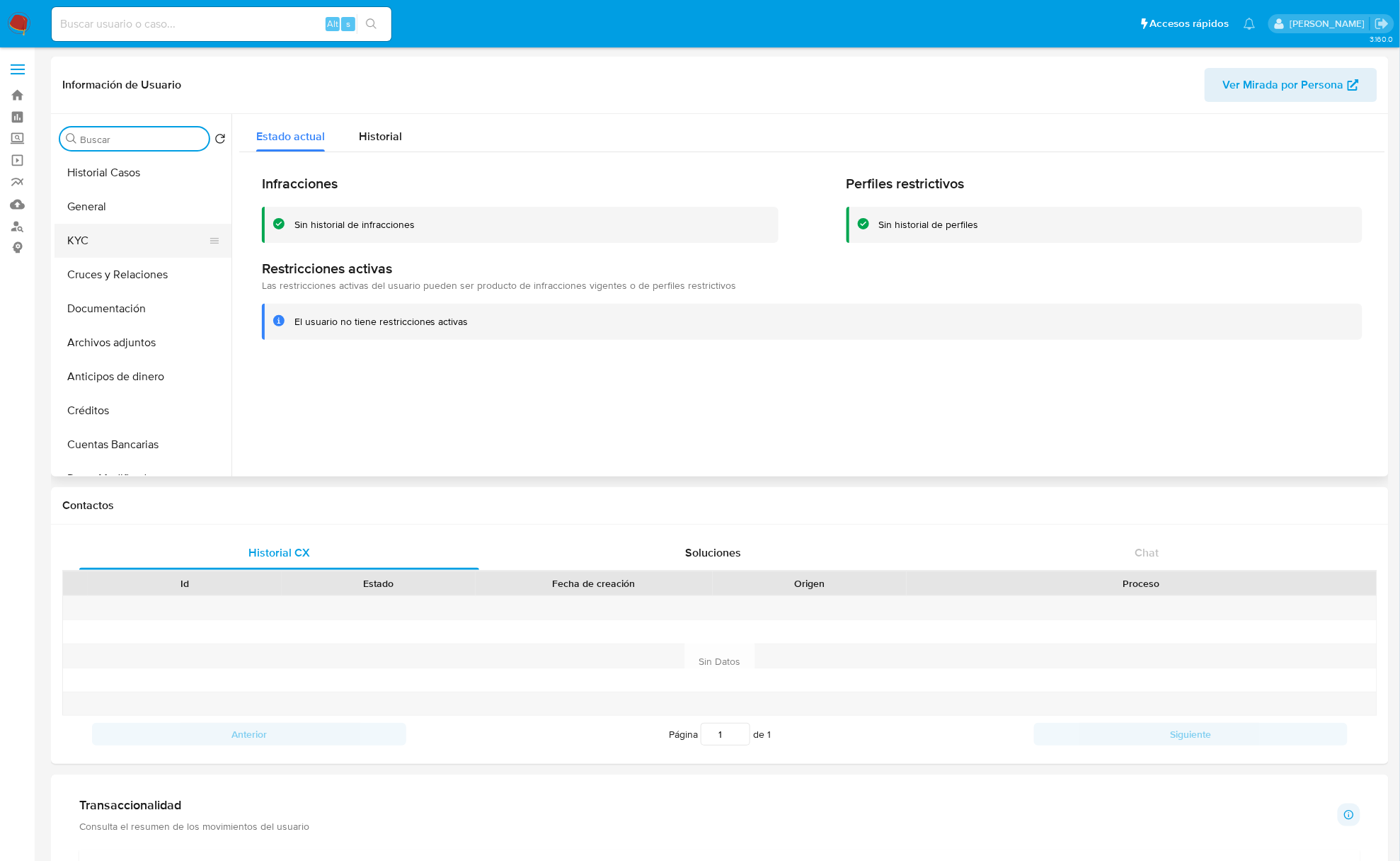
click at [126, 244] on button "KYC" at bounding box center [137, 241] width 165 height 34
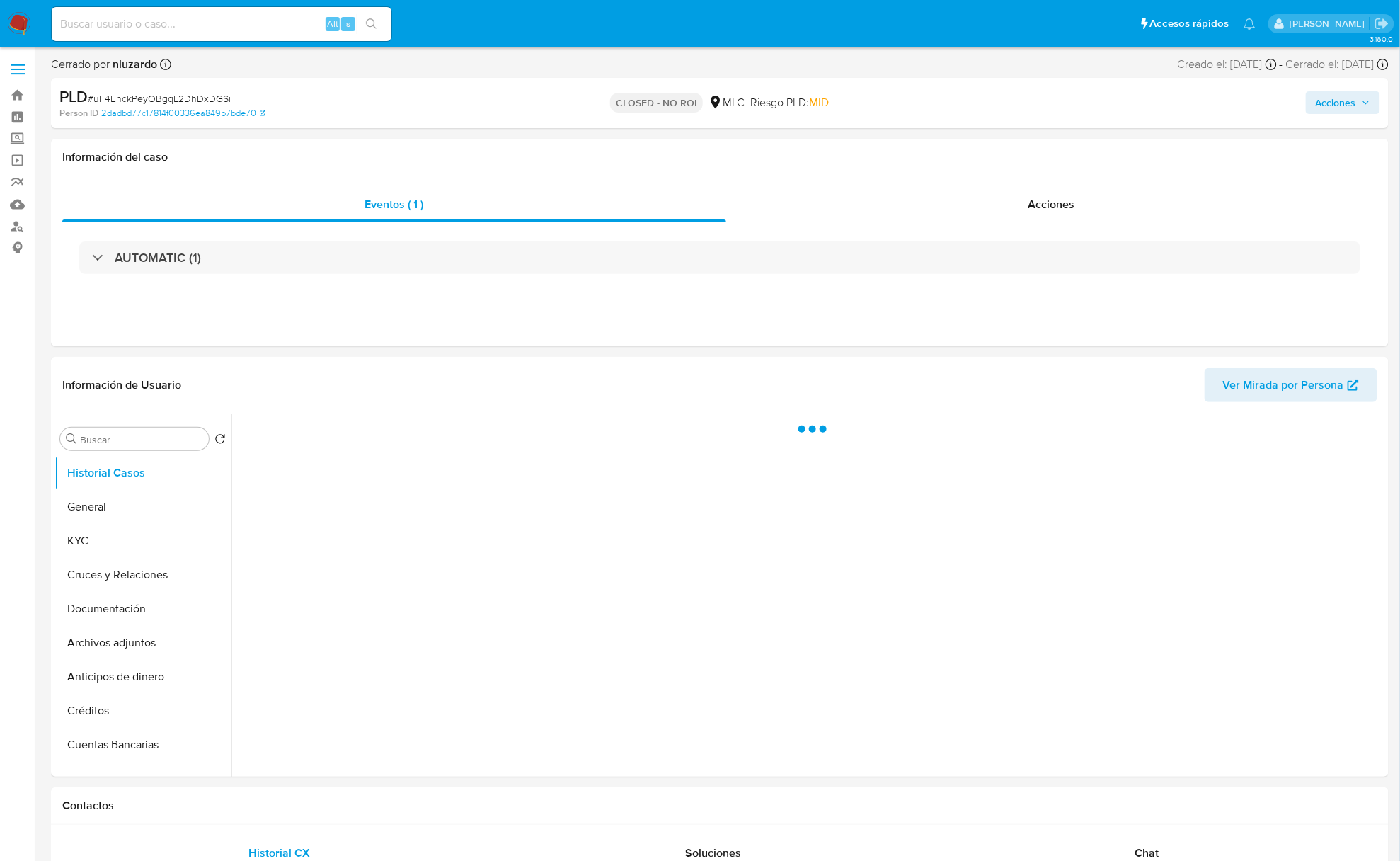
select select "10"
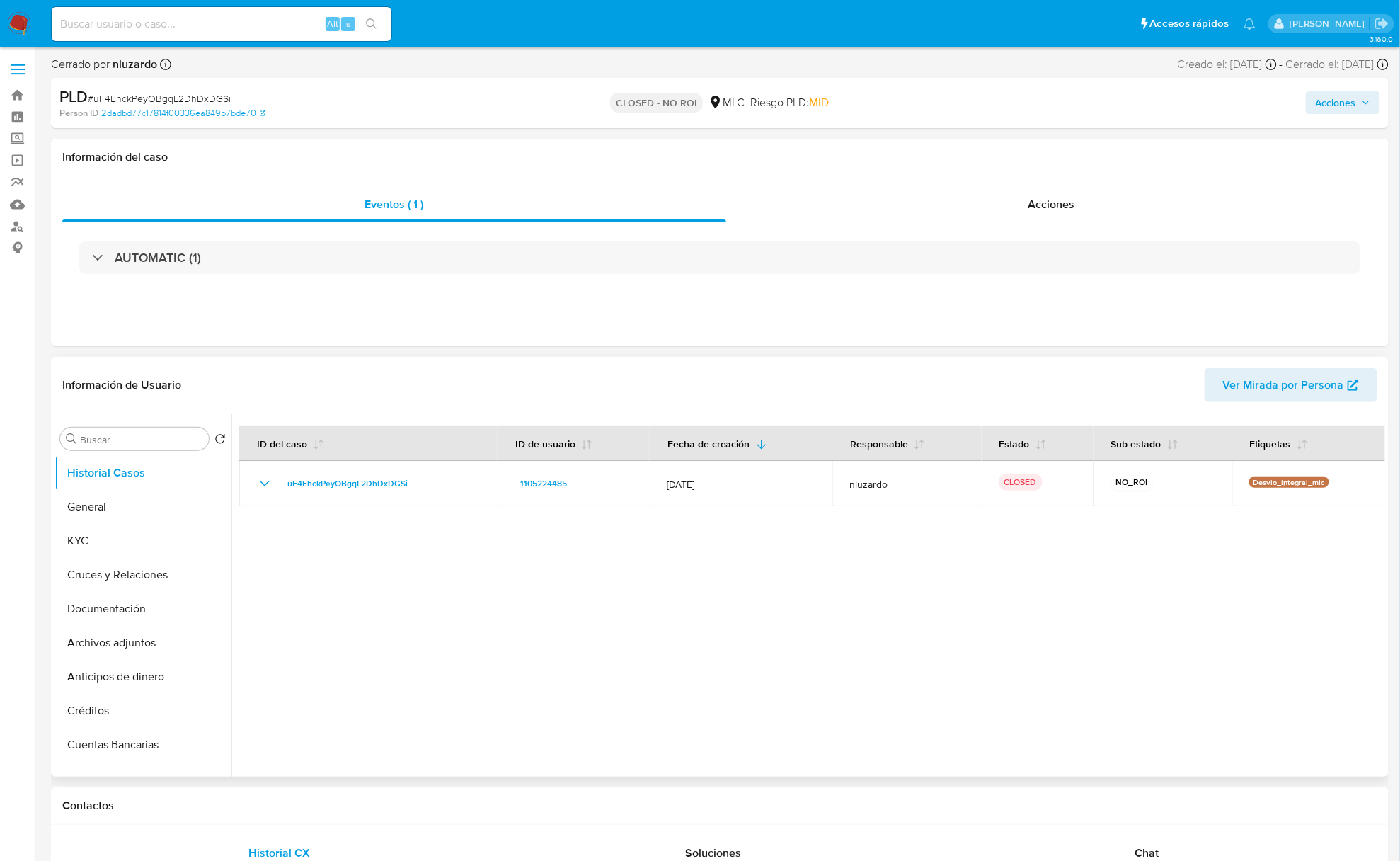
click at [904, 756] on div at bounding box center [808, 595] width 1154 height 362
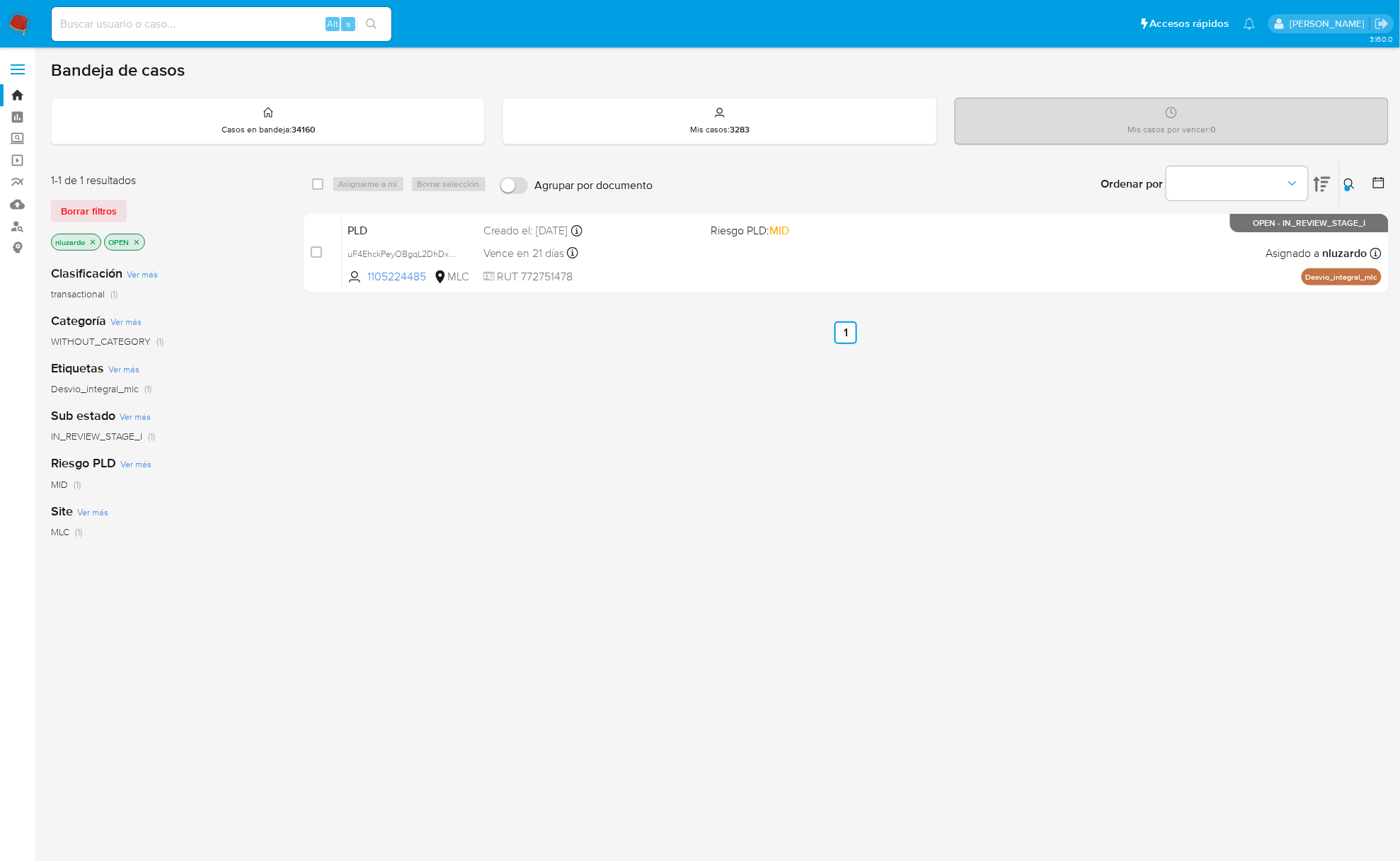
click at [1340, 182] on button at bounding box center [1352, 184] width 24 height 17
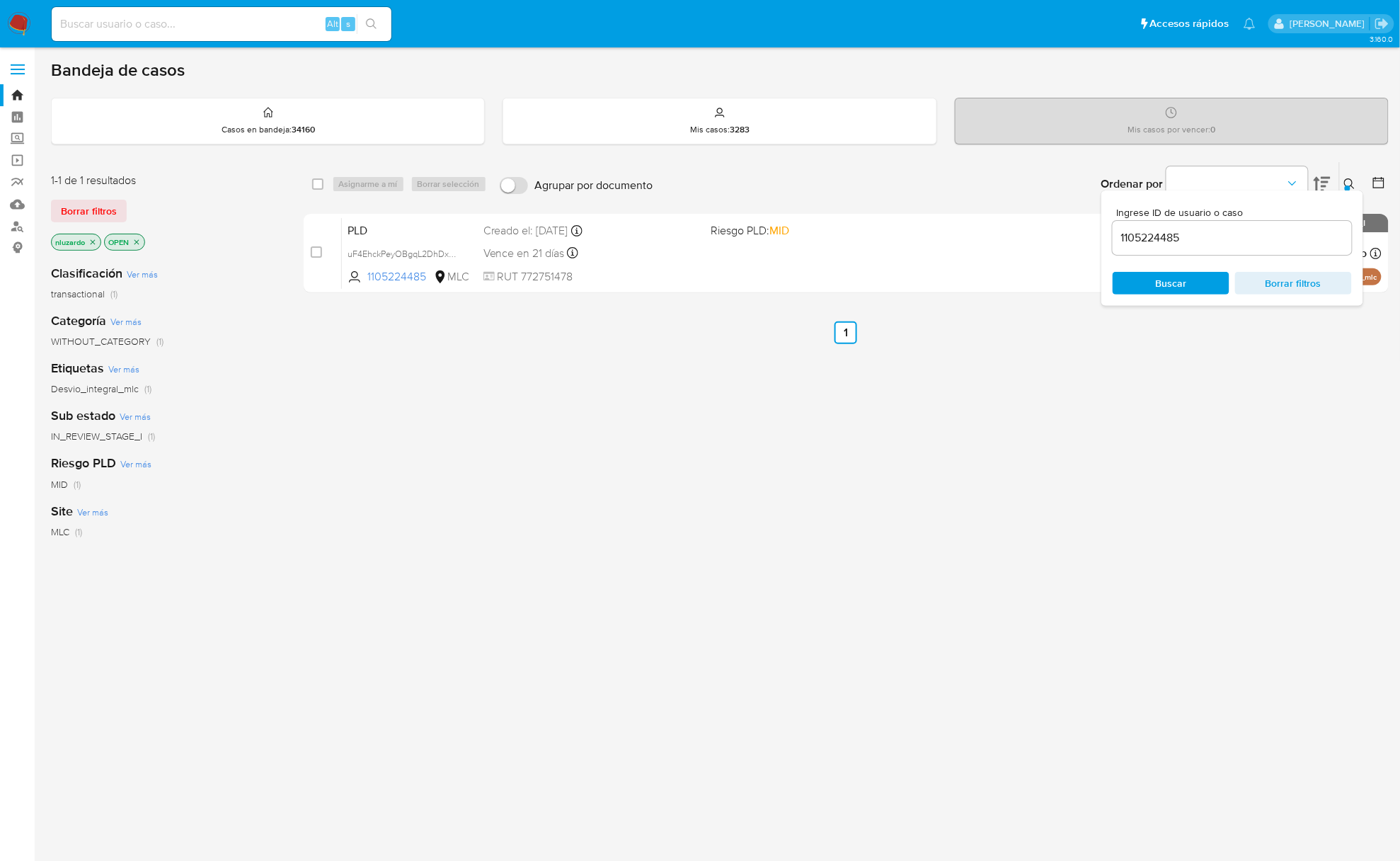
click at [1206, 247] on div "1105224485" at bounding box center [1232, 237] width 239 height 34
click at [1202, 242] on input "1105224485" at bounding box center [1232, 238] width 239 height 18
paste input "2254693396"
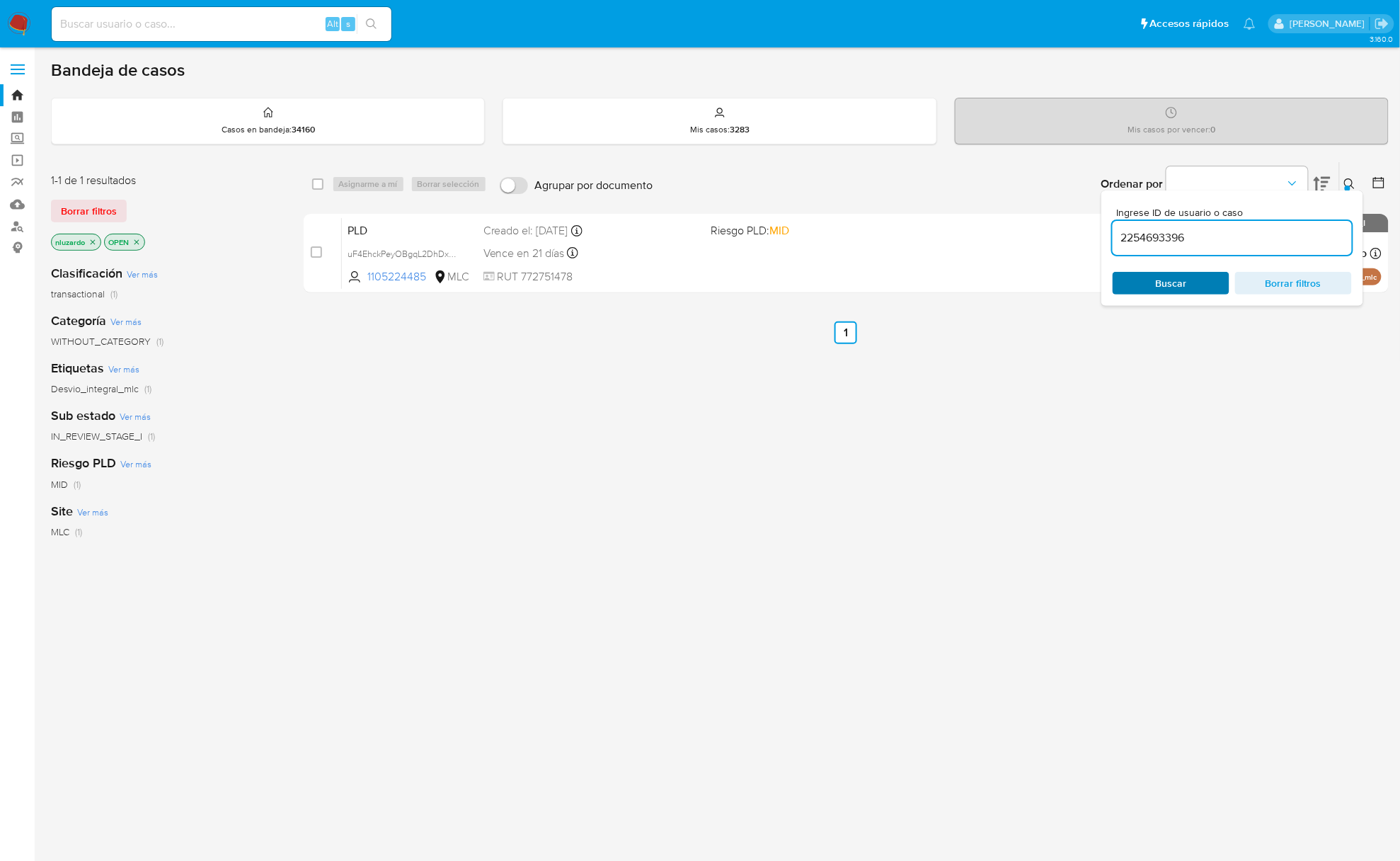
type input "2254693396"
click at [1195, 281] on span "Buscar" at bounding box center [1171, 283] width 97 height 20
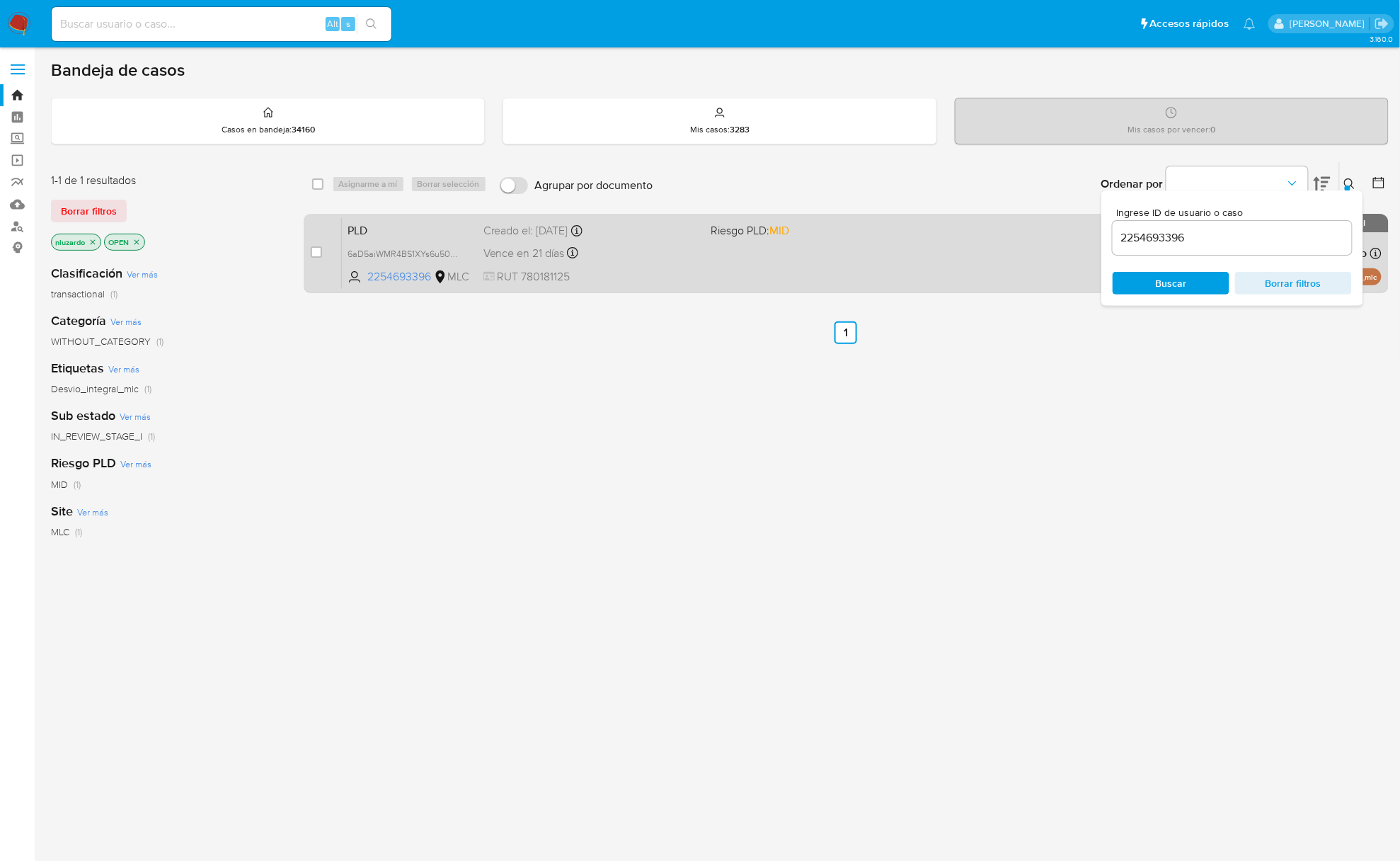
click at [1349, 182] on icon at bounding box center [1349, 184] width 11 height 11
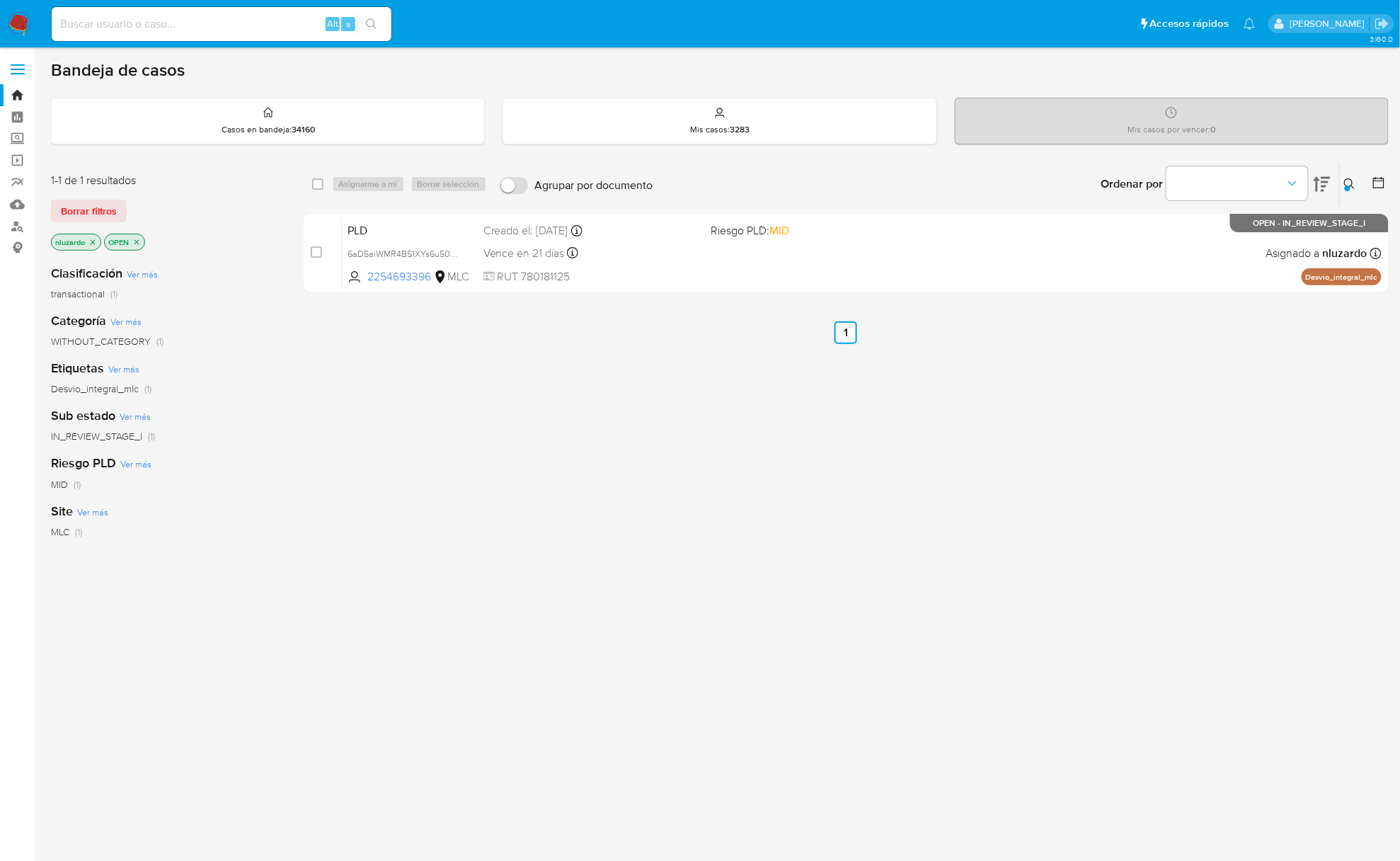
click at [935, 486] on div "select-all-cases-checkbox Asignarme a mí Borrar selección Agrupar por documento…" at bounding box center [846, 482] width 1085 height 641
click at [943, 310] on div "select-all-cases-checkbox Asignarme a mí Borrar selección Agrupar por documento…" at bounding box center [846, 482] width 1085 height 641
drag, startPoint x: 919, startPoint y: 275, endPoint x: 903, endPoint y: 306, distance: 34.9
click at [918, 282] on div "PLD 6aD5aiWMR4BS1XYs6u50W8pi 2254693396 MLC Riesgo PLD: MID Creado el: [DATE] C…" at bounding box center [862, 253] width 1040 height 71
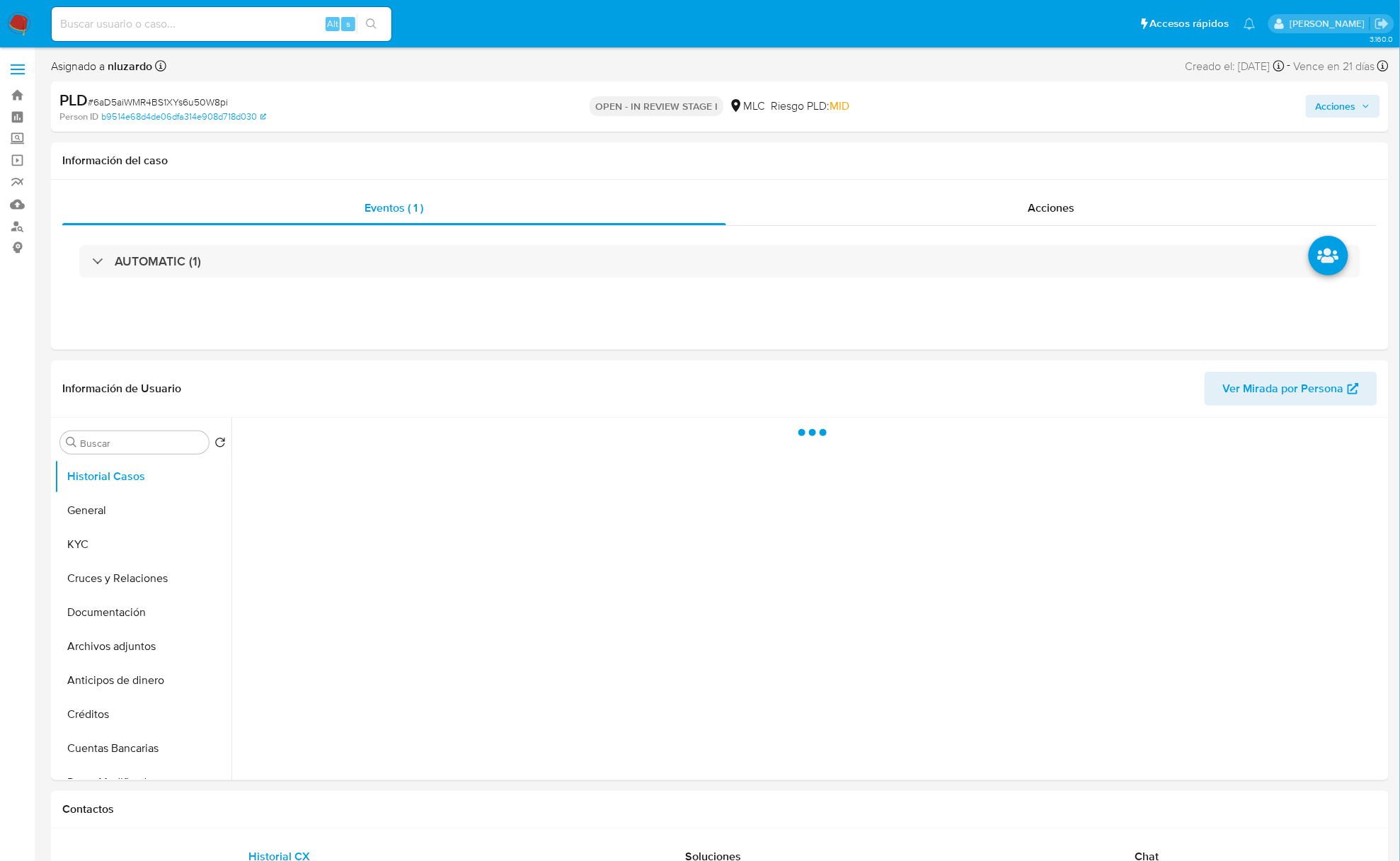
select select "10"
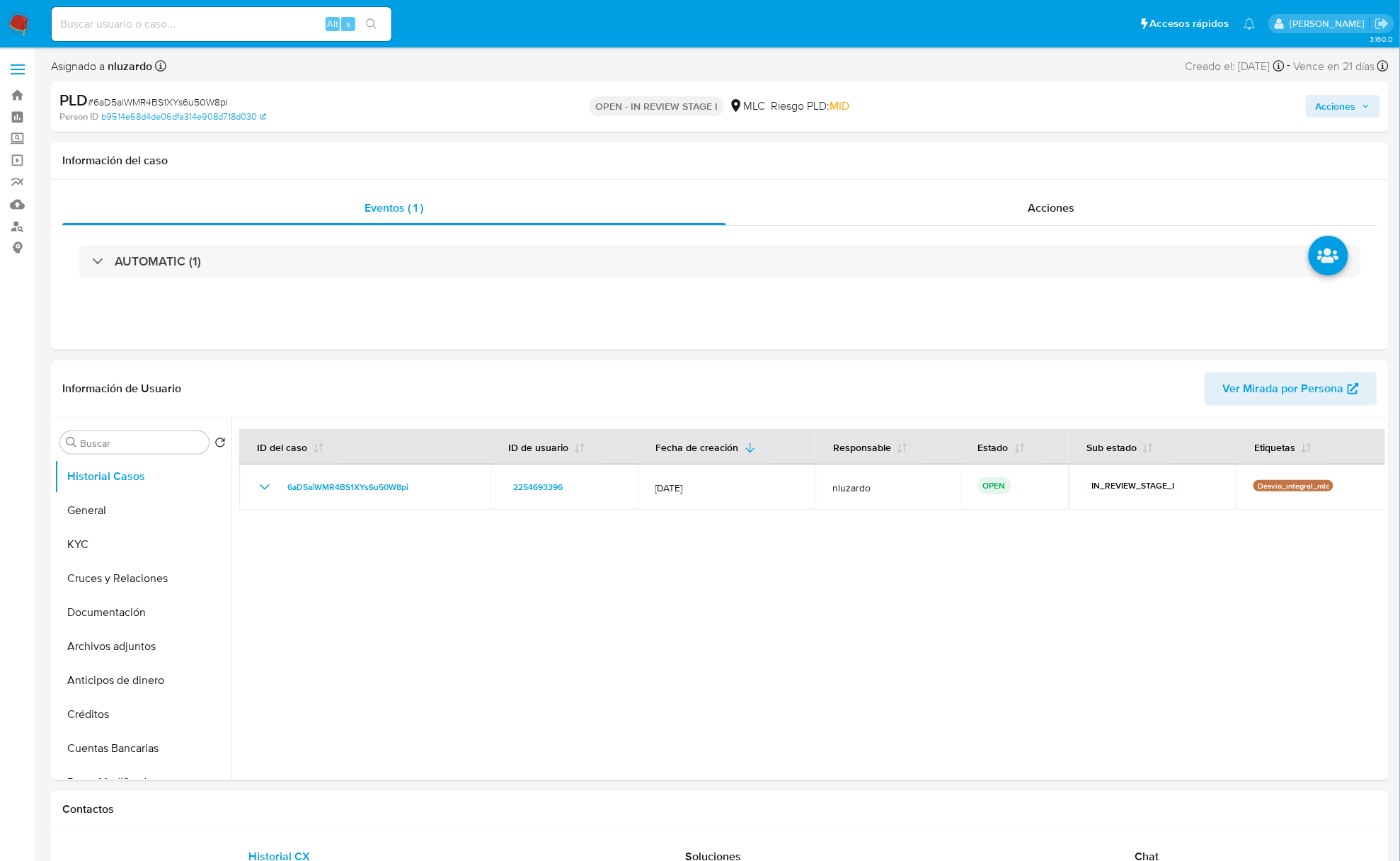
click at [263, 20] on input at bounding box center [221, 24] width 340 height 18
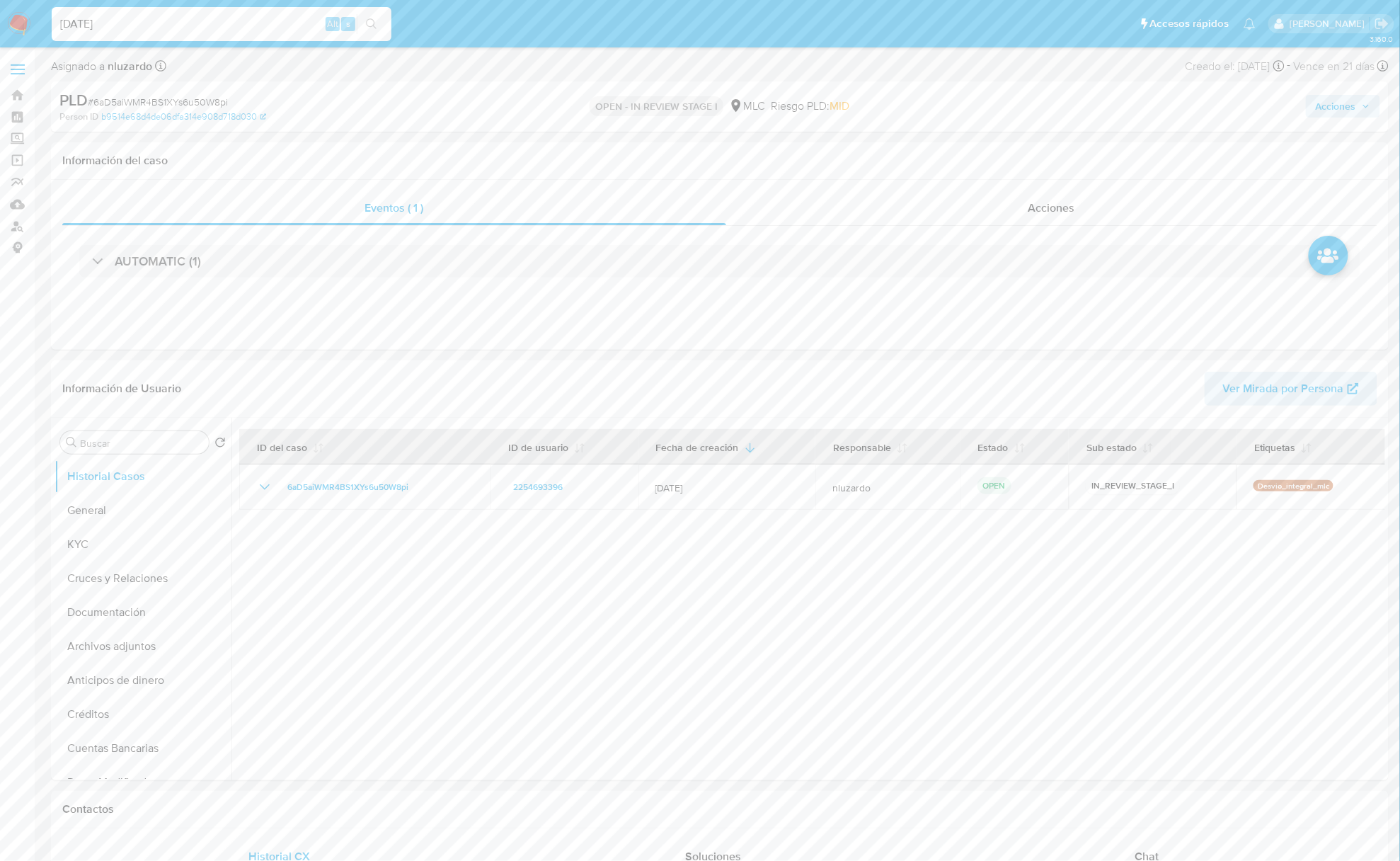
type input "[DATE]"
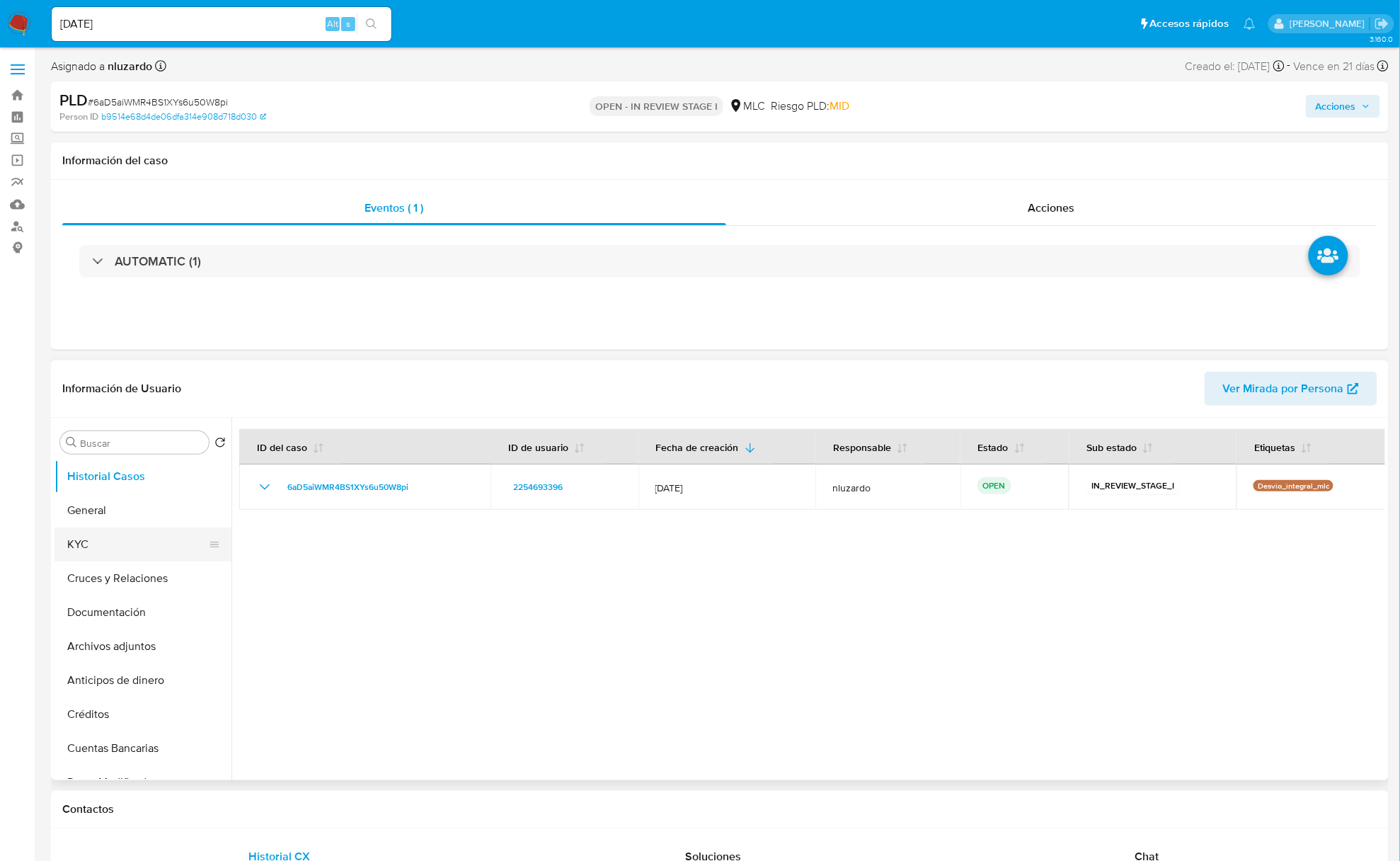
click at [134, 542] on button "KYC" at bounding box center [137, 545] width 165 height 34
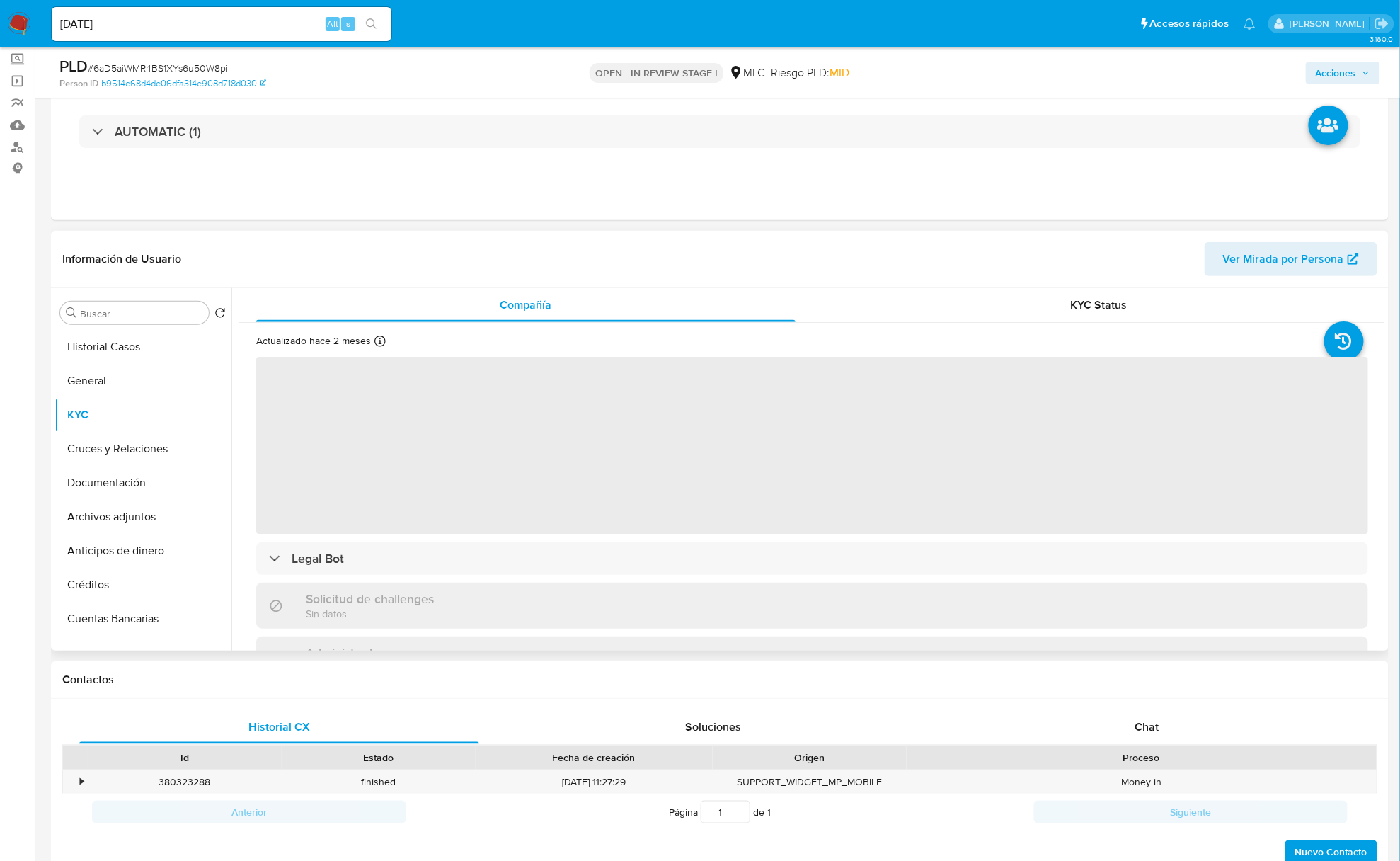
scroll to position [188, 0]
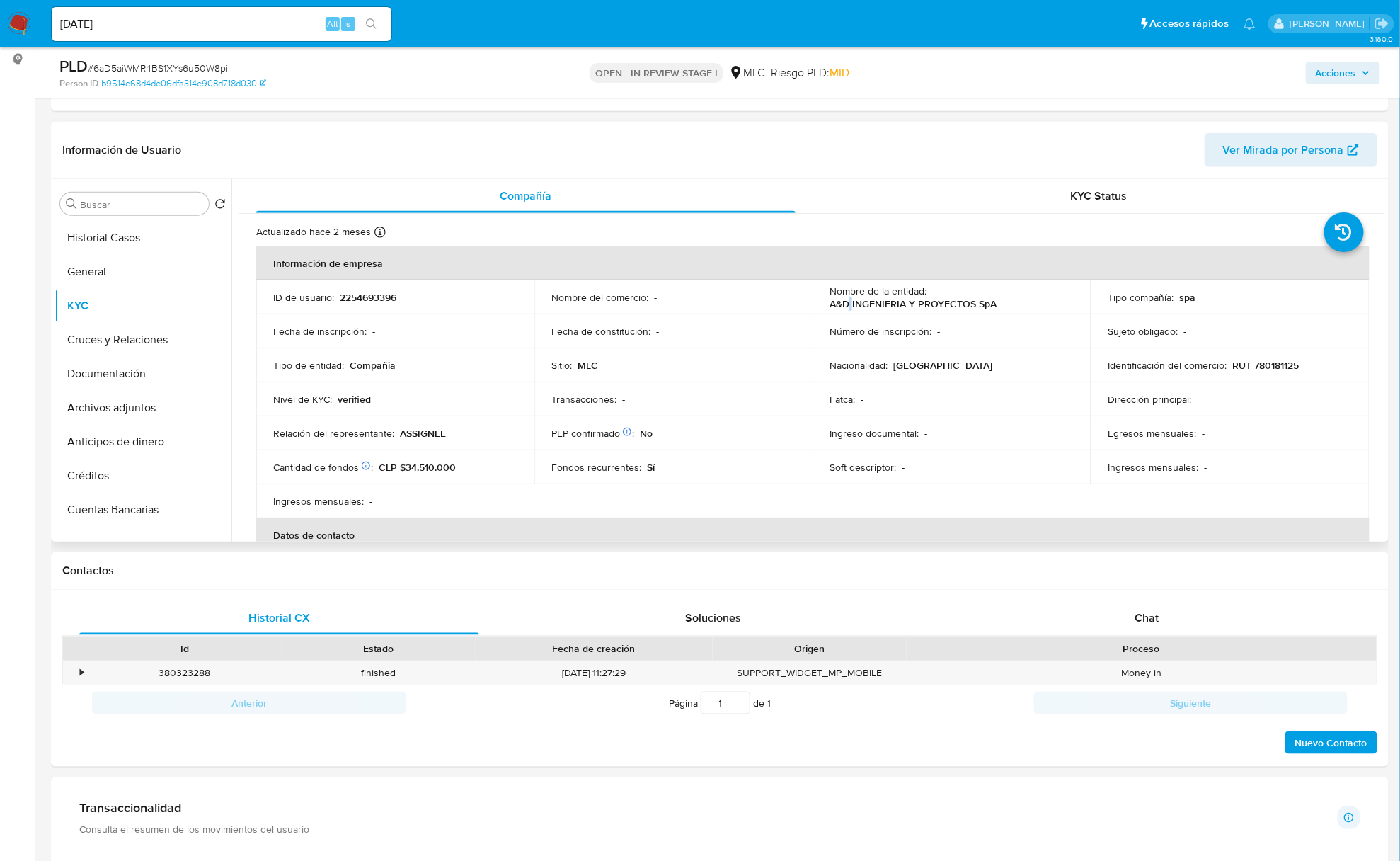
click at [848, 307] on p "A&D INGENIERIA Y PROYECTOS SpA" at bounding box center [913, 303] width 167 height 13
click at [839, 307] on p "A&D INGENIERIA Y PROYECTOS SpA" at bounding box center [913, 303] width 167 height 13
drag, startPoint x: 1018, startPoint y: 306, endPoint x: 1071, endPoint y: 307, distance: 53.0
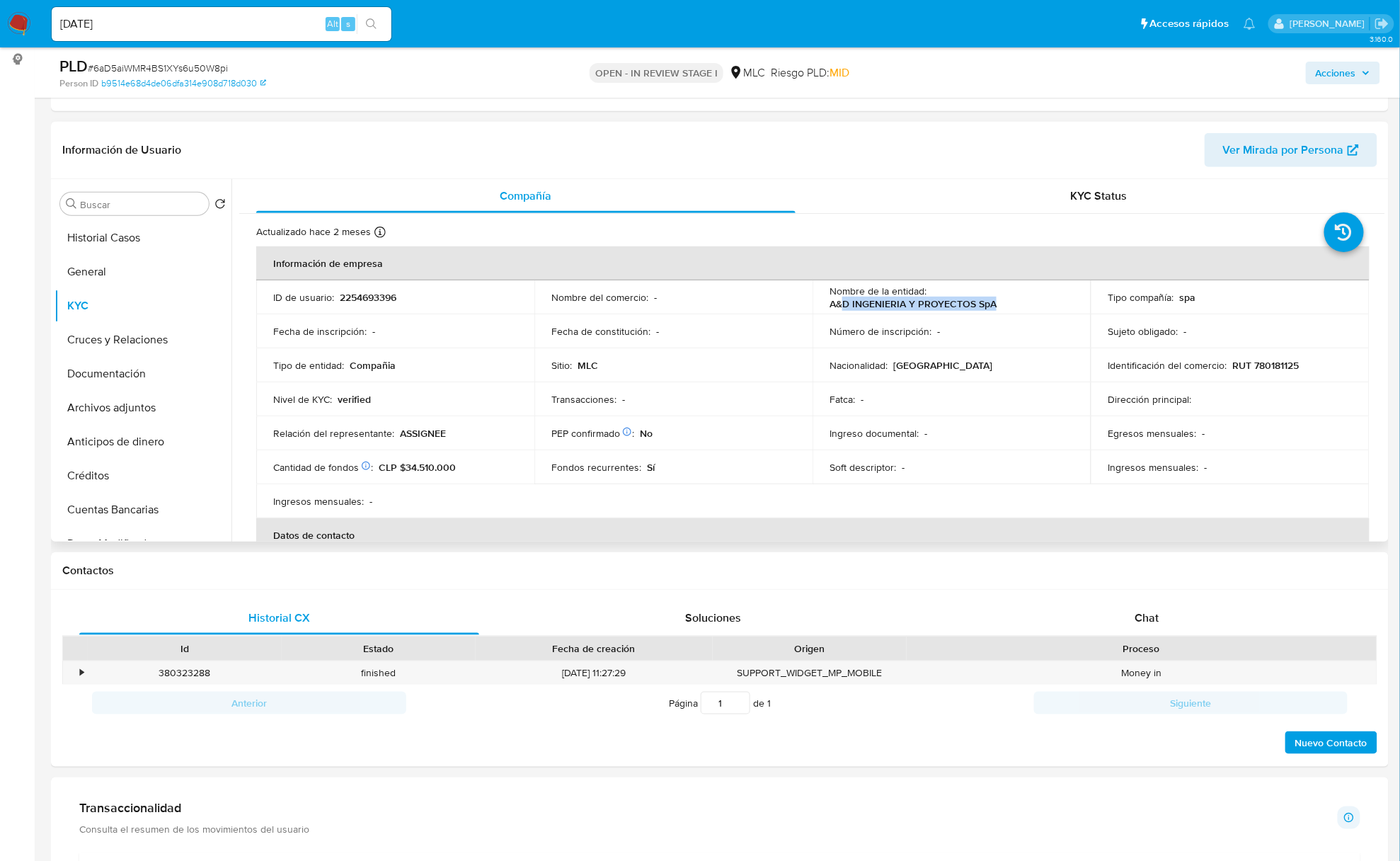
click at [1071, 307] on td "Nombre de la entidad : A&D INGENIERIA Y PROYECTOS SpA" at bounding box center [951, 297] width 278 height 34
copy p "D INGENIERIA Y PROYECTOS SpA"
click at [836, 300] on p "A&D INGENIERIA Y PROYECTOS SpA" at bounding box center [913, 303] width 167 height 13
drag, startPoint x: 988, startPoint y: 301, endPoint x: 1011, endPoint y: 301, distance: 23.0
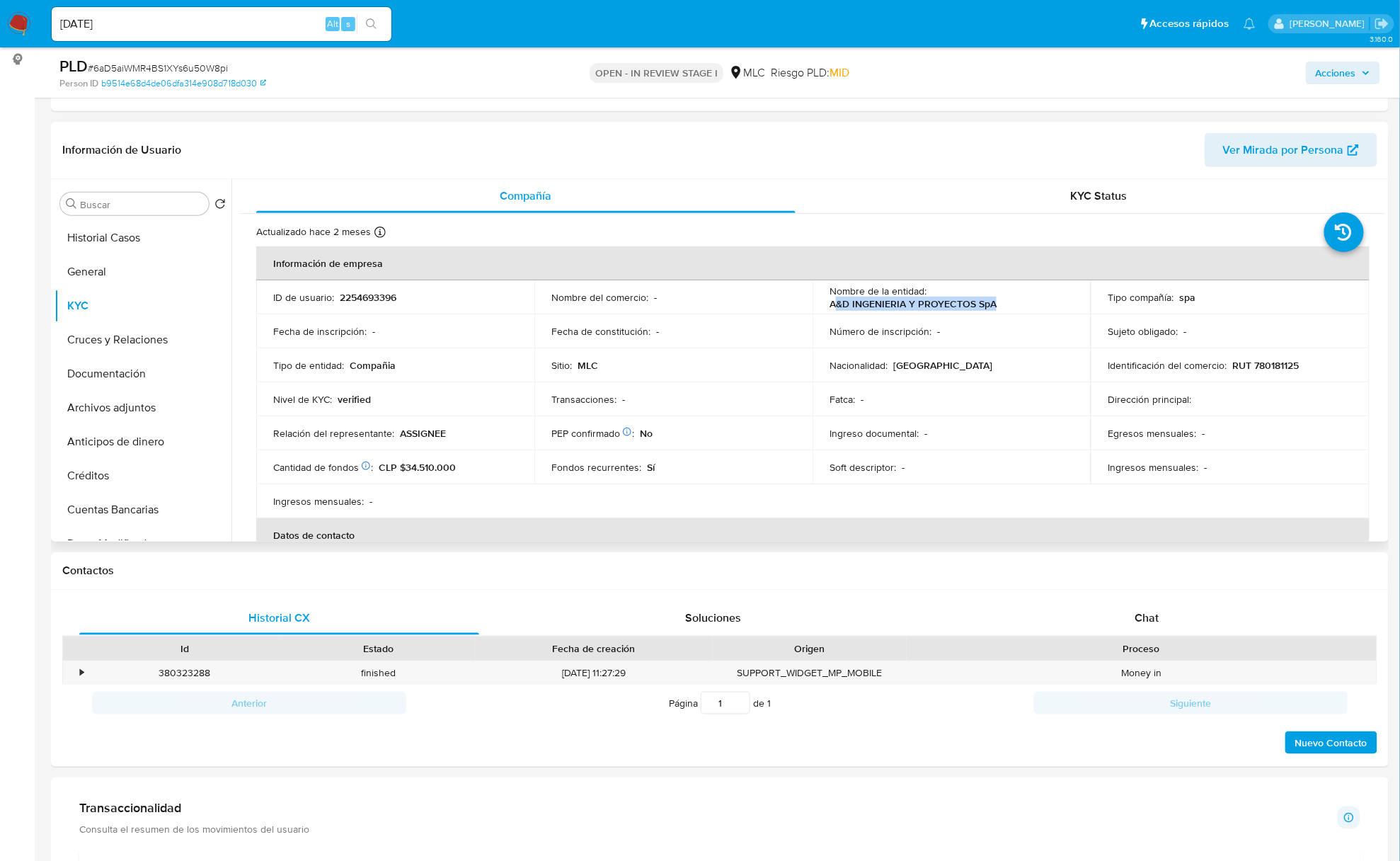
click at [1011, 301] on div "Nombre de la entidad : A&D INGENIERIA Y PROYECTOS SpA" at bounding box center [951, 297] width 244 height 25
click at [800, 304] on td "Nombre del comercio : -" at bounding box center [673, 297] width 278 height 34
drag, startPoint x: 853, startPoint y: 309, endPoint x: 997, endPoint y: 302, distance: 144.2
click at [997, 302] on div "Nombre de la entidad : A&D INGENIERIA Y PROYECTOS SpA" at bounding box center [951, 297] width 244 height 25
click at [1266, 355] on td "Identificación del comercio : RUT 780181125" at bounding box center [1229, 365] width 278 height 34
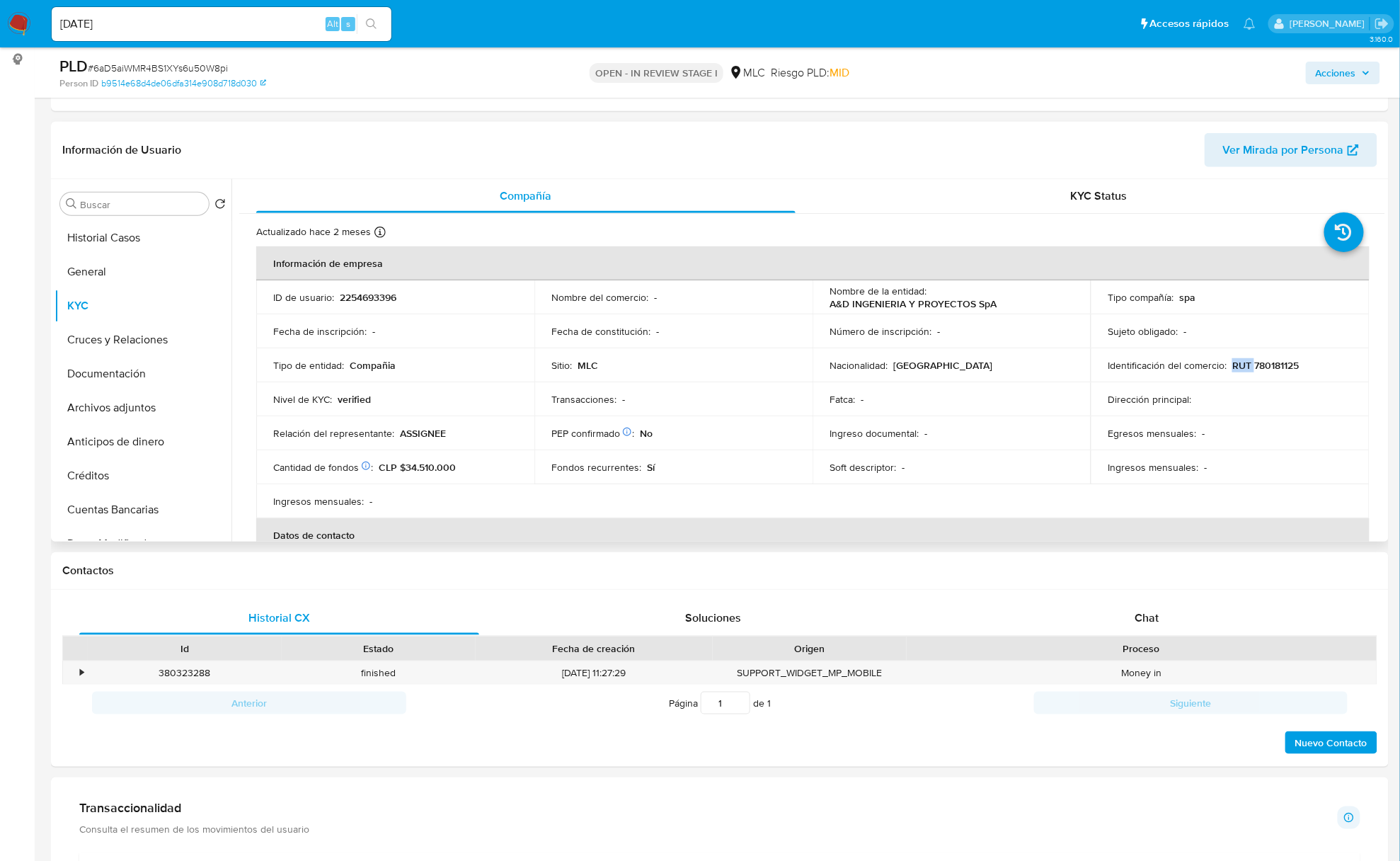
click at [1266, 355] on td "Identificación del comercio : RUT 780181125" at bounding box center [1229, 365] width 278 height 34
click at [1268, 358] on td "Identificación del comercio : RUT 780181125" at bounding box center [1229, 365] width 278 height 34
copy div "Identificación del comercio : RUT 780181125"
click at [1271, 364] on p "RUT 780181125" at bounding box center [1265, 365] width 67 height 13
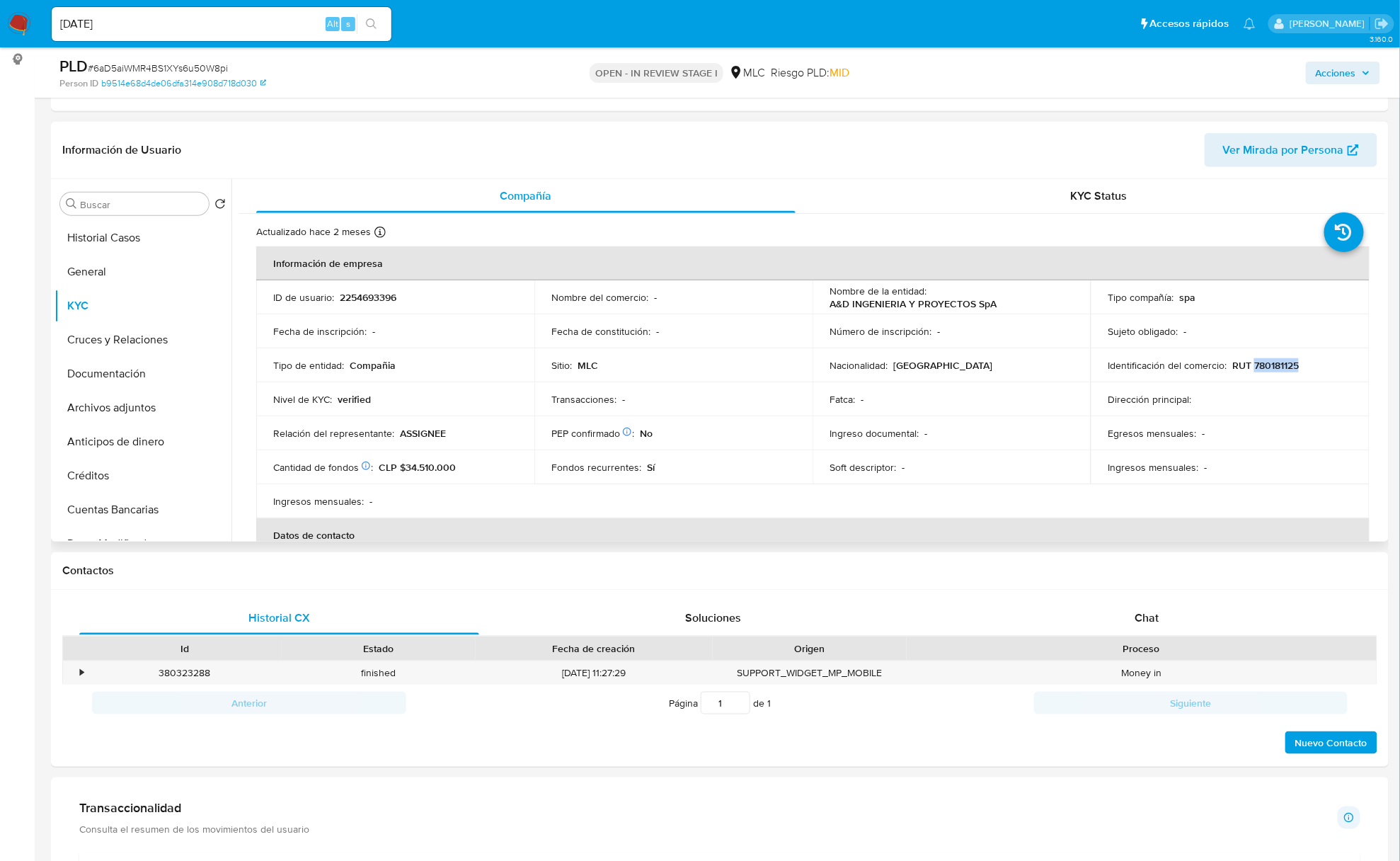
click at [1271, 364] on p "RUT 780181125" at bounding box center [1265, 365] width 67 height 13
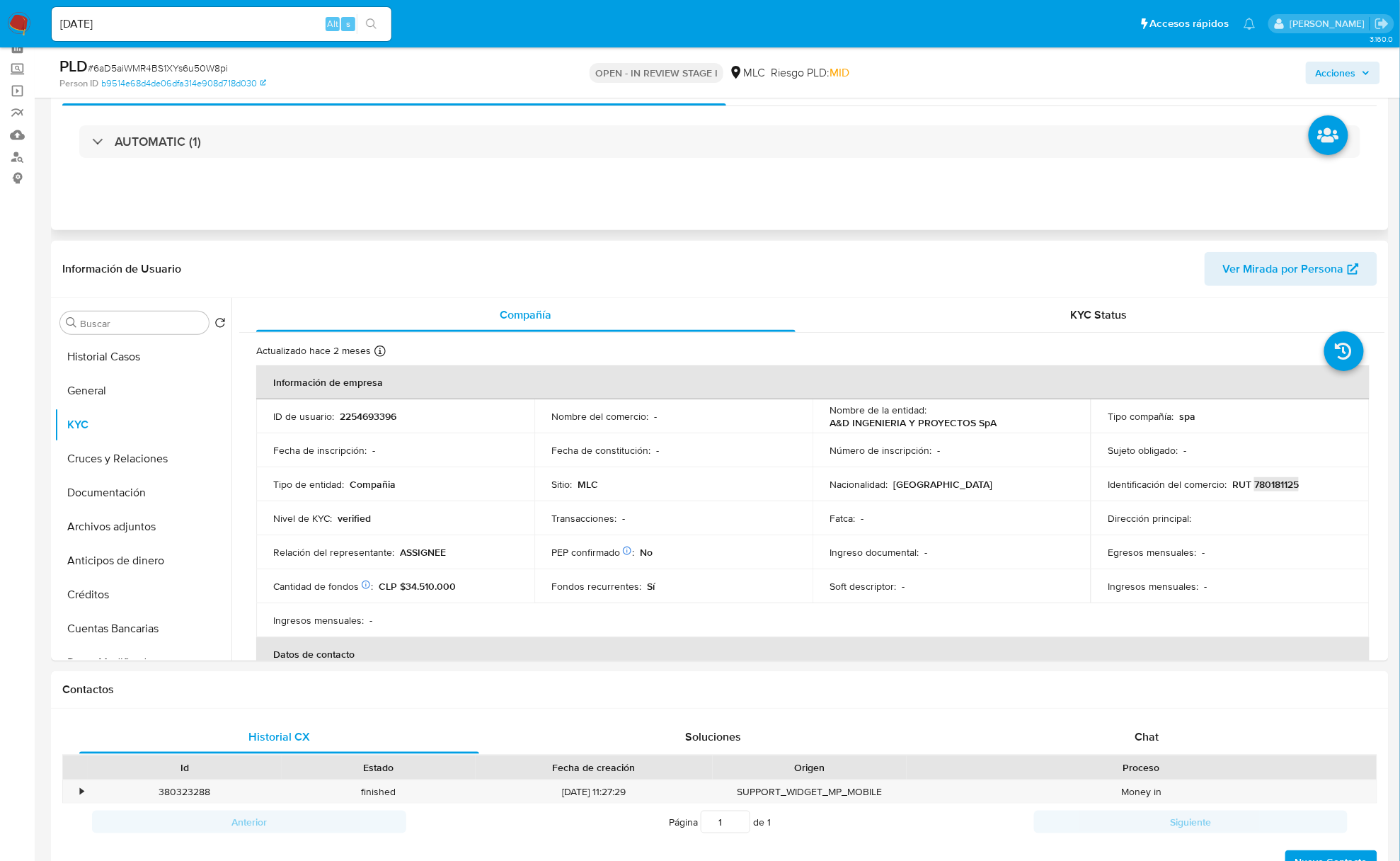
scroll to position [0, 0]
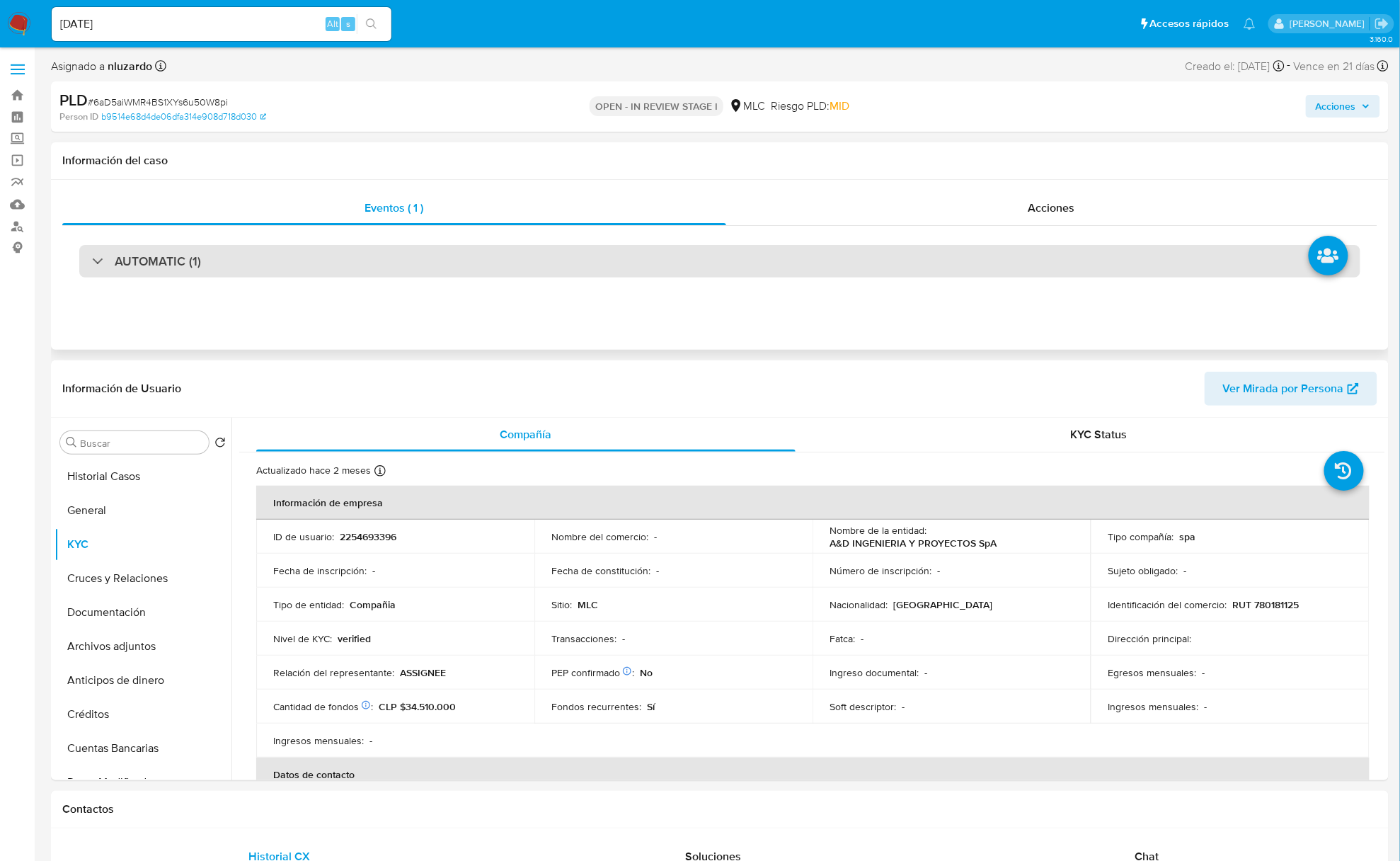
click at [145, 259] on h3 "AUTOMATIC (1)" at bounding box center [158, 261] width 87 height 15
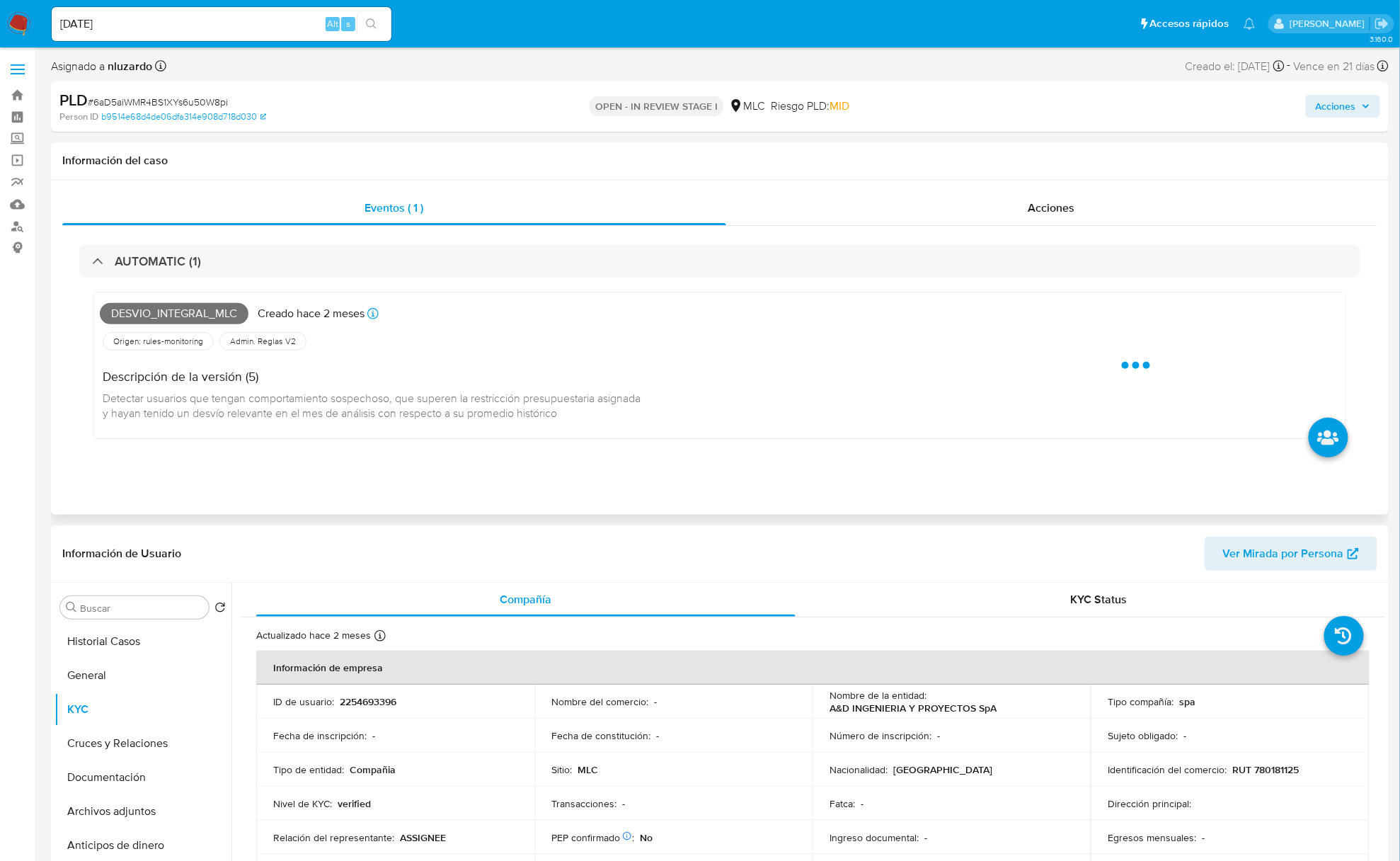
click at [163, 321] on span "Desvio_integral_mlc" at bounding box center [174, 314] width 149 height 21
copy span "Desvio_integral_mlc"
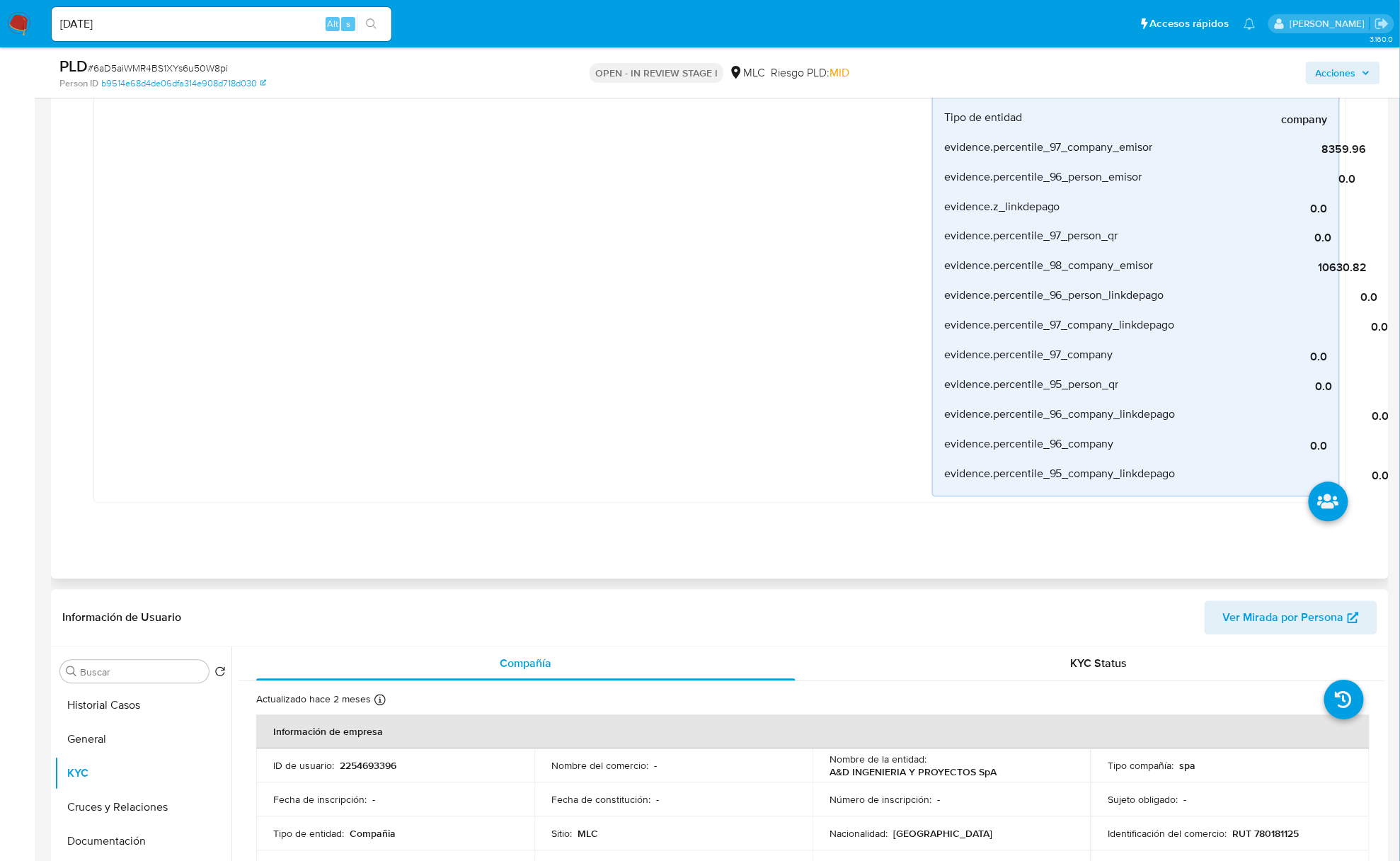
scroll to position [1133, 0]
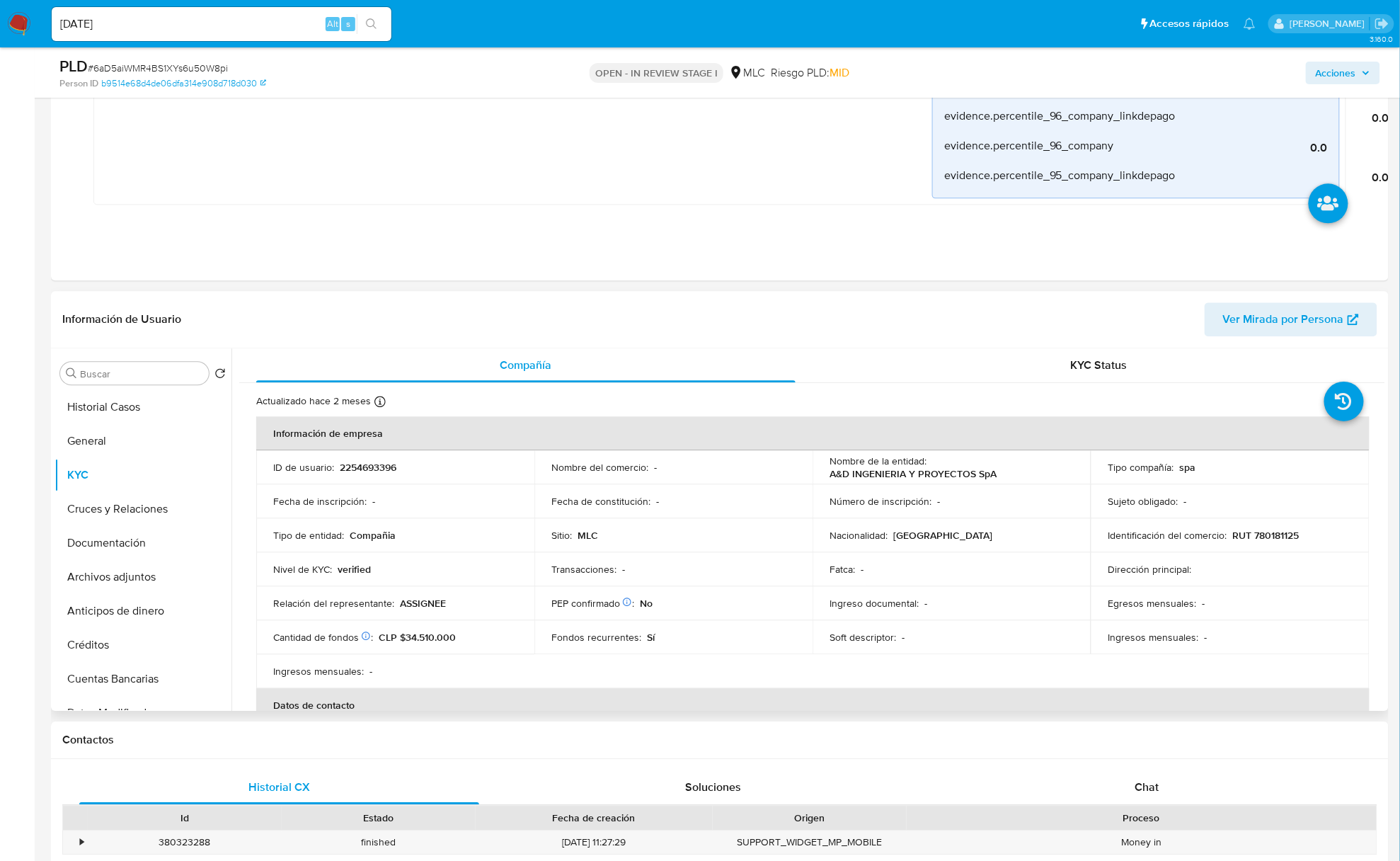
click at [659, 566] on div "Transacciones : -" at bounding box center [673, 569] width 244 height 13
click at [896, 471] on p "A&D INGENIERIA Y PROYECTOS SpA" at bounding box center [913, 473] width 167 height 13
copy div "Nombre de la entidad : A&D INGENIERIA Y PROYECTOS SpA"
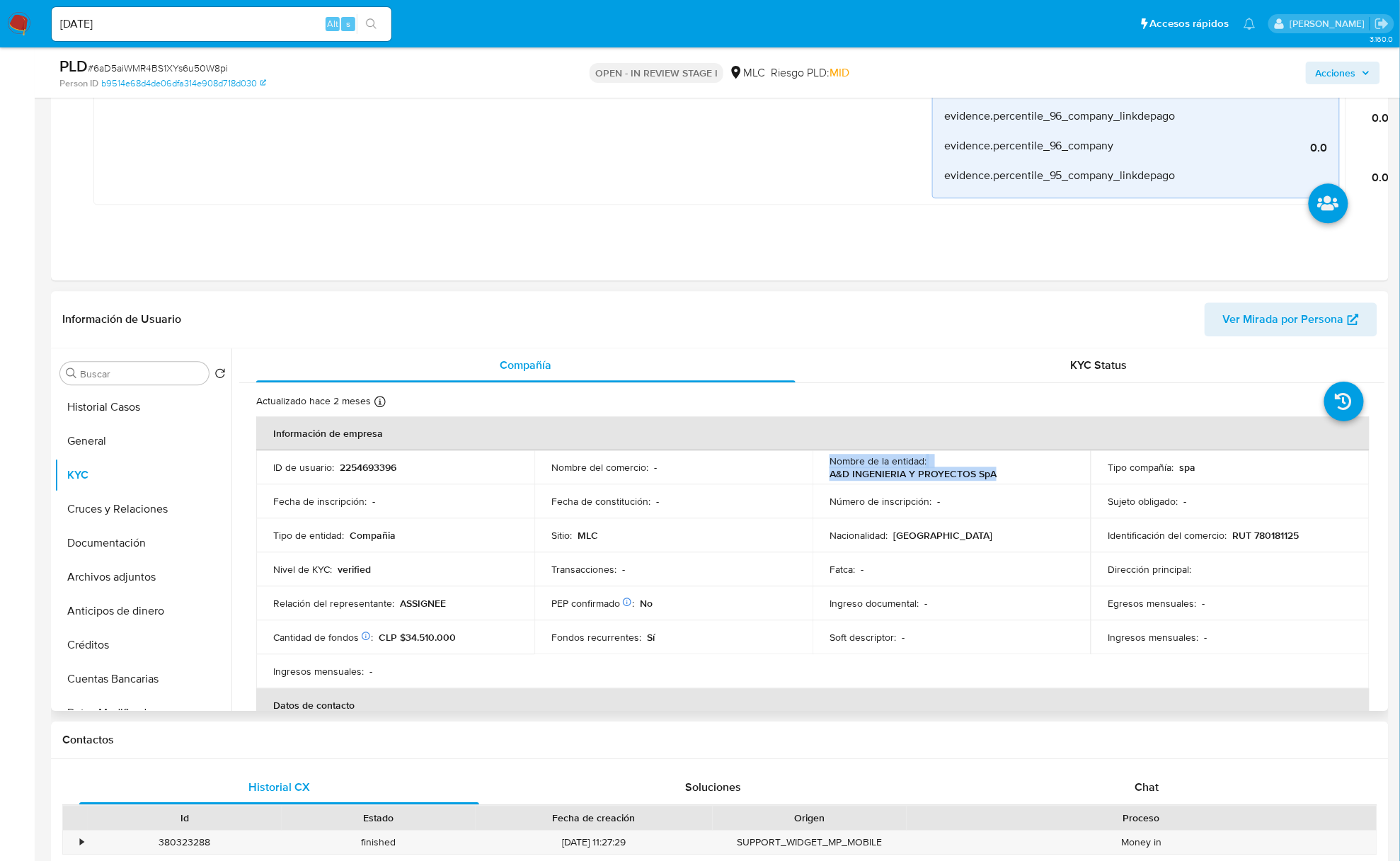
click at [894, 484] on td "Nombre de la entidad : A&D INGENIERIA Y PROYECTOS SpA" at bounding box center [951, 467] width 278 height 34
copy p "A&D INGENIERIA Y PROYECTOS SpA"
drag, startPoint x: 1012, startPoint y: 476, endPoint x: 829, endPoint y: 480, distance: 183.0
click at [829, 480] on div "Nombre de la entidad : A&D INGENIERIA Y PROYECTOS SpA" at bounding box center [951, 467] width 244 height 25
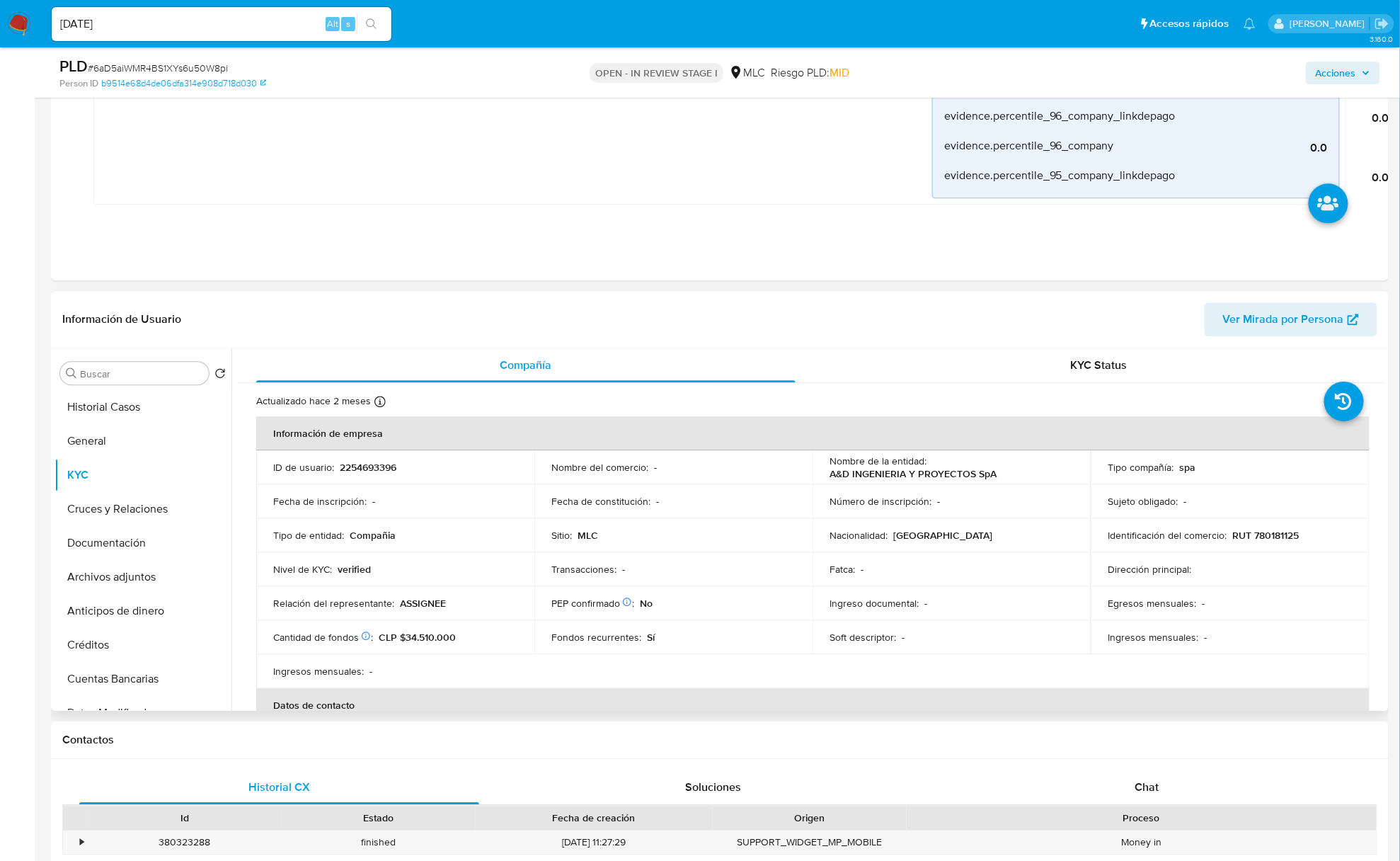
click at [639, 647] on td "Fondos recurrentes : Sí" at bounding box center [673, 637] width 278 height 34
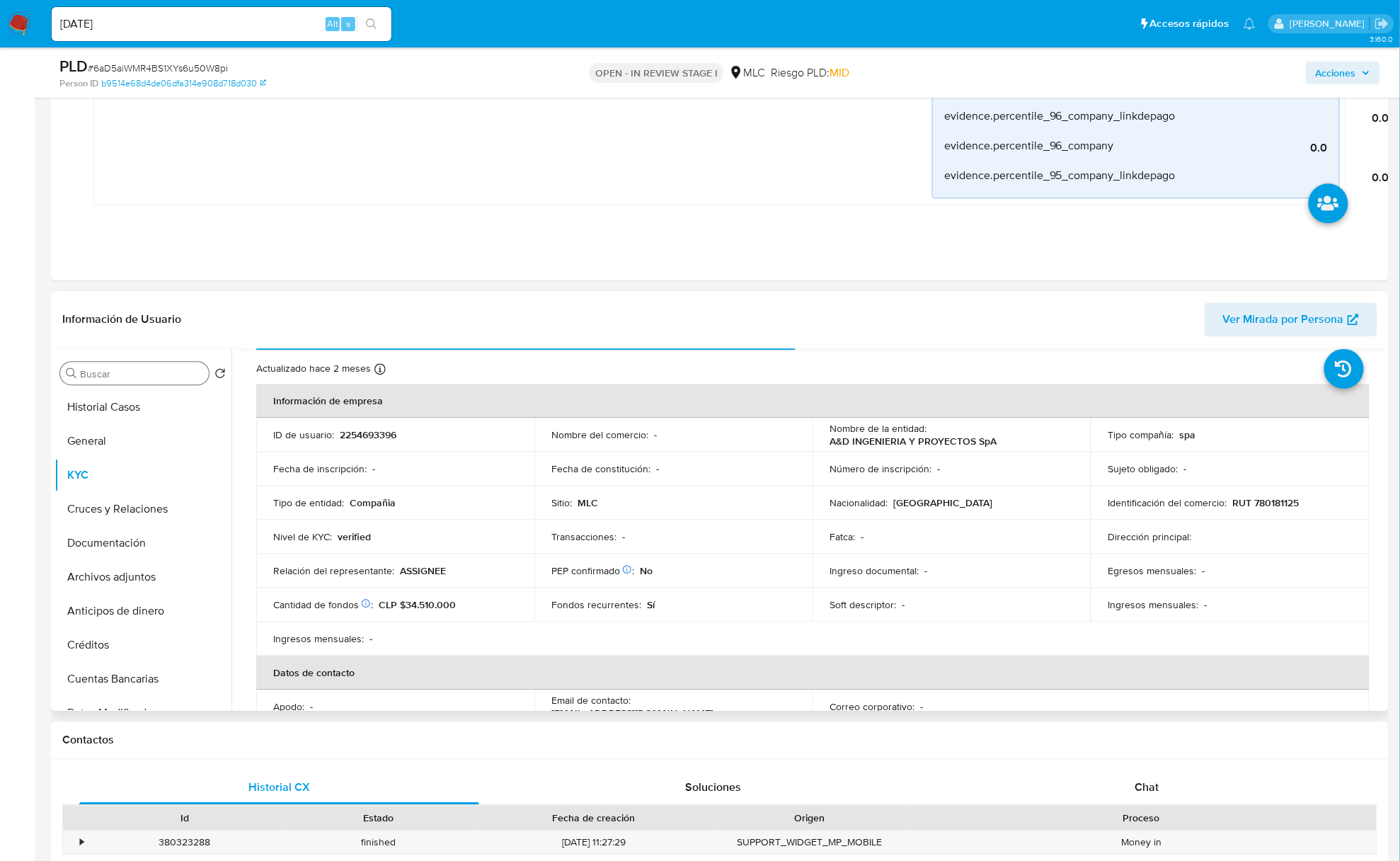
click at [90, 367] on div "Buscar" at bounding box center [135, 373] width 149 height 23
click at [90, 368] on input "Buscar" at bounding box center [141, 374] width 123 height 13
click at [109, 377] on input "Buscar" at bounding box center [141, 374] width 123 height 13
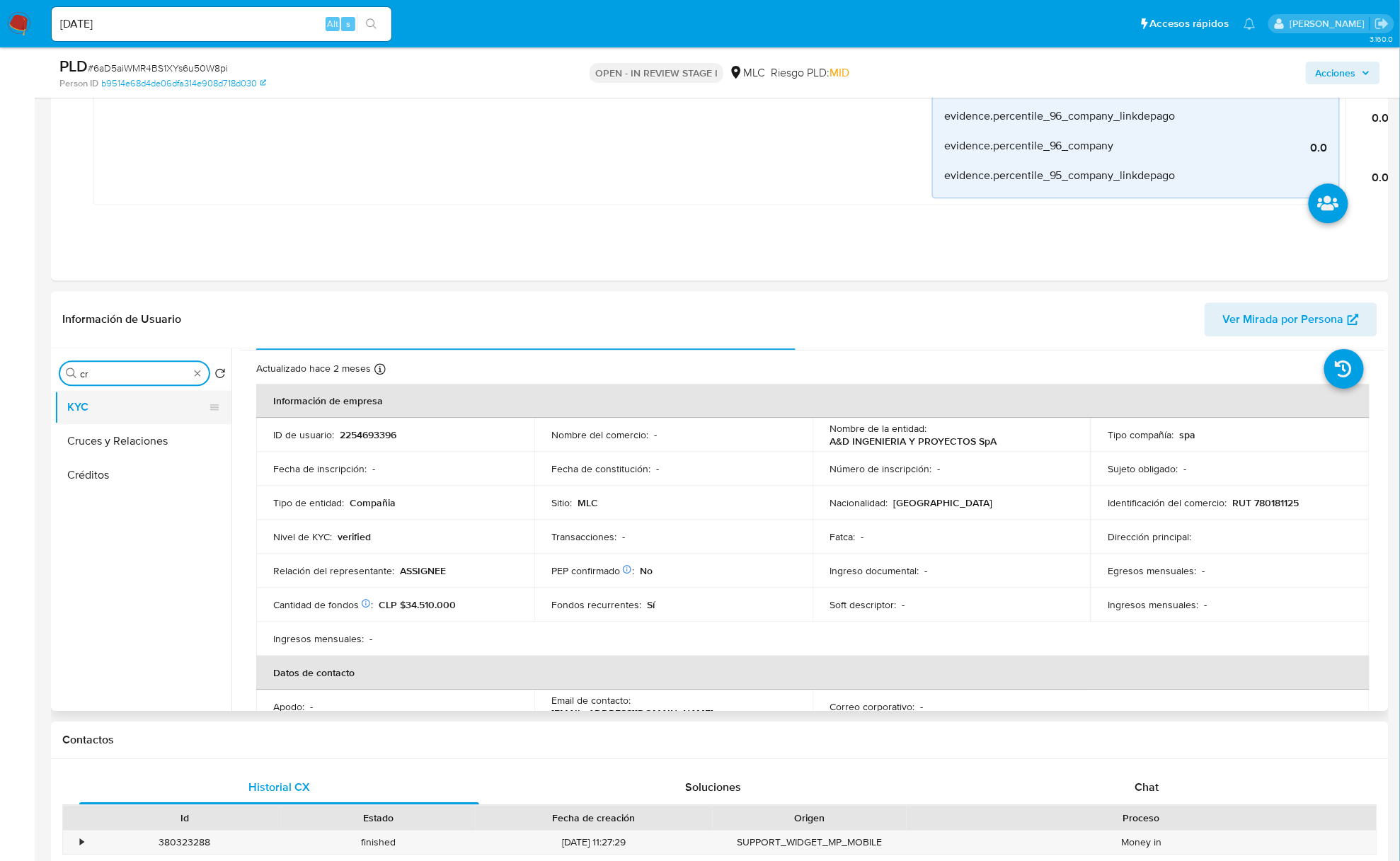
click at [109, 423] on button "KYC" at bounding box center [137, 407] width 165 height 34
click at [109, 431] on button "Cruces y Relaciones" at bounding box center [137, 441] width 165 height 34
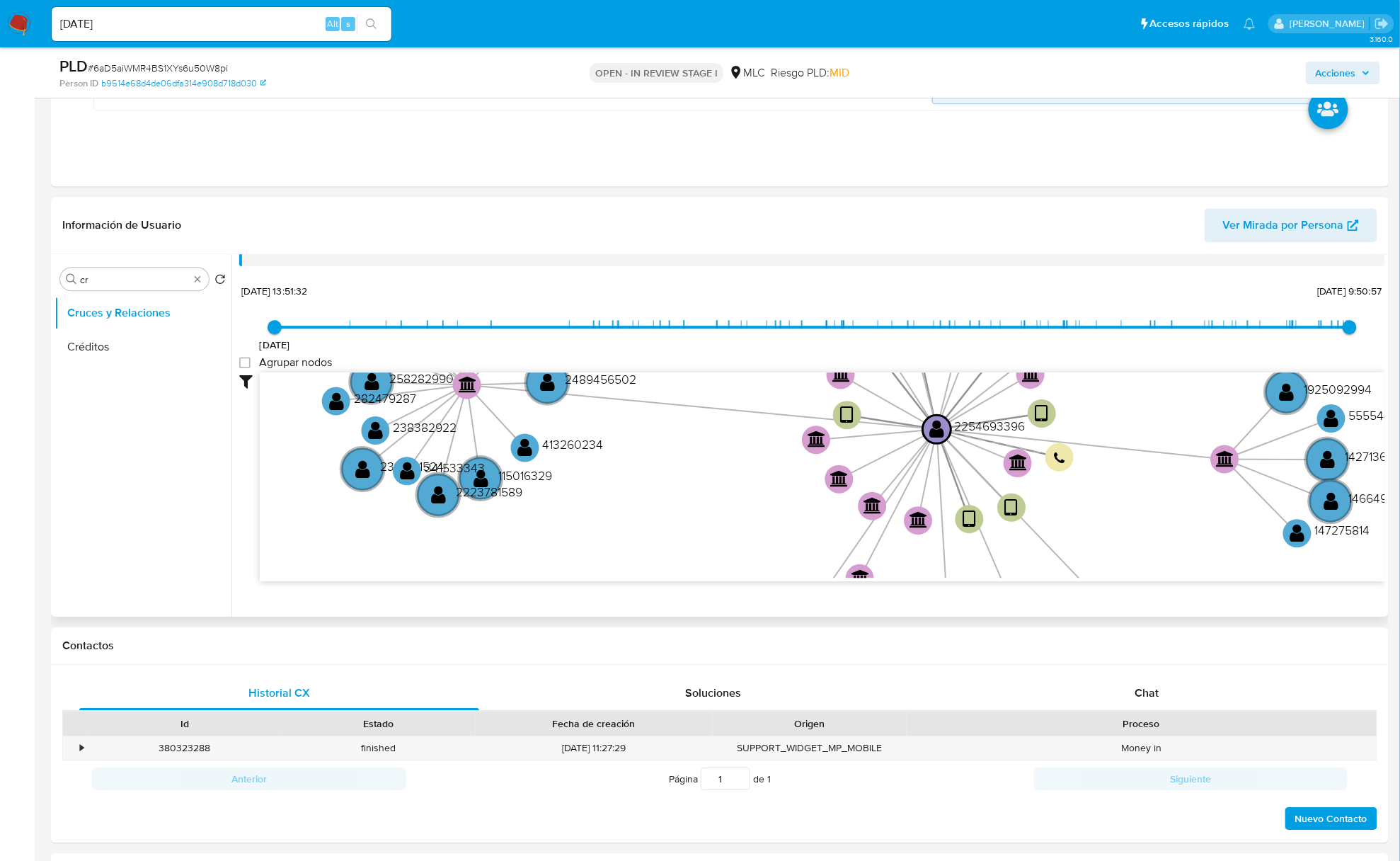
scroll to position [52, 0]
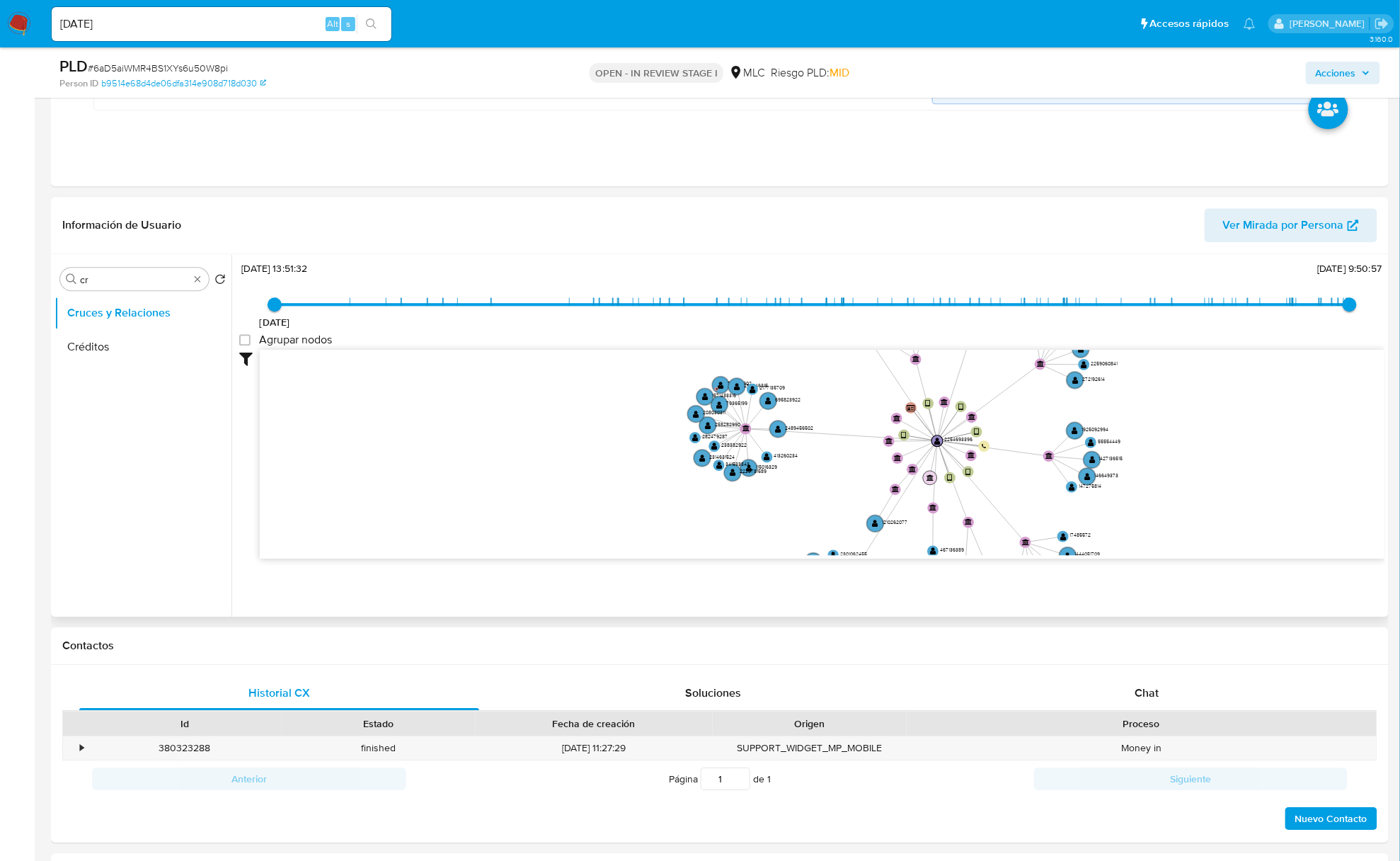
drag, startPoint x: 921, startPoint y: 480, endPoint x: 810, endPoint y: 506, distance: 114.0
click at [923, 484] on circle at bounding box center [930, 477] width 14 height 14
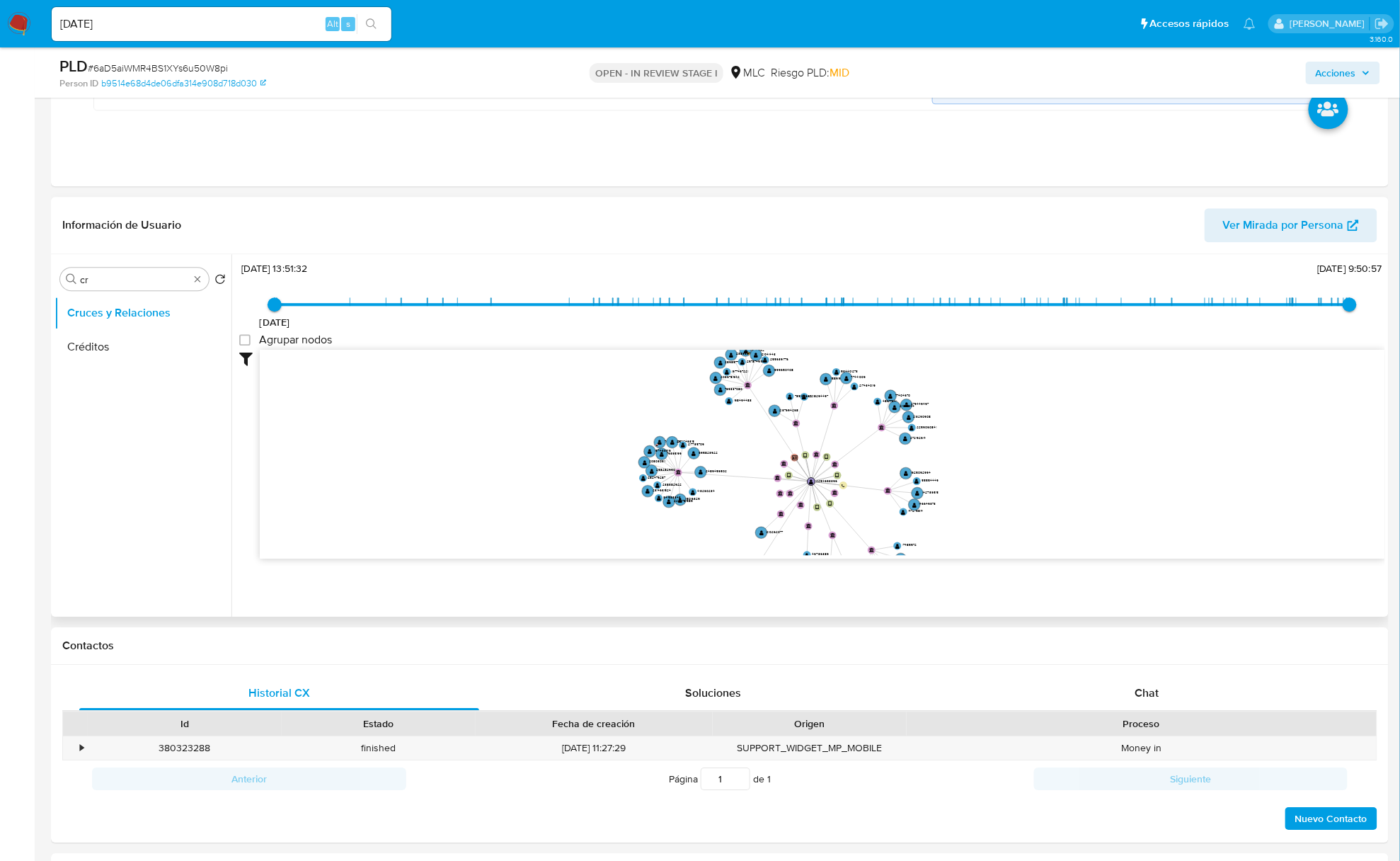
drag, startPoint x: 791, startPoint y: 482, endPoint x: 702, endPoint y: 499, distance: 90.6
click at [697, 506] on icon "device-67e33cc1035d336ebf11181b  user-2254693396  2254693396 device-67e33cc0c…" at bounding box center [823, 453] width 1126 height 205
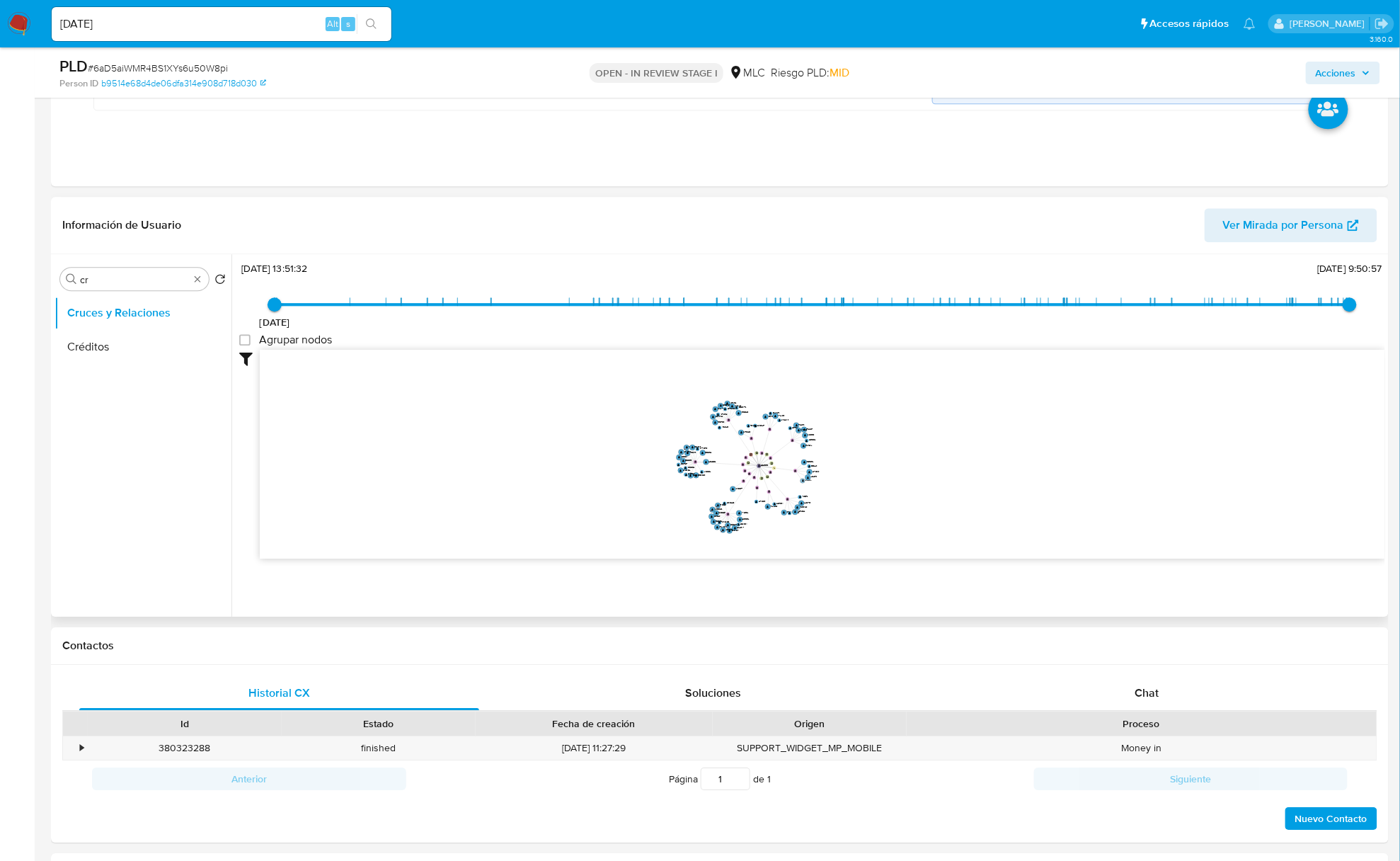
drag, startPoint x: 707, startPoint y: 492, endPoint x: 802, endPoint y: 482, distance: 95.5
click at [715, 468] on icon "device-67e33cc1035d336ebf11181b  user-2254693396  2254693396 device-67e33cc0c…" at bounding box center [823, 453] width 1126 height 205
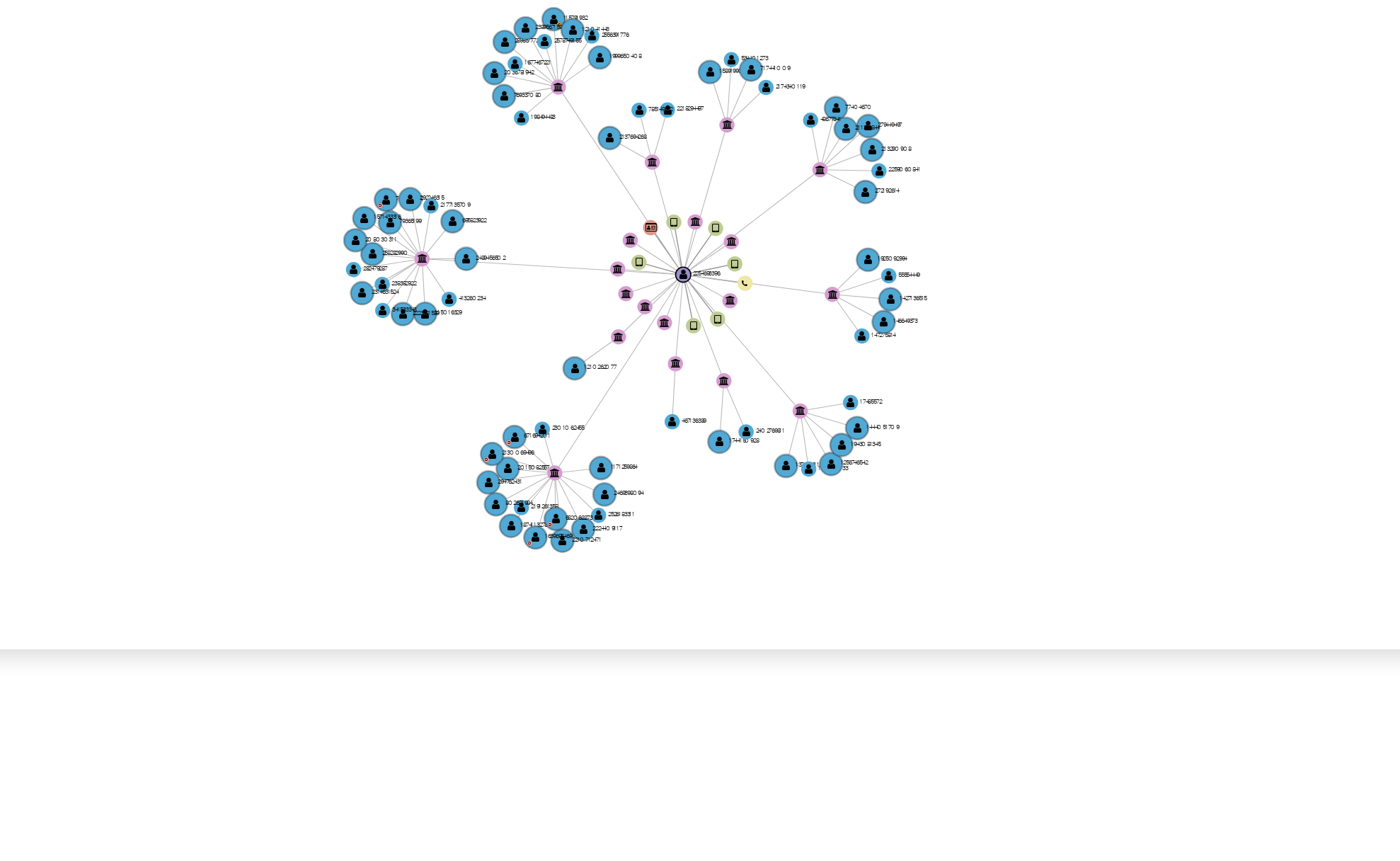
scroll to position [1227, 0]
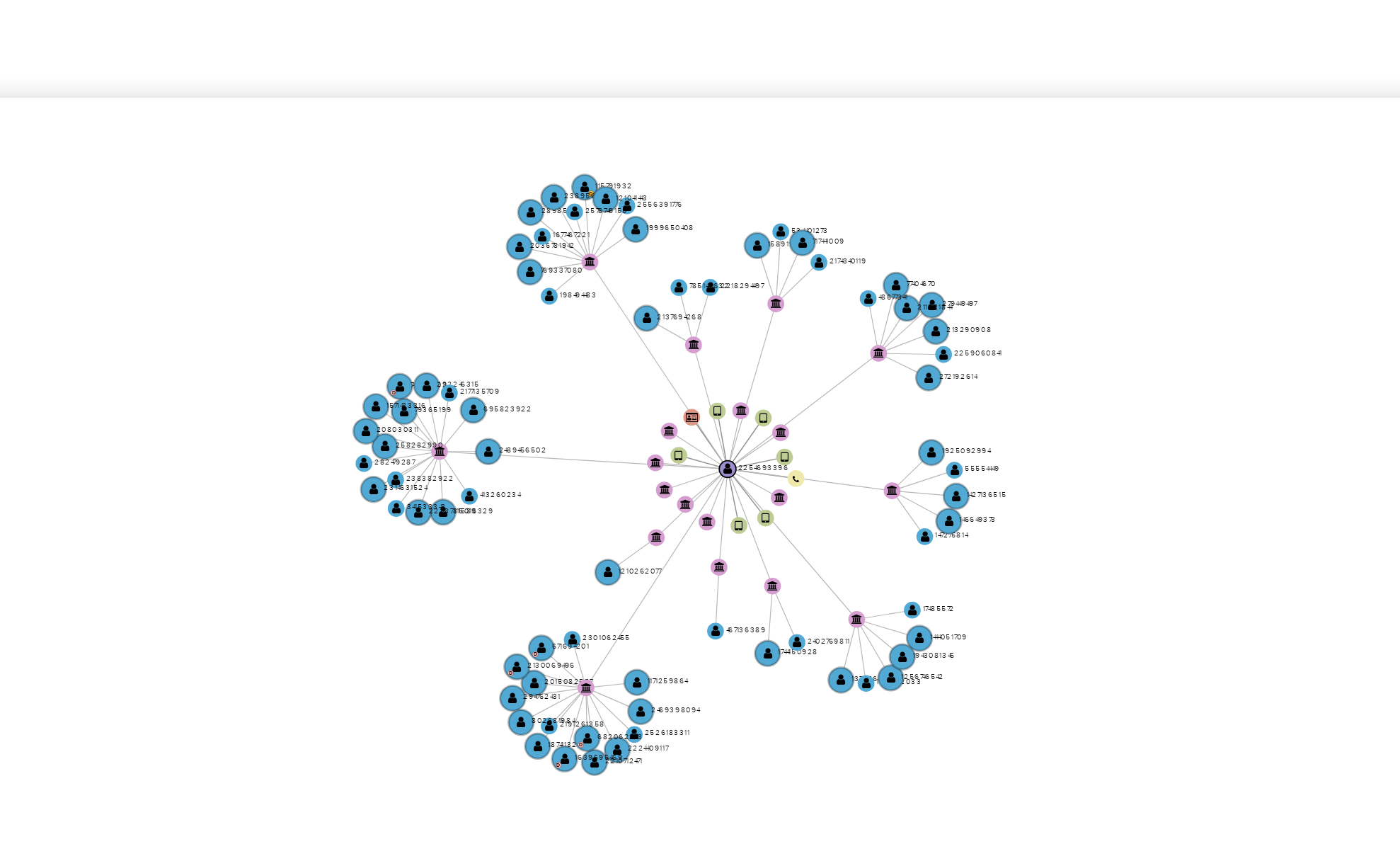
drag, startPoint x: 845, startPoint y: 495, endPoint x: 862, endPoint y: 490, distance: 17.7
click at [862, 490] on icon "device-67e33cc1035d336ebf11181b  user-2254693396  2254693396 device-67e33cc0c…" at bounding box center [823, 453] width 1126 height 205
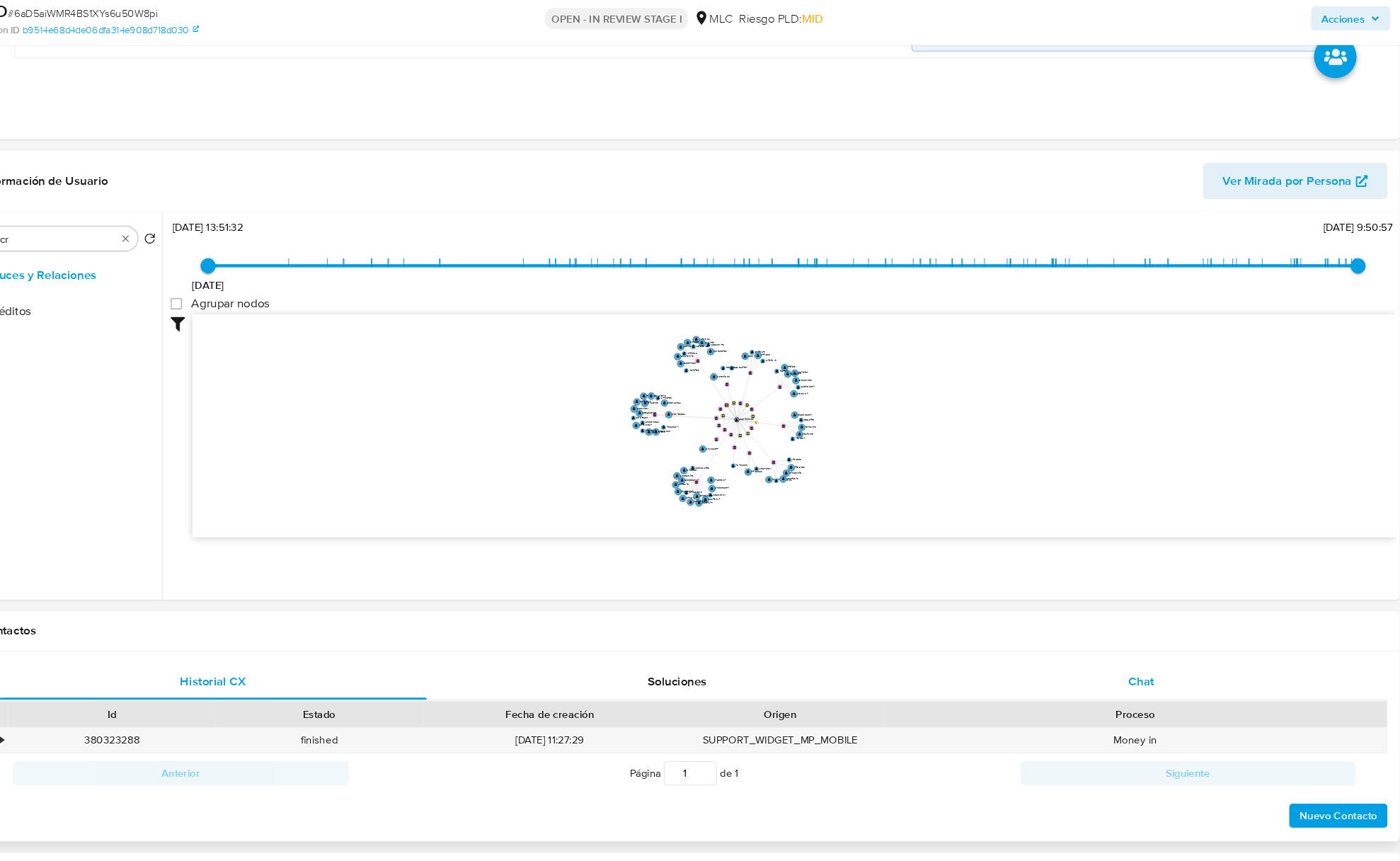
drag, startPoint x: 1134, startPoint y: 692, endPoint x: 1140, endPoint y: 697, distance: 7.8
click at [1135, 692] on div "Chat" at bounding box center [1147, 693] width 400 height 34
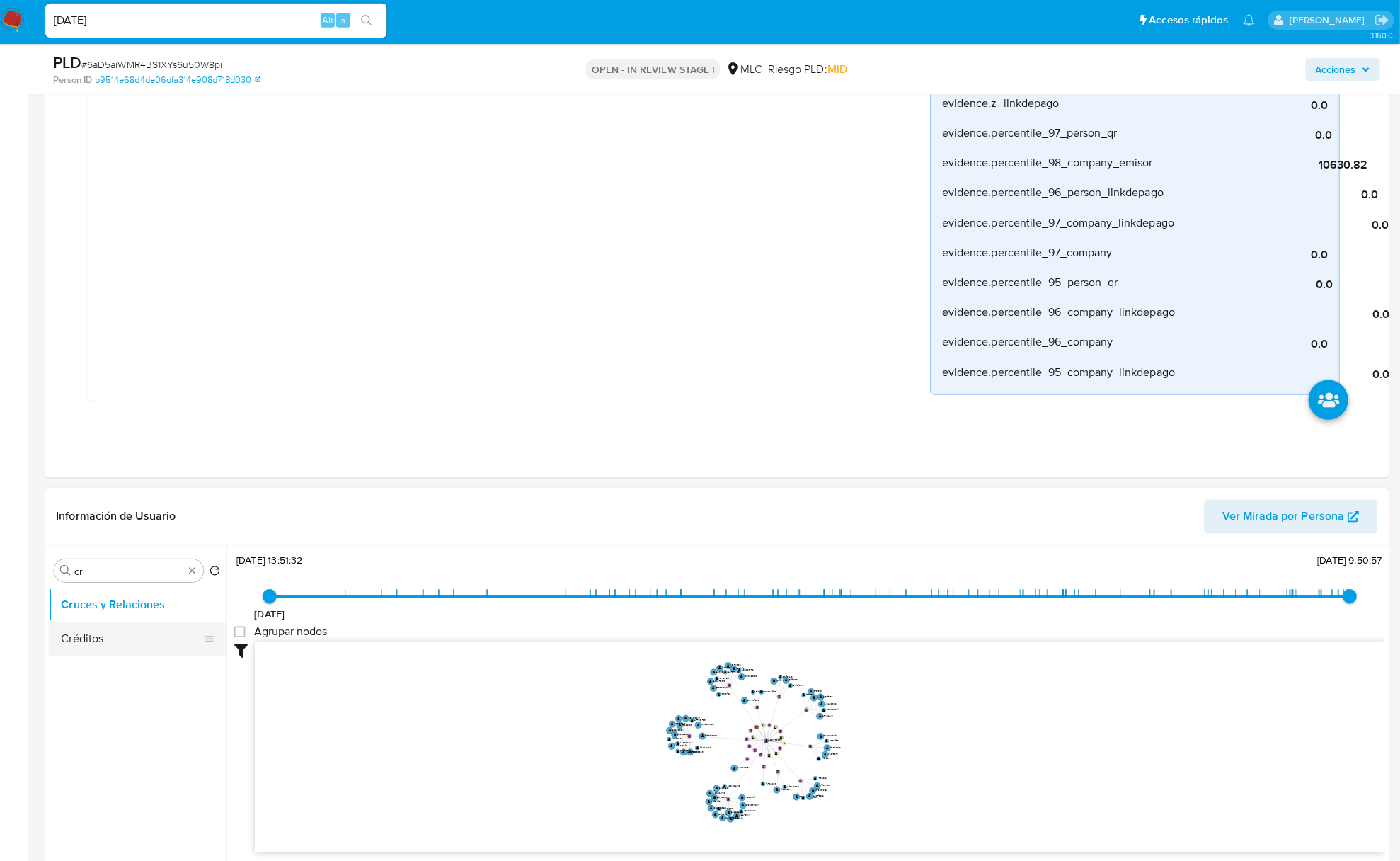
scroll to position [938, 0]
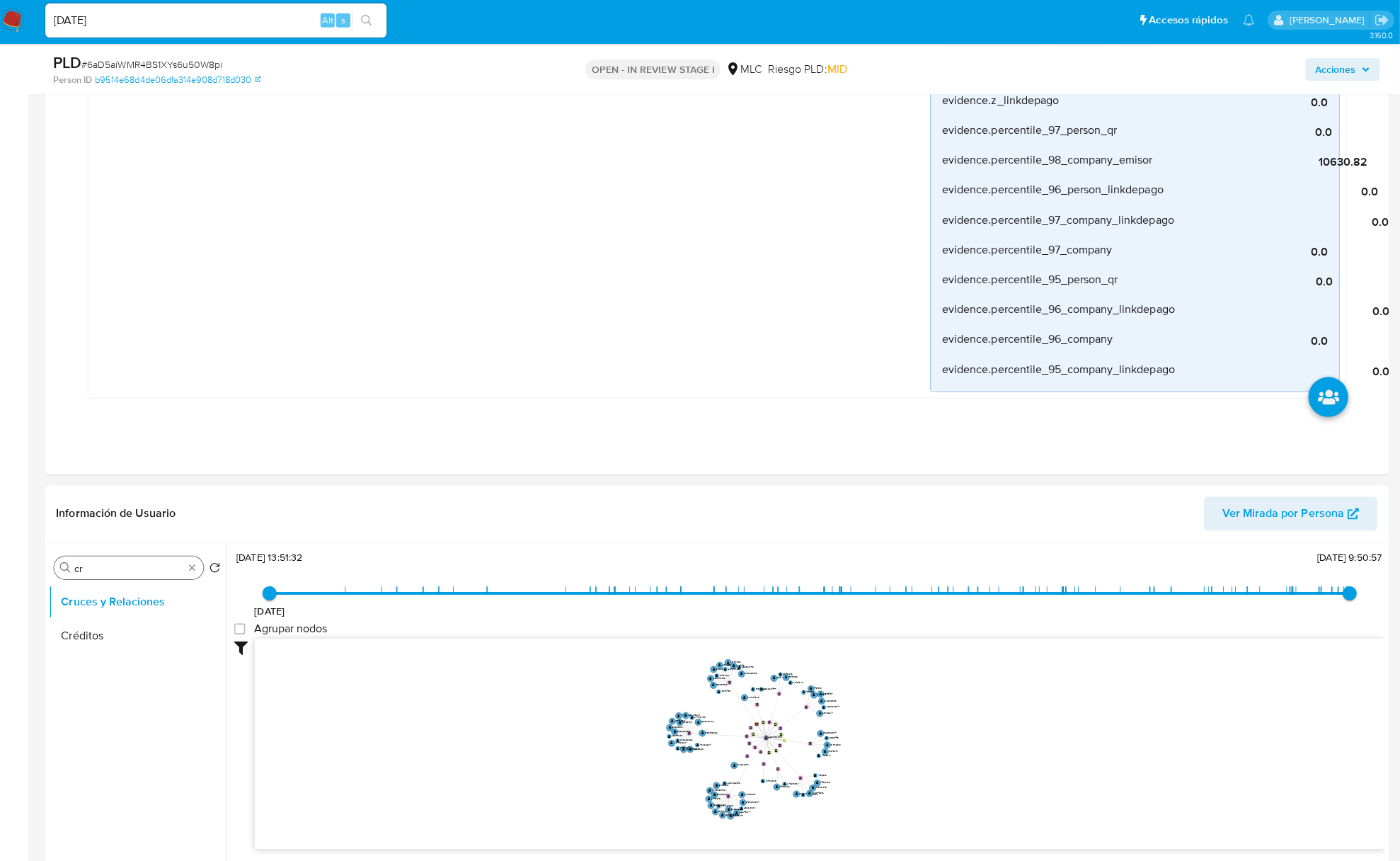
click at [83, 570] on input "cr" at bounding box center [134, 569] width 109 height 13
type input "DOC"
click at [83, 644] on button "Documentación" at bounding box center [137, 637] width 165 height 34
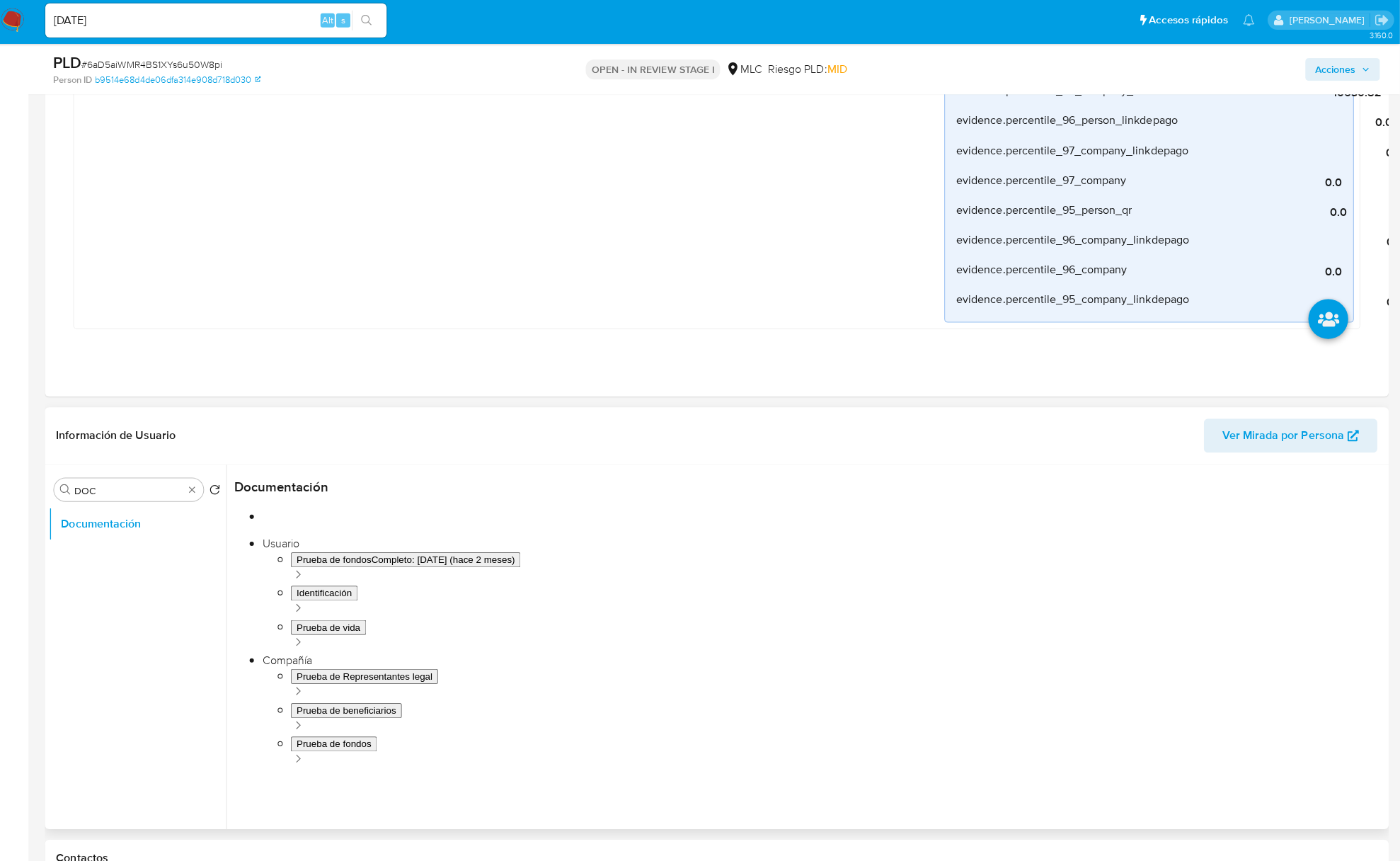
scroll to position [1031, 0]
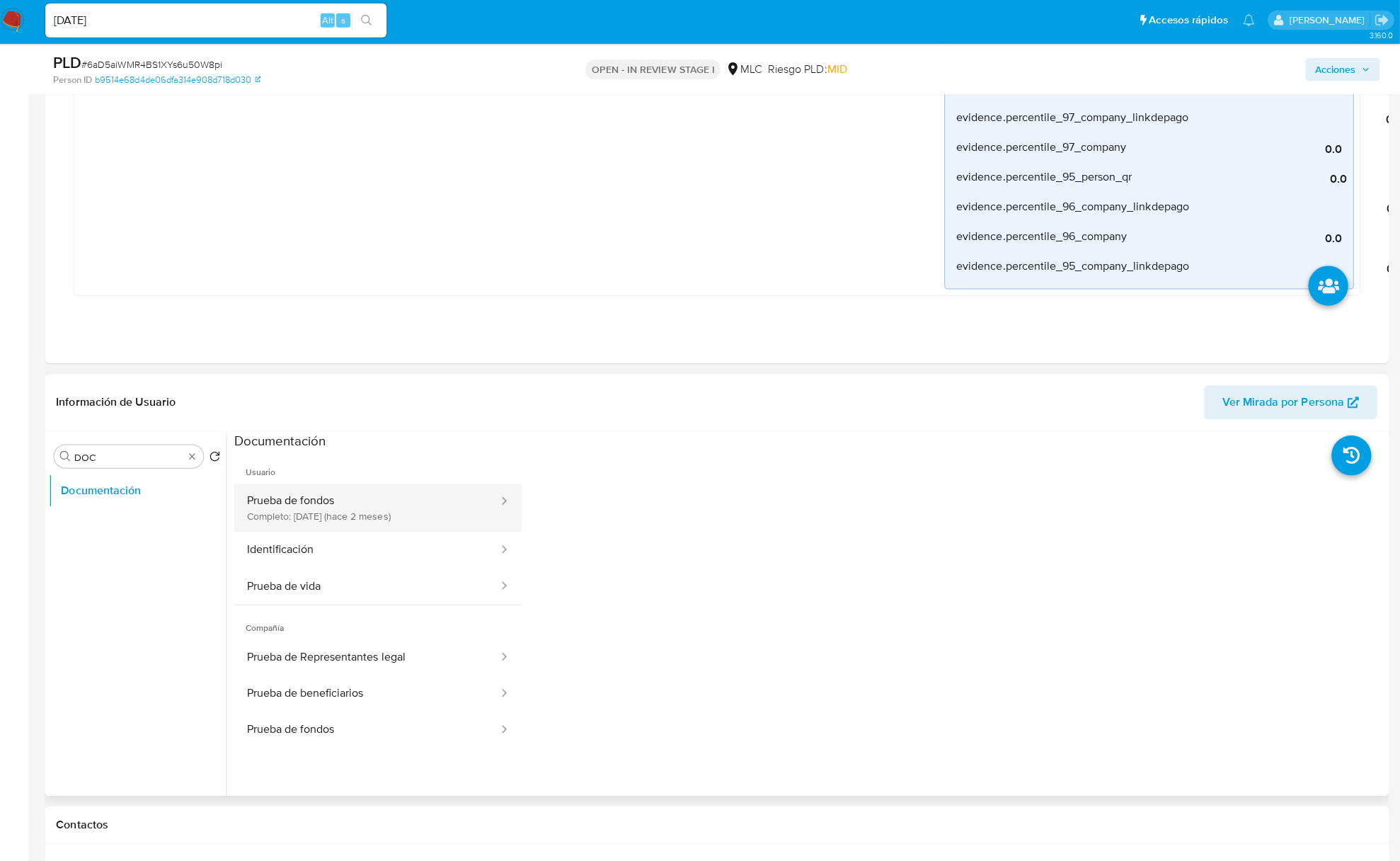
click at [371, 529] on button "Prueba de fondos Completo: 14/07/2025 (hace 2 meses)" at bounding box center [371, 509] width 264 height 48
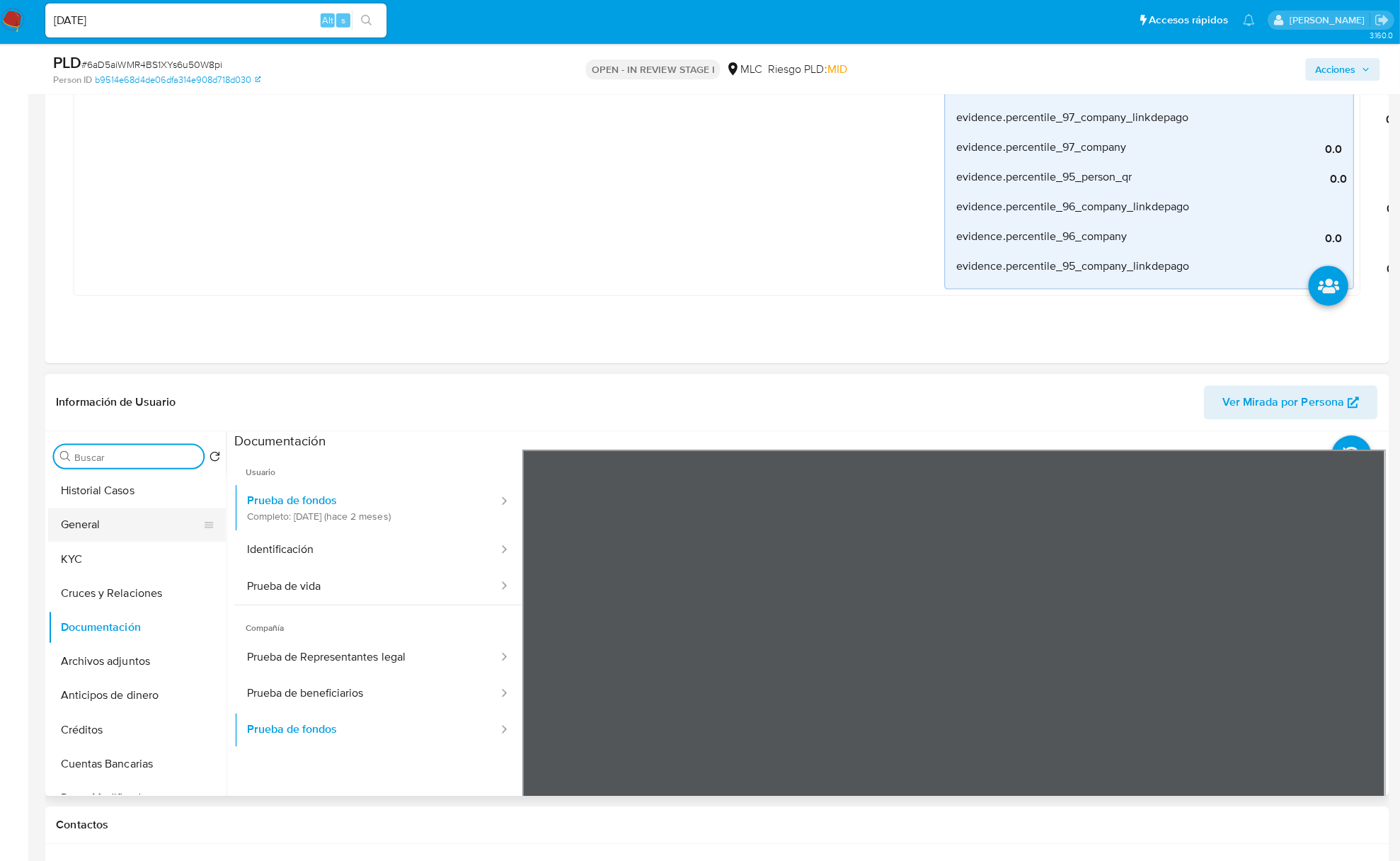
click at [133, 537] on button "General" at bounding box center [137, 526] width 165 height 34
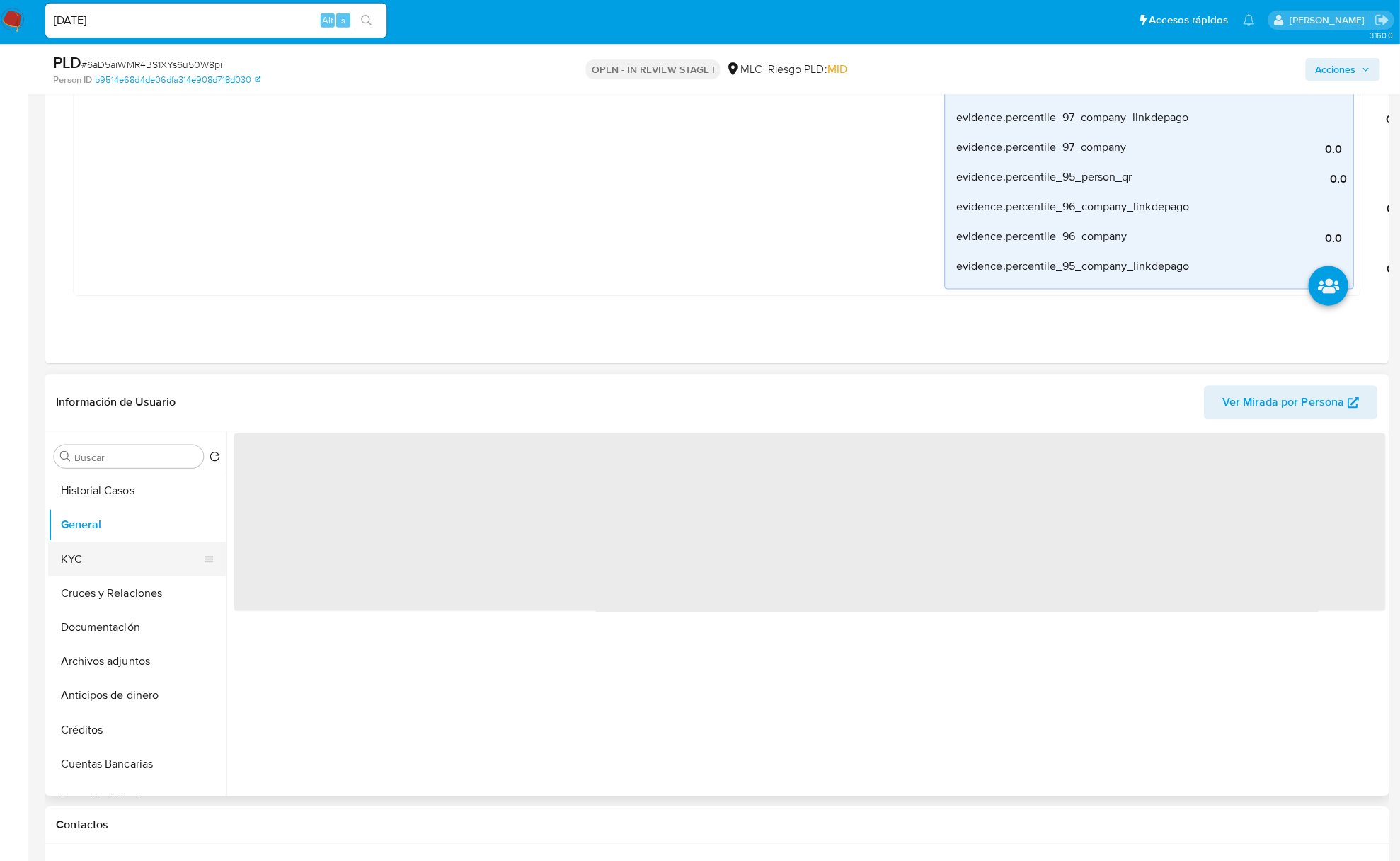
click at [121, 568] on button "KYC" at bounding box center [137, 560] width 165 height 34
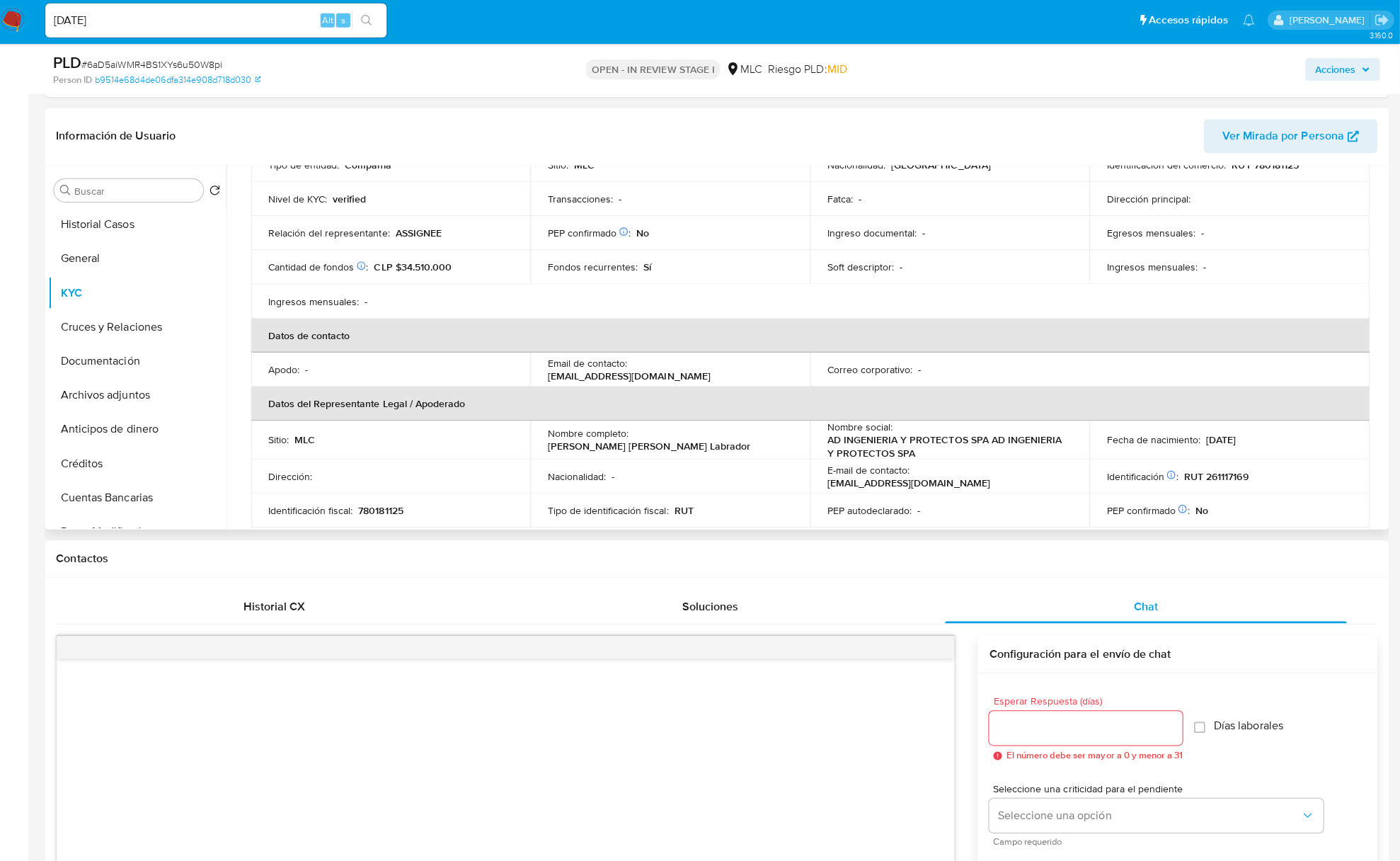
scroll to position [282, 0]
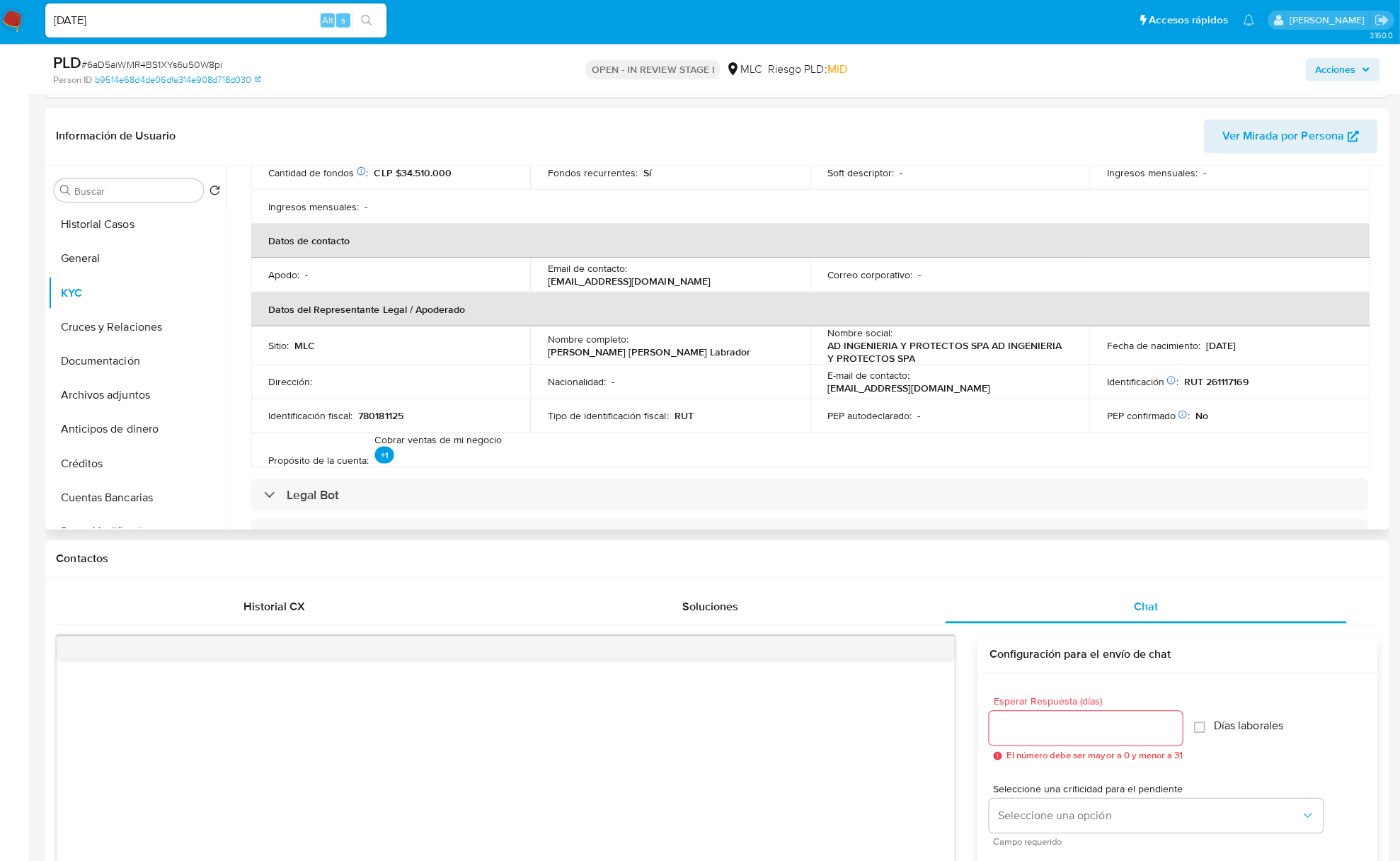
click at [643, 348] on p "Alvaro Jose Chacon Labrador" at bounding box center [652, 354] width 201 height 13
drag, startPoint x: 723, startPoint y: 342, endPoint x: 774, endPoint y: 344, distance: 51.0
click at [774, 344] on div "Nombre completo : Alvaro Jose Chacon Labrador" at bounding box center [673, 347] width 244 height 25
copy p "Alvaro Jose Chacon Labrador"
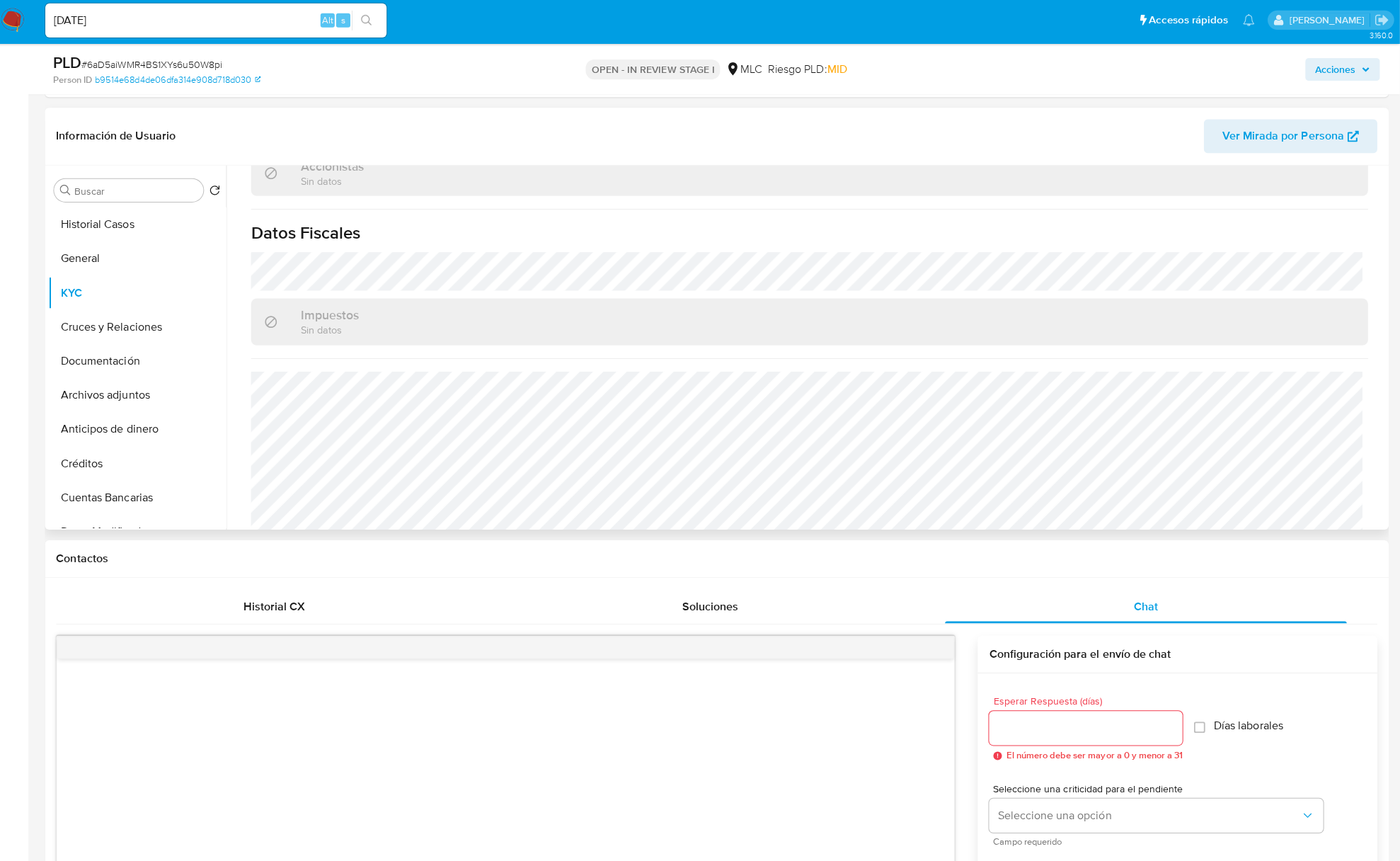
scroll to position [907, 0]
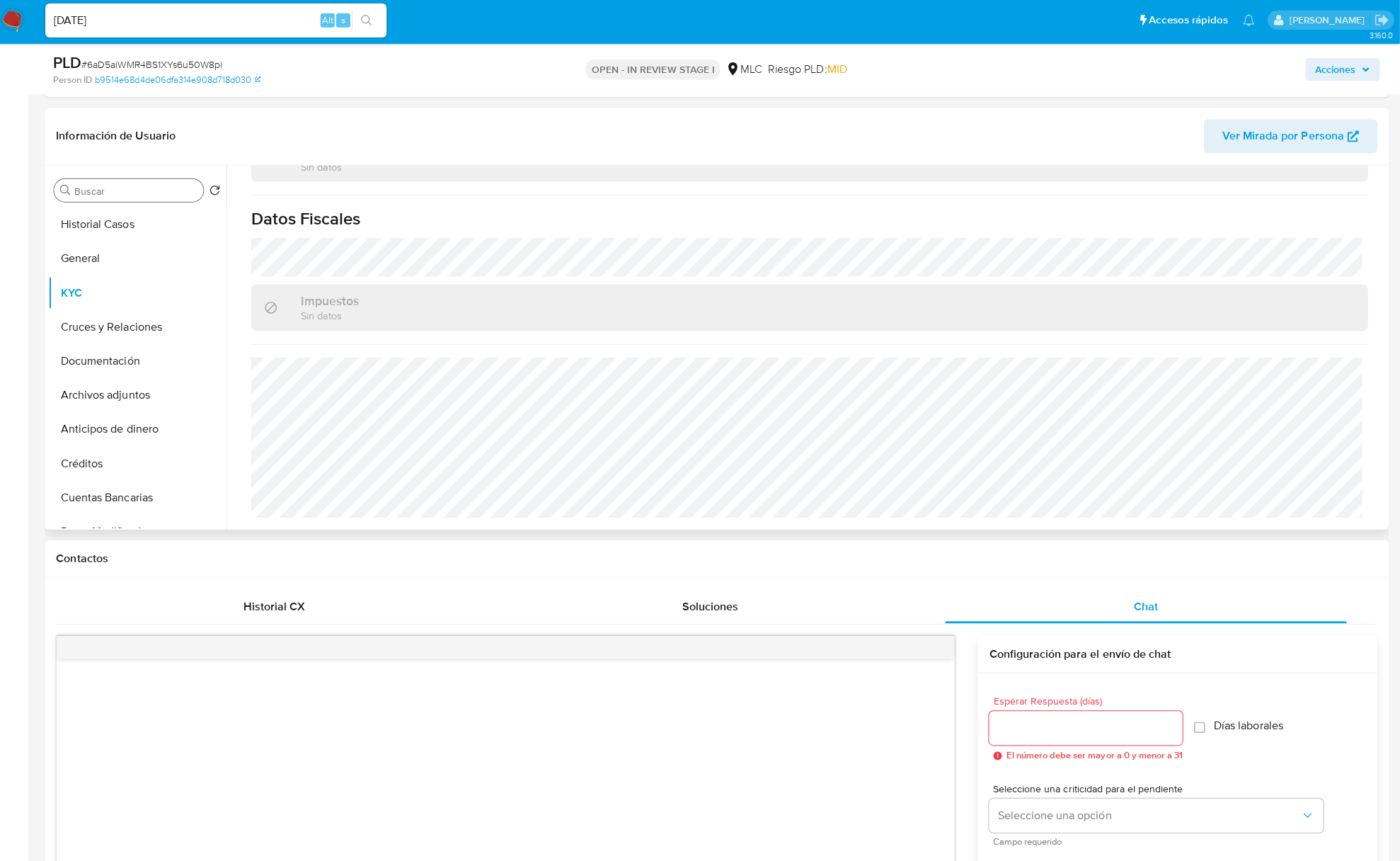
click at [157, 192] on input "Buscar" at bounding box center [141, 194] width 123 height 13
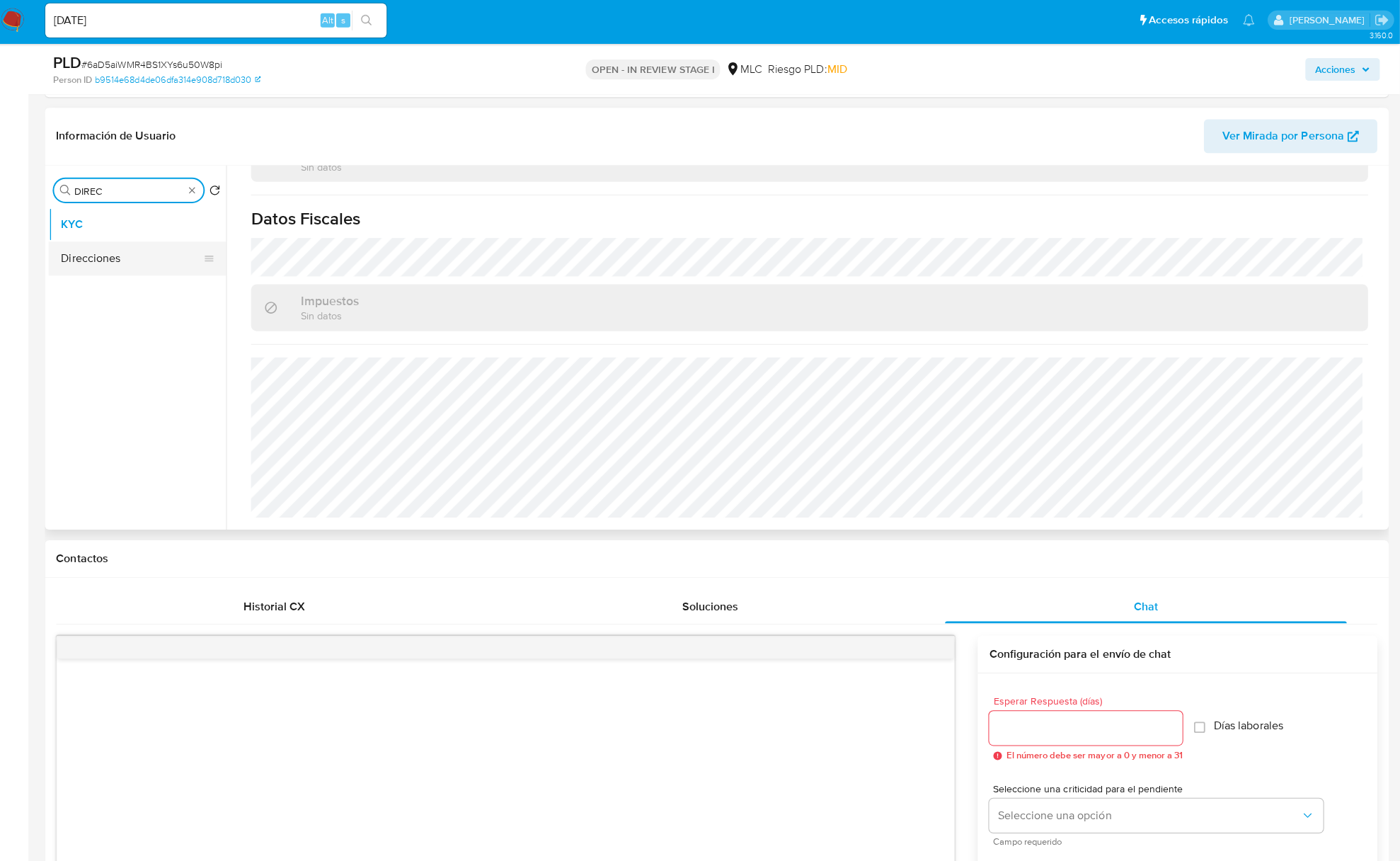
click at [145, 252] on button "Direcciones" at bounding box center [137, 261] width 165 height 34
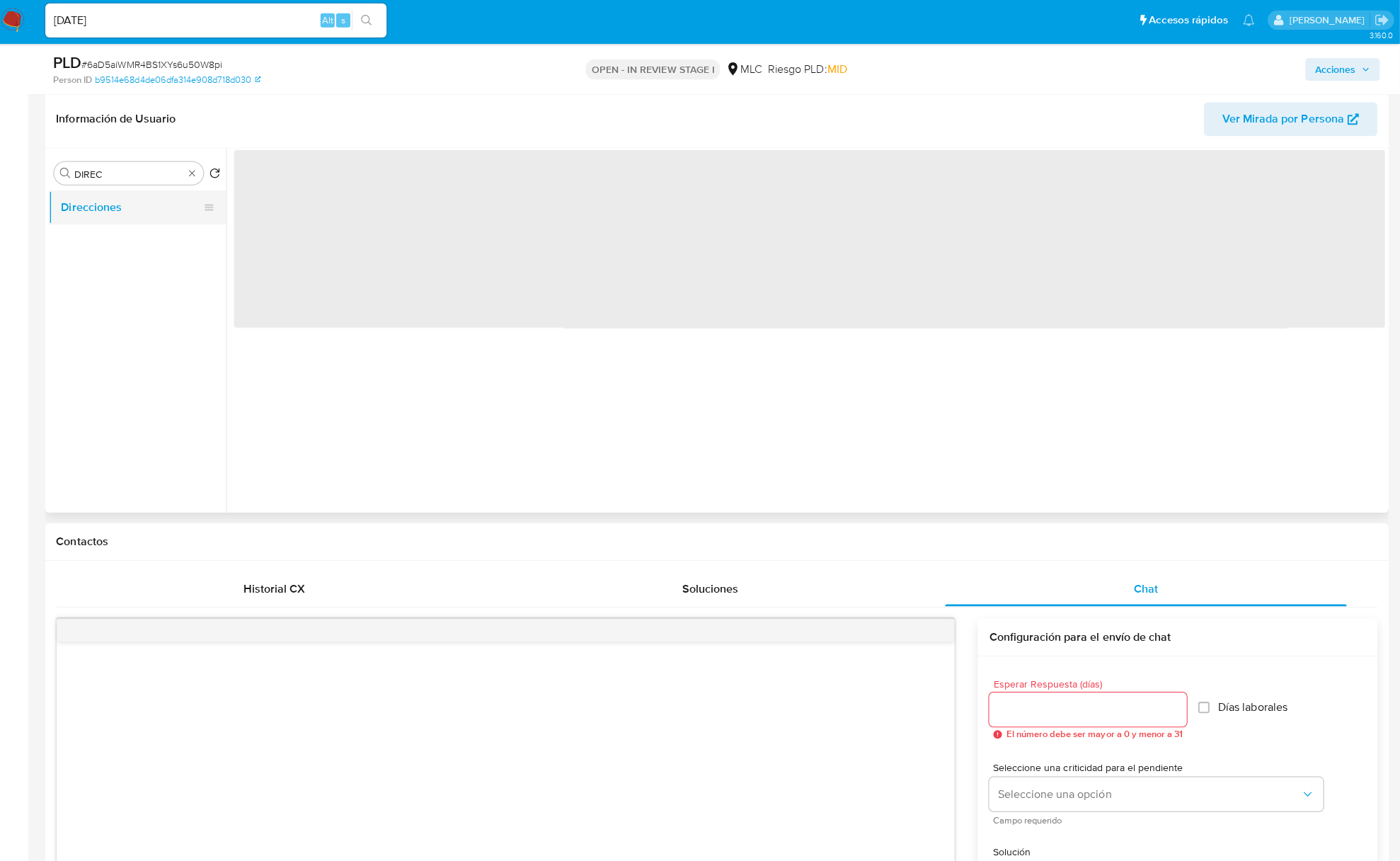
scroll to position [0, 0]
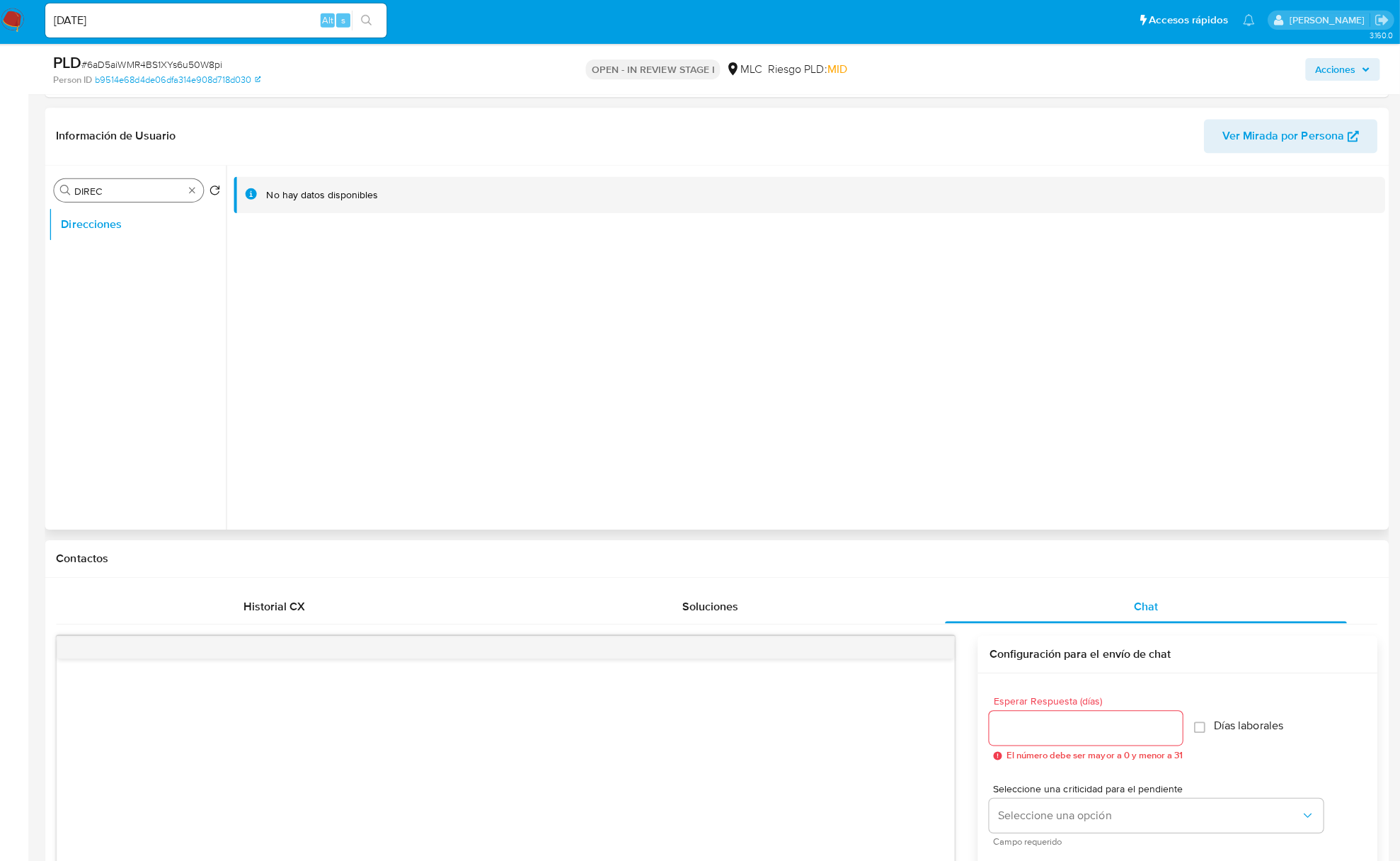
click at [125, 197] on input "DIREC" at bounding box center [134, 194] width 109 height 13
type input "doc"
click at [131, 222] on button "Documentación" at bounding box center [137, 228] width 165 height 34
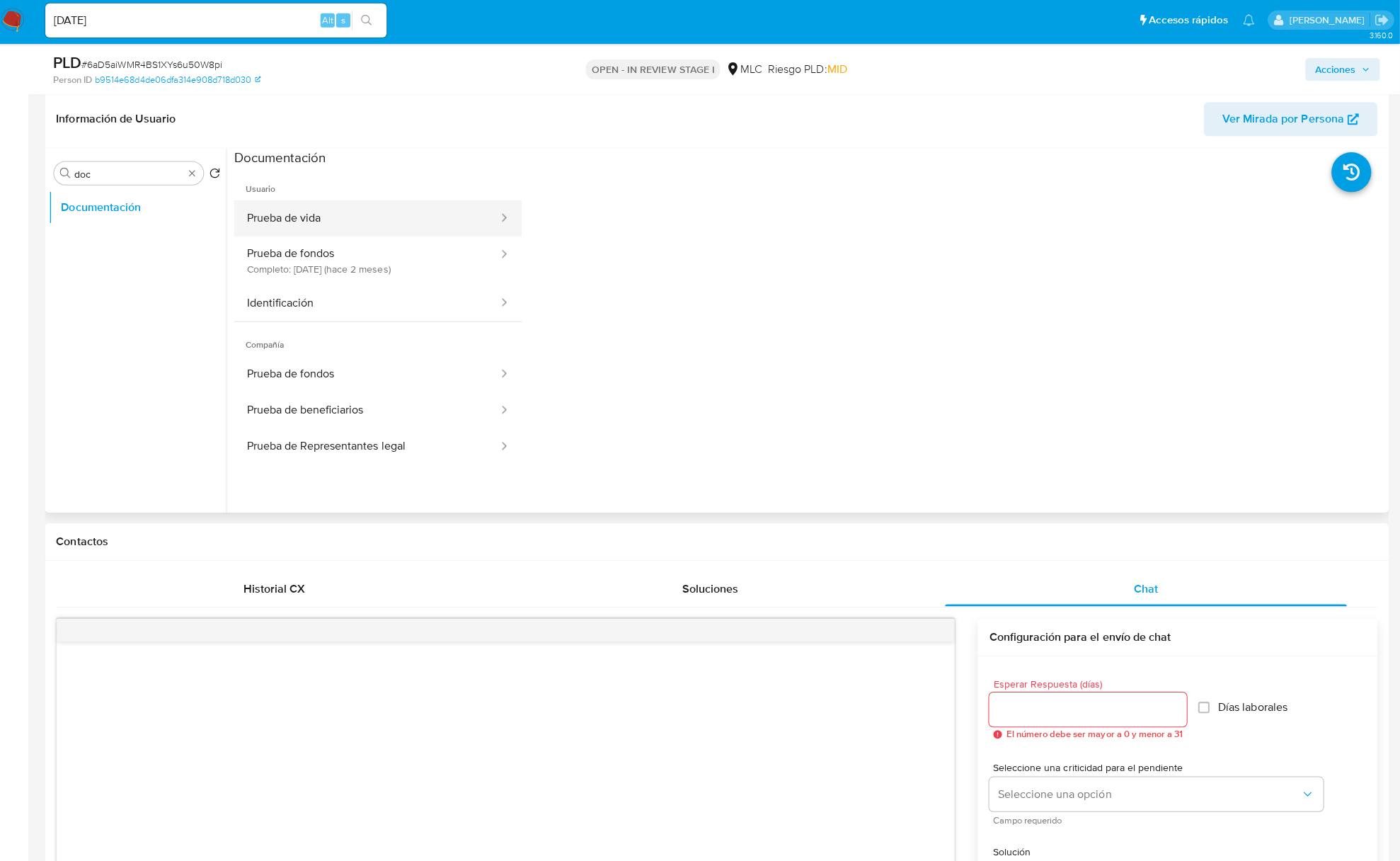
click at [346, 209] on button "Prueba de vida" at bounding box center [371, 221] width 264 height 36
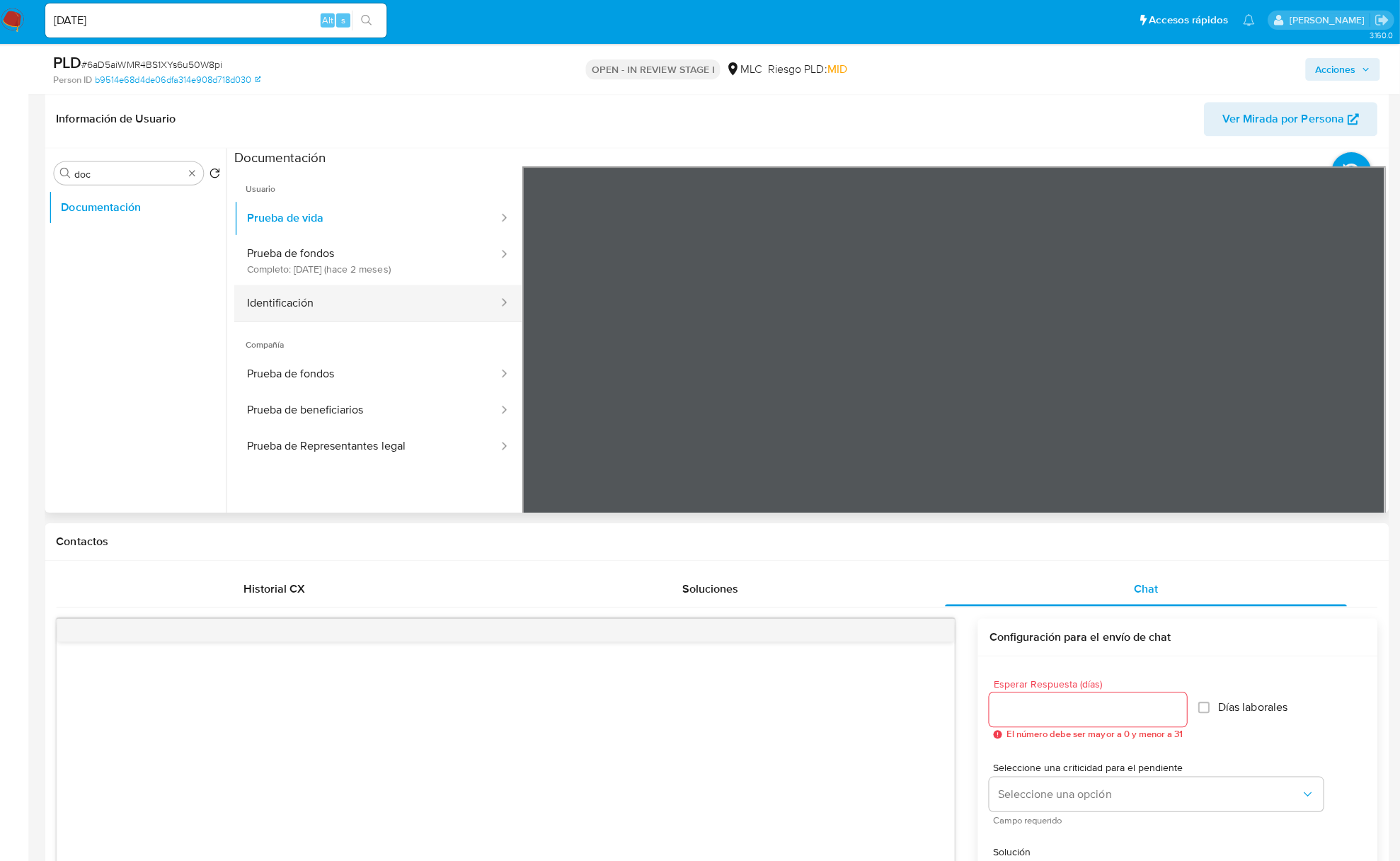
click at [283, 295] on button "Identificación" at bounding box center [371, 305] width 264 height 36
click at [446, 375] on button "Prueba de fondos" at bounding box center [371, 376] width 264 height 36
click at [453, 406] on button "Prueba de beneficiarios" at bounding box center [371, 412] width 264 height 36
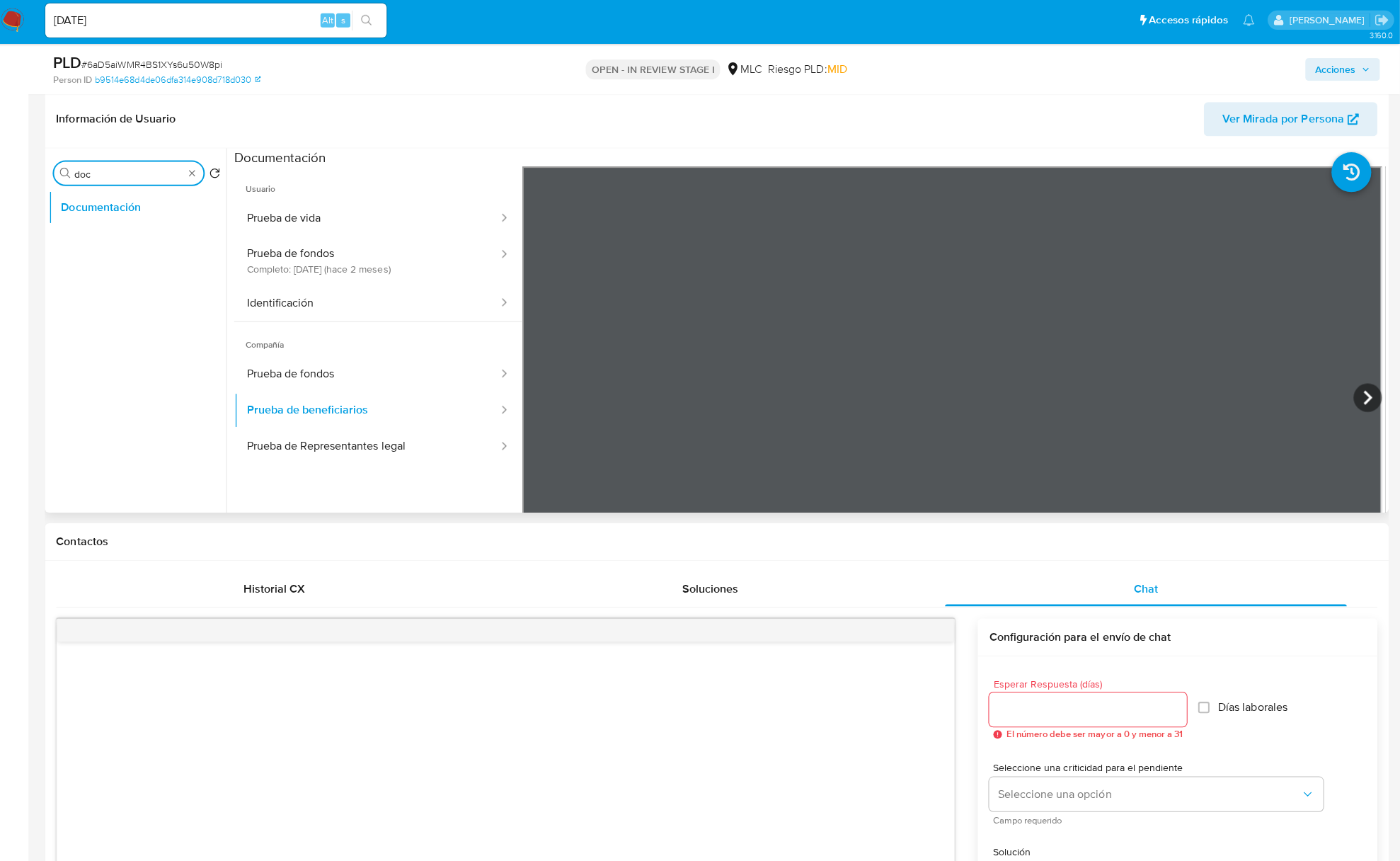
click at [188, 179] on input "doc" at bounding box center [134, 177] width 109 height 13
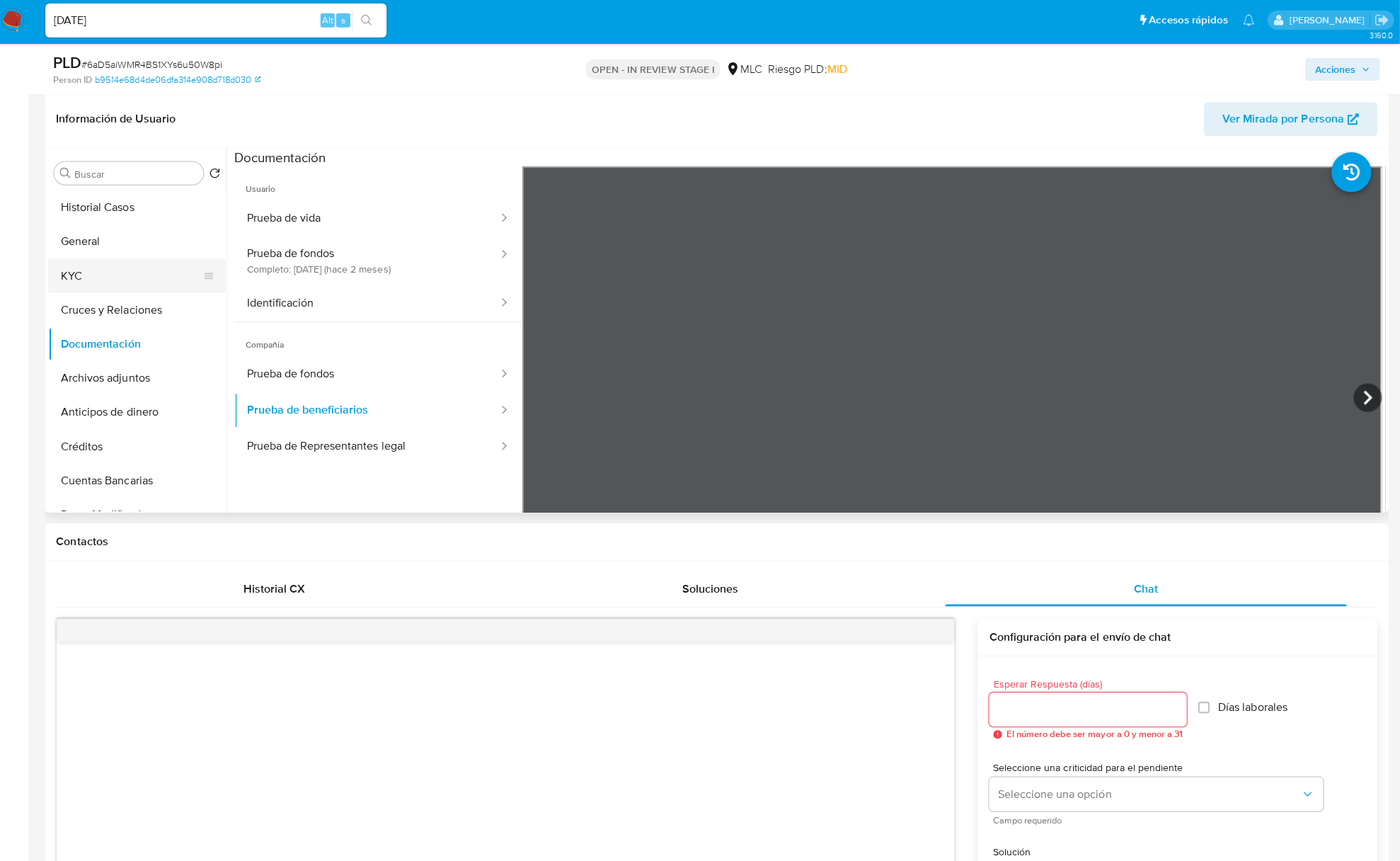
click at [146, 288] on button "KYC" at bounding box center [137, 278] width 165 height 34
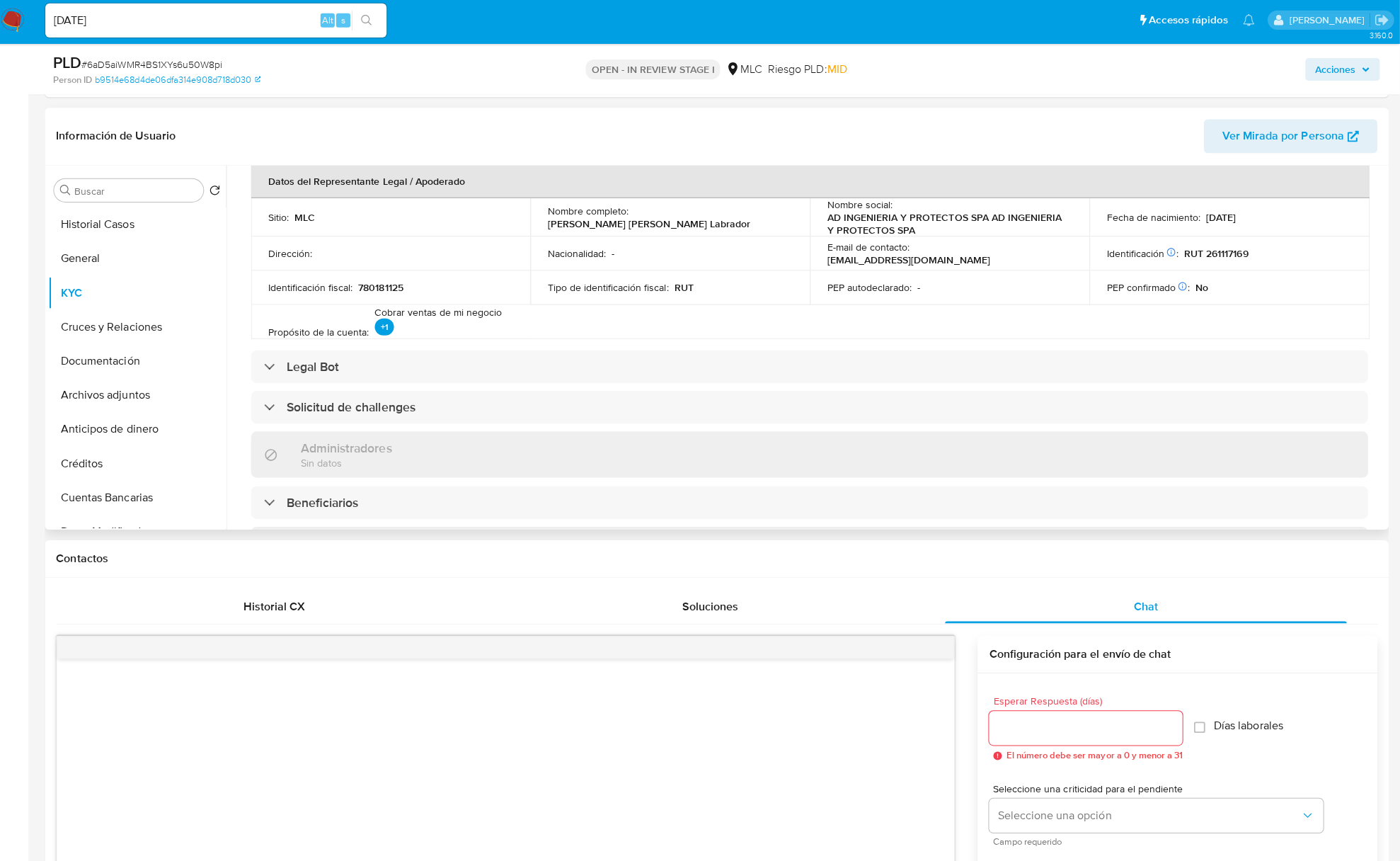
scroll to position [375, 0]
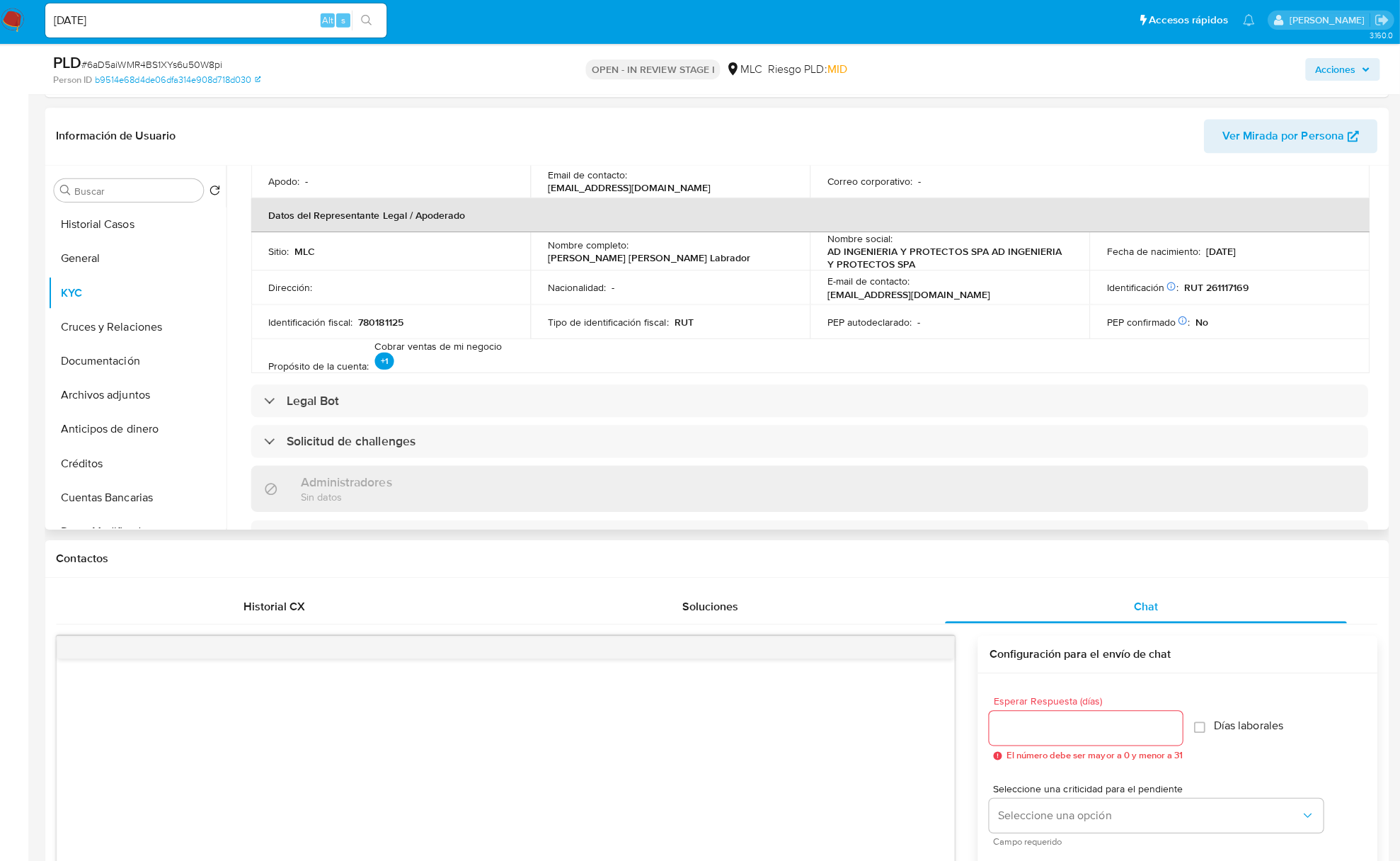
click at [639, 254] on p "Alvaro Jose Chacon Labrador" at bounding box center [652, 260] width 201 height 13
drag, startPoint x: 714, startPoint y: 257, endPoint x: 787, endPoint y: 249, distance: 73.4
click at [787, 249] on div "Nombre completo : Alvaro Jose Chacon Labrador" at bounding box center [673, 254] width 244 height 25
copy p "Alvaro Jose Chacon Labrador"
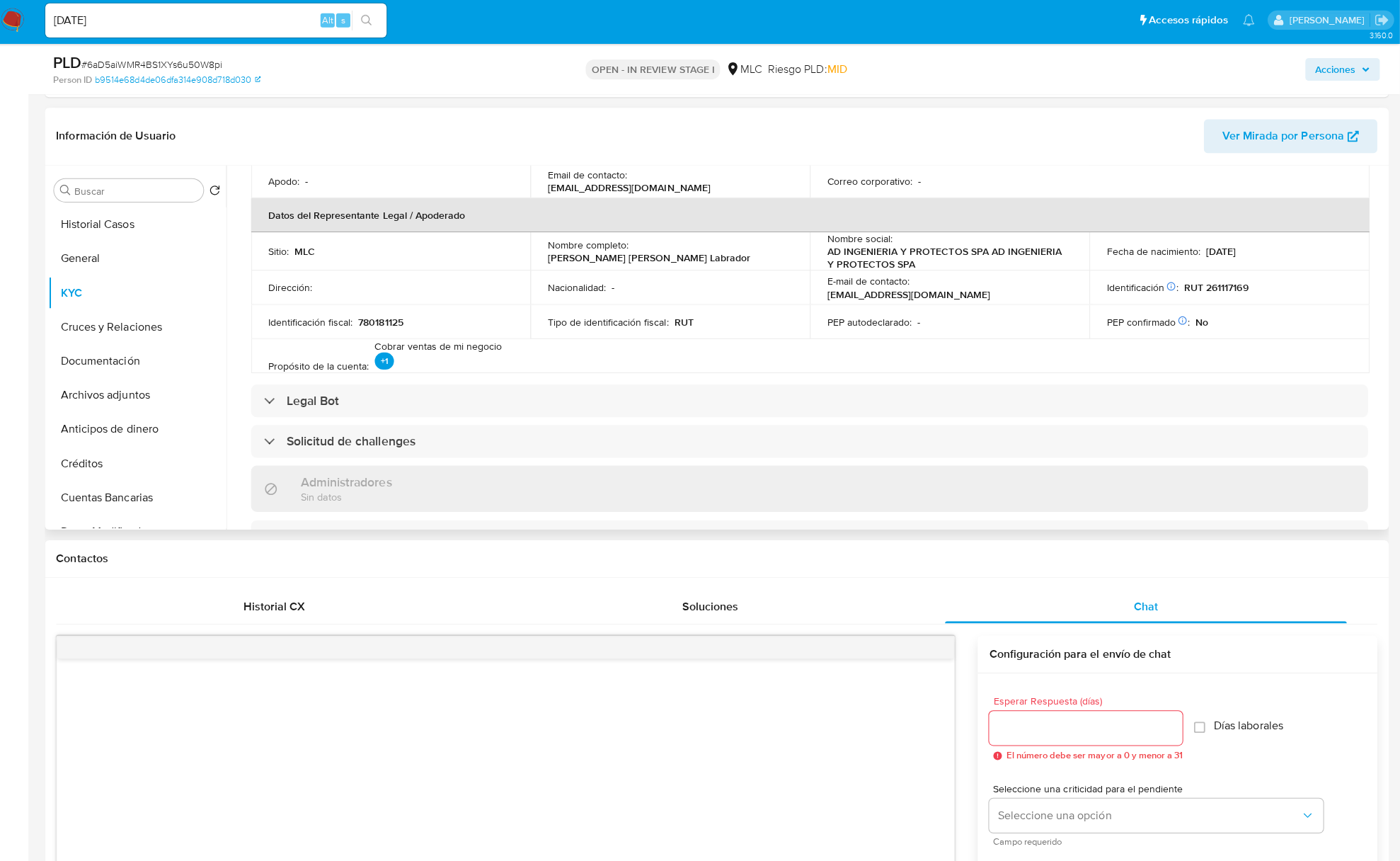
click at [1190, 293] on p "RUT 261117169" at bounding box center [1216, 290] width 64 height 13
drag, startPoint x: 1238, startPoint y: 292, endPoint x: 1261, endPoint y: 292, distance: 23.0
click at [1261, 292] on div "Identificación Nº de serie: 602515037 : RUT 261117169" at bounding box center [1230, 290] width 244 height 13
copy p "RUT 261117169"
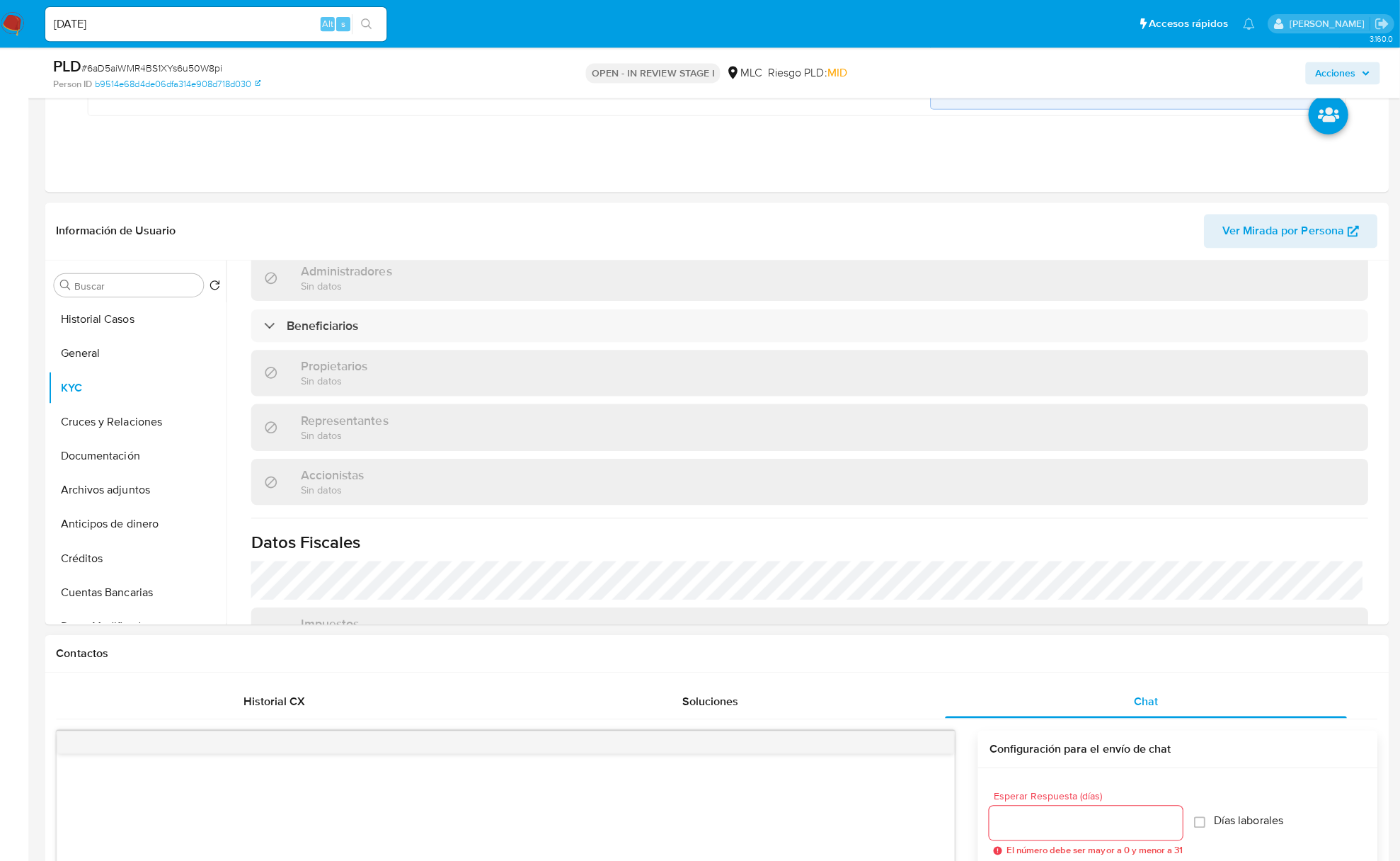
scroll to position [624, 0]
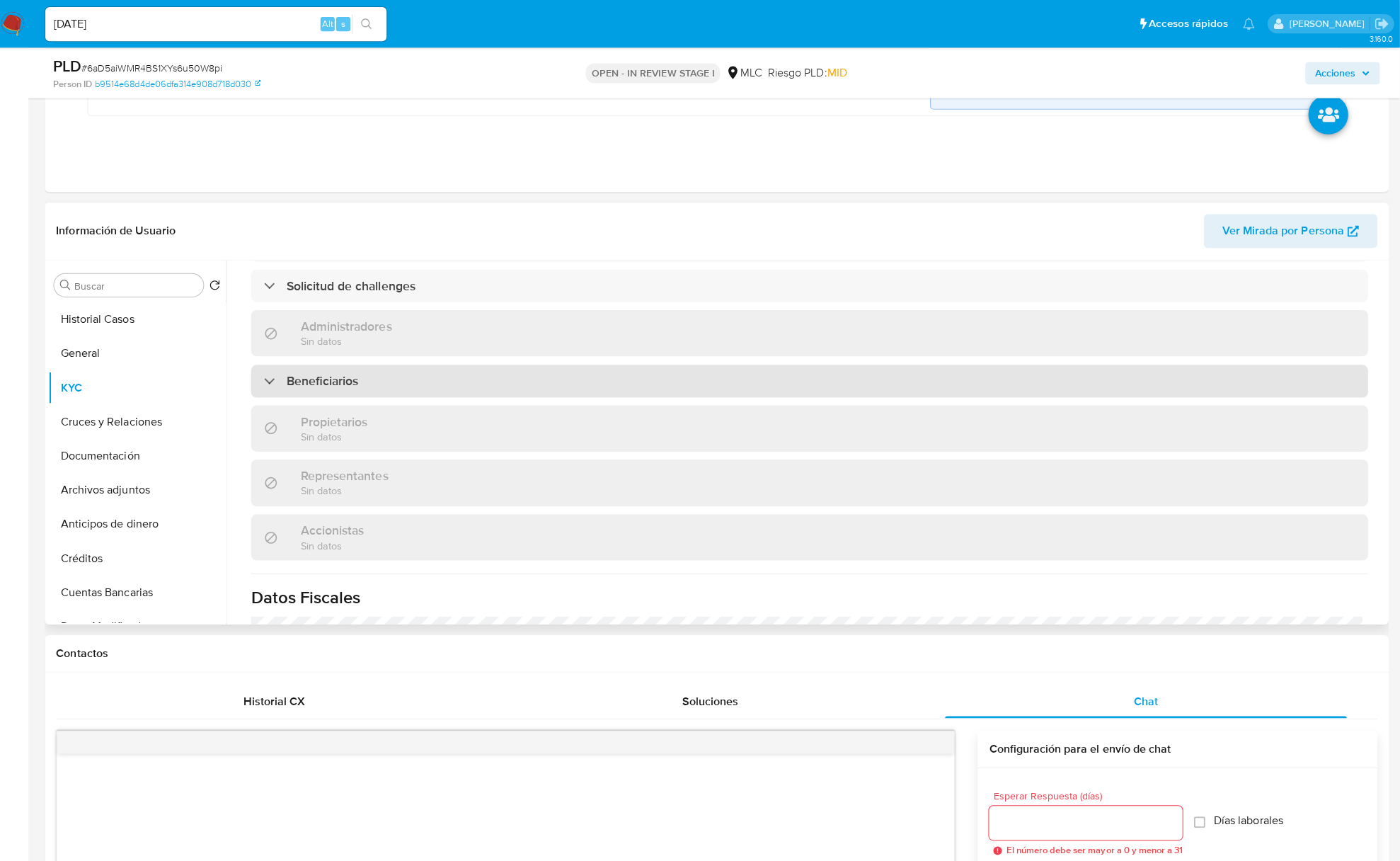
click at [449, 381] on div "Beneficiarios" at bounding box center [813, 379] width 1112 height 33
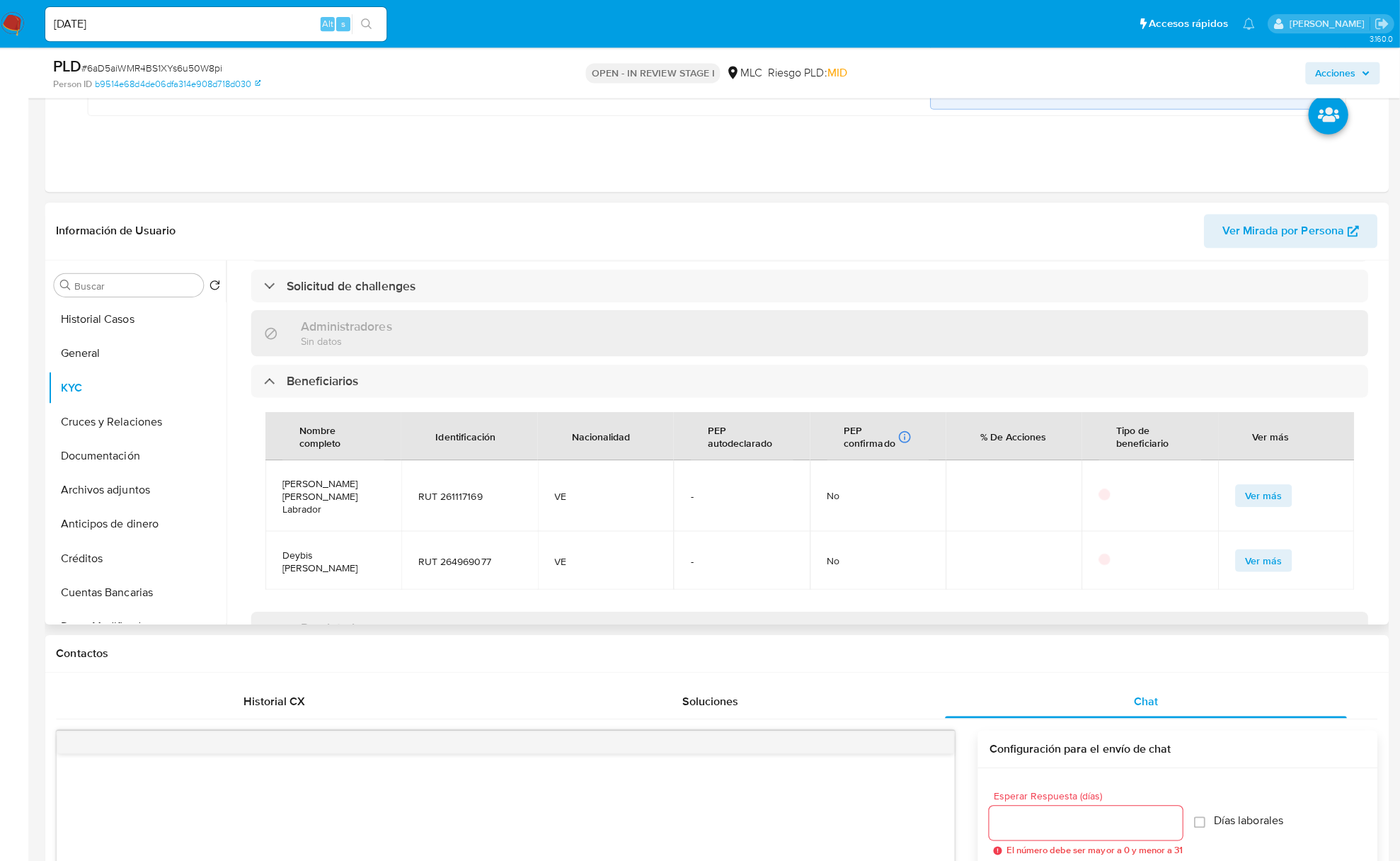
click at [325, 546] on span "Deybis Javier Perez Castellano" at bounding box center [338, 558] width 101 height 25
copy span "Deybis Javier Perez Castellano"
click at [101, 283] on input "Buscar" at bounding box center [141, 284] width 123 height 13
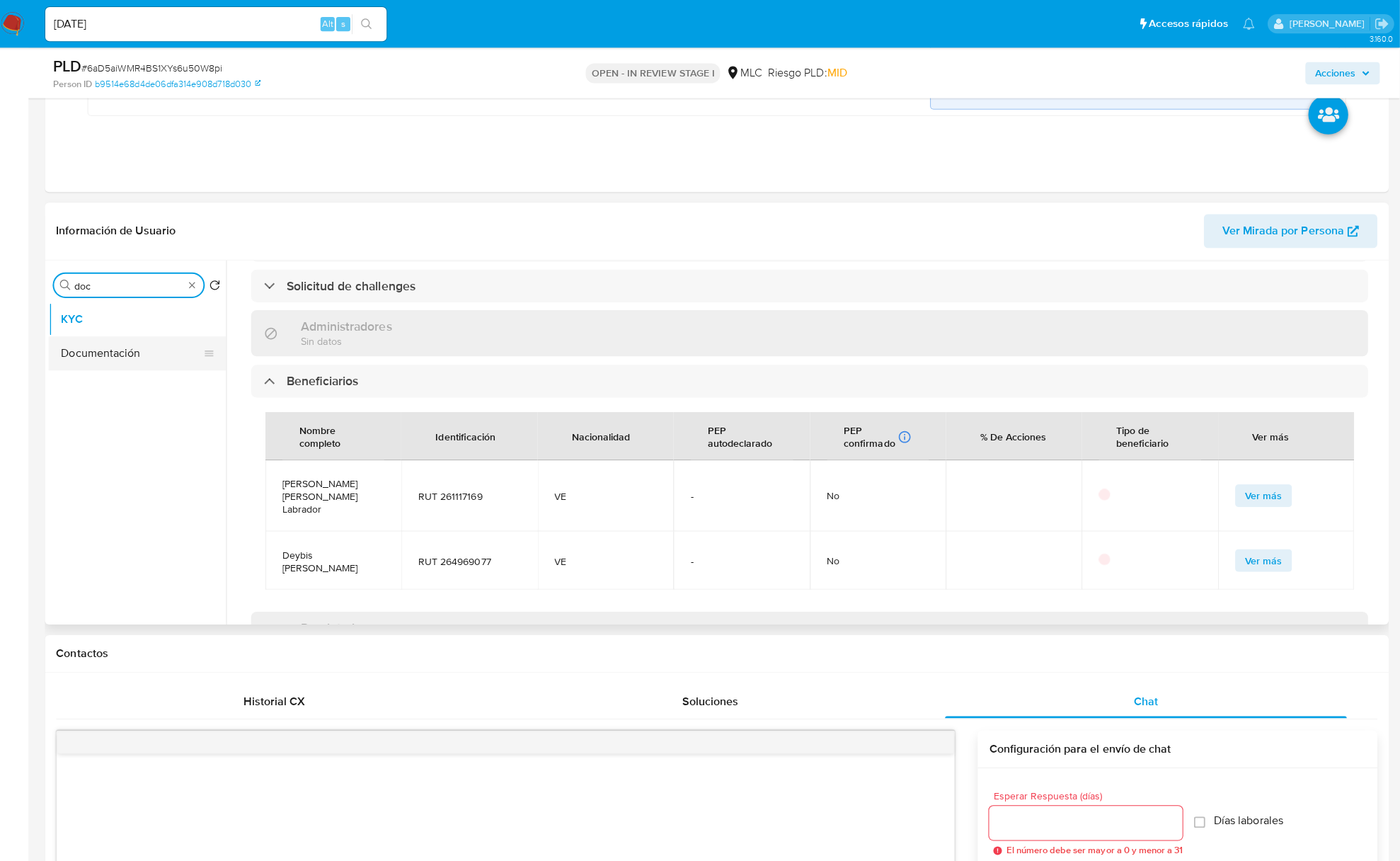
type input "doc"
click at [139, 344] on button "Documentación" at bounding box center [137, 352] width 165 height 34
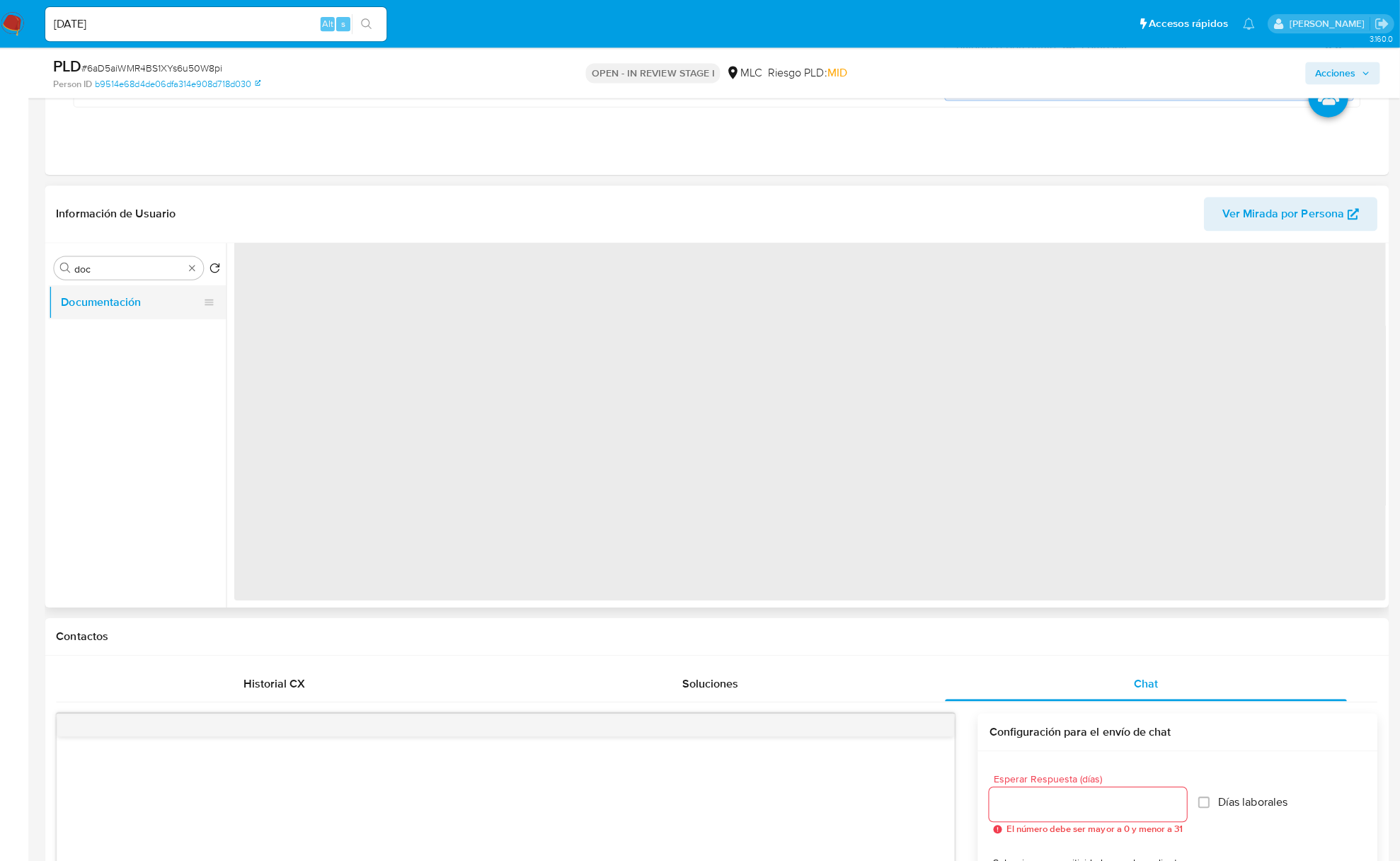
scroll to position [0, 0]
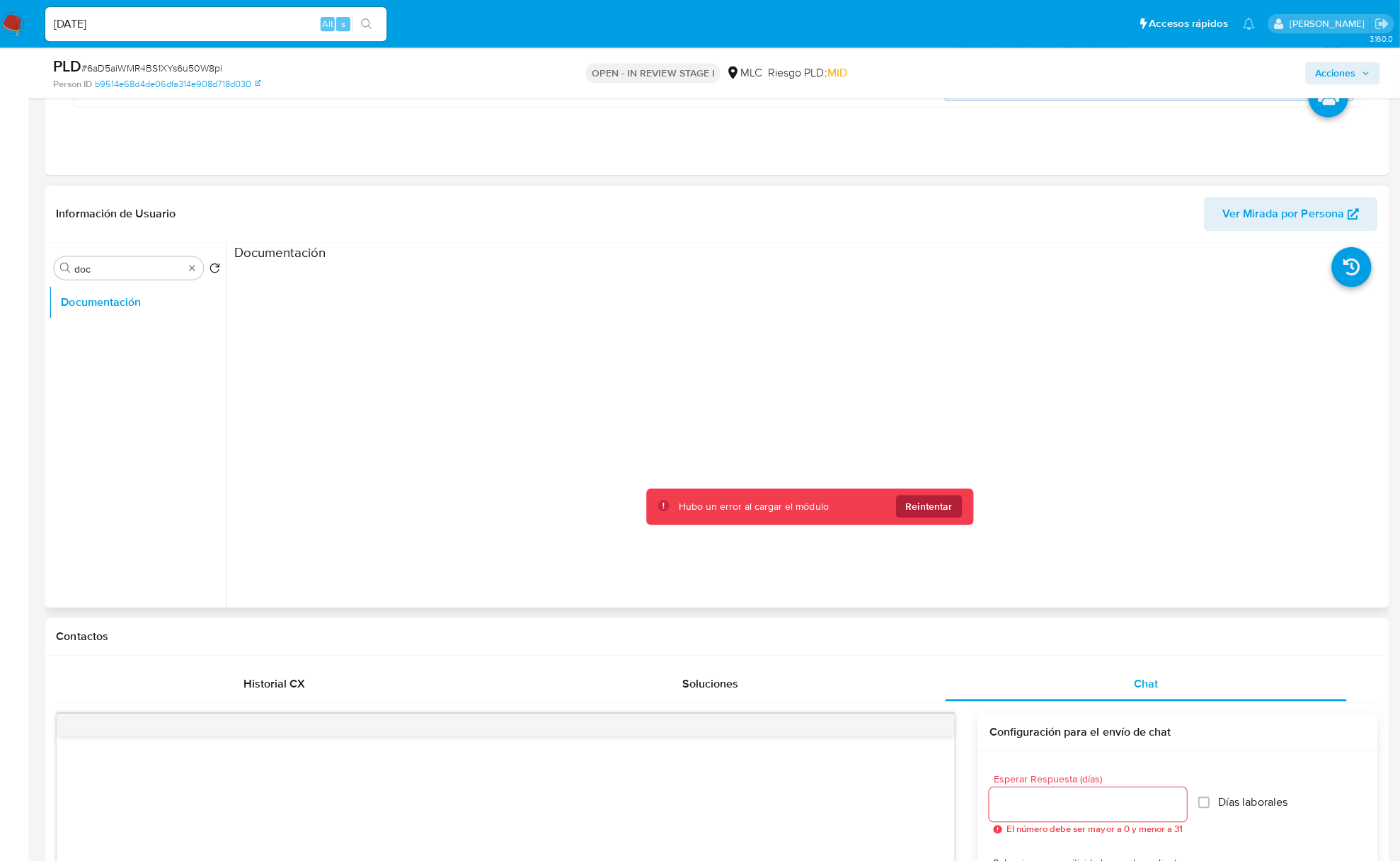
click at [947, 516] on button "Reintentar" at bounding box center [931, 504] width 66 height 23
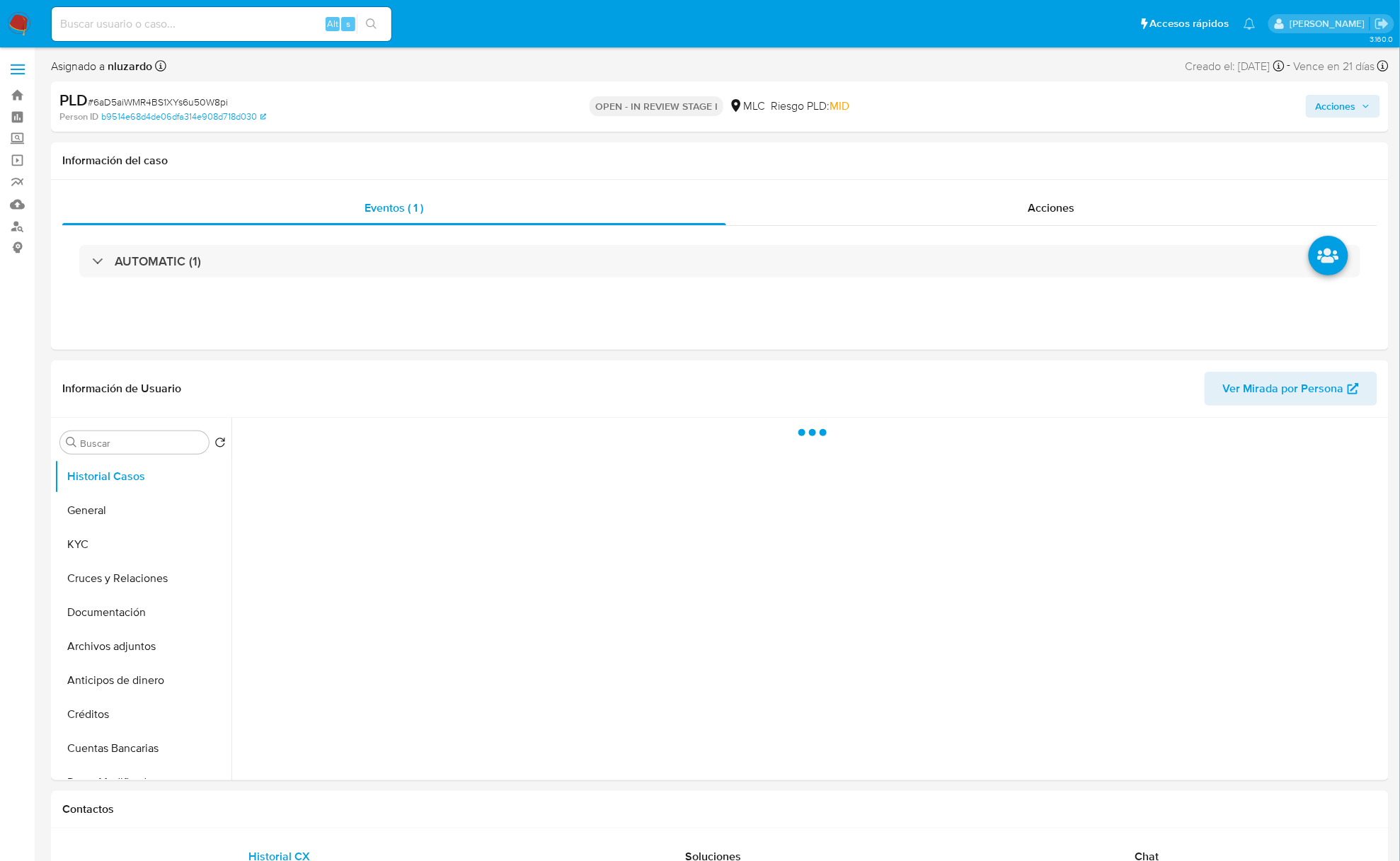
select select "10"
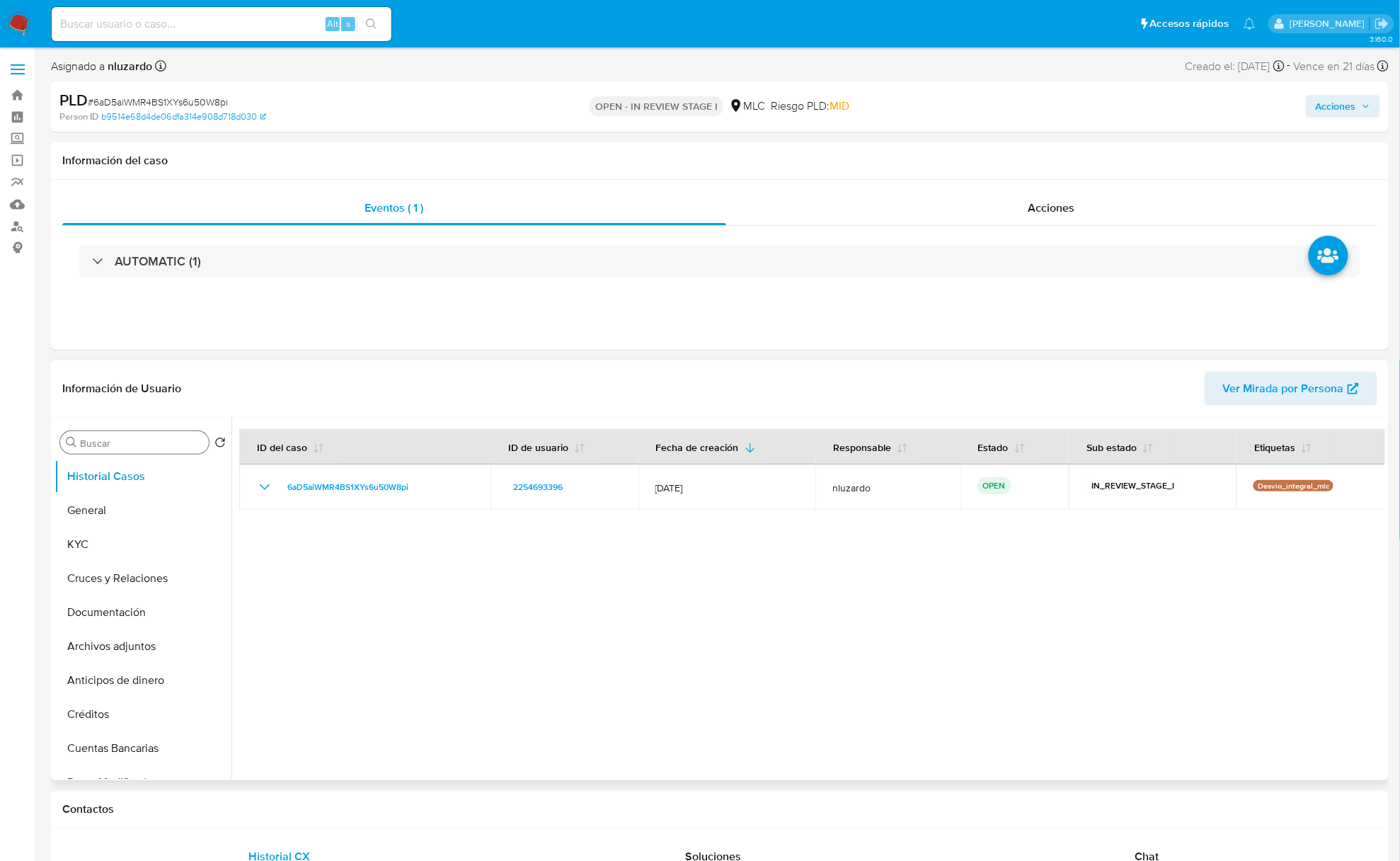
click at [129, 440] on input "Buscar" at bounding box center [141, 443] width 123 height 13
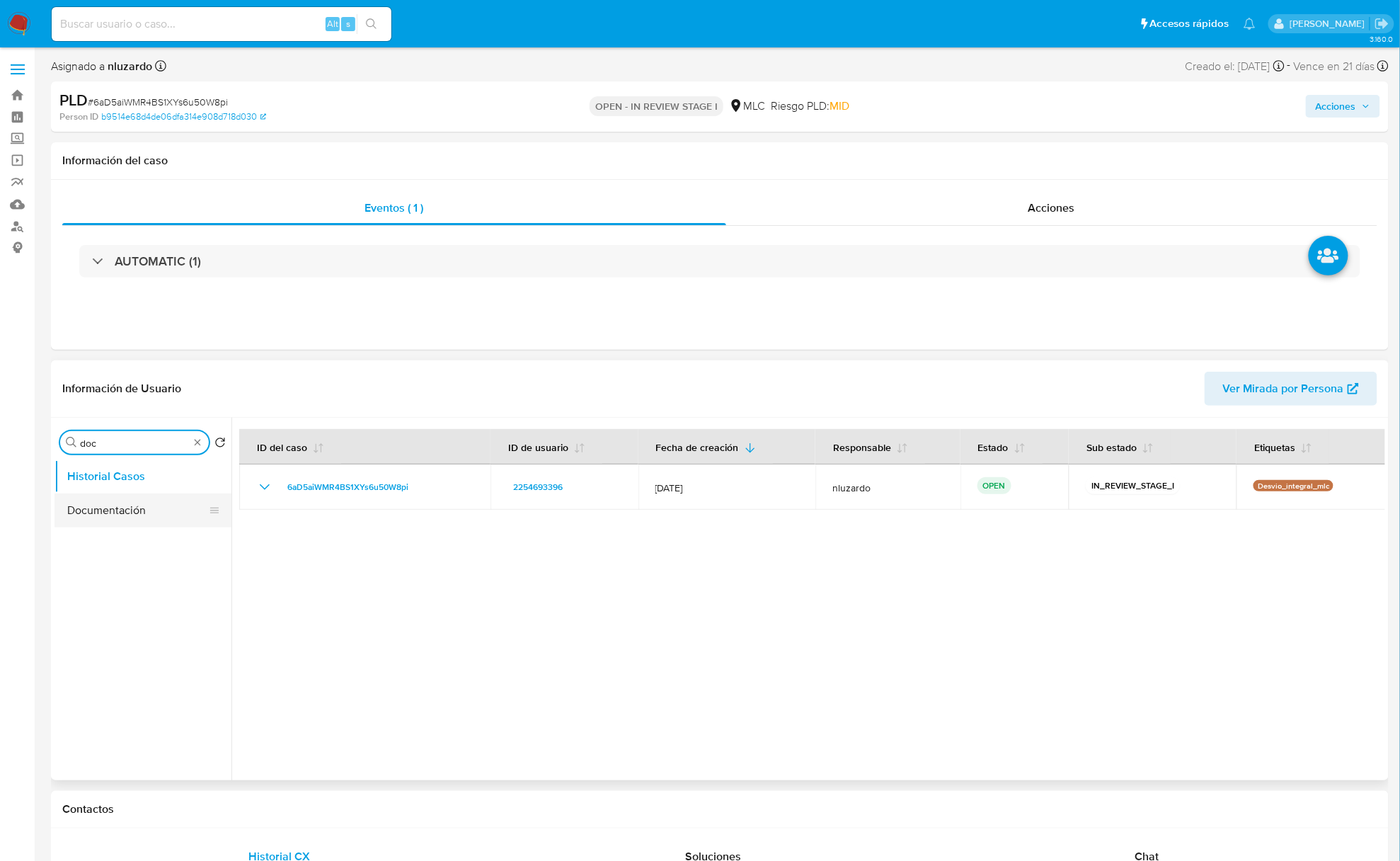
type input "doc"
click at [117, 505] on button "Documentación" at bounding box center [137, 510] width 165 height 34
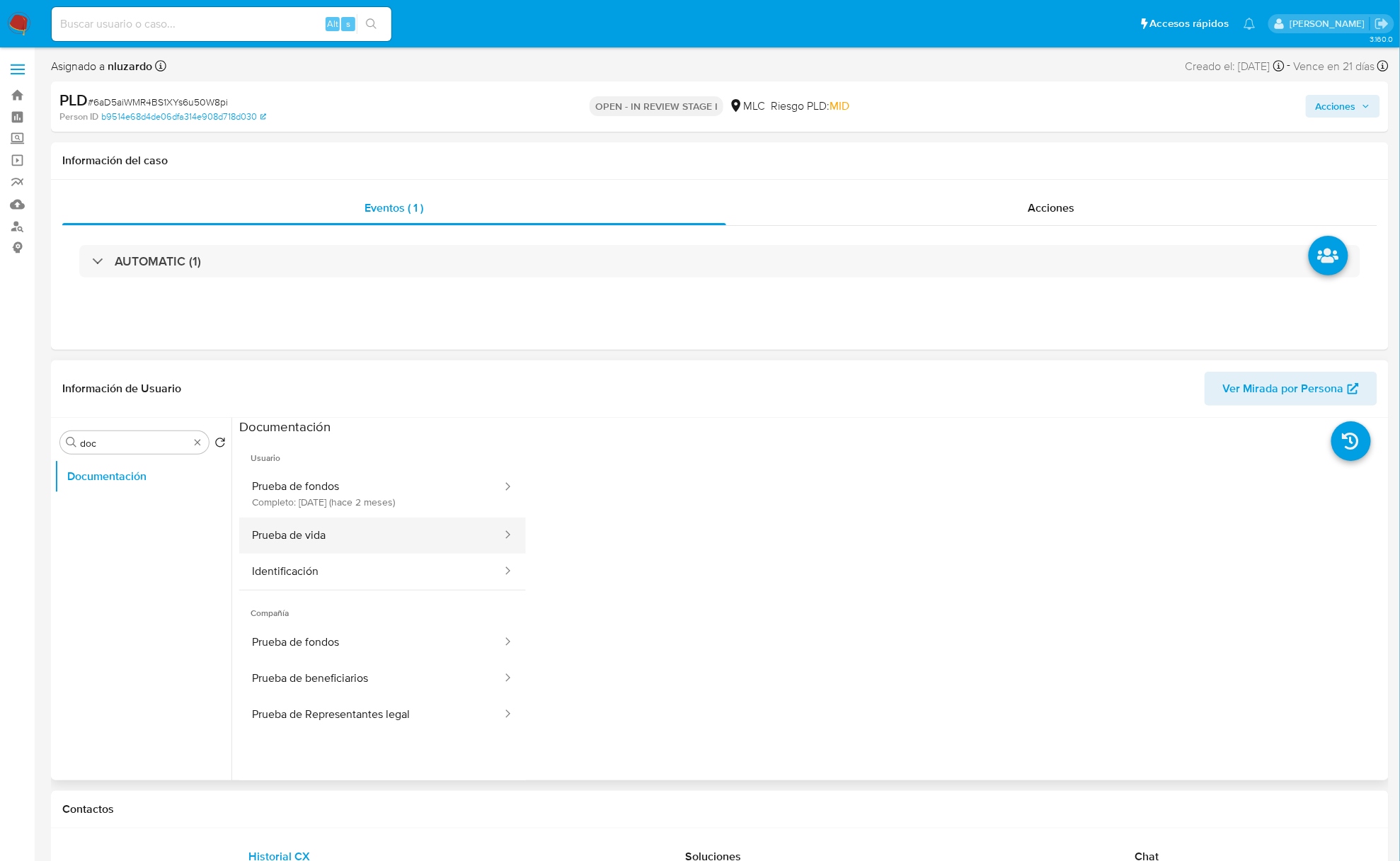
click at [332, 541] on button "Prueba de vida" at bounding box center [371, 535] width 264 height 36
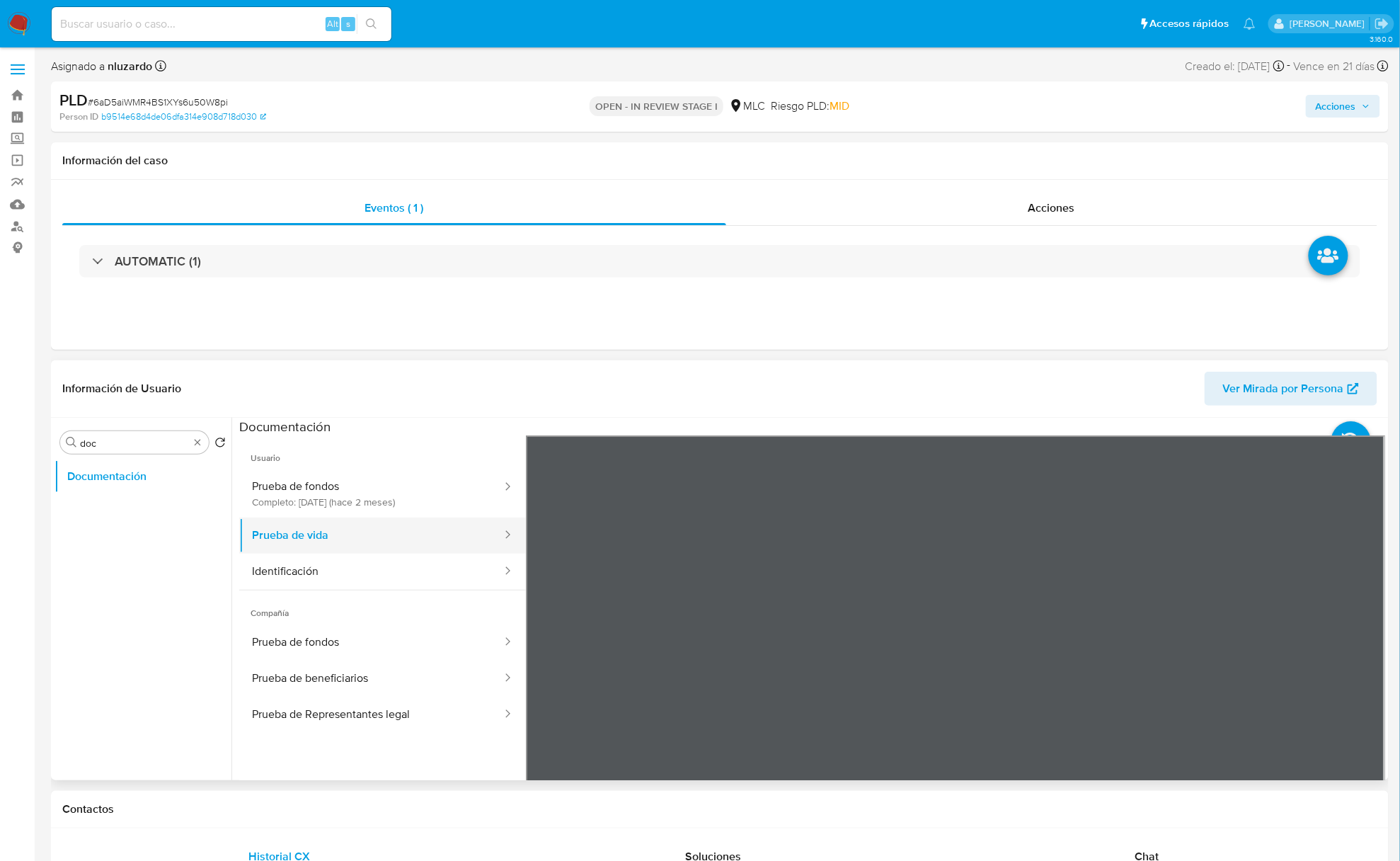
click at [357, 521] on button "Prueba de vida" at bounding box center [371, 535] width 264 height 36
click at [365, 506] on button "Prueba de fondos Completo: [DATE] (hace 2 meses)" at bounding box center [371, 493] width 264 height 48
click at [132, 444] on input "doc" at bounding box center [134, 443] width 109 height 13
click at [132, 444] on input "A" at bounding box center [134, 443] width 109 height 13
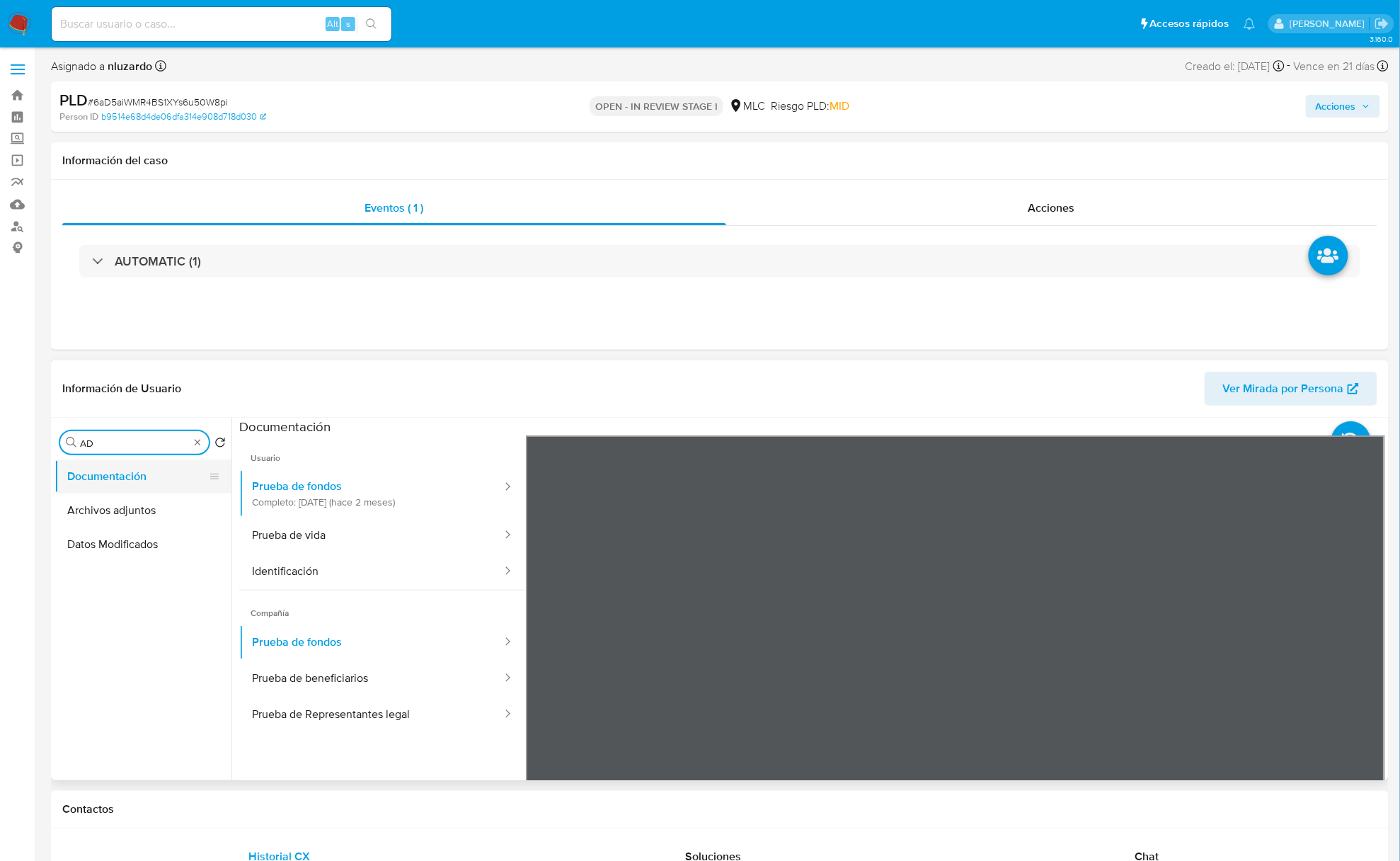
type input "AD"
click at [126, 477] on button "Documentación" at bounding box center [137, 476] width 165 height 34
click at [131, 499] on button "Archivos adjuntos" at bounding box center [142, 510] width 177 height 34
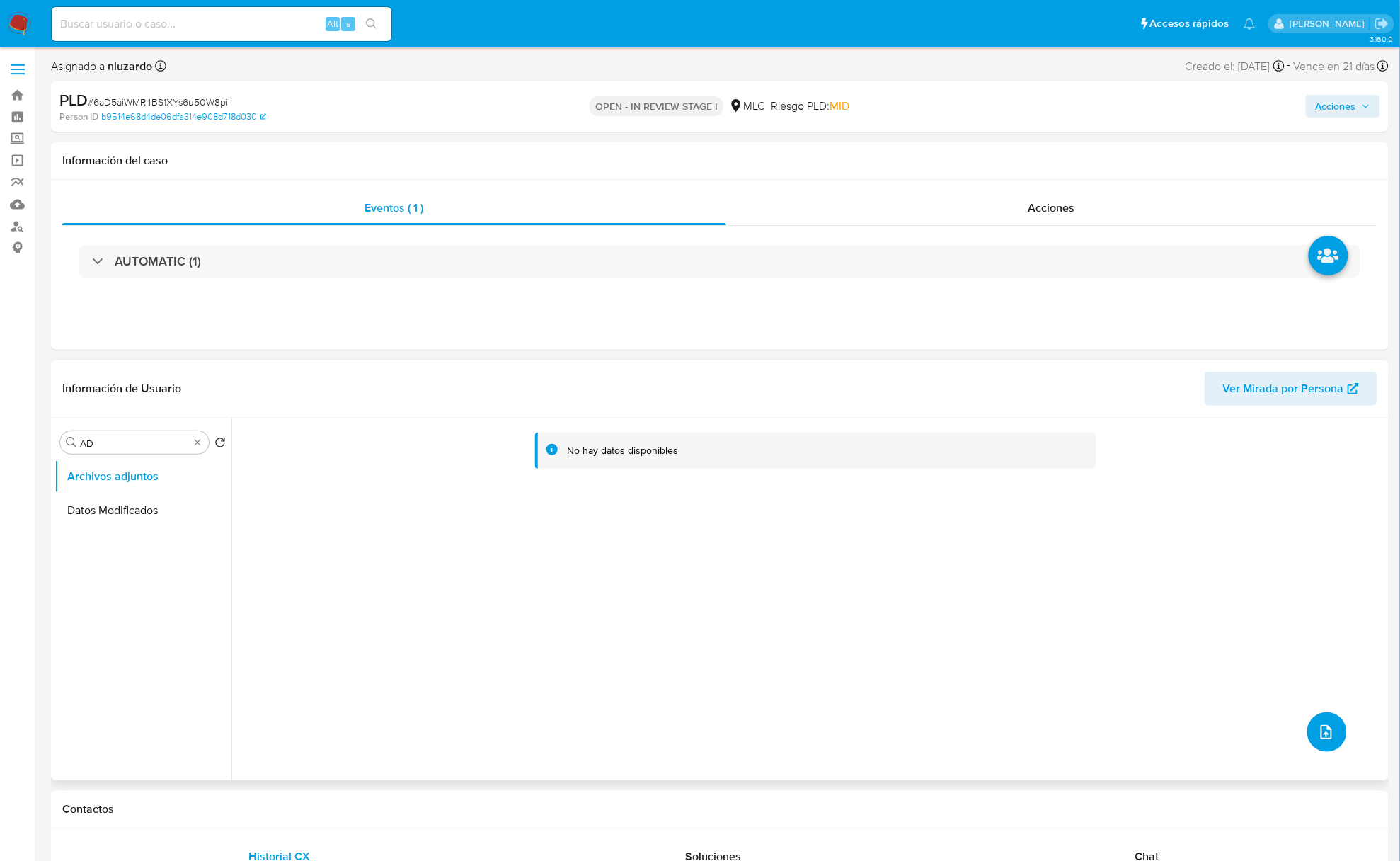
click at [1323, 725] on icon "upload-file" at bounding box center [1326, 732] width 17 height 17
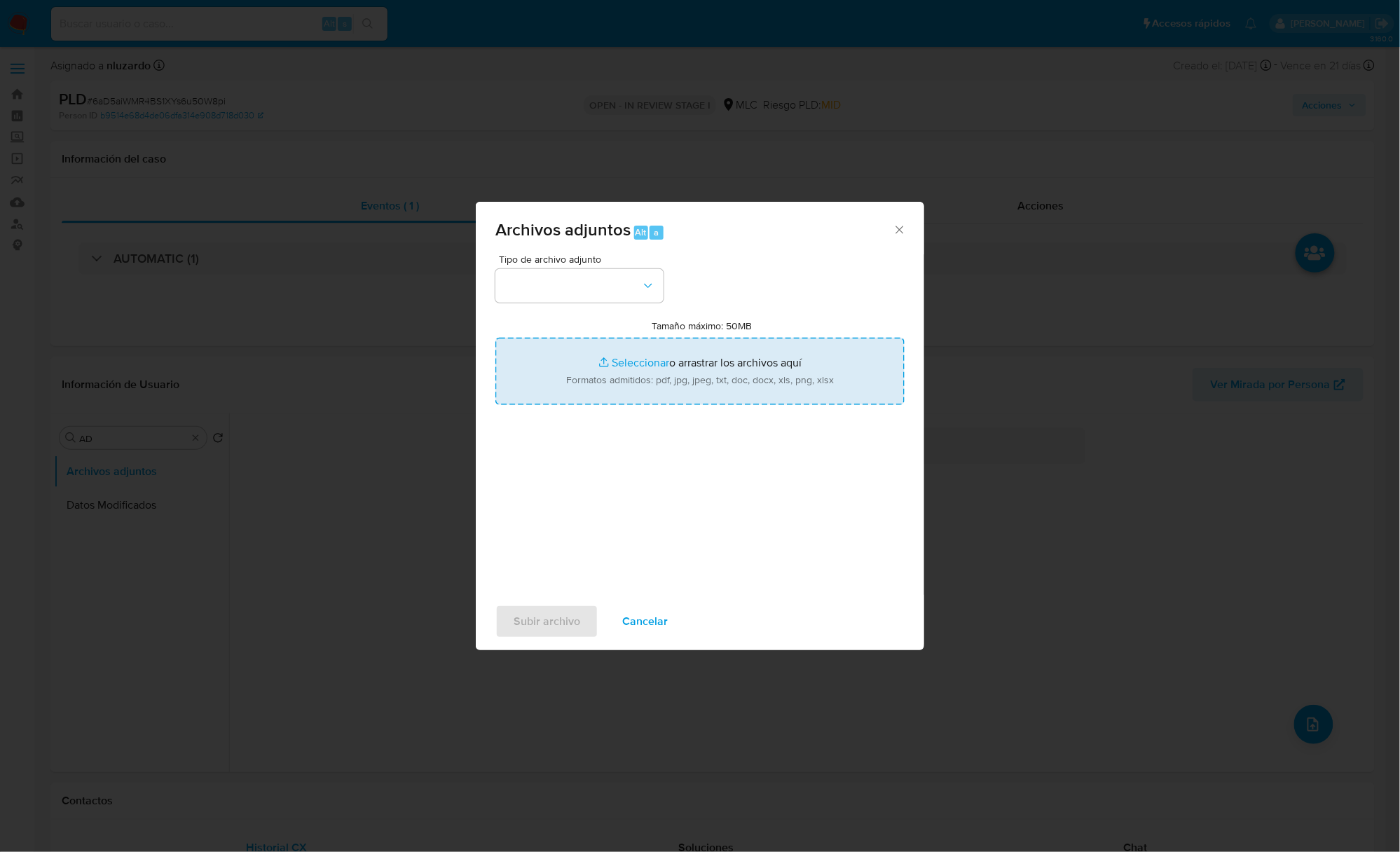
type input "C:\fakepath\2254693396_Tablas Transaccionales 1.4.0.xlsx"
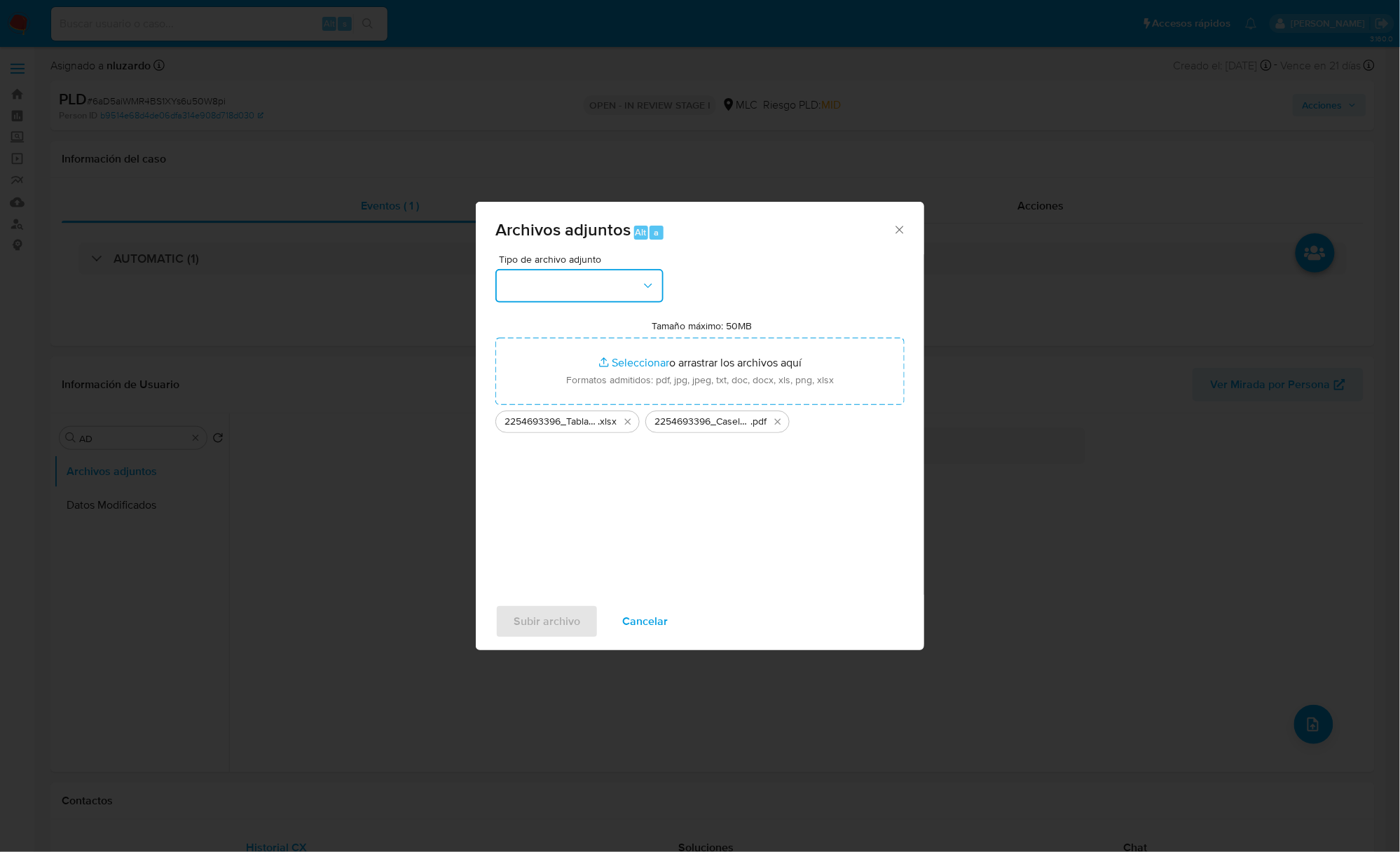
click at [621, 274] on button "button" at bounding box center [580, 286] width 168 height 33
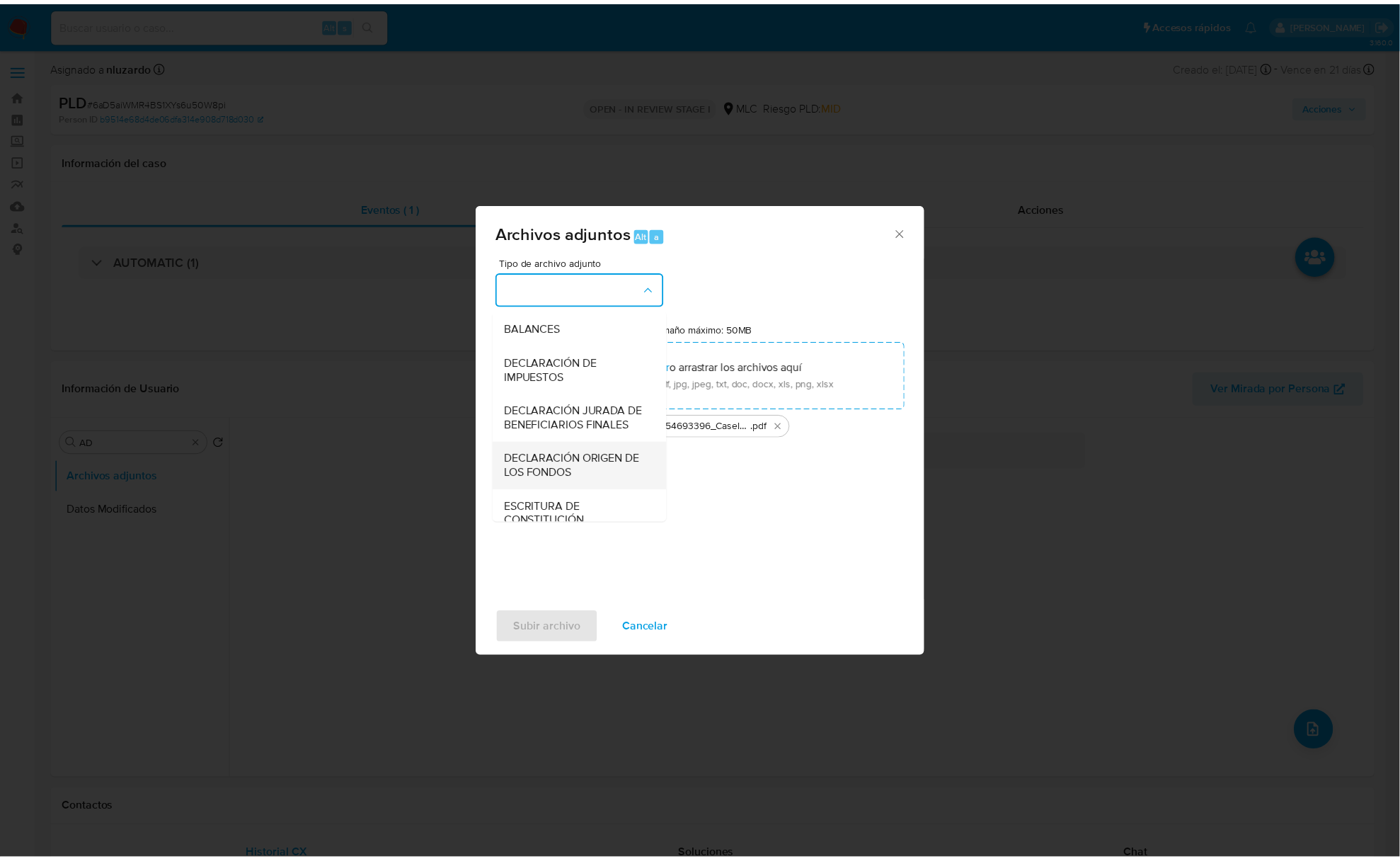
scroll to position [211, 0]
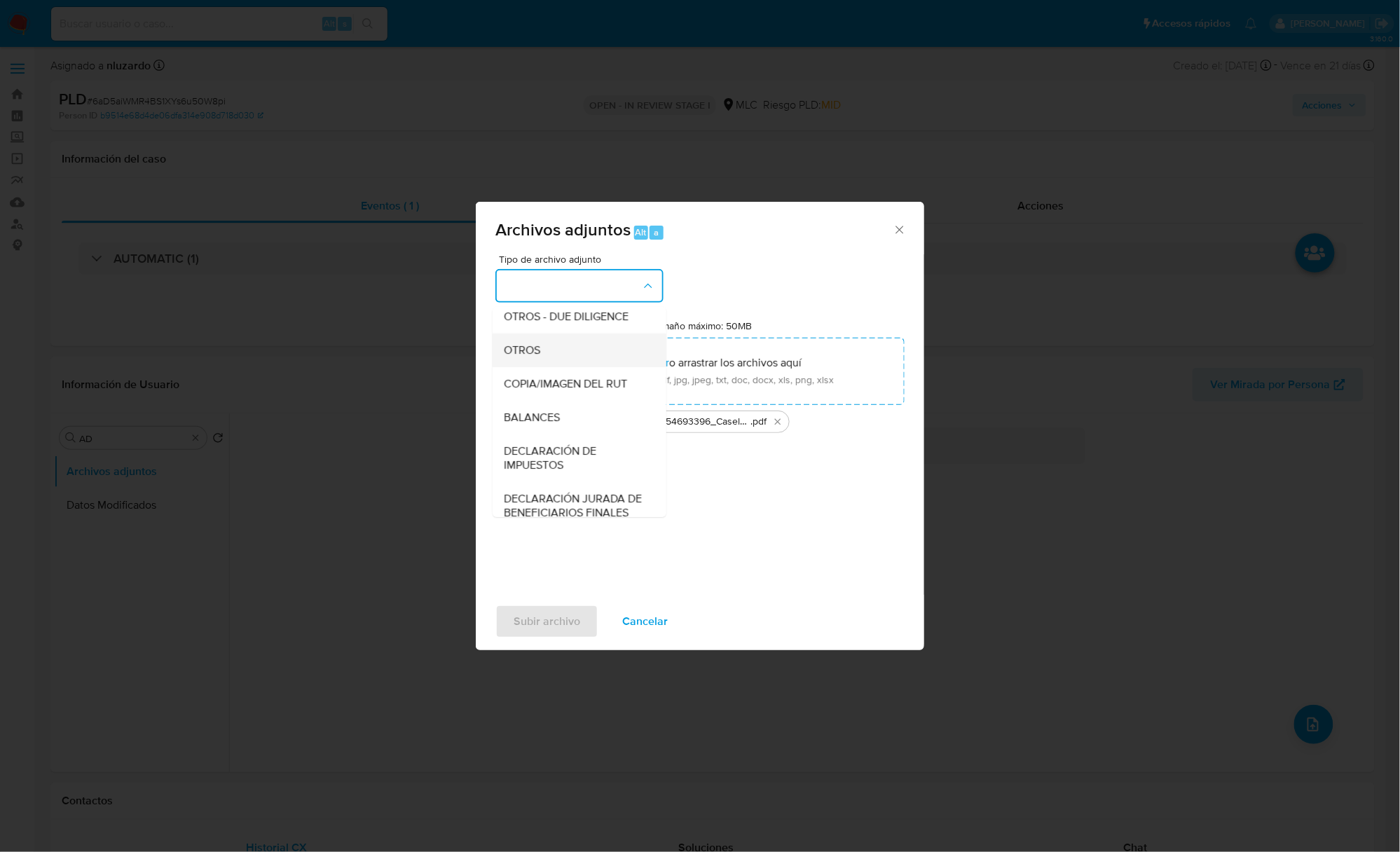
click at [536, 354] on div "OTROS" at bounding box center [575, 350] width 143 height 33
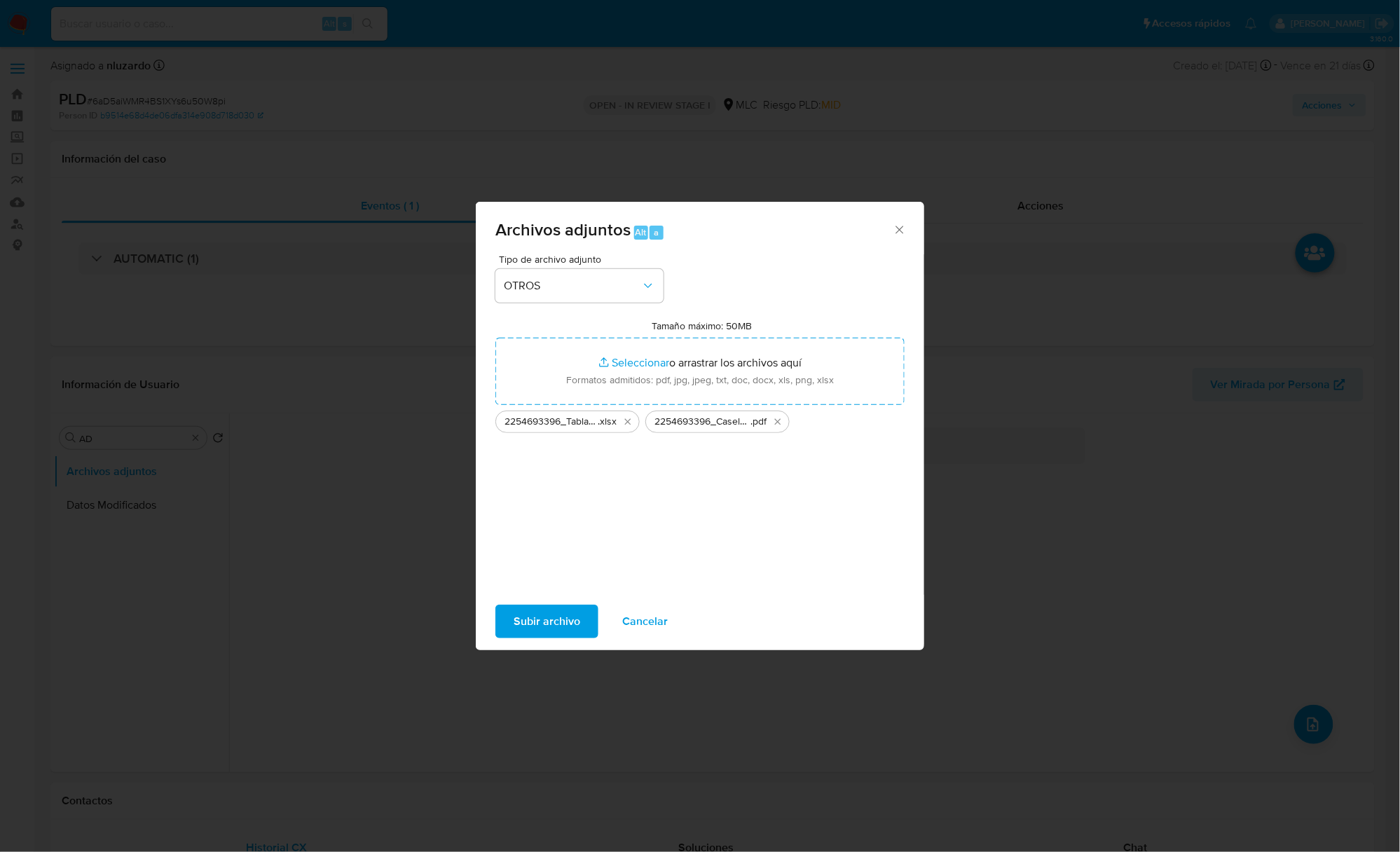
click at [542, 618] on span "Subir archivo" at bounding box center [547, 622] width 67 height 31
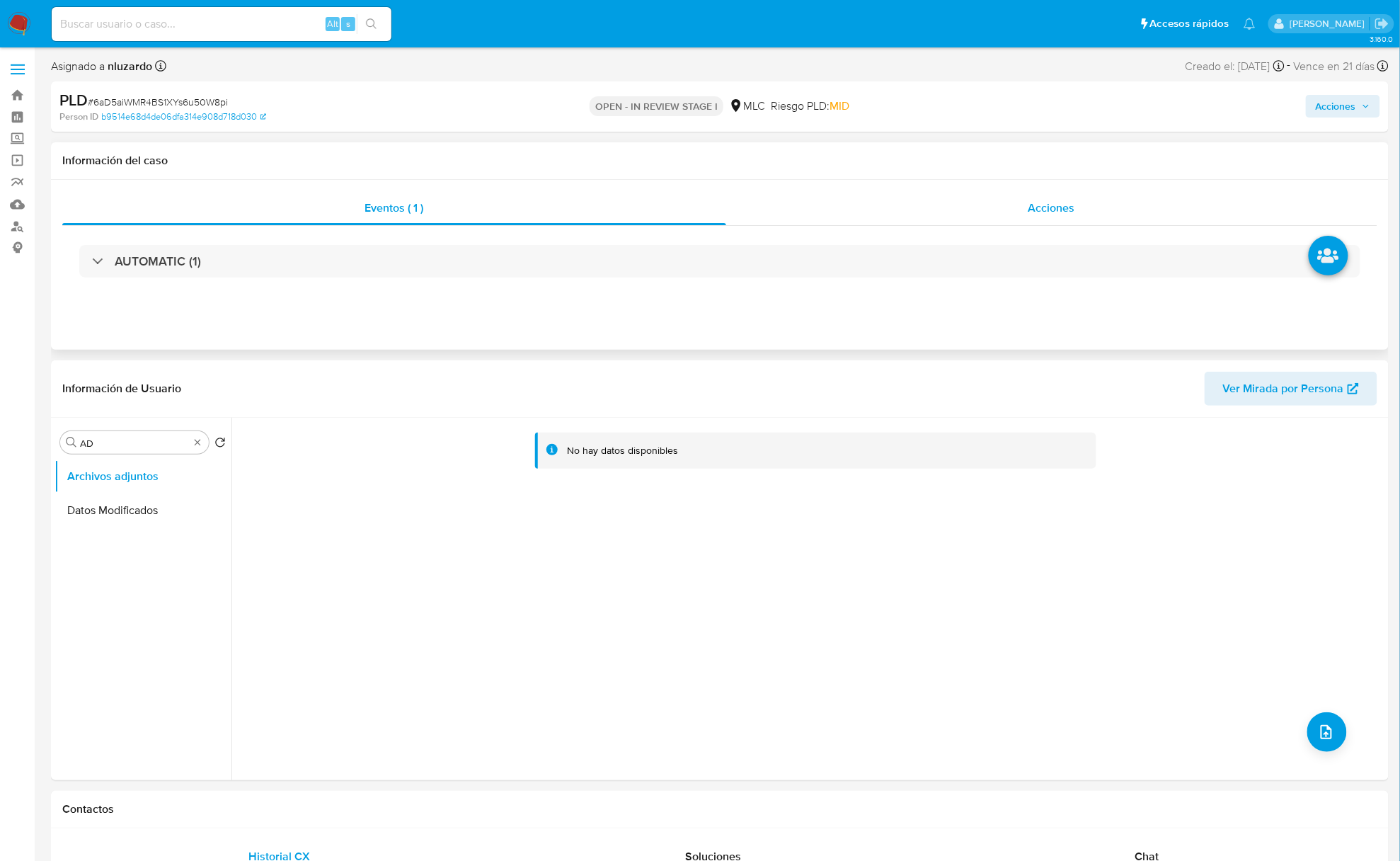
click at [1081, 224] on div "Acciones" at bounding box center [1052, 208] width 652 height 34
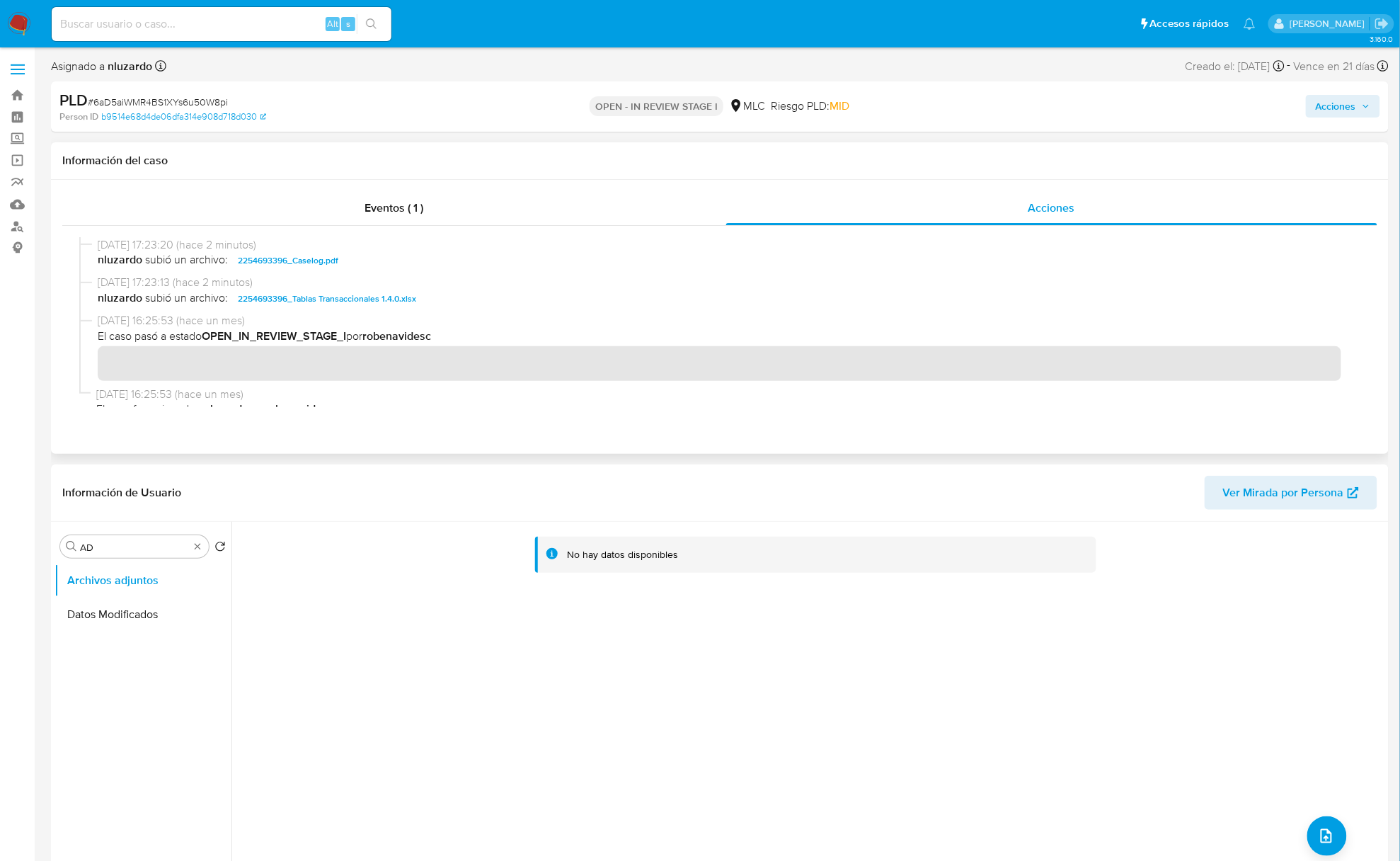
click at [385, 264] on span "nluzardo subió un archivo: 2254693396_Caselog.pdf" at bounding box center [727, 260] width 1258 height 17
click at [385, 262] on span "nluzardo subió un archivo: 2254693396_Caselog.pdf" at bounding box center [727, 260] width 1258 height 17
click at [1359, 106] on span "Acciones" at bounding box center [1343, 106] width 54 height 20
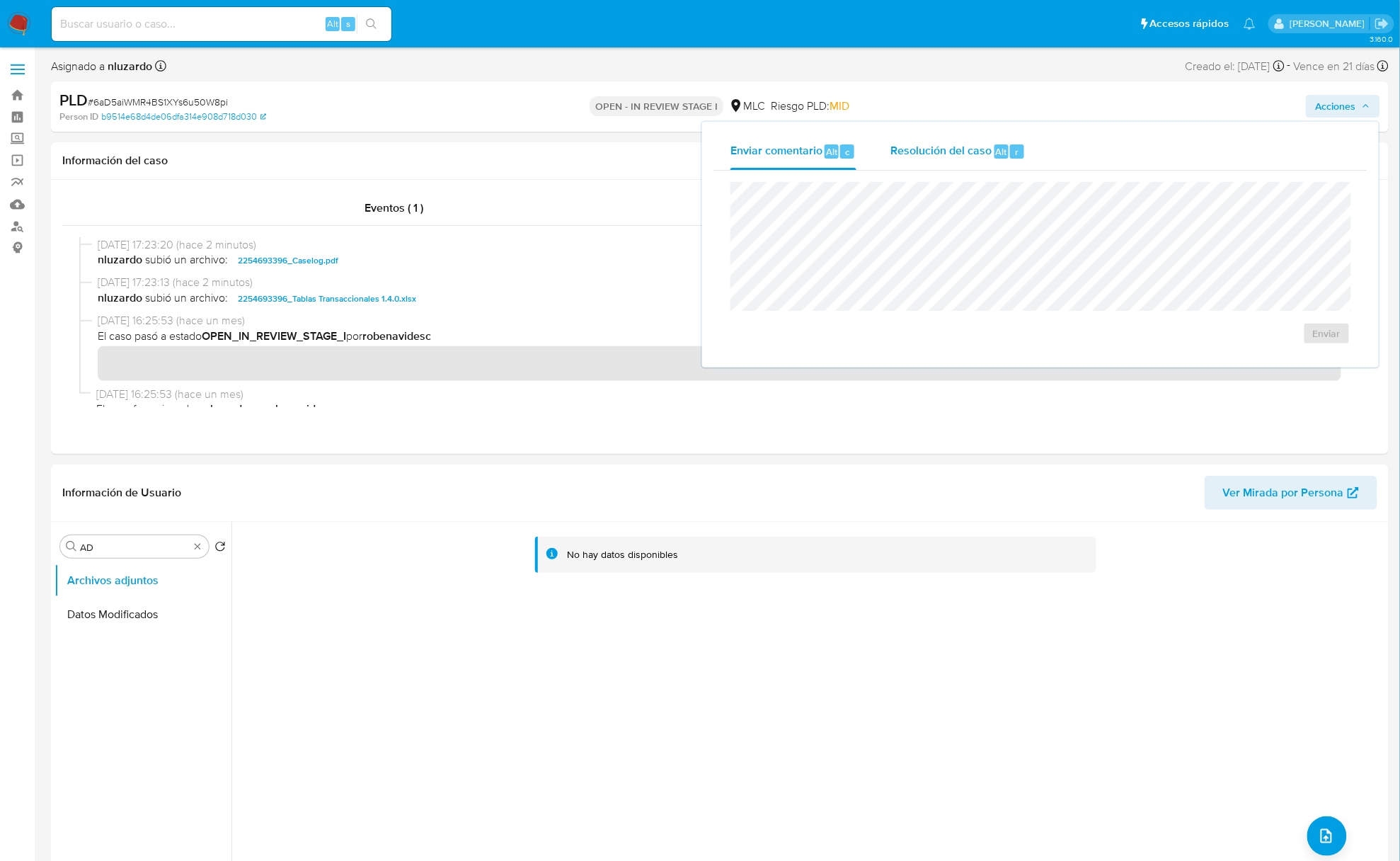
drag, startPoint x: 934, startPoint y: 143, endPoint x: 931, endPoint y: 159, distance: 16.3
click at [933, 147] on span "Resolución del caso" at bounding box center [941, 151] width 101 height 16
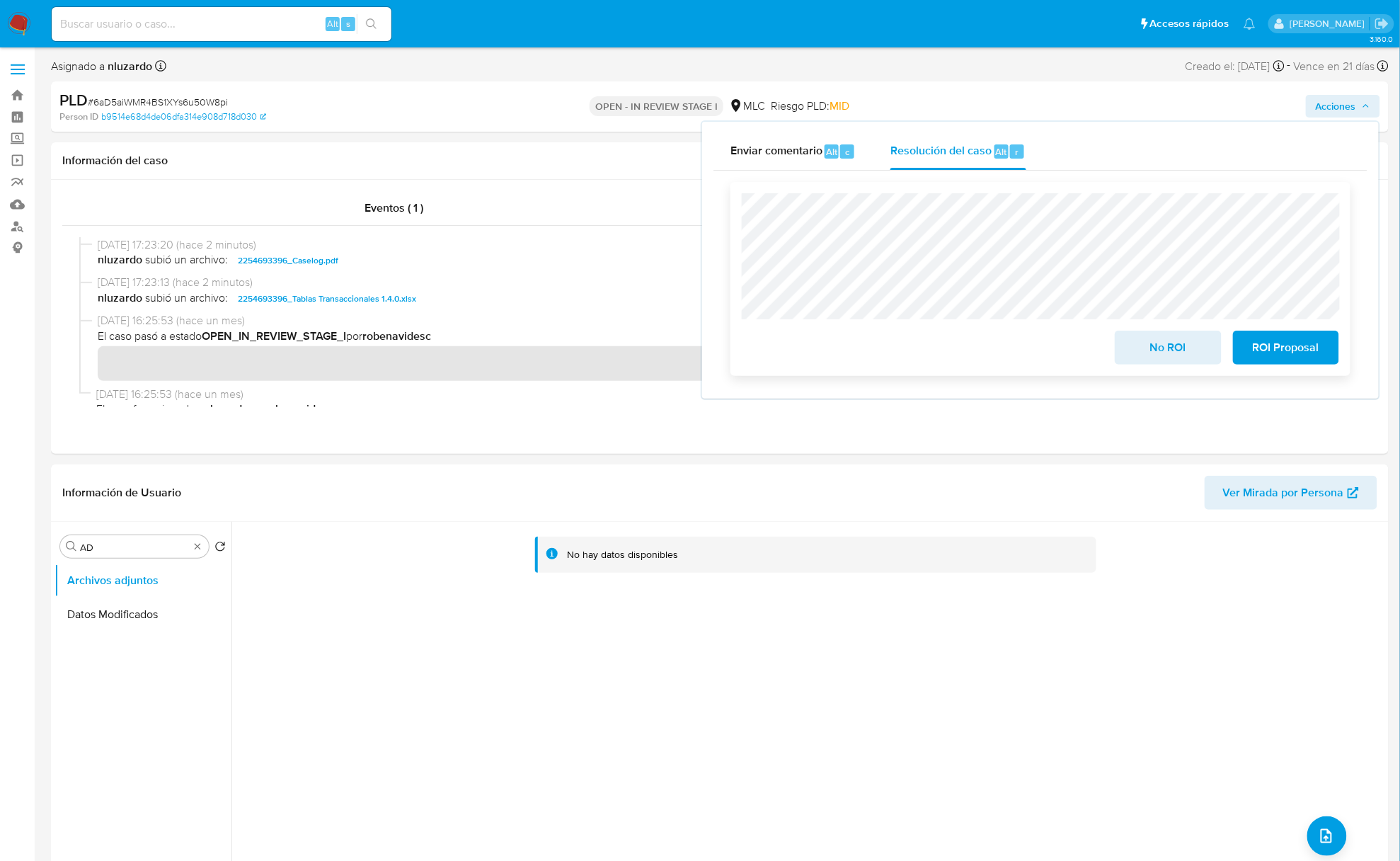
click at [1162, 360] on span "No ROI" at bounding box center [1168, 348] width 70 height 31
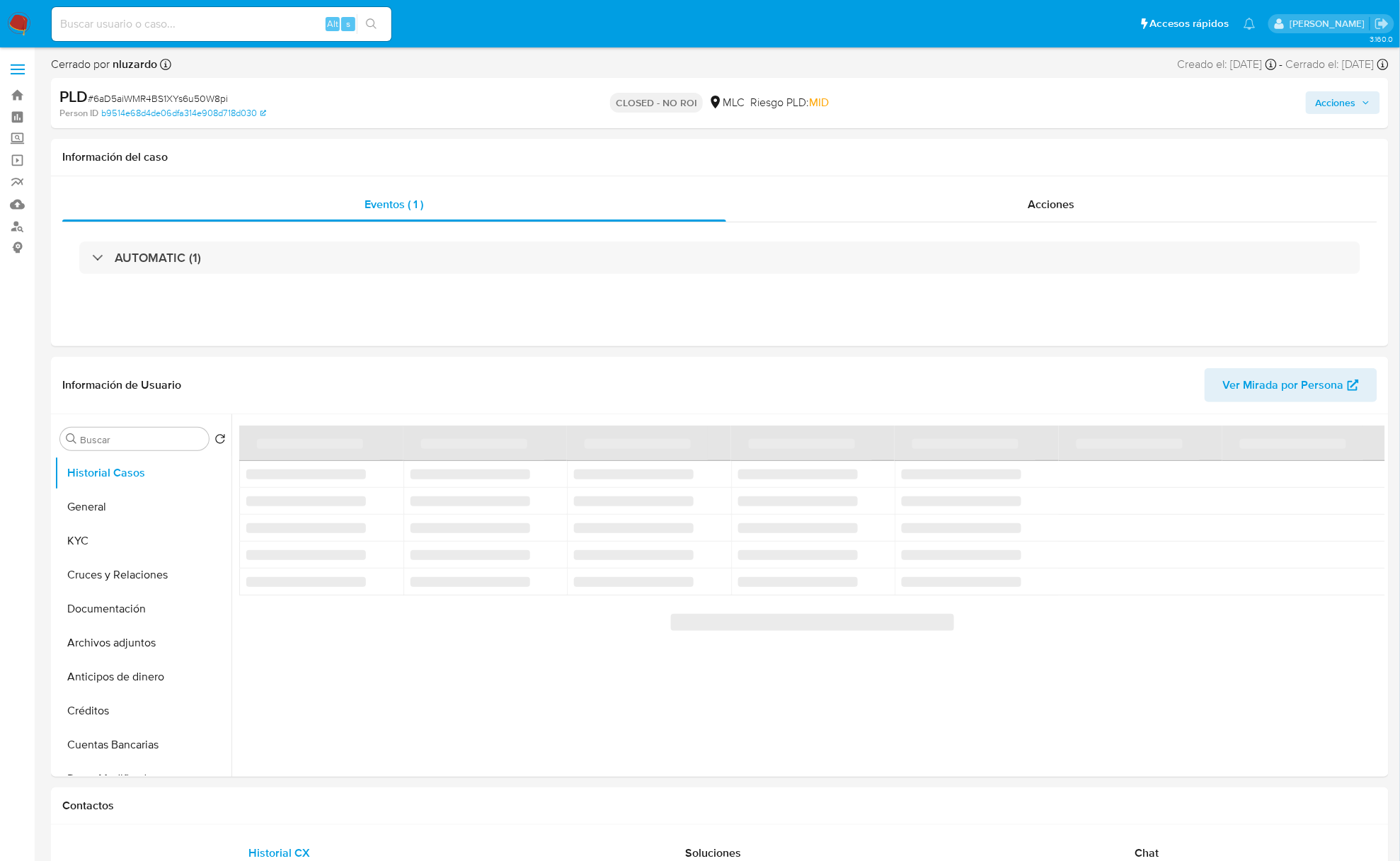
select select "10"
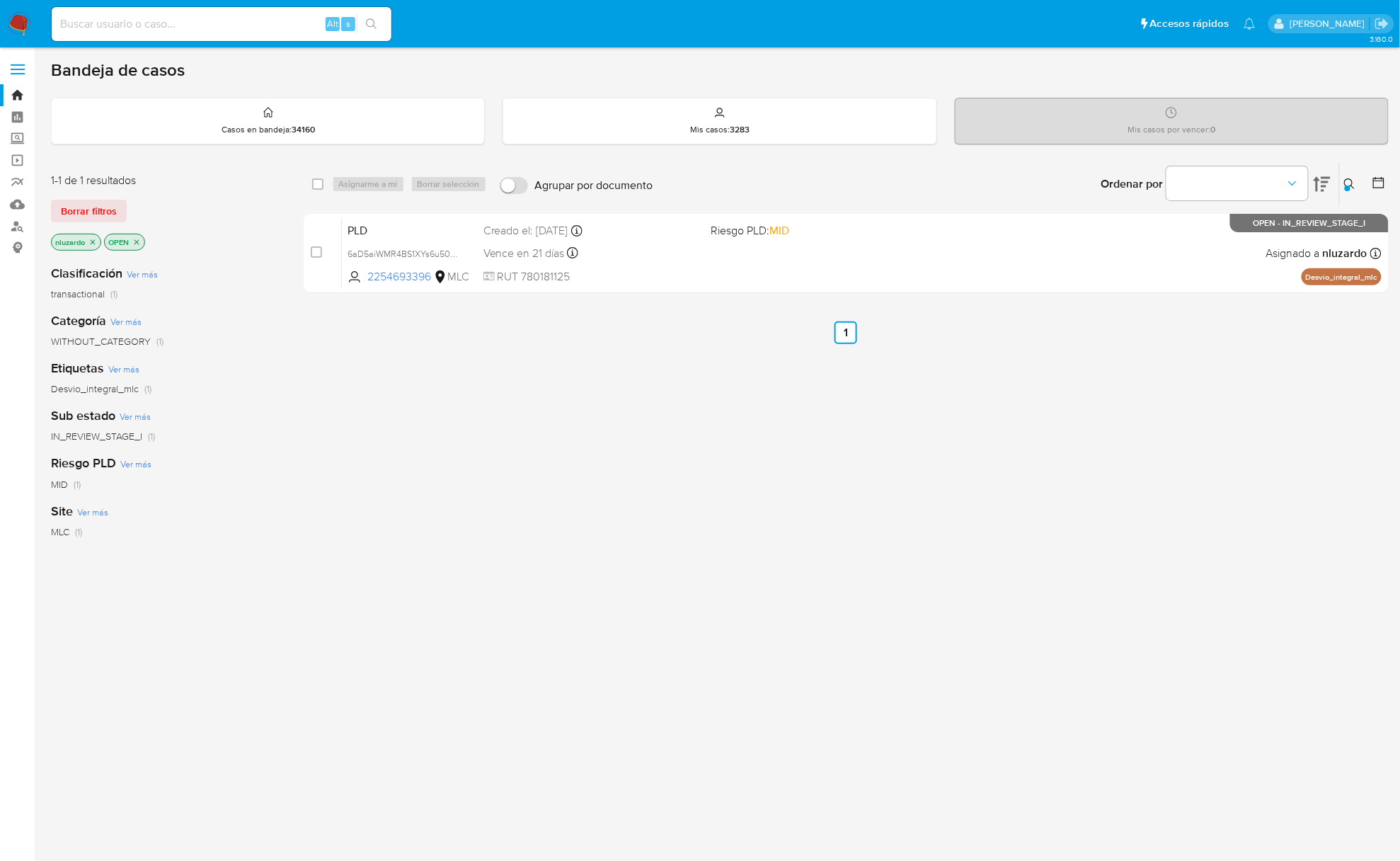
click at [1343, 188] on button at bounding box center [1352, 184] width 24 height 17
click at [1349, 185] on div at bounding box center [1347, 188] width 5 height 5
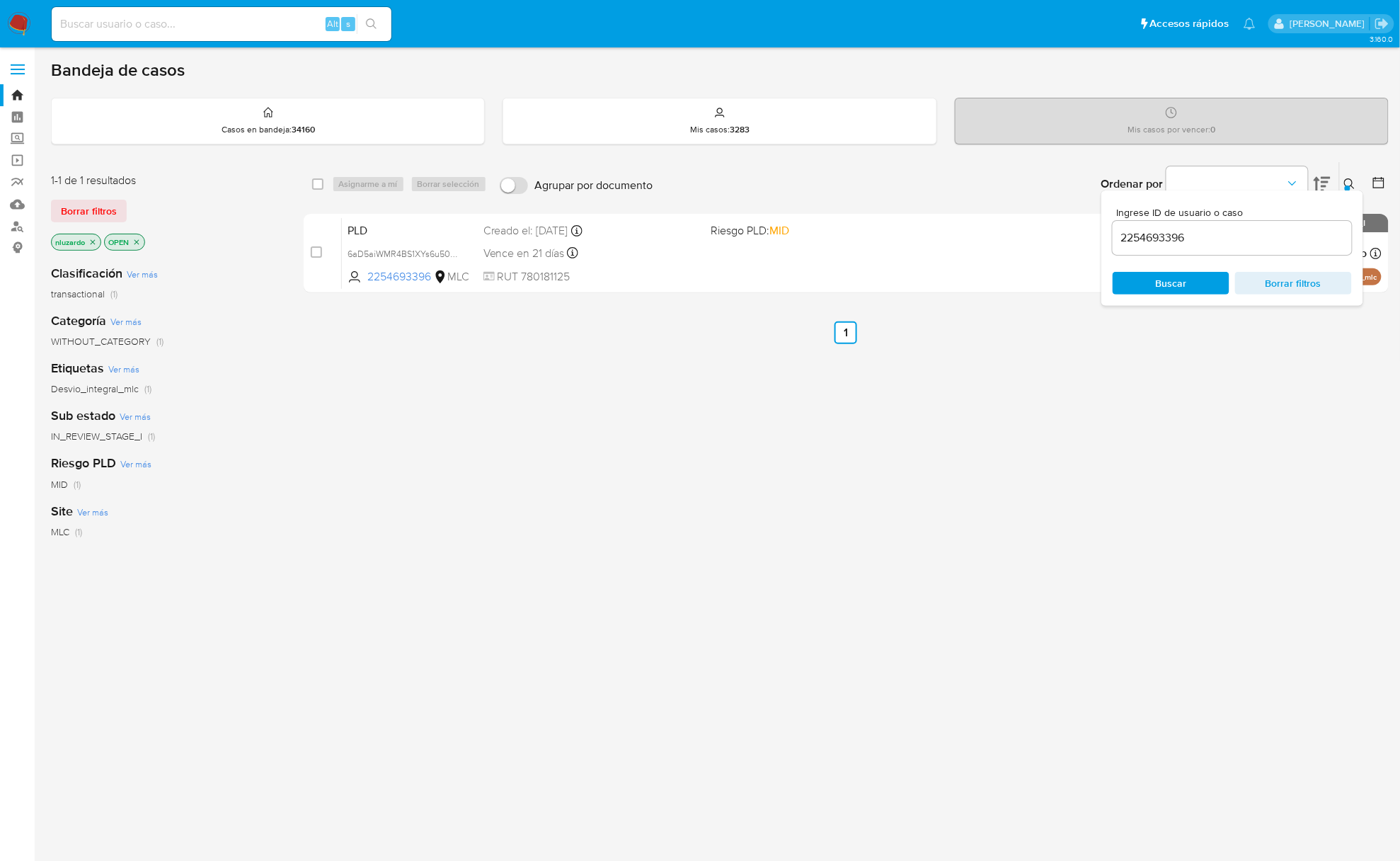
click at [1184, 235] on input "2254693396" at bounding box center [1232, 238] width 239 height 18
type input "1649266927"
click at [1179, 282] on span "Buscar" at bounding box center [1171, 283] width 31 height 23
click at [1348, 179] on icon at bounding box center [1349, 184] width 11 height 11
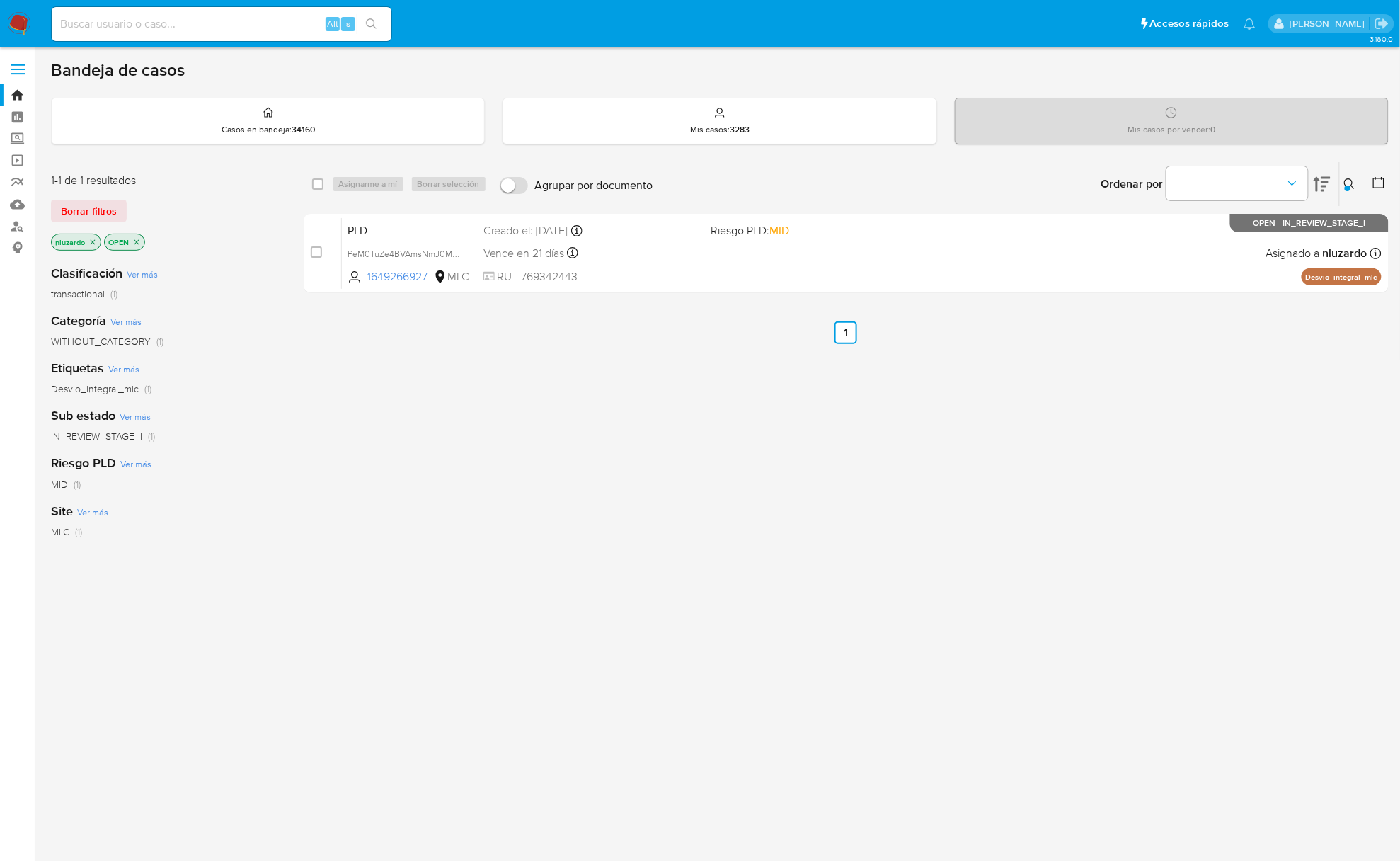
click at [1009, 408] on div "select-all-cases-checkbox Asignarme a mí Borrar selección Agrupar por documento…" at bounding box center [846, 482] width 1085 height 641
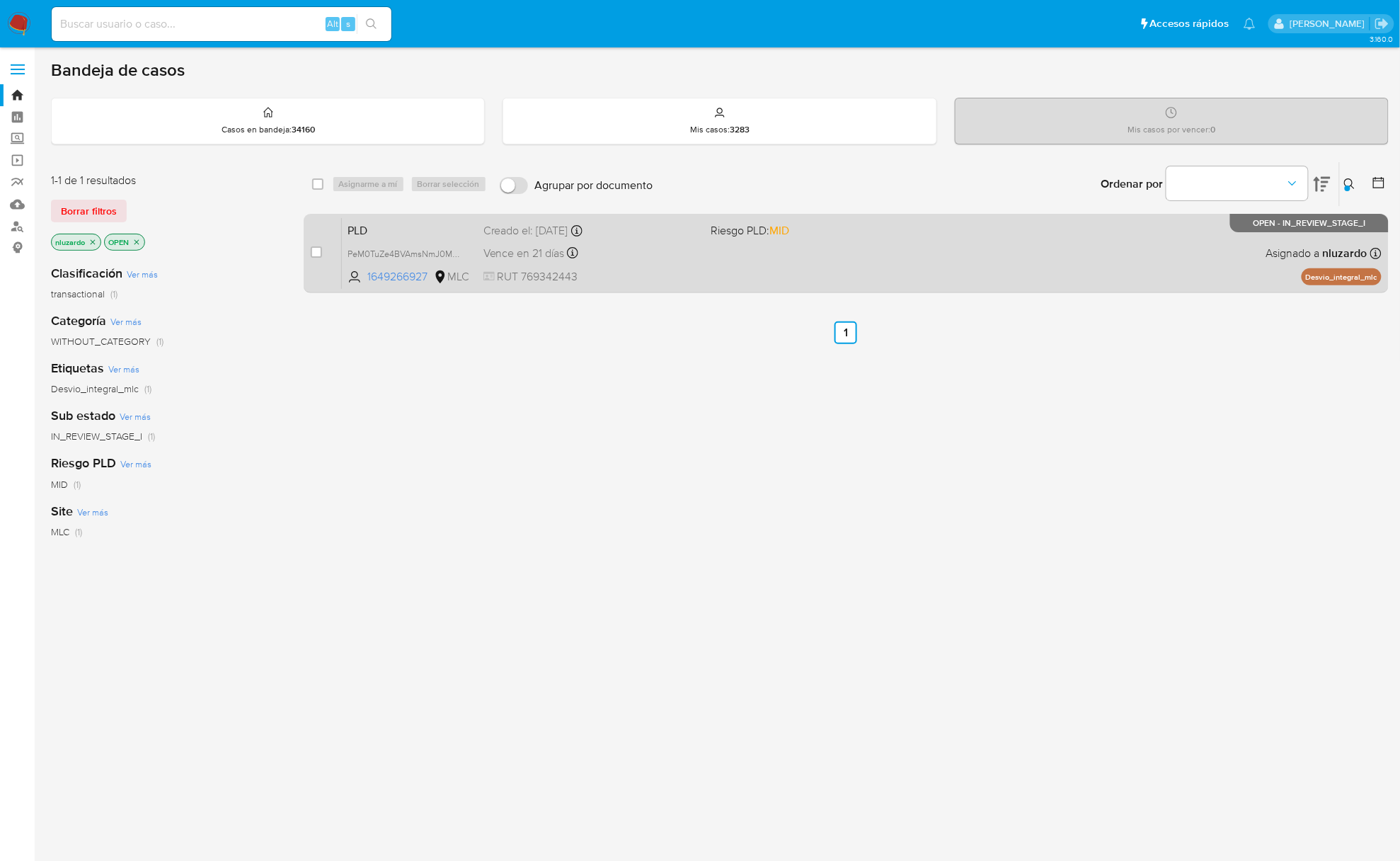
click at [953, 272] on div "PLD PeM0TuZe4BVAmsNmJ0MSbasO 1649266927 MLC Riesgo PLD: MID Creado el: 12/07/20…" at bounding box center [862, 253] width 1040 height 71
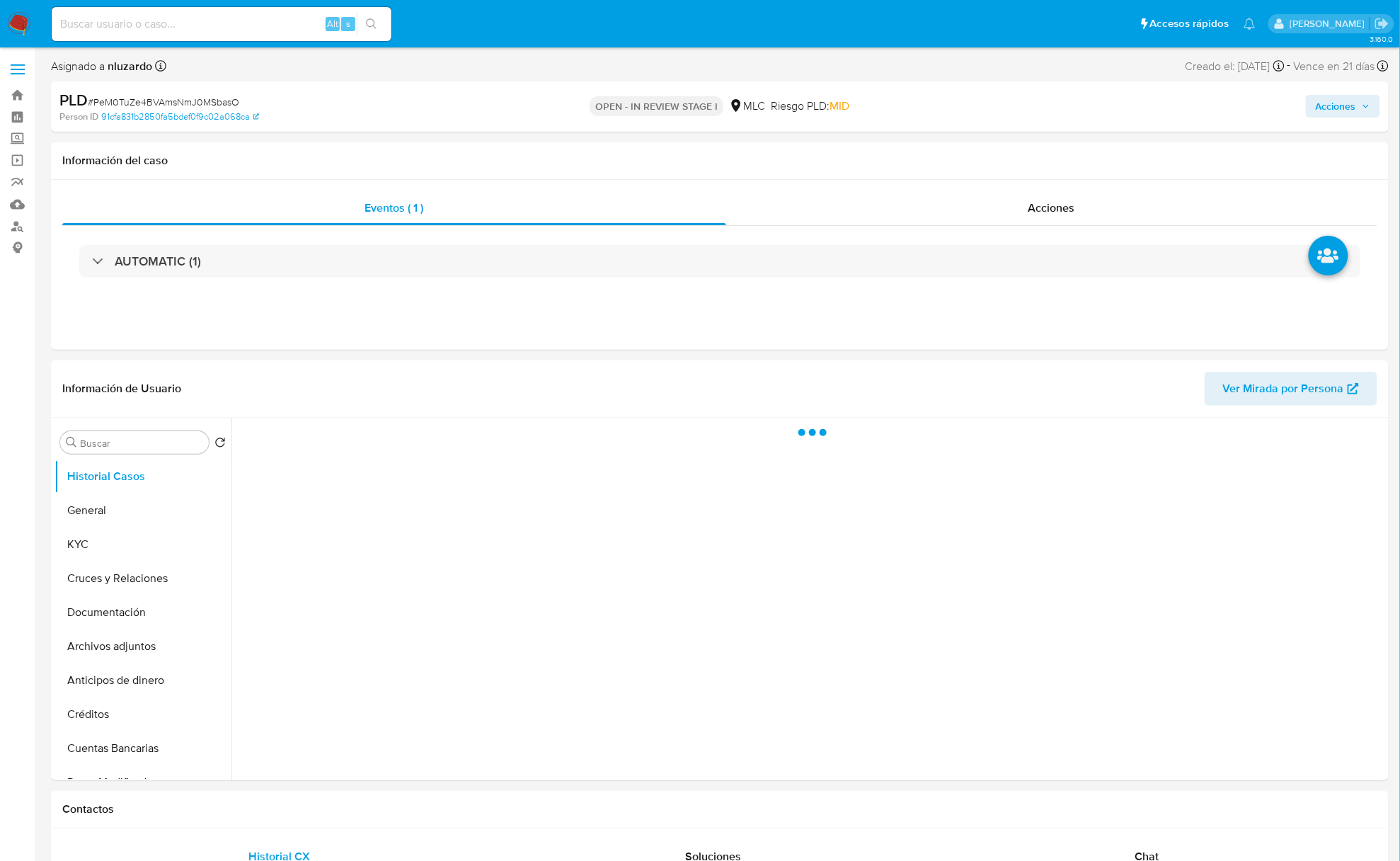
select select "10"
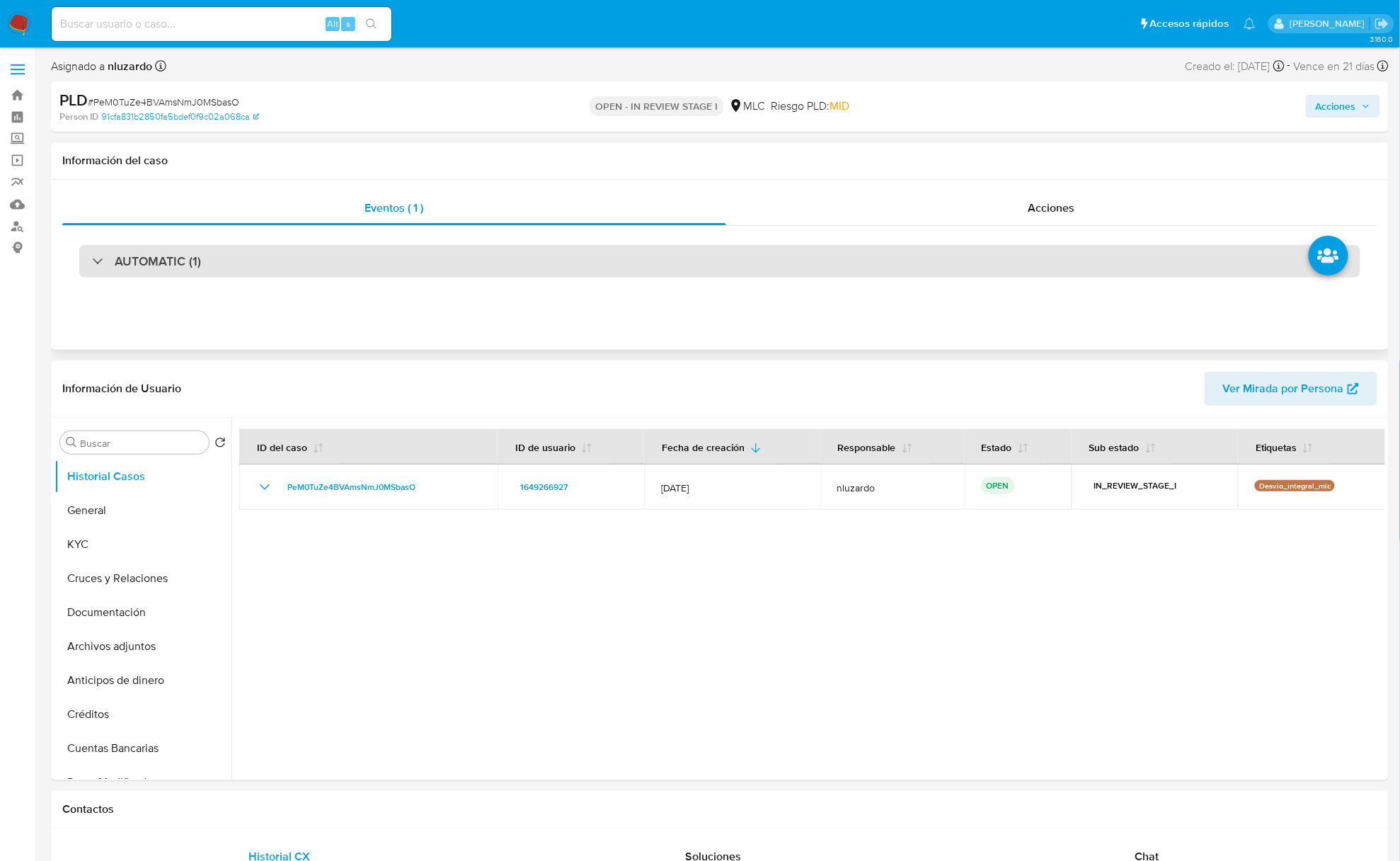
click at [272, 267] on div "AUTOMATIC (1)" at bounding box center [720, 261] width 1281 height 33
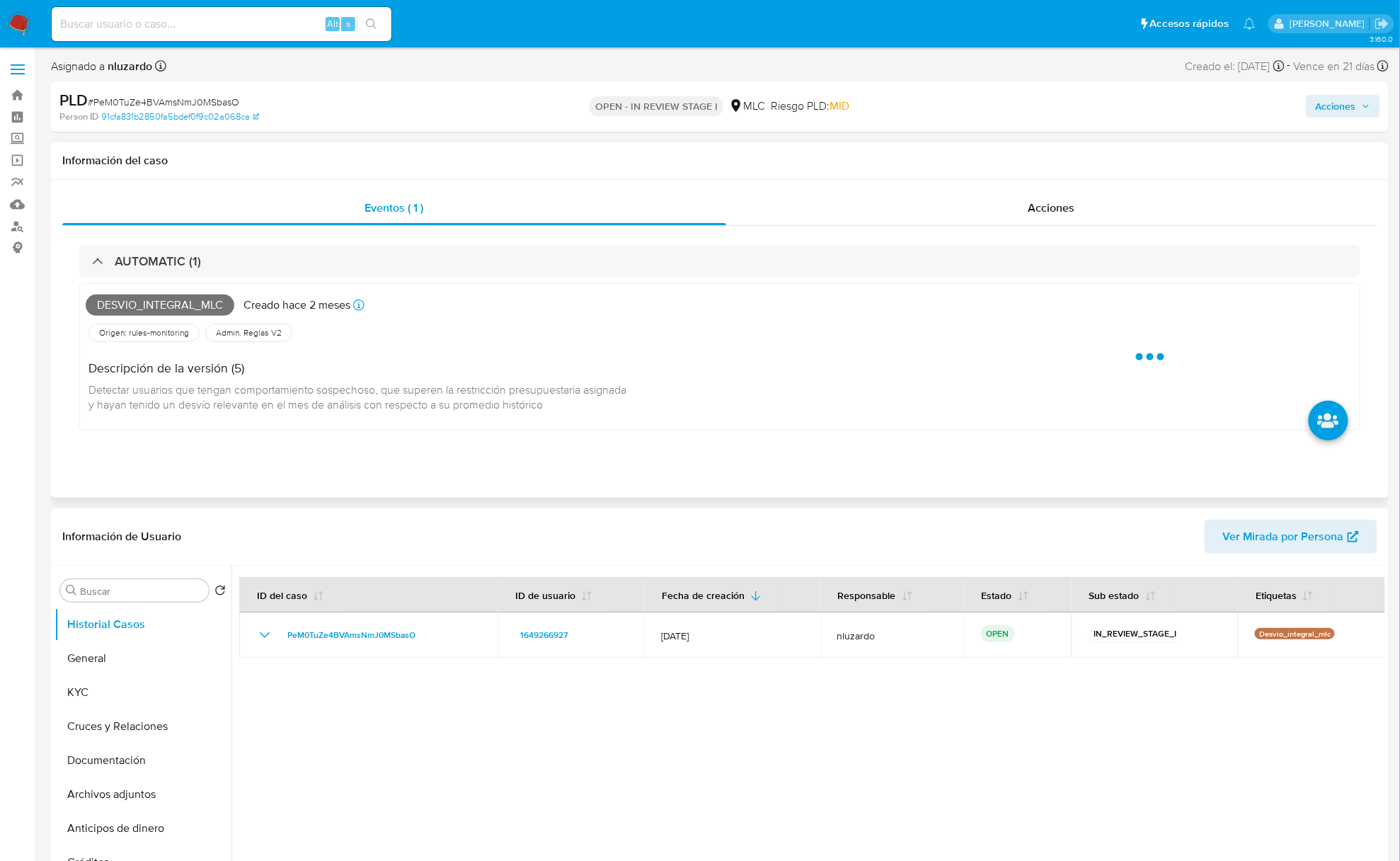
click at [154, 307] on span "Desvio_integral_mlc" at bounding box center [160, 306] width 149 height 21
copy span "Desvio_integral_mlc"
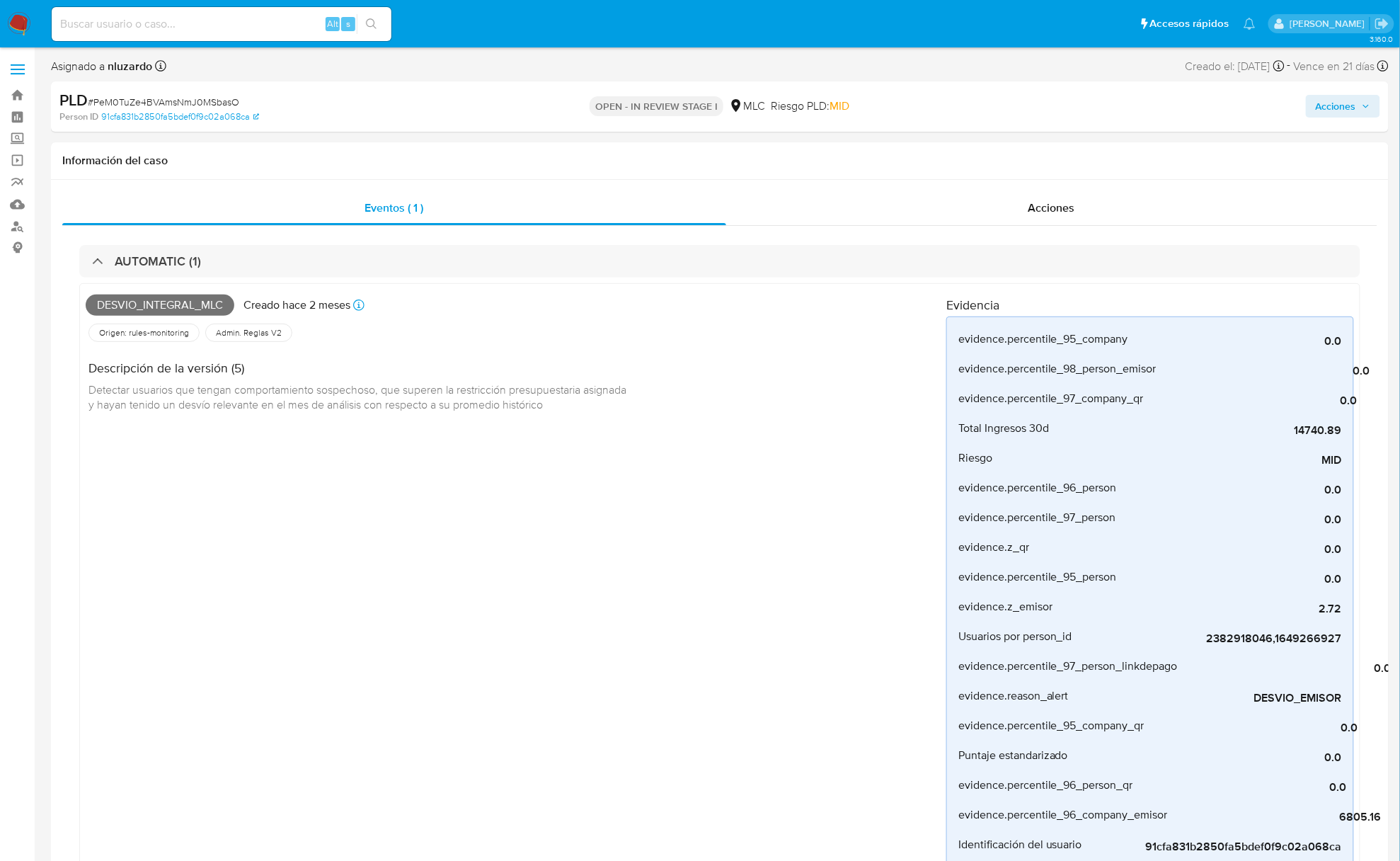
click at [225, 24] on input at bounding box center [221, 24] width 340 height 18
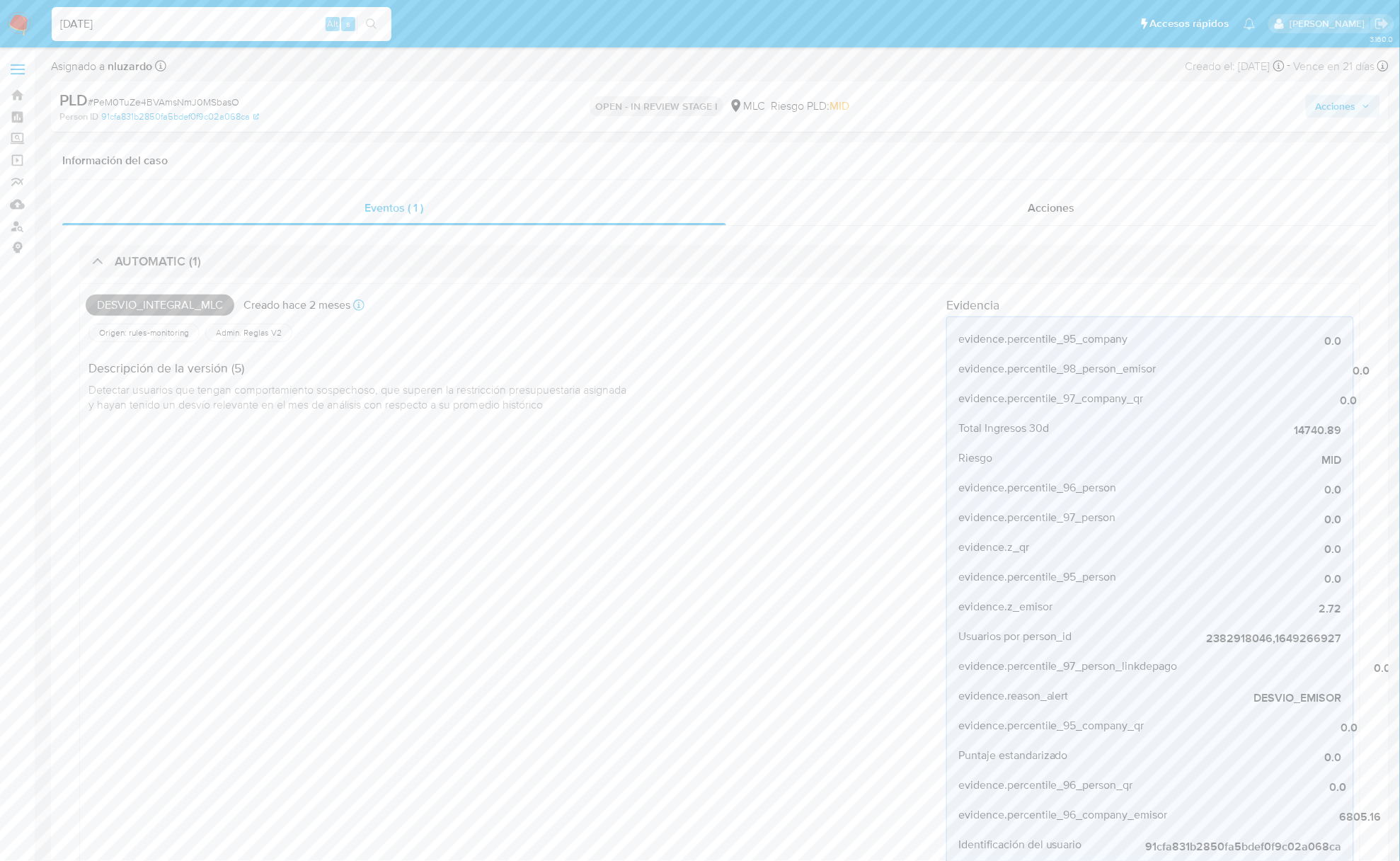
type input "[DATE]"
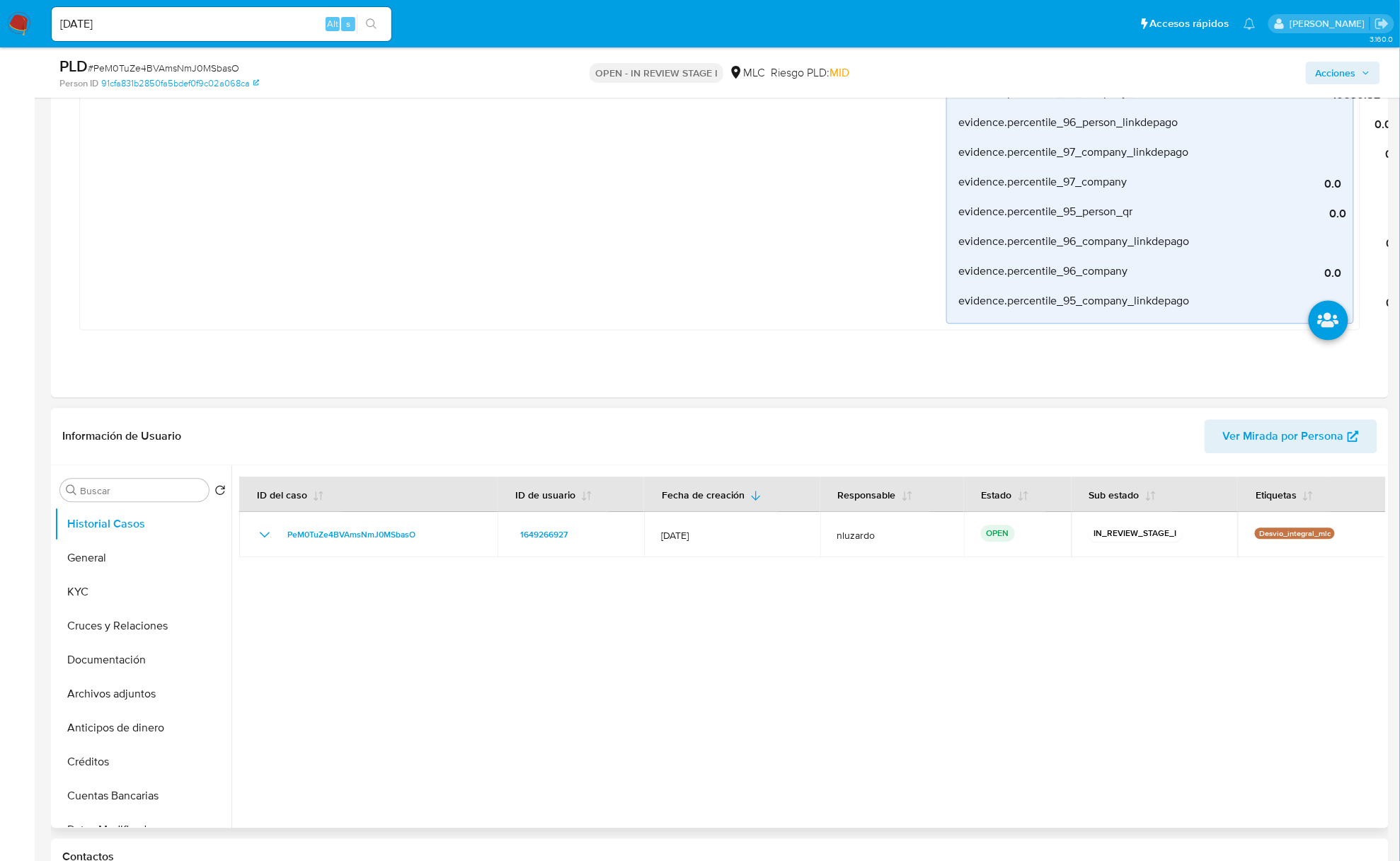
scroll to position [1227, 0]
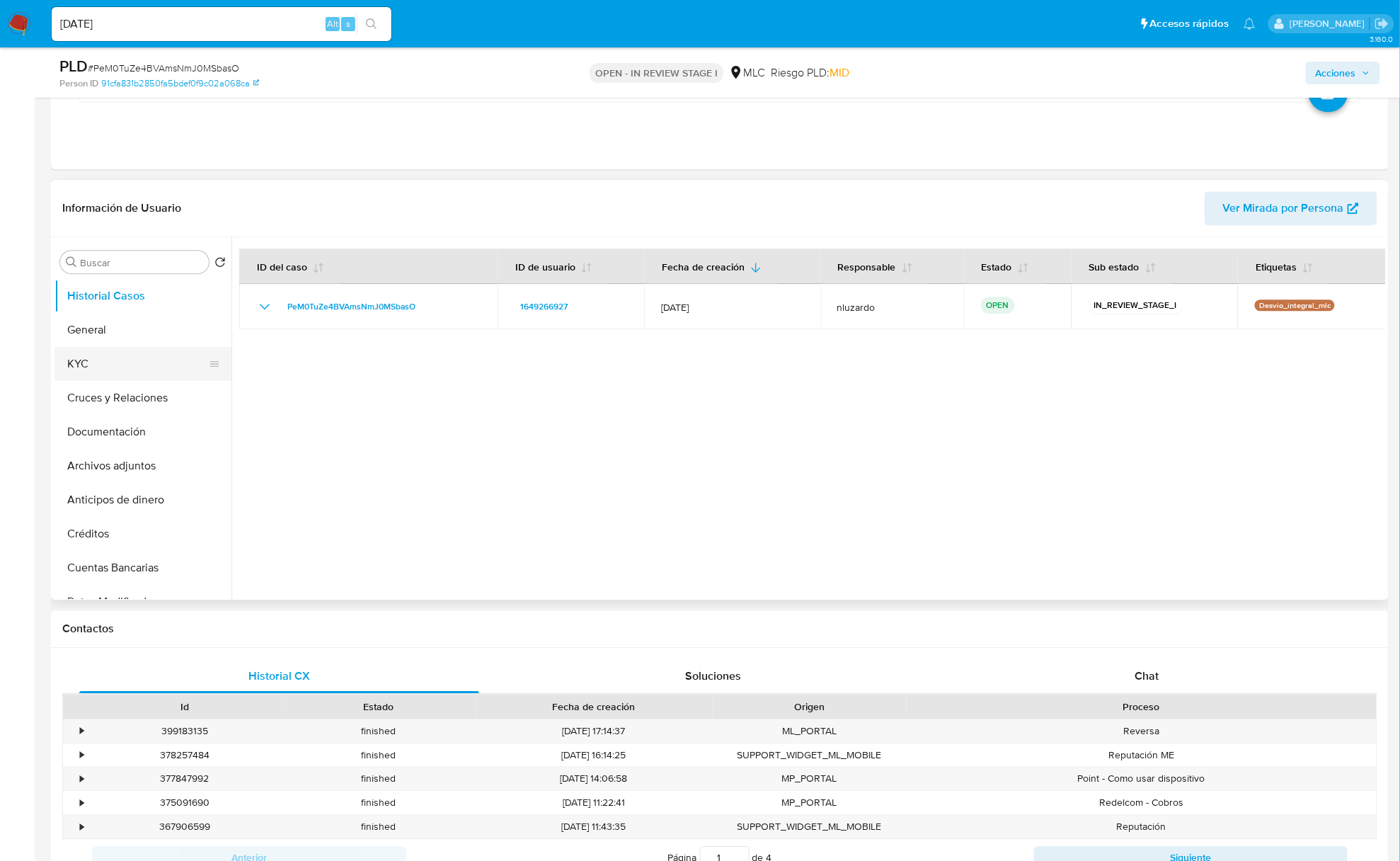
click at [69, 357] on button "KYC" at bounding box center [137, 364] width 165 height 34
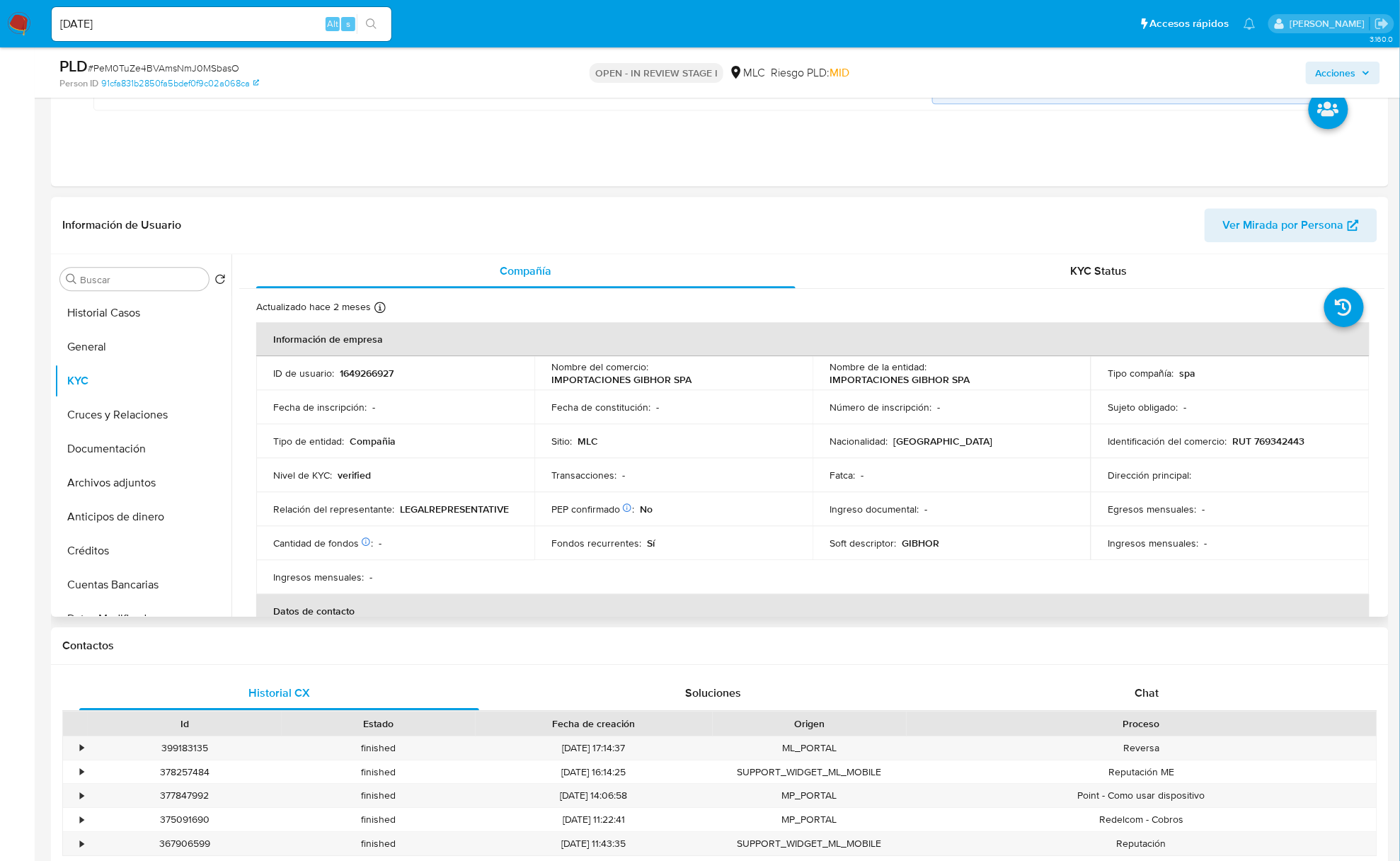
click at [829, 382] on p "IMPORTACIONES GIBHOR SPA" at bounding box center [899, 379] width 140 height 13
drag, startPoint x: 950, startPoint y: 394, endPoint x: 999, endPoint y: 379, distance: 51.2
click at [999, 379] on td "Nombre de la entidad : IMPORTACIONES GIBHOR SPA" at bounding box center [951, 373] width 278 height 34
copy p "IMPORTACIONES GIBHOR SPA"
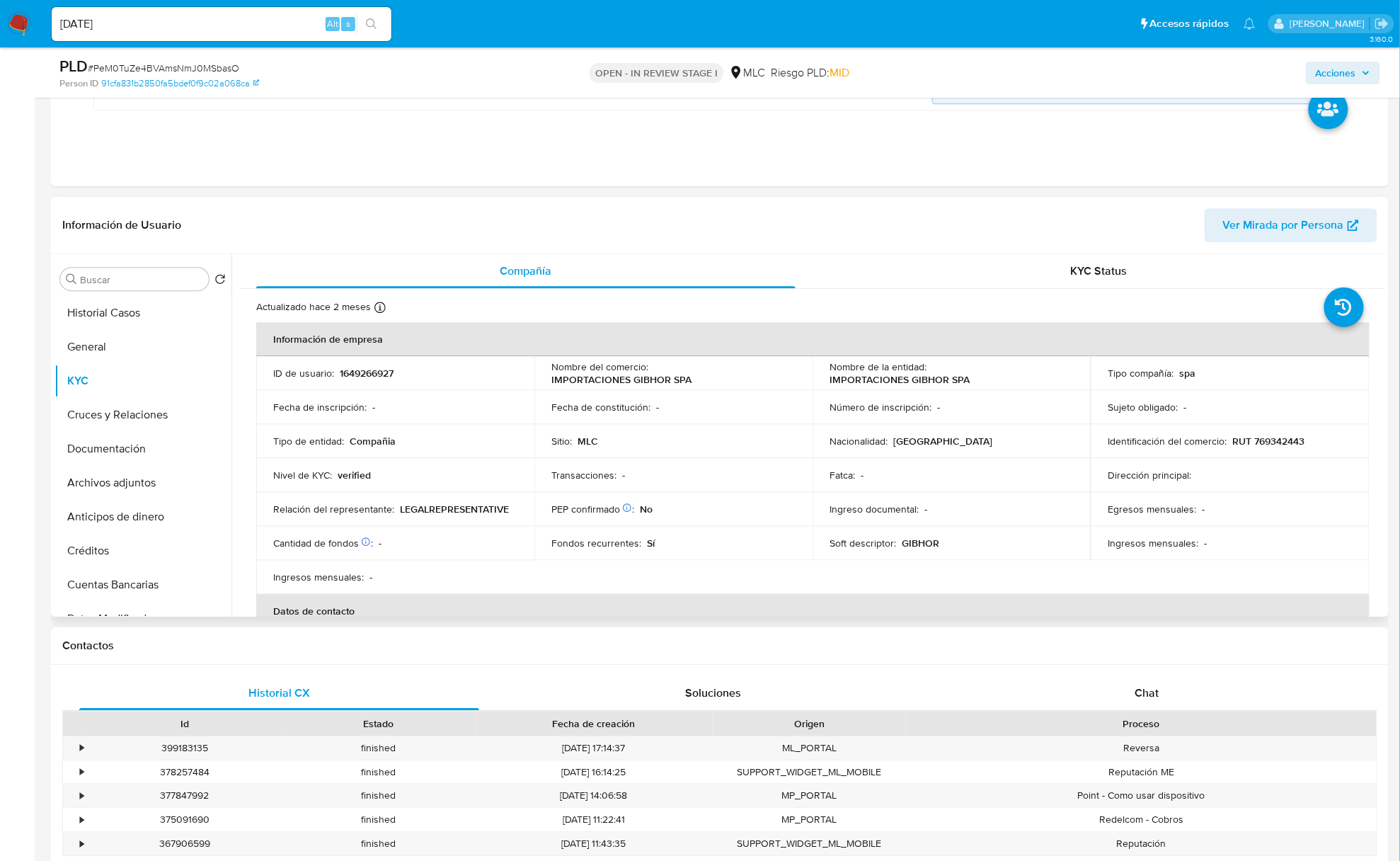
drag, startPoint x: 447, startPoint y: 480, endPoint x: 1113, endPoint y: 476, distance: 666.0
click at [488, 482] on td "Nivel de KYC : verified" at bounding box center [395, 475] width 278 height 34
click at [1281, 440] on p "RUT 769342443" at bounding box center [1268, 441] width 72 height 13
copy p "769342443"
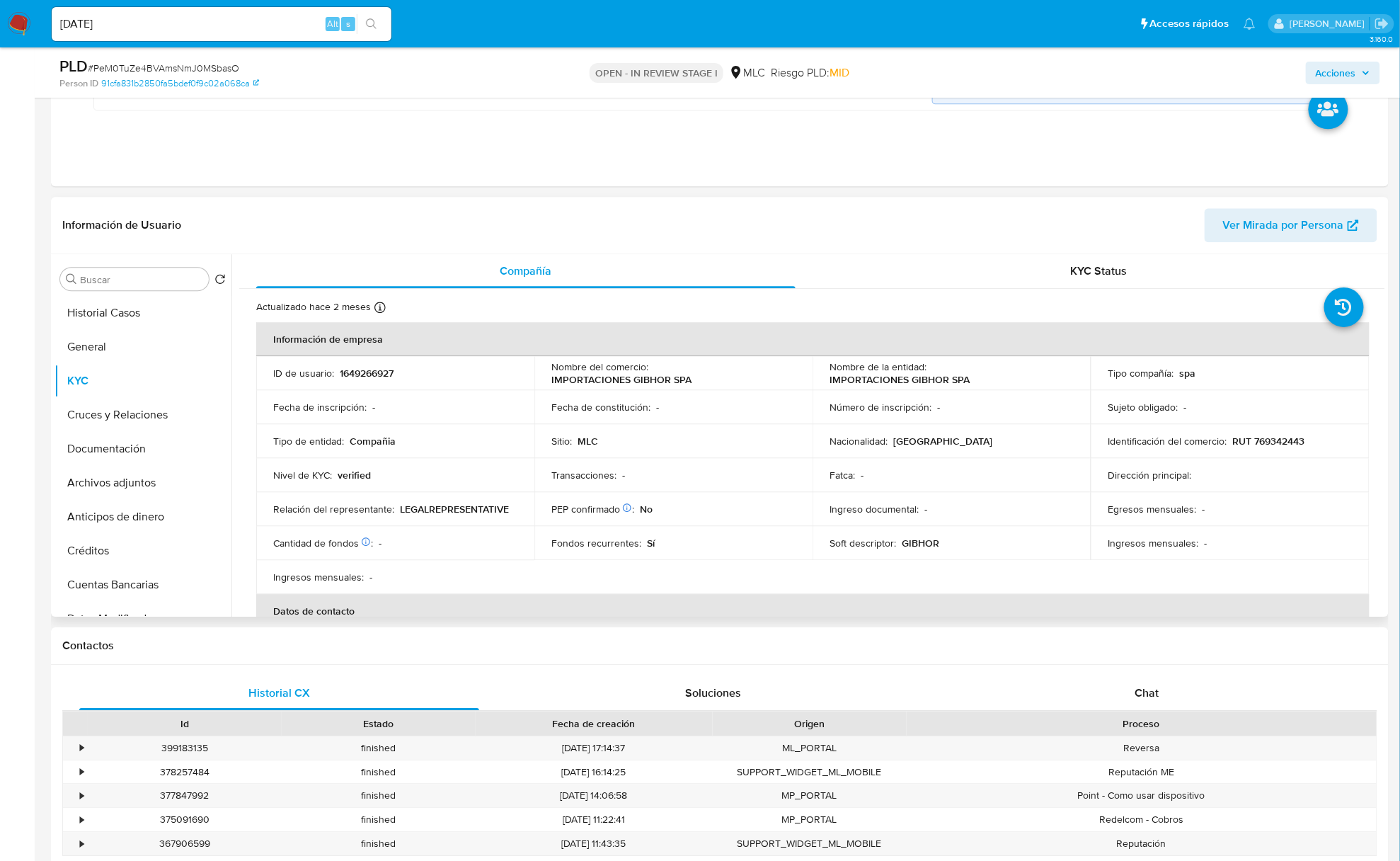
click at [787, 404] on div "Fecha de constitución : -" at bounding box center [673, 407] width 244 height 13
click at [113, 285] on input "Buscar" at bounding box center [141, 280] width 123 height 13
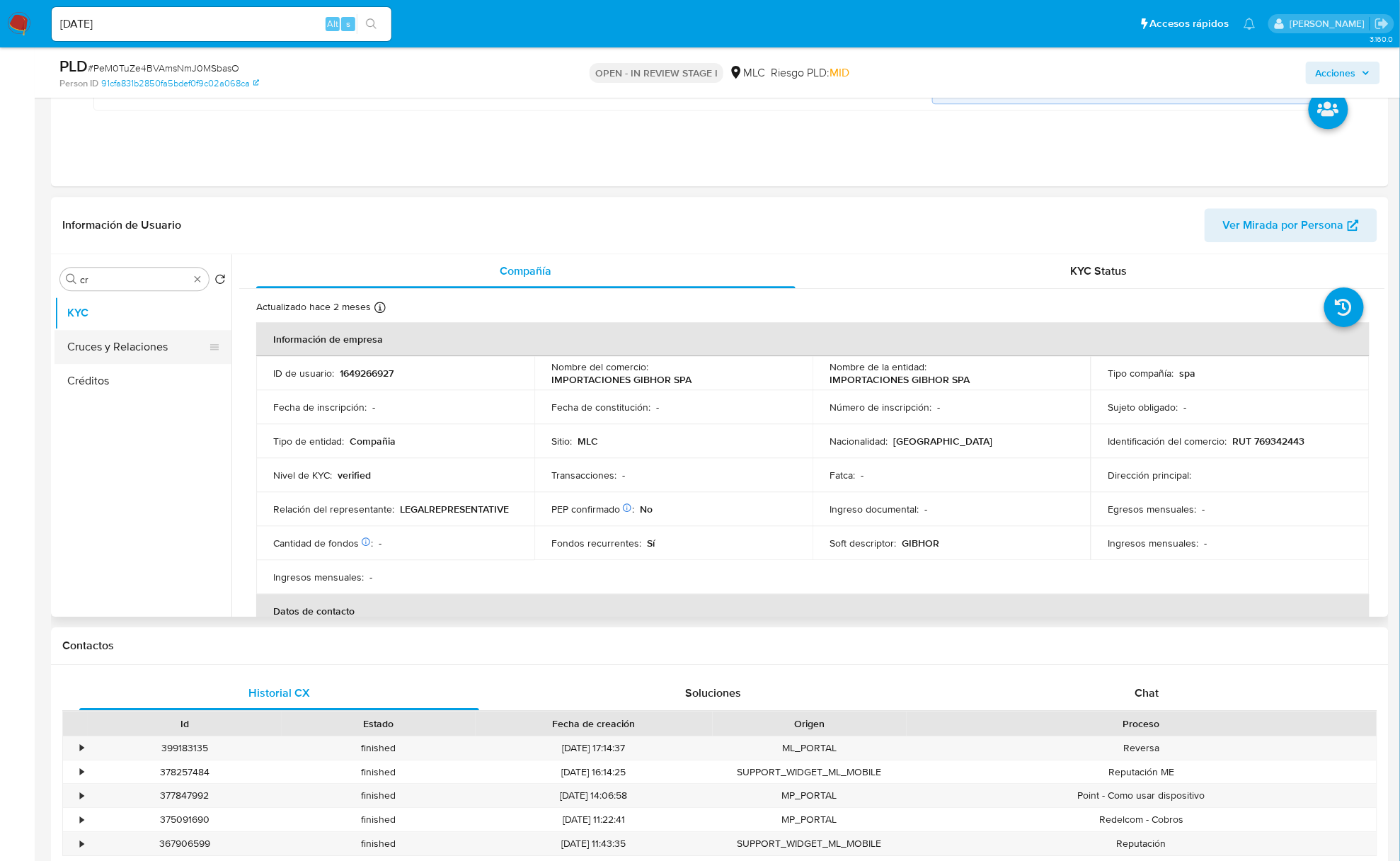
click at [117, 341] on button "Cruces y Relaciones" at bounding box center [137, 347] width 165 height 34
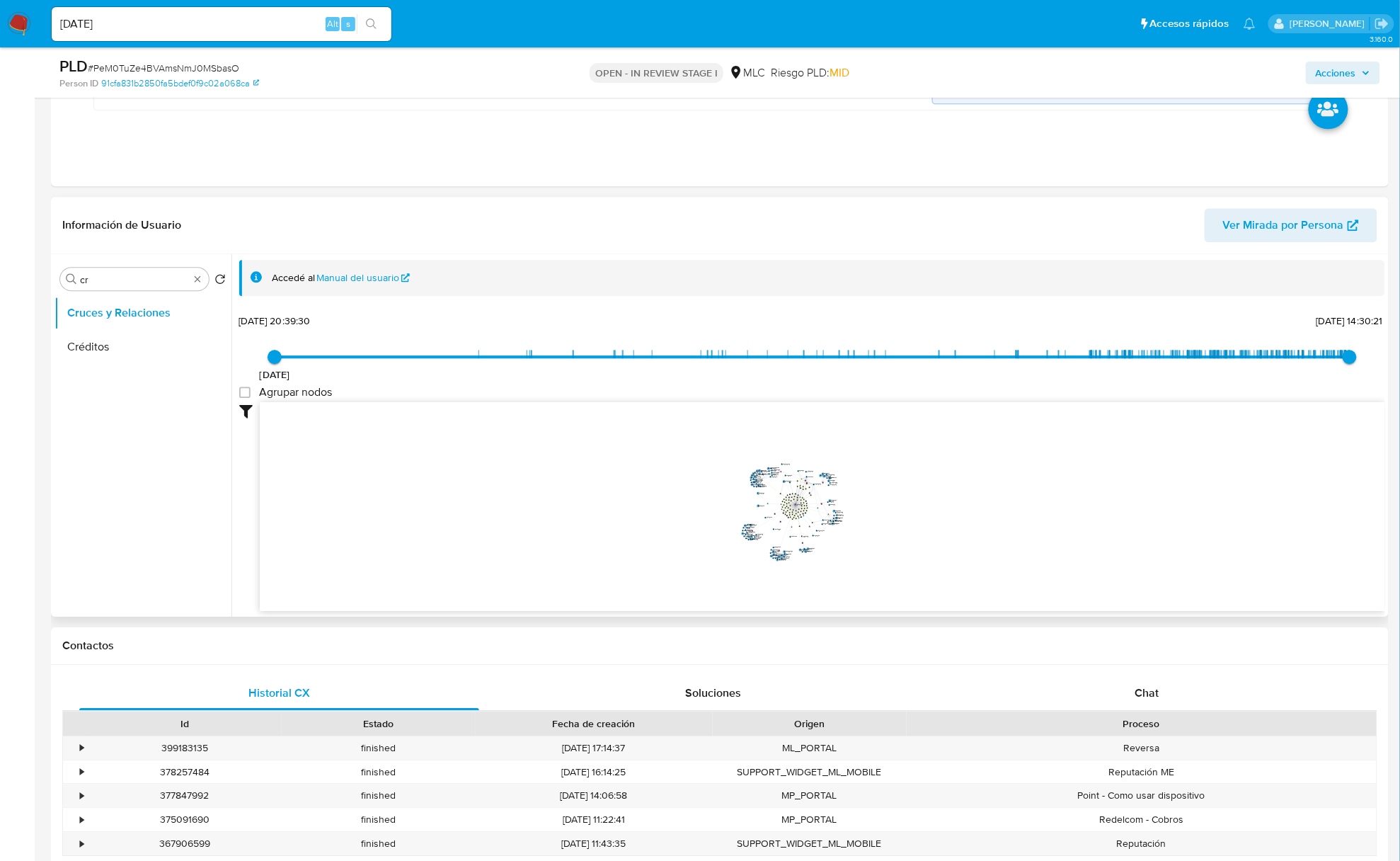
drag, startPoint x: 679, startPoint y: 496, endPoint x: 783, endPoint y: 516, distance: 105.9
click at [783, 516] on icon "device-67f00c8cc10ed1c84844082a  user-1649266927  1649266927 device-674922fe8…" at bounding box center [823, 505] width 1126 height 205
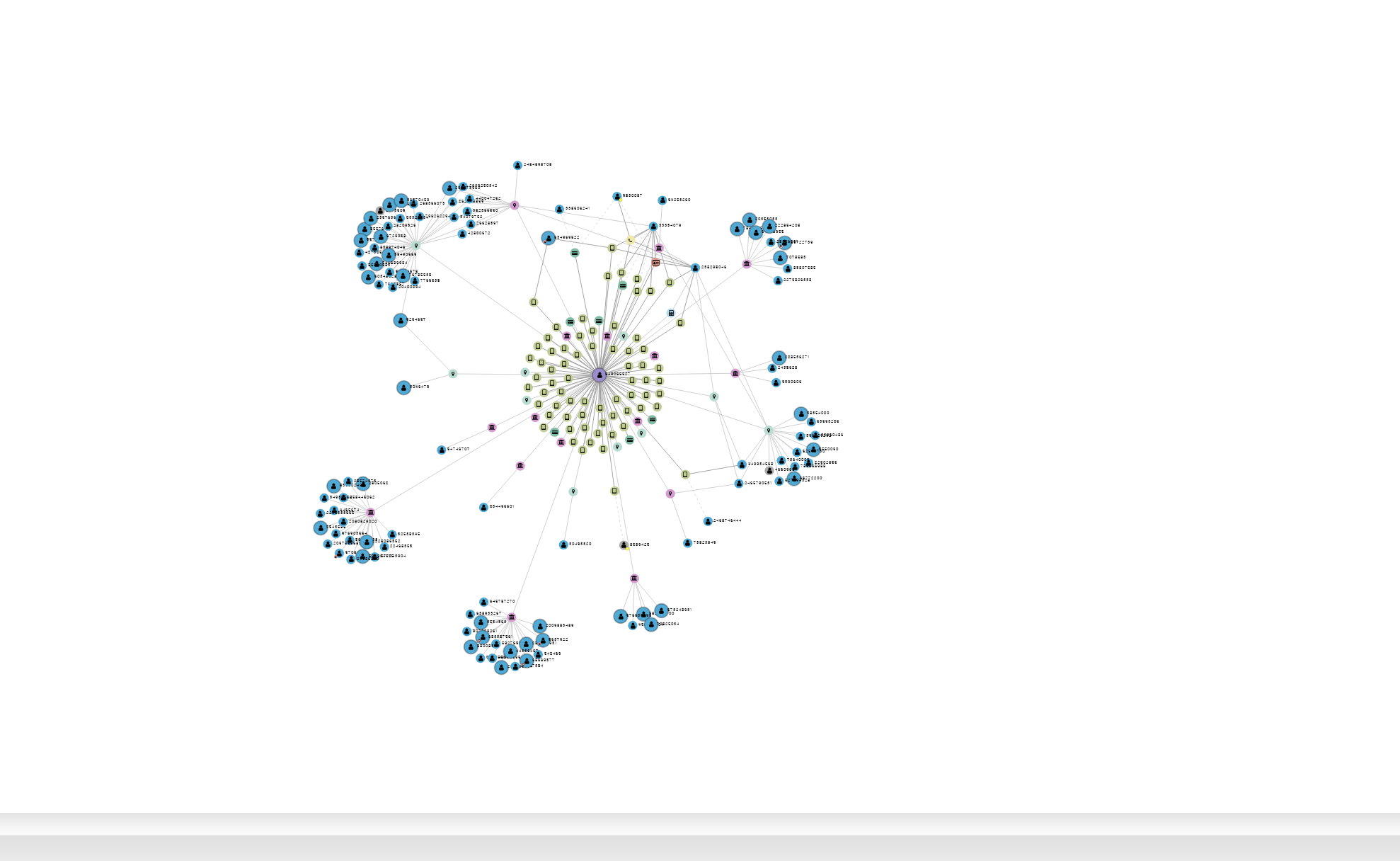
drag, startPoint x: 806, startPoint y: 565, endPoint x: 797, endPoint y: 567, distance: 9.2
click at [797, 567] on icon "device-67f00c8cc10ed1c84844082a  user-1649266927  1649266927 device-674922fe8…" at bounding box center [823, 505] width 1126 height 205
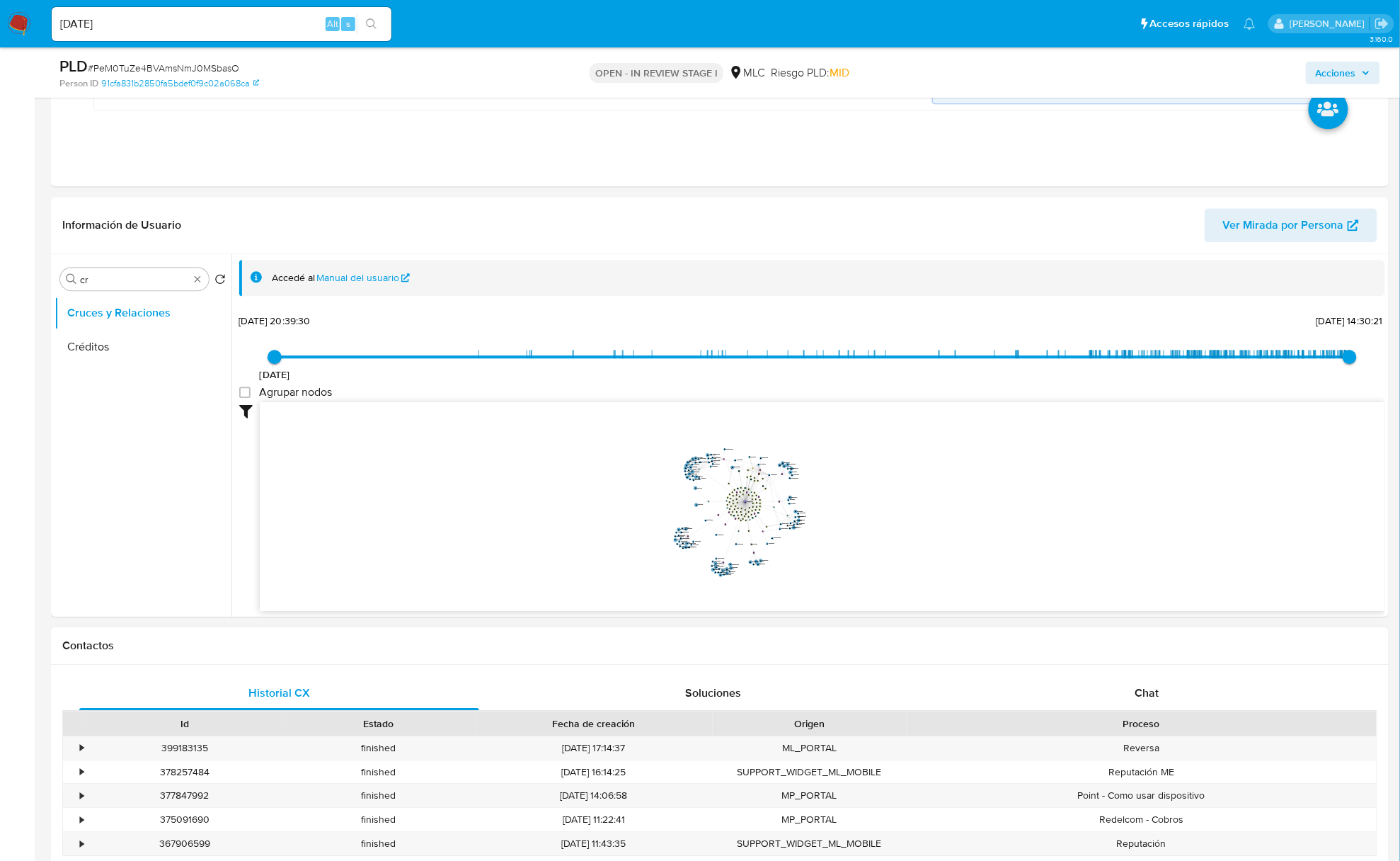
click at [1130, 676] on div "Historial CX Soluciones Chat Id Estado Fecha de creación Origen Proceso • 39918…" at bounding box center [720, 801] width 1338 height 273
click at [1136, 689] on span "Chat" at bounding box center [1147, 692] width 24 height 16
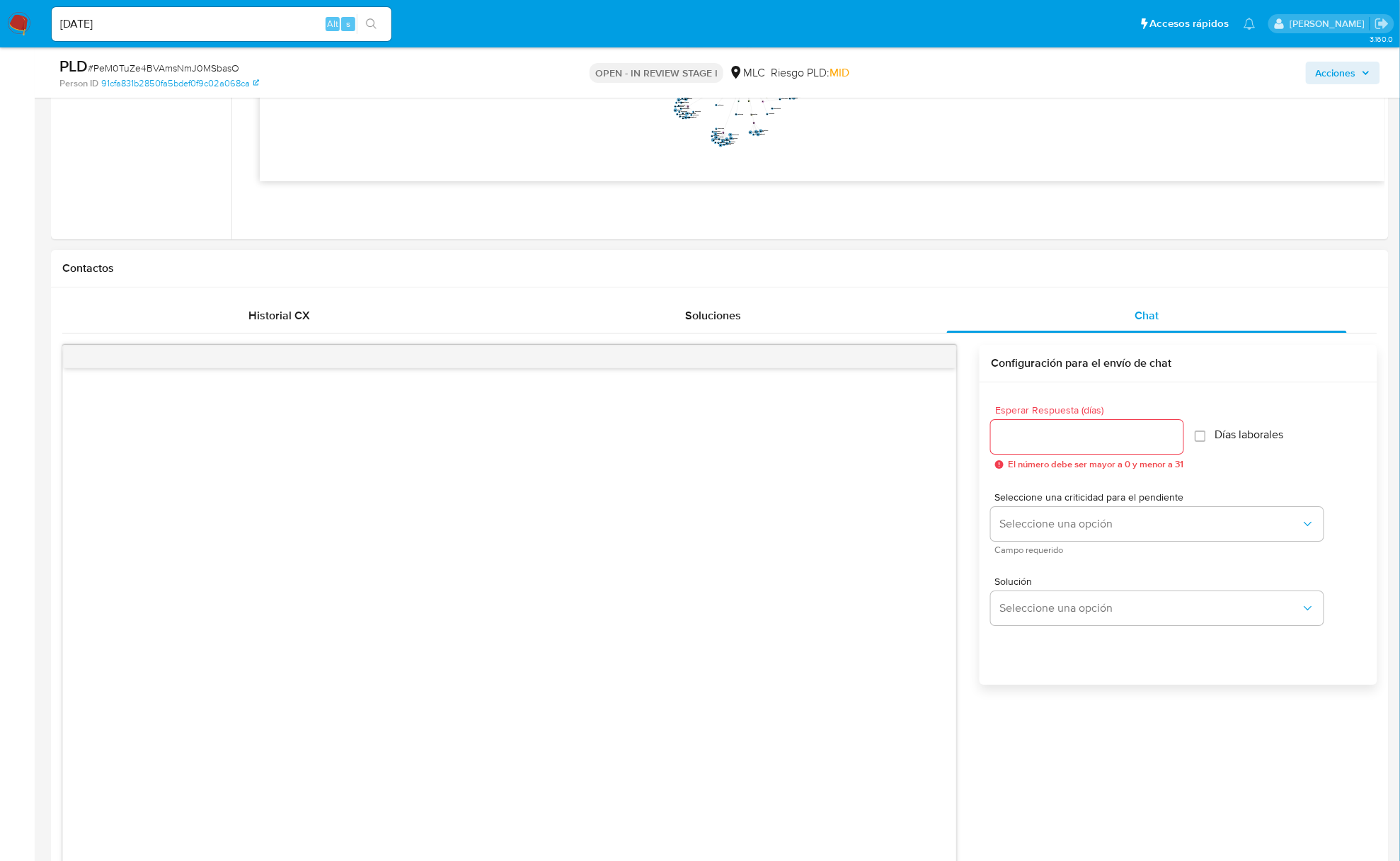
scroll to position [1699, 0]
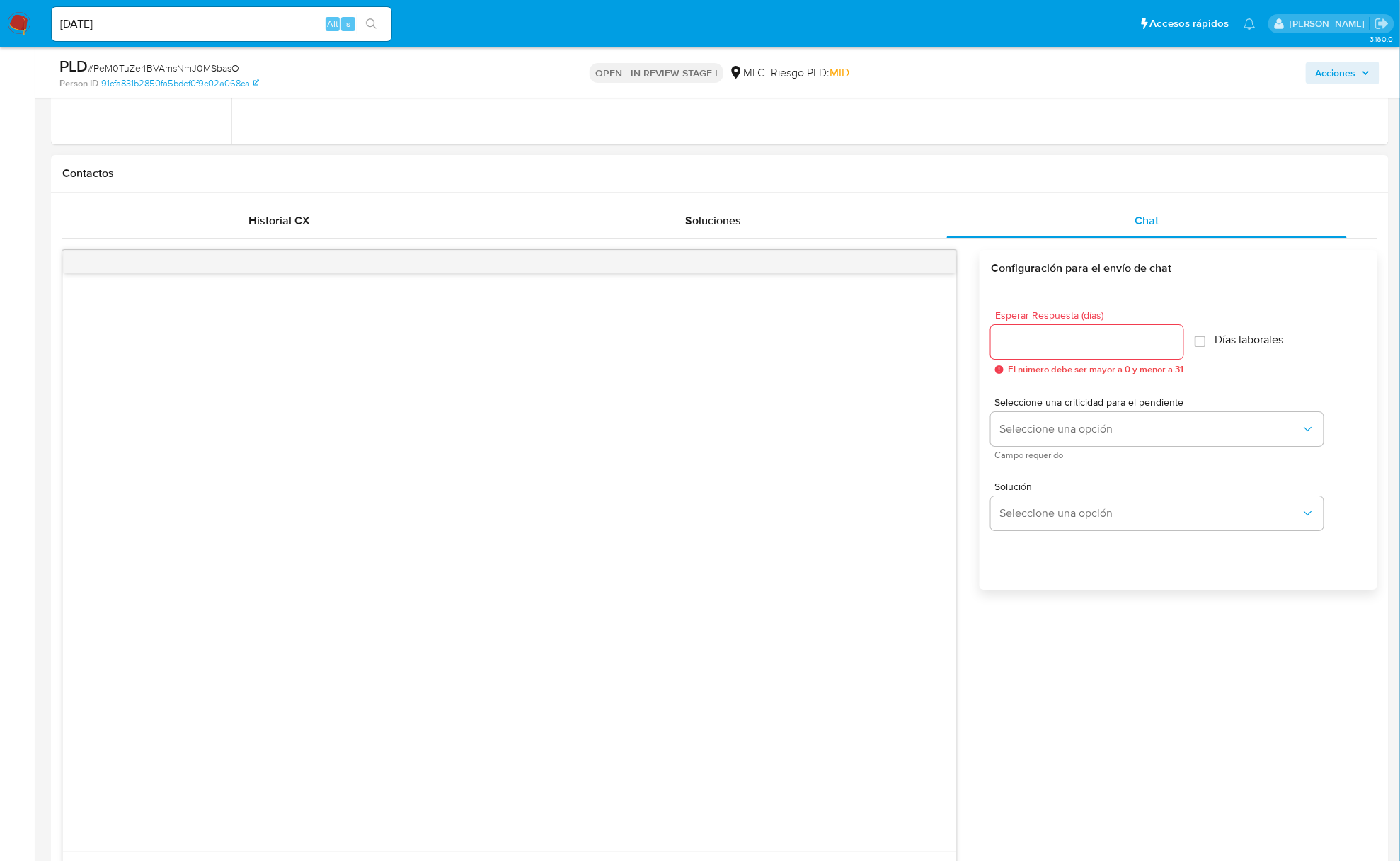
drag, startPoint x: 689, startPoint y: 544, endPoint x: 714, endPoint y: 680, distance: 138.3
click at [689, 544] on div at bounding box center [509, 562] width 894 height 578
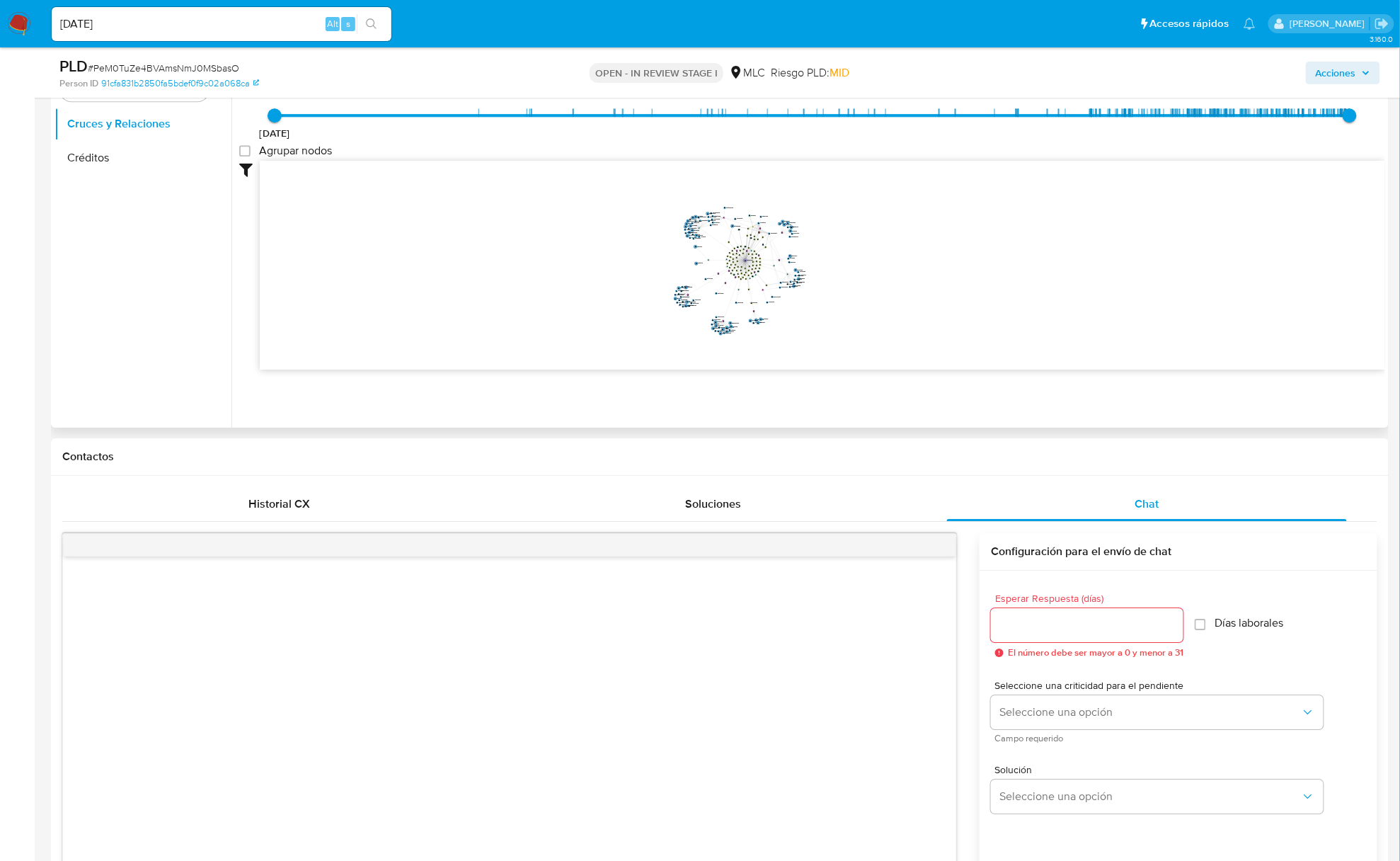
scroll to position [1321, 0]
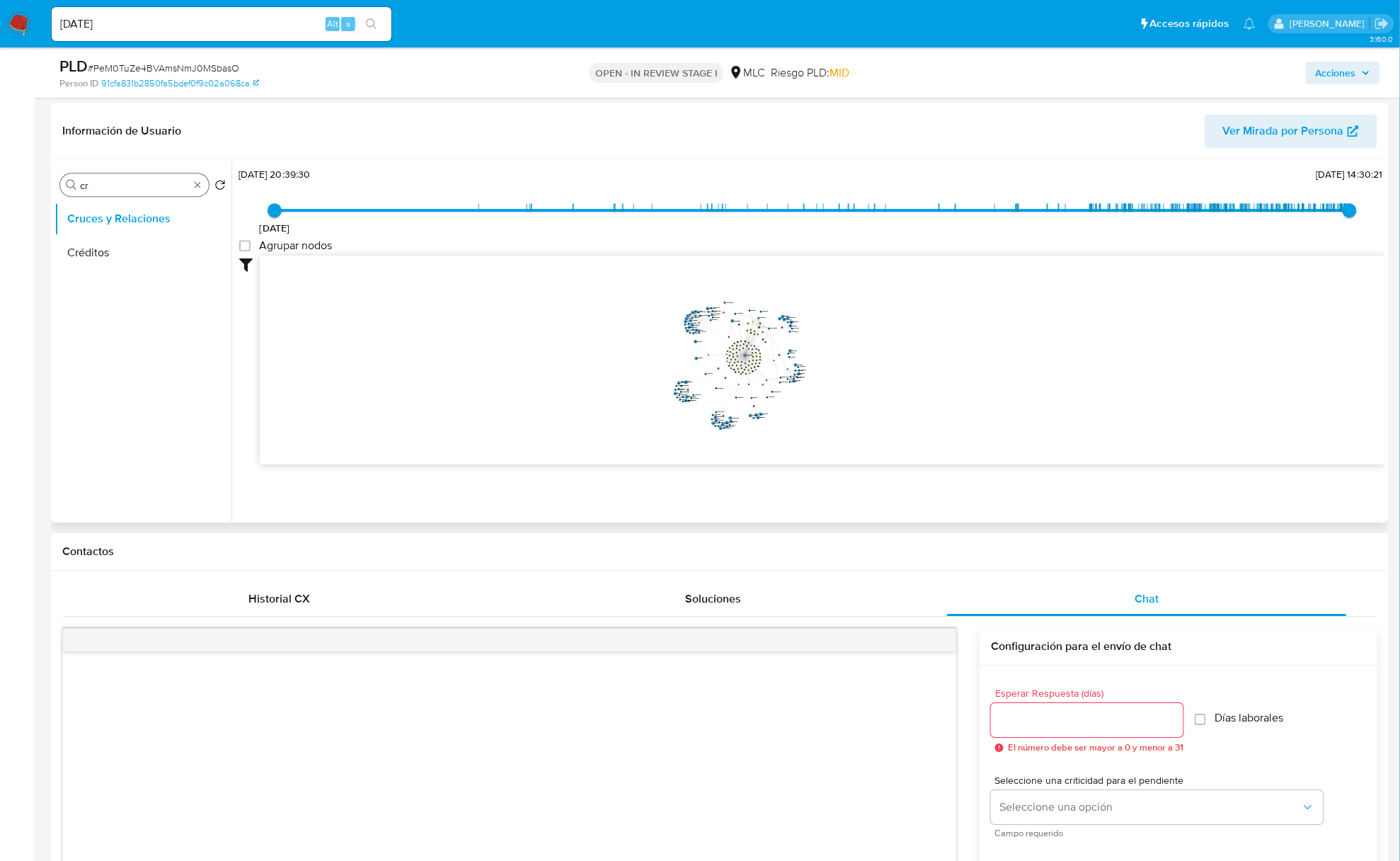
click at [112, 188] on input "cr" at bounding box center [134, 185] width 109 height 13
type input "DOC"
click at [146, 242] on button "Documentación" at bounding box center [142, 253] width 177 height 34
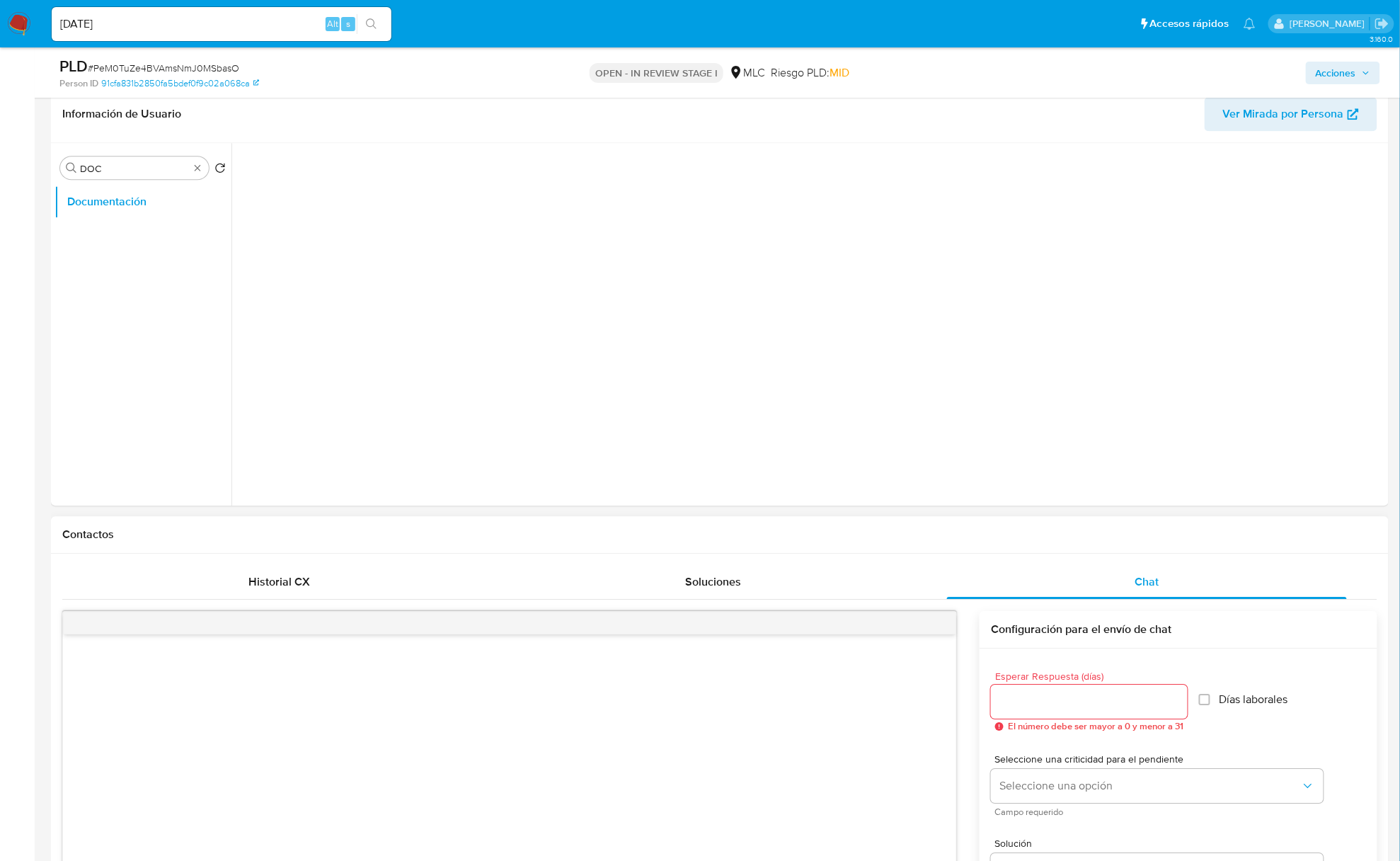
scroll to position [0, 0]
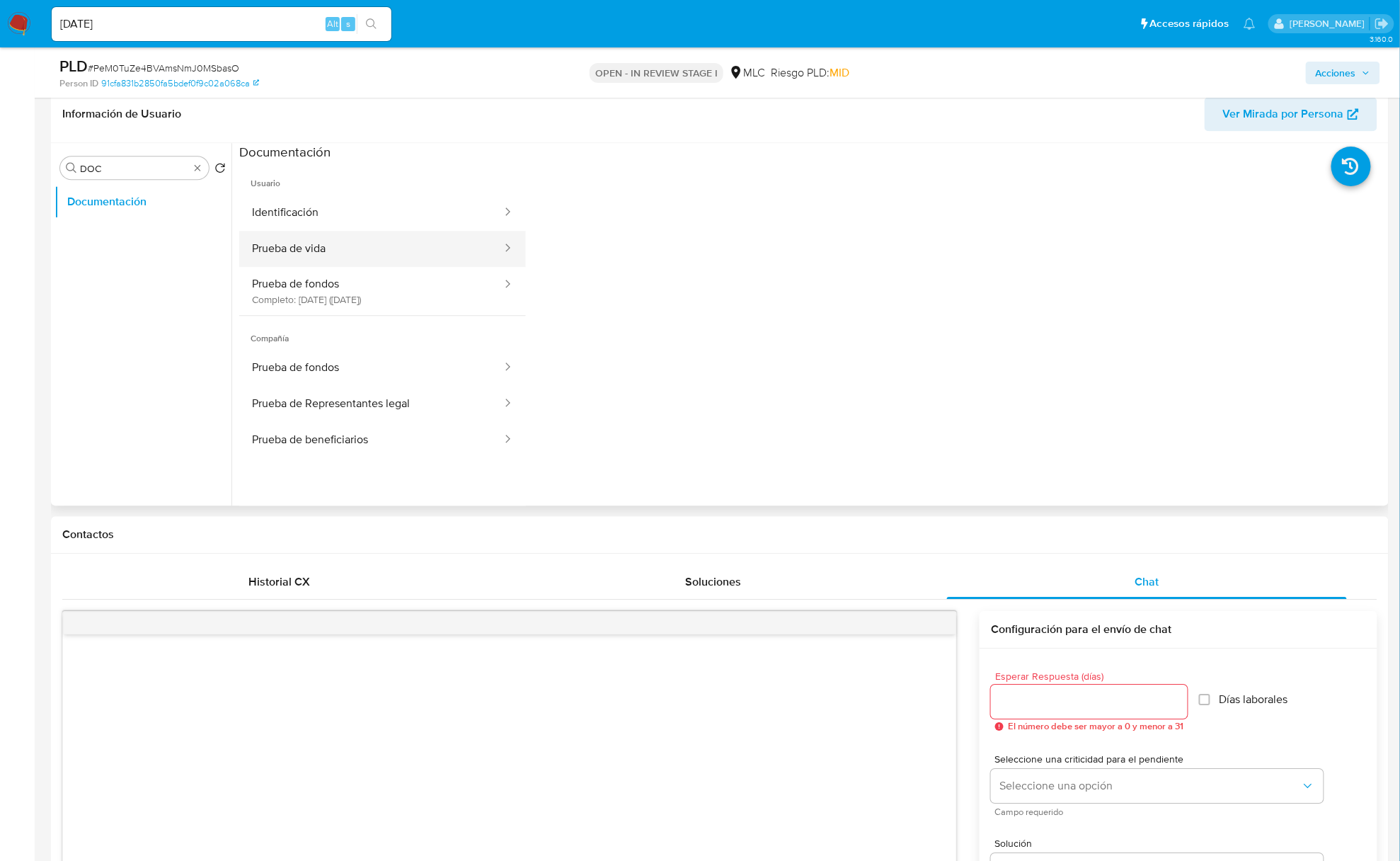
click at [399, 255] on button "Prueba de vida" at bounding box center [371, 248] width 264 height 36
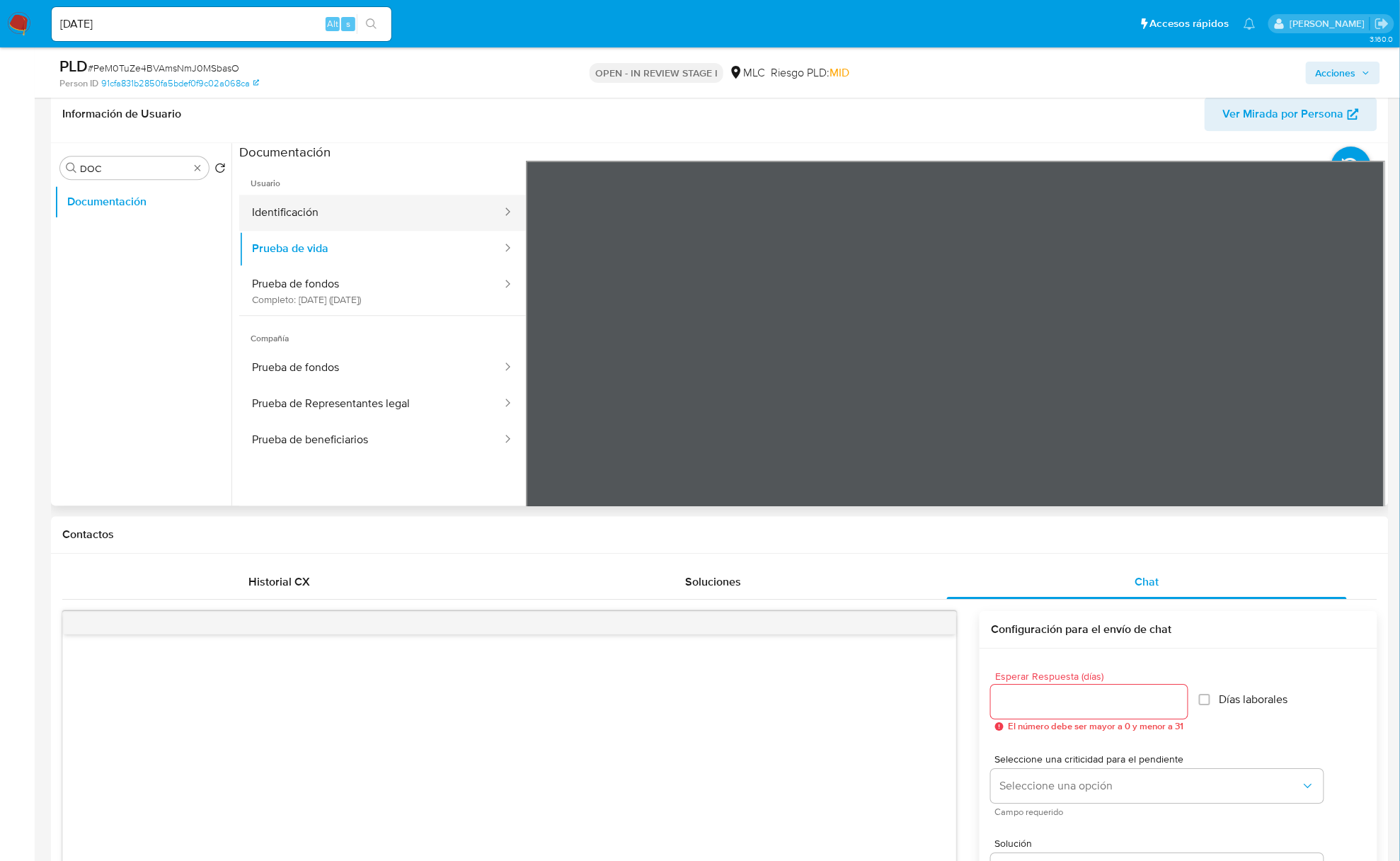
click at [378, 219] on button "Identificación" at bounding box center [371, 212] width 264 height 36
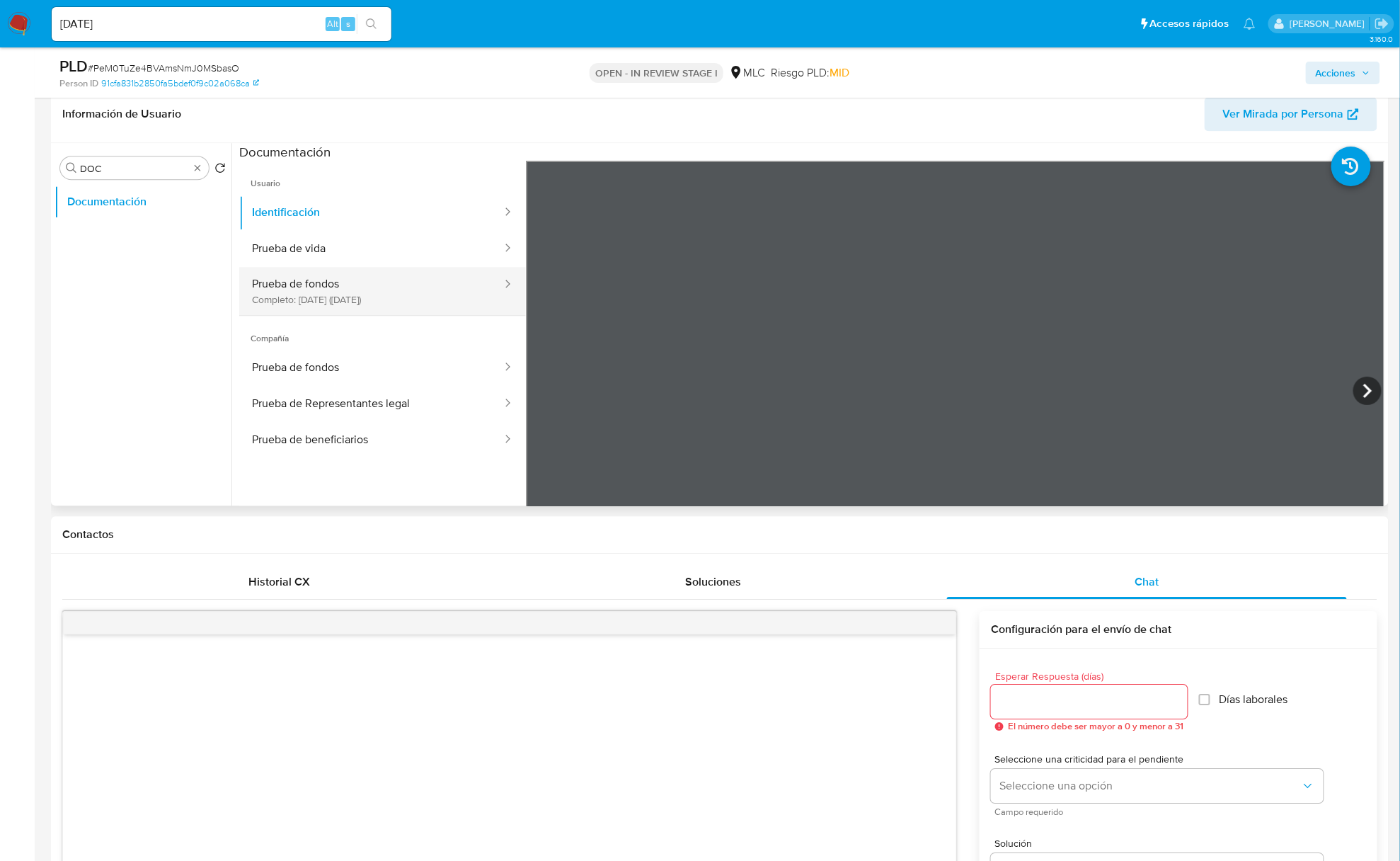
click at [399, 303] on button "Prueba de fondos Completo: 17/07/2025 (hace 2 meses)" at bounding box center [371, 290] width 264 height 48
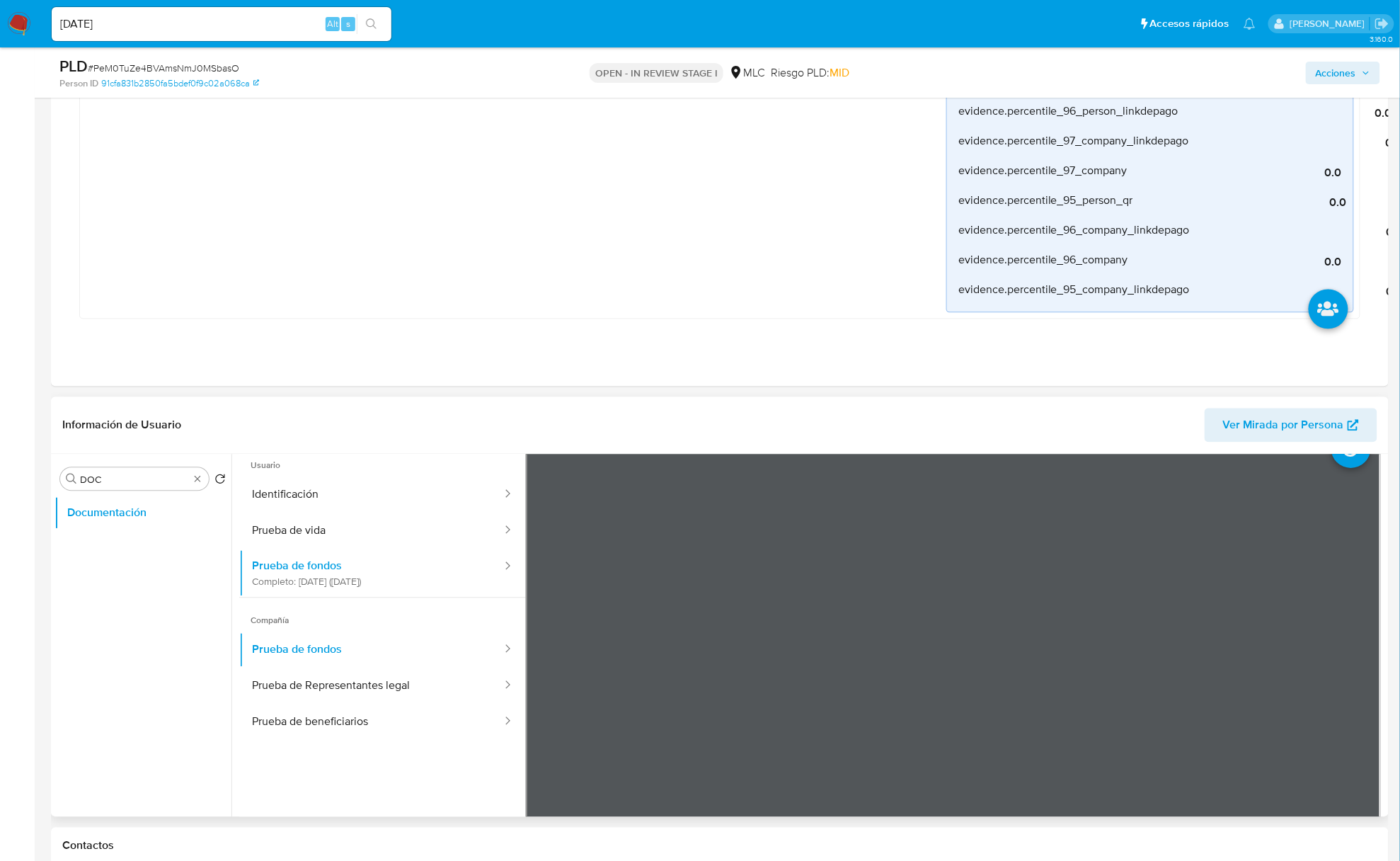
scroll to position [1038, 0]
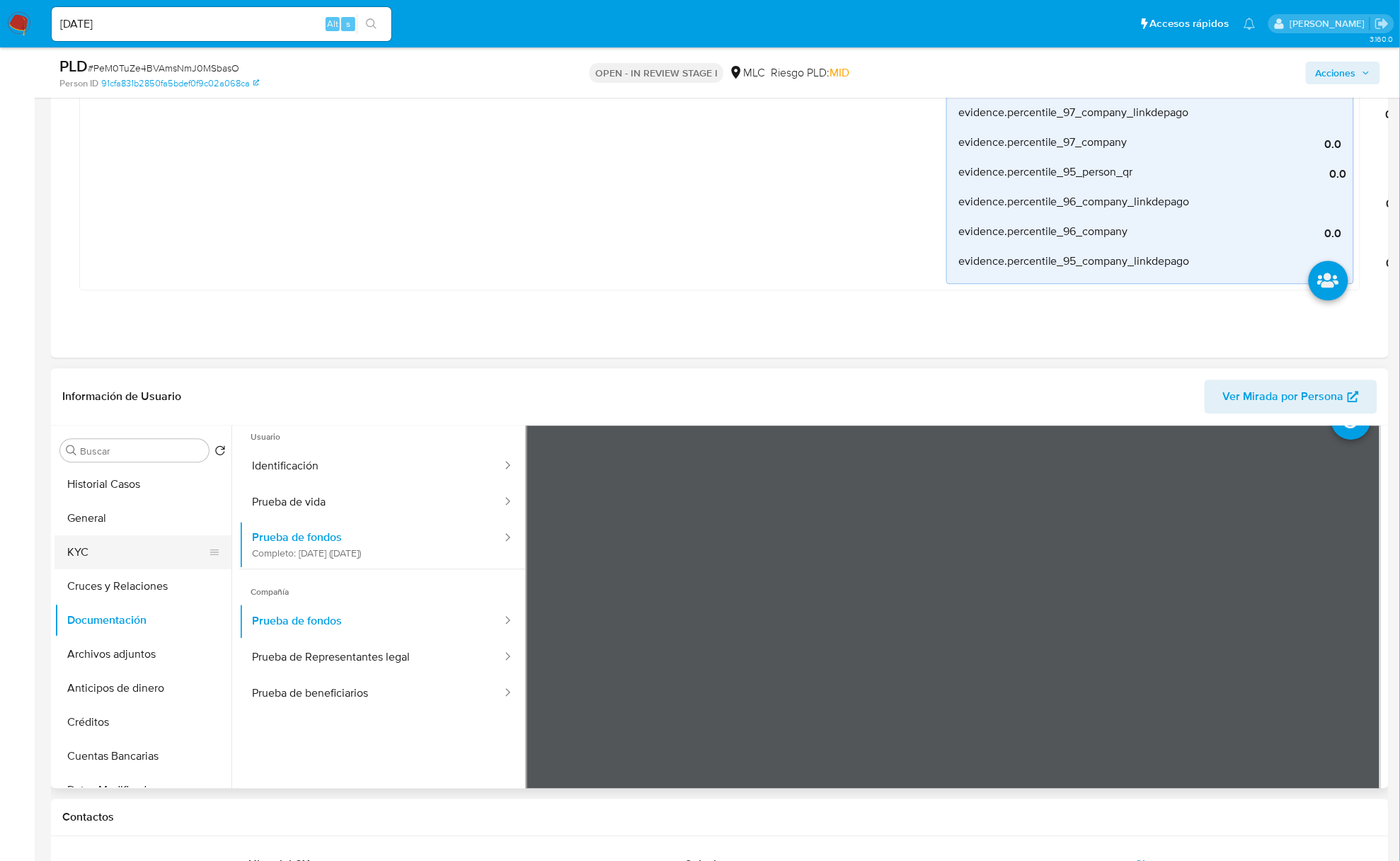
drag, startPoint x: 90, startPoint y: 529, endPoint x: 91, endPoint y: 536, distance: 7.1
click at [91, 536] on ul "Historial Casos General KYC Cruces y Relaciones Documentación Archivos adjuntos…" at bounding box center [142, 627] width 177 height 319
click at [91, 550] on button "KYC" at bounding box center [137, 553] width 165 height 34
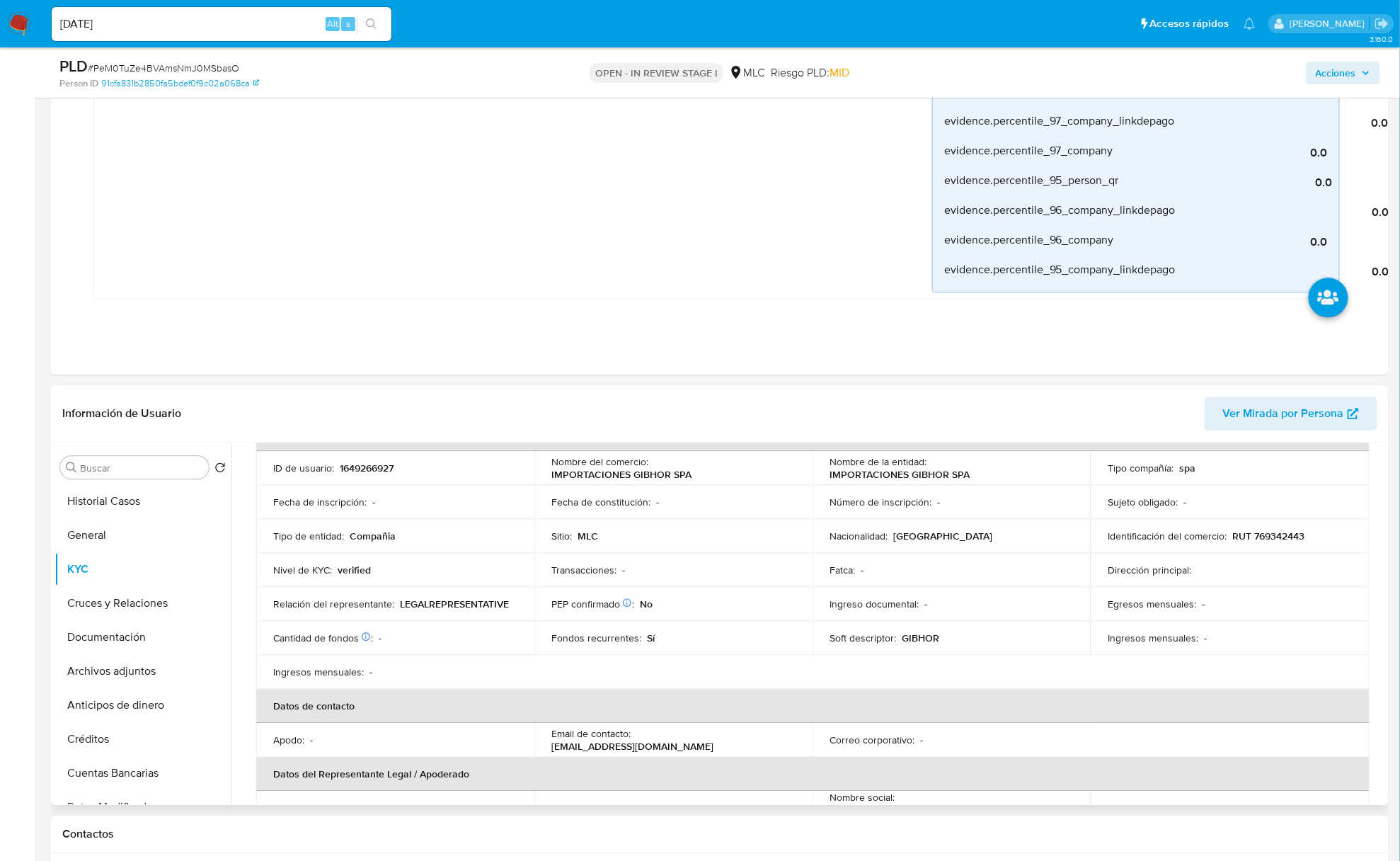
scroll to position [94, 0]
click at [923, 637] on p "GIBHOR" at bounding box center [921, 638] width 38 height 13
copy p "GIBHOR"
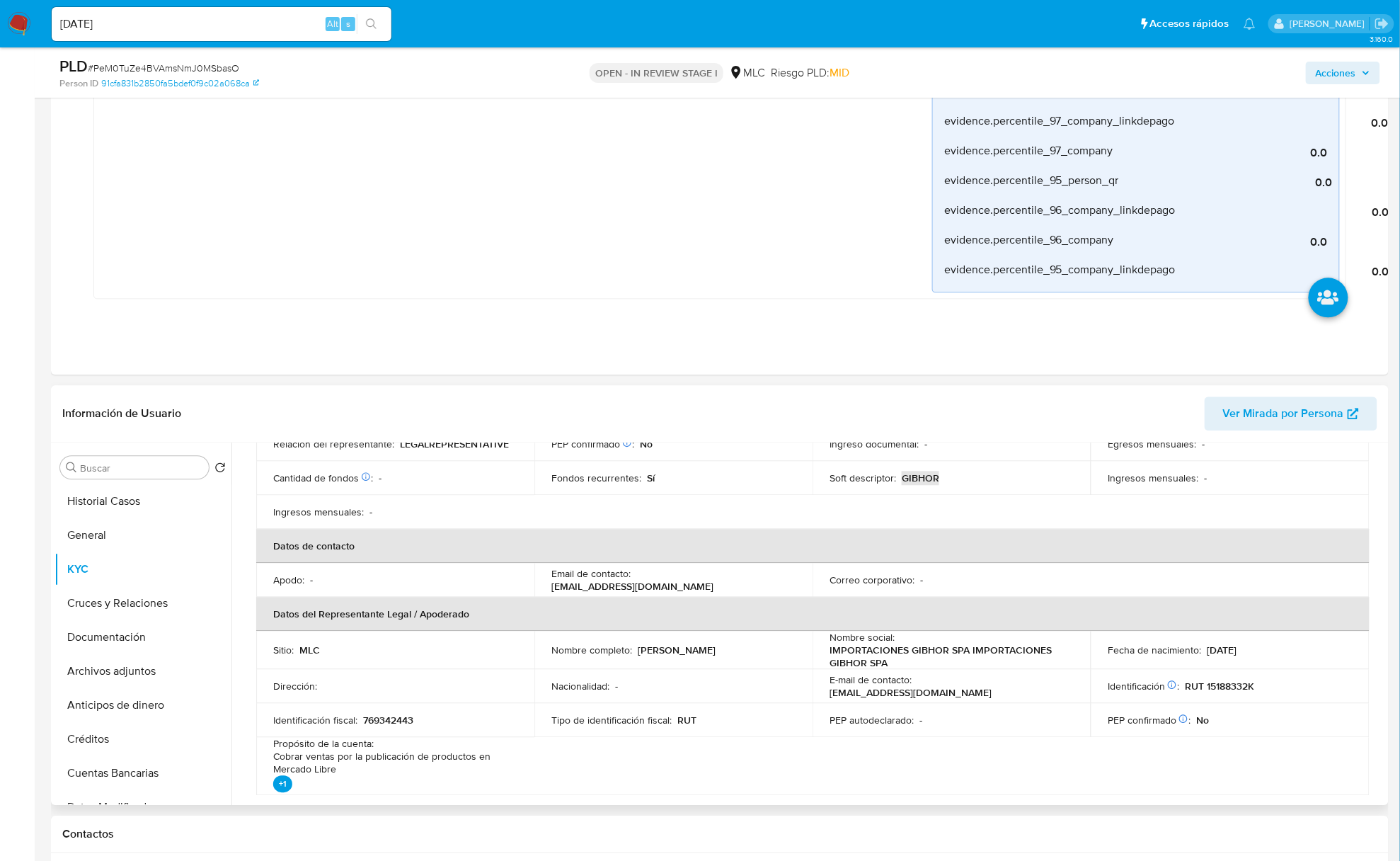
scroll to position [283, 0]
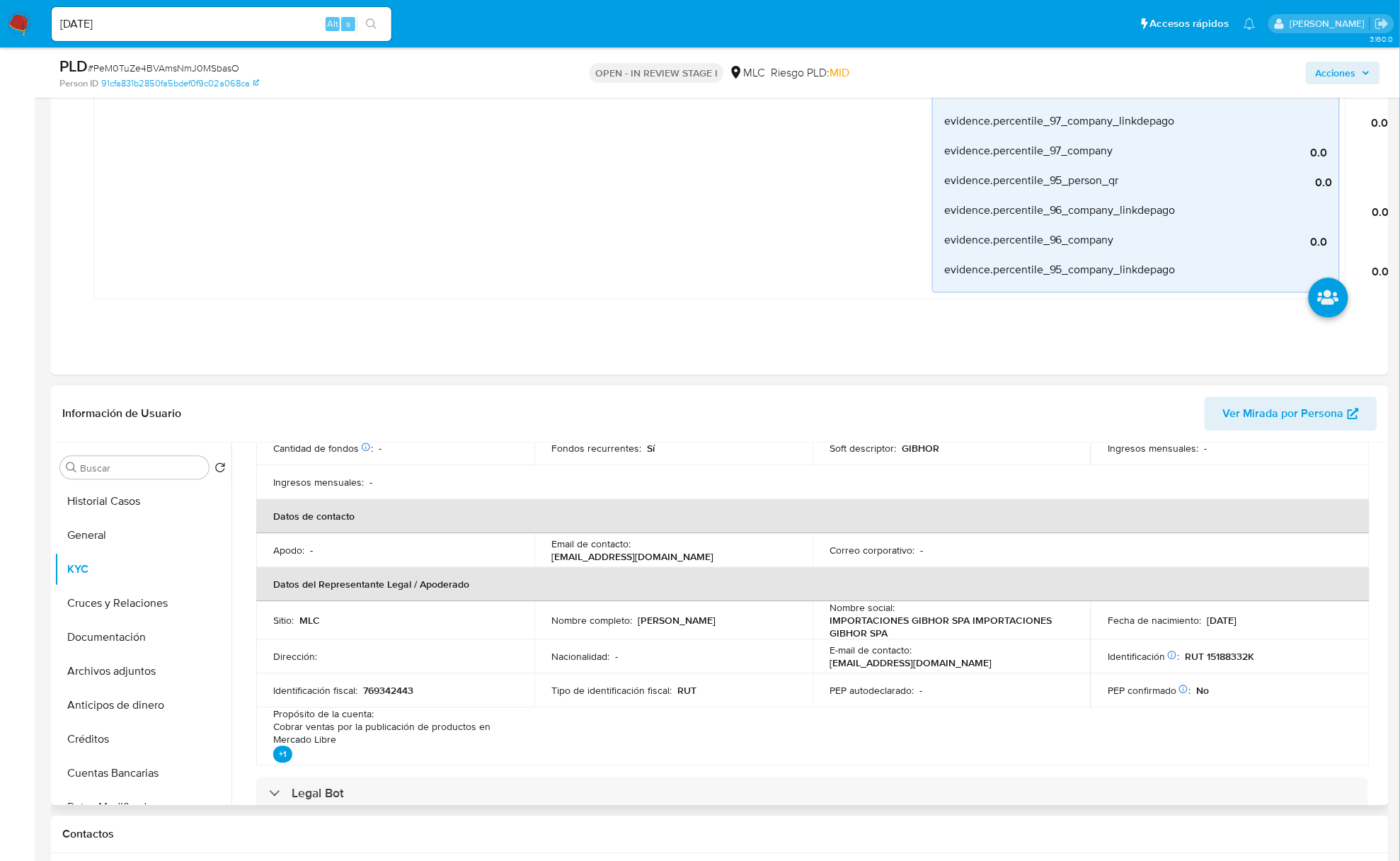
click at [646, 624] on p "Luis Rubén Catalán Salazar" at bounding box center [677, 620] width 78 height 13
click at [789, 621] on div "Nombre completo : Luis Rubén Catalán Salazar" at bounding box center [673, 620] width 244 height 13
copy p "Luis Rubén Catalán Salazar"
click at [1238, 658] on p "RUT 15188332K" at bounding box center [1219, 656] width 70 height 13
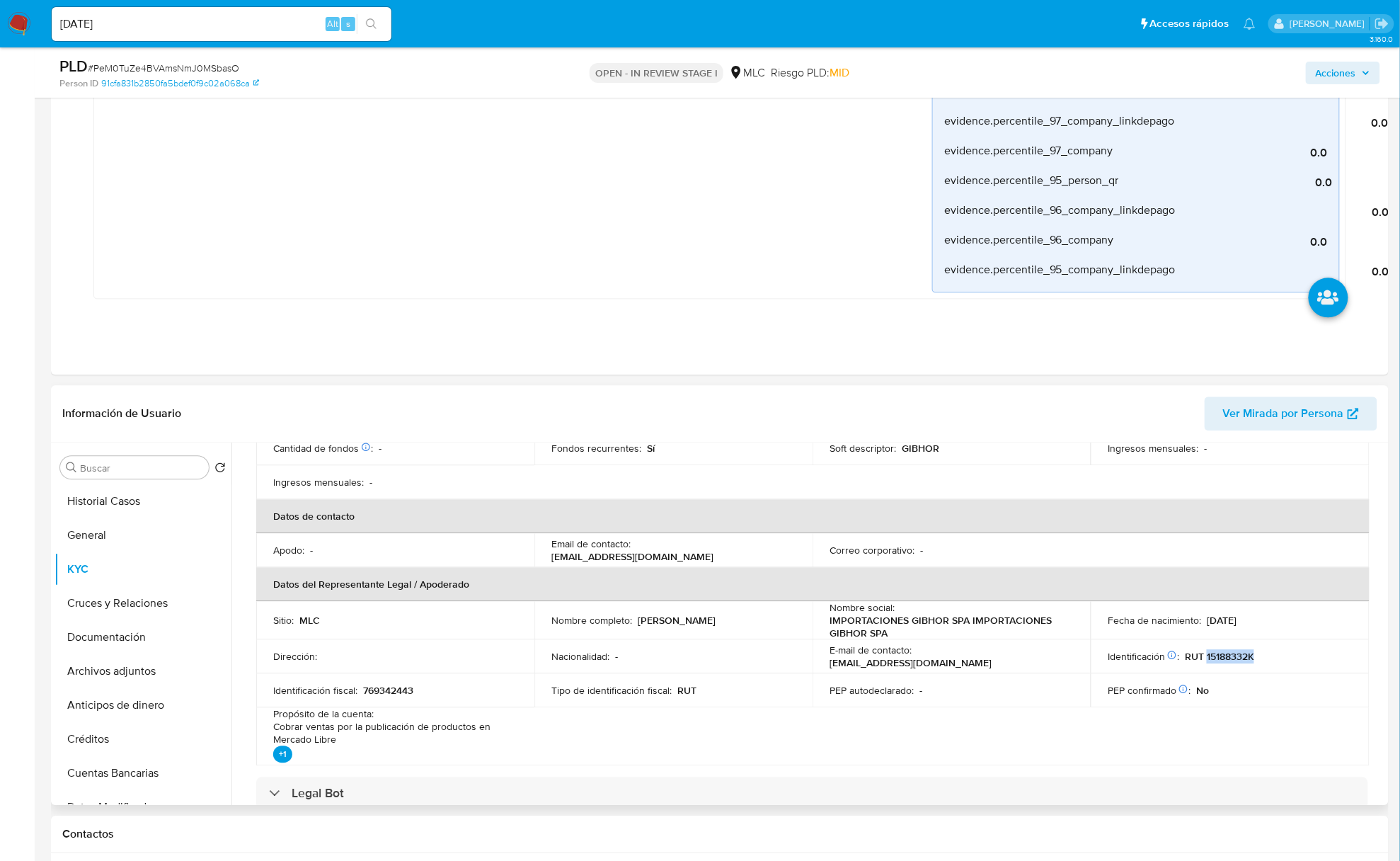
click at [1238, 658] on p "RUT 15188332K" at bounding box center [1219, 656] width 70 height 13
copy p "15188332K"
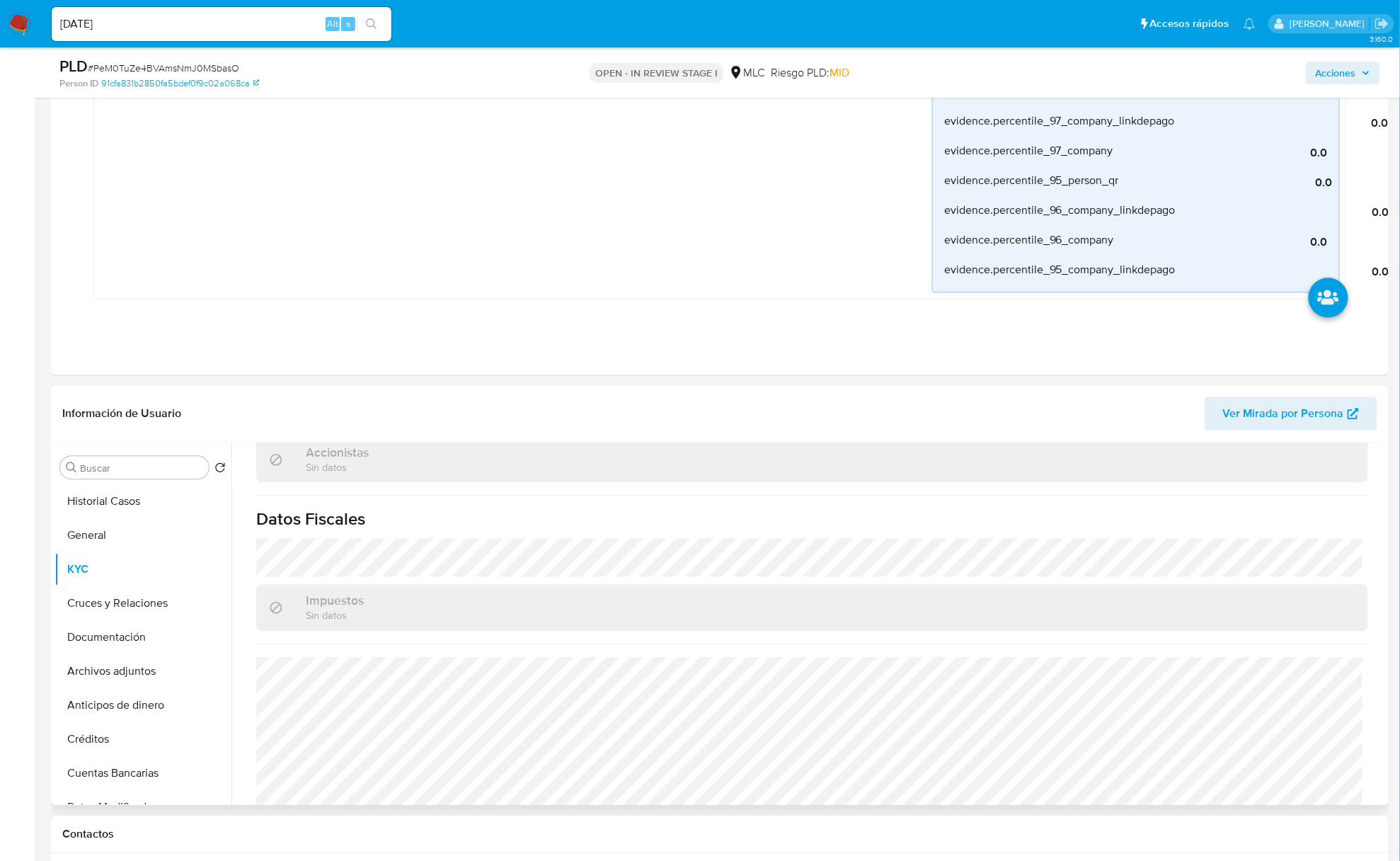
scroll to position [931, 0]
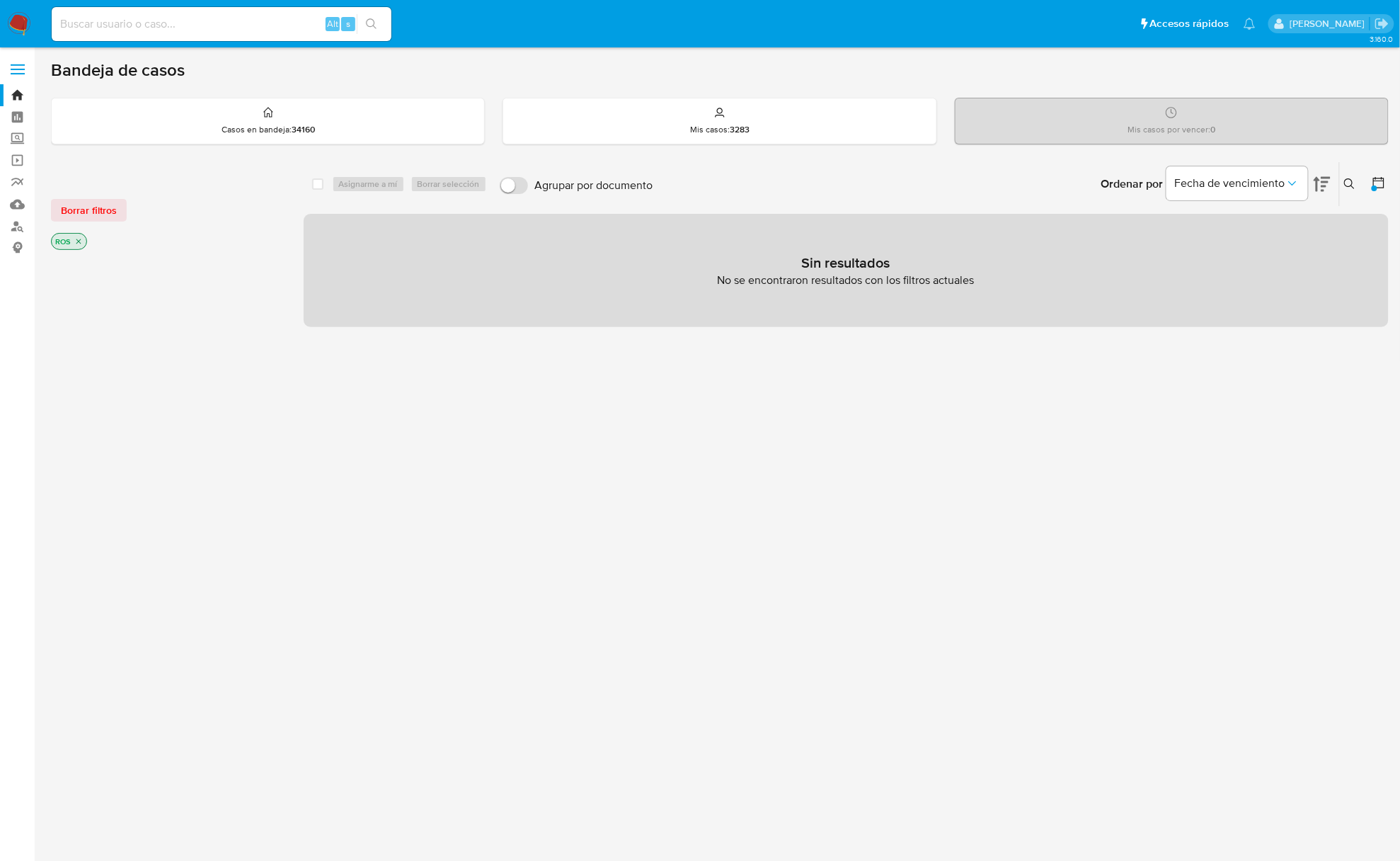
click at [1392, 188] on main "3.160.0" at bounding box center [700, 431] width 1400 height 863
click at [1381, 185] on icon at bounding box center [1379, 182] width 14 height 14
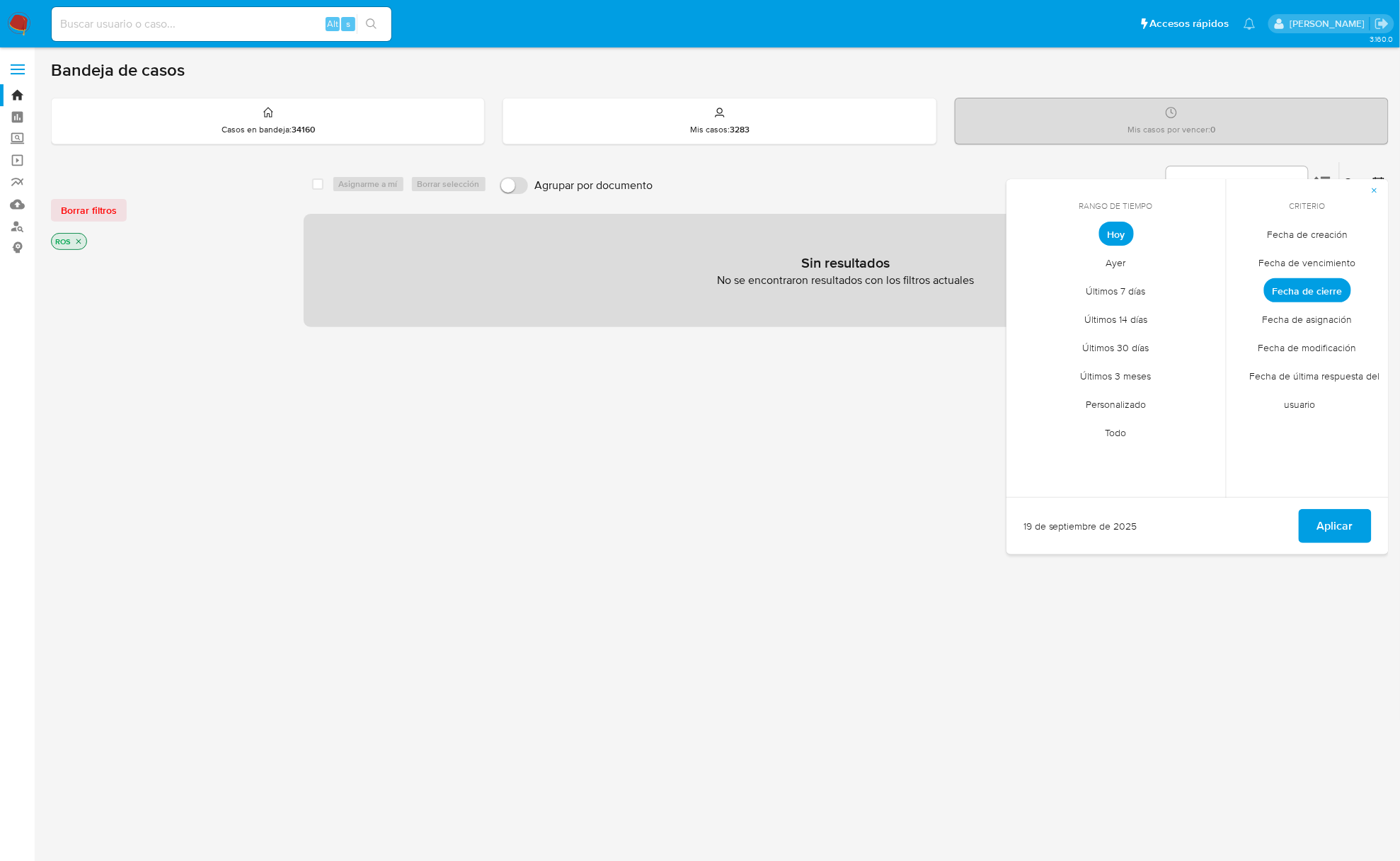
click at [1107, 400] on span "Personalizado" at bounding box center [1116, 404] width 90 height 29
click at [1025, 313] on button "1" at bounding box center [1032, 313] width 23 height 23
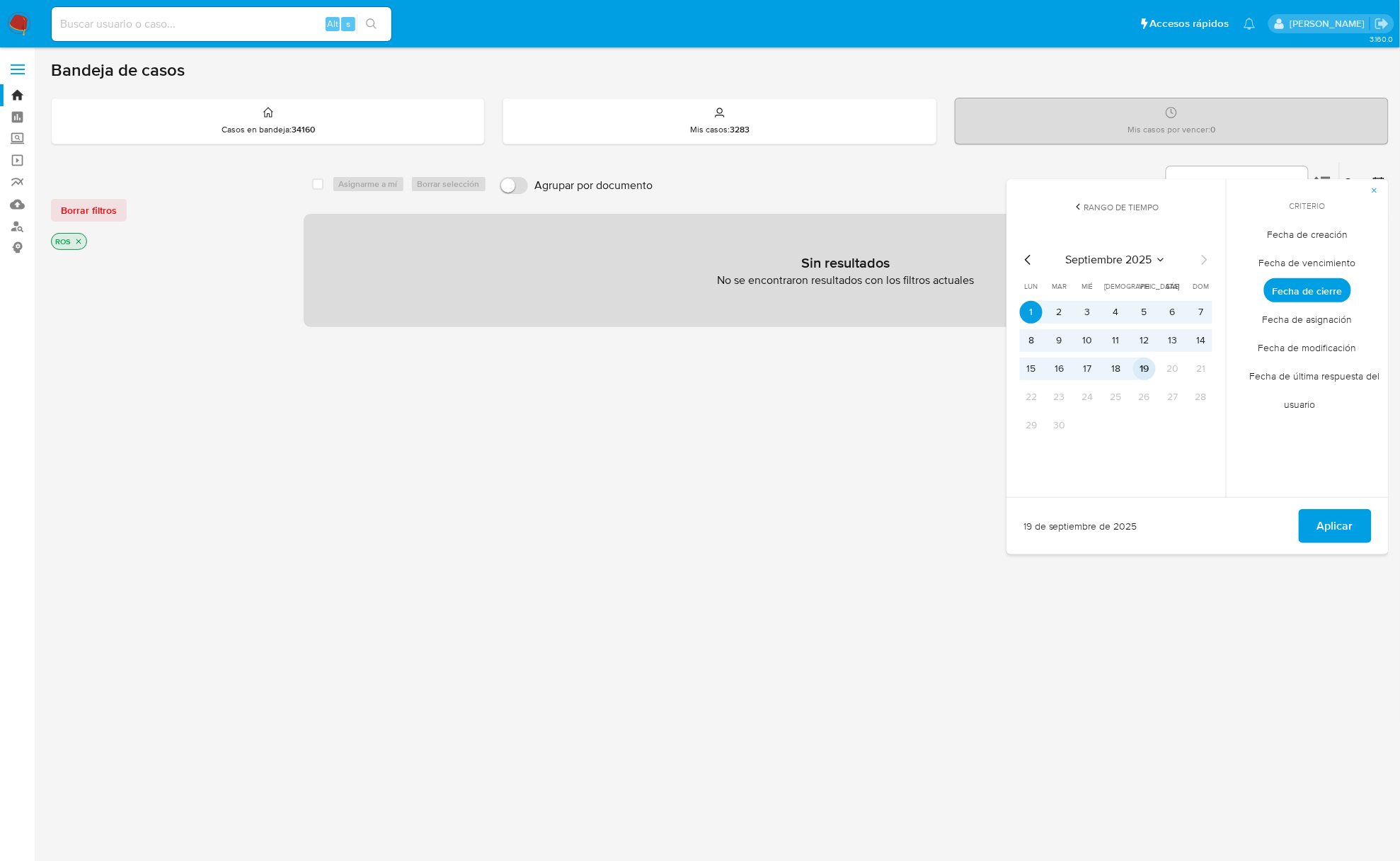
click at [1143, 363] on button "19" at bounding box center [1145, 369] width 23 height 23
click at [1333, 528] on span "Aplicar" at bounding box center [1335, 525] width 36 height 31
